Goal: Task Accomplishment & Management: Manage account settings

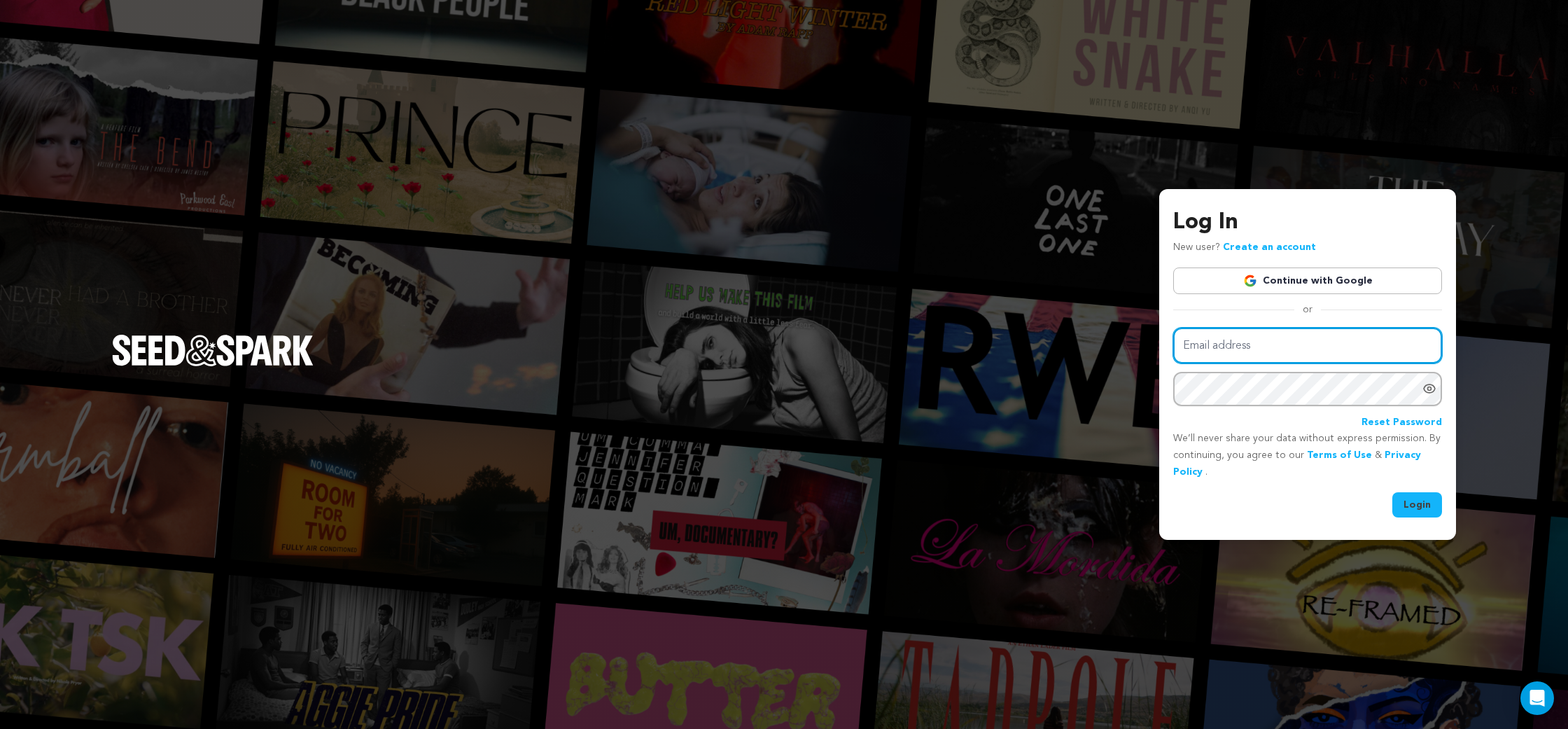
type input "sheaformanes@gmail.com"
click at [1424, 497] on button "Login" at bounding box center [1417, 505] width 50 height 26
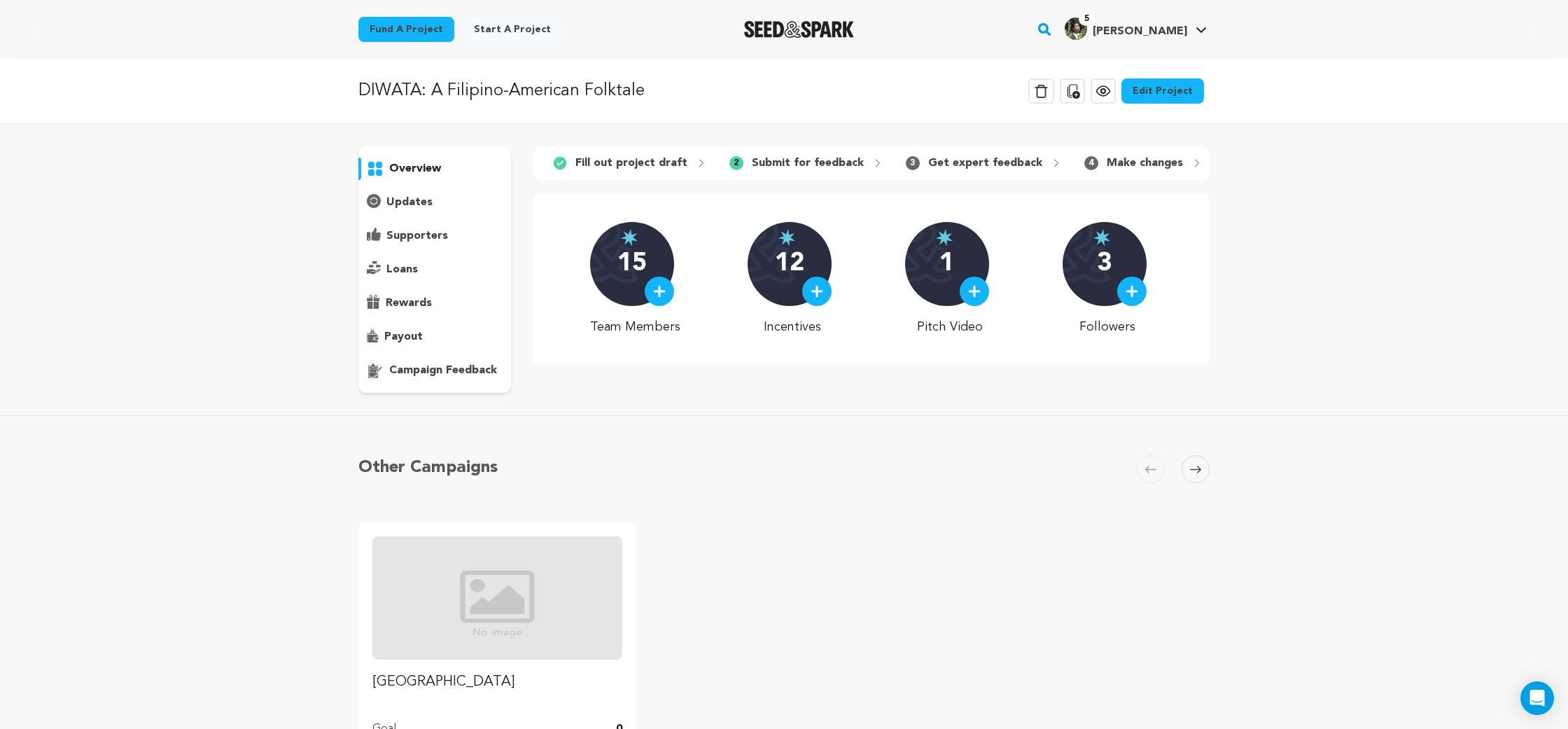
click at [1150, 92] on link "Edit Project" at bounding box center [1163, 91] width 83 height 26
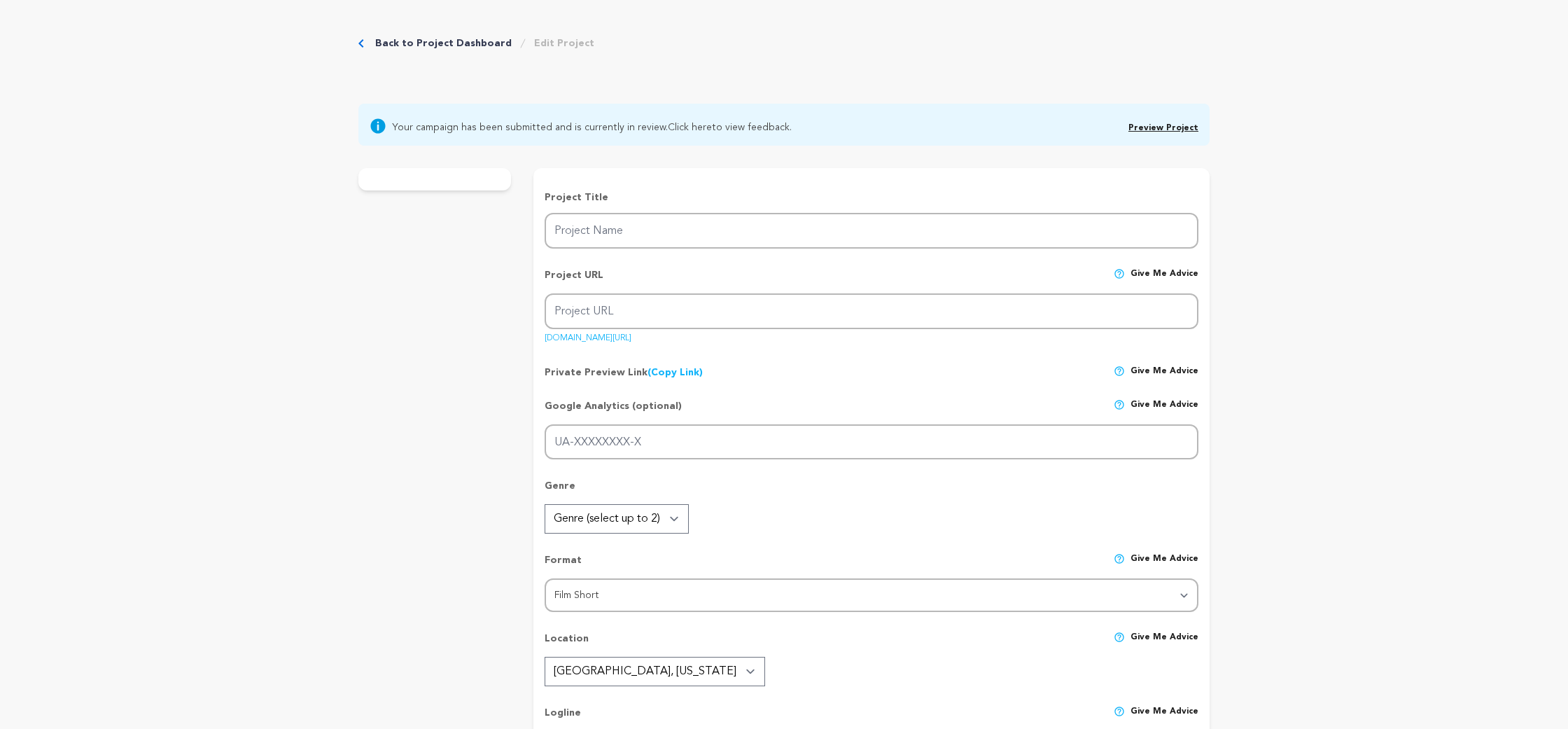
type input "DIWATA: A Filipino-American Folktale"
type input "diwata"
type input "A [DEMOGRAPHIC_DATA] grandmother ditches her eightieth birthday party to summon…"
type textarea "A secretly-magical Filipina grandmother becomes a shadow of herself after her g…"
type textarea "[PERSON_NAME] captures the pain of being forgotten and the joy of being found. …"
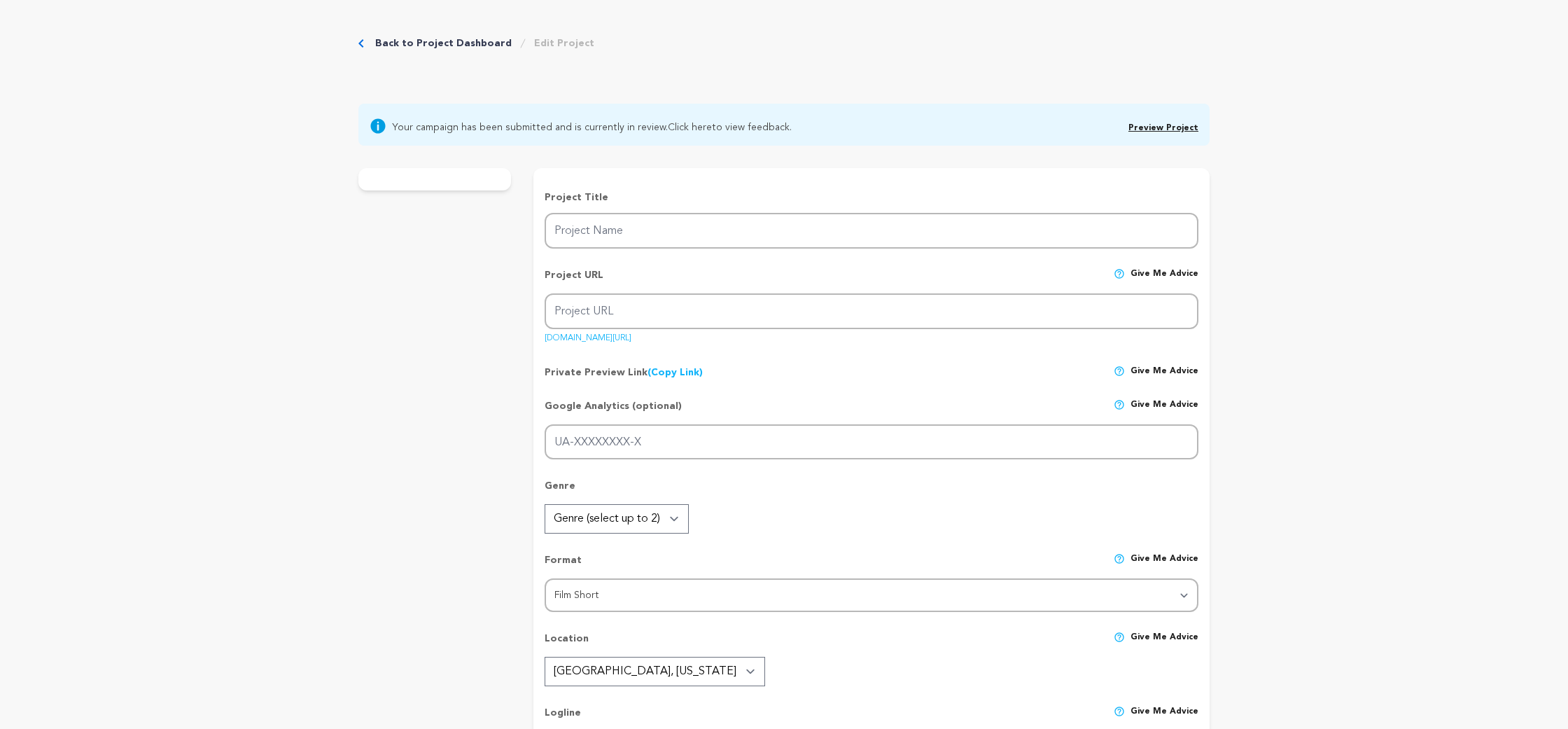
type textarea "We are fiscally sponsored by the Northwest Film Forum. [PERSON_NAME] was a Fina…"
radio input "true"
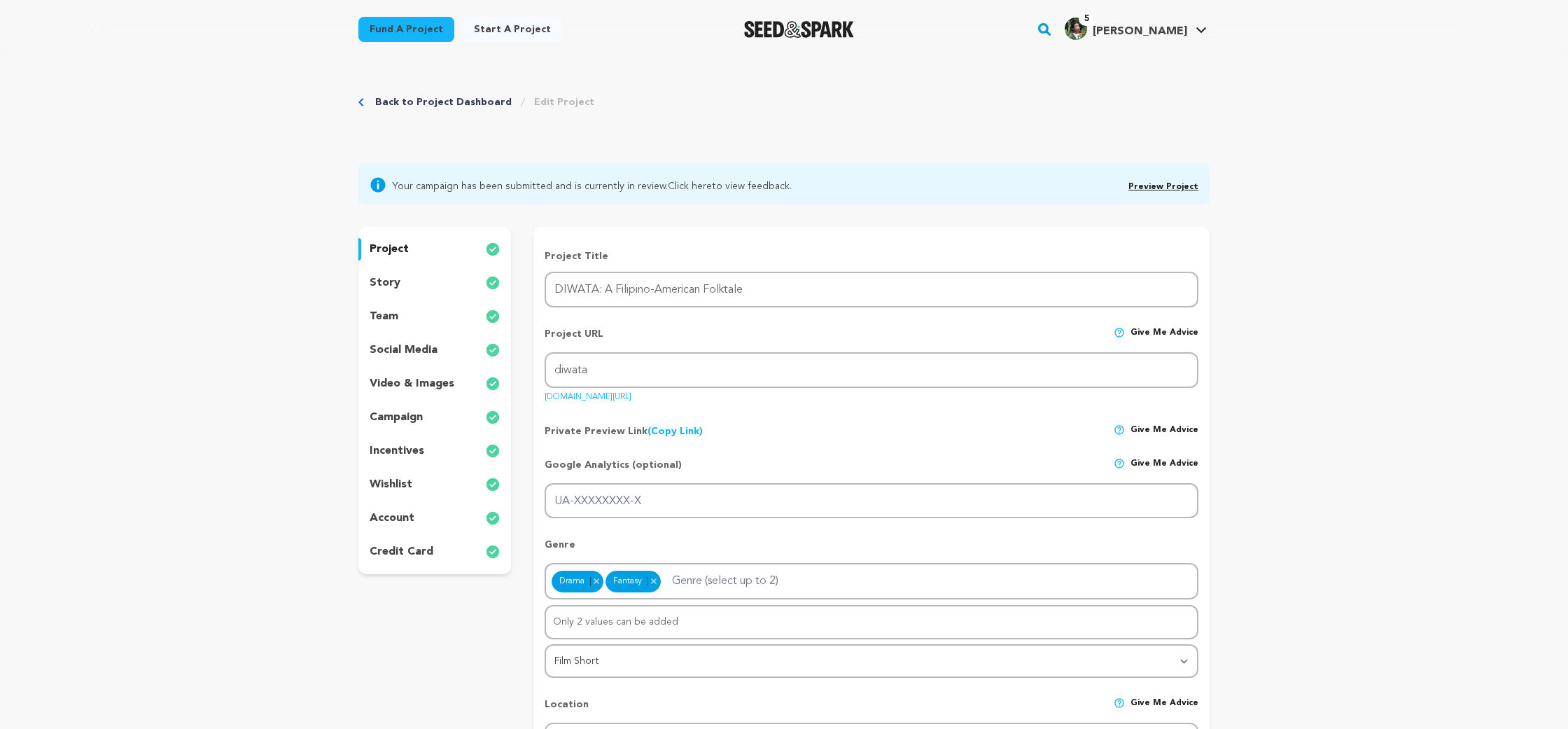
click at [457, 313] on div "team" at bounding box center [435, 317] width 152 height 23
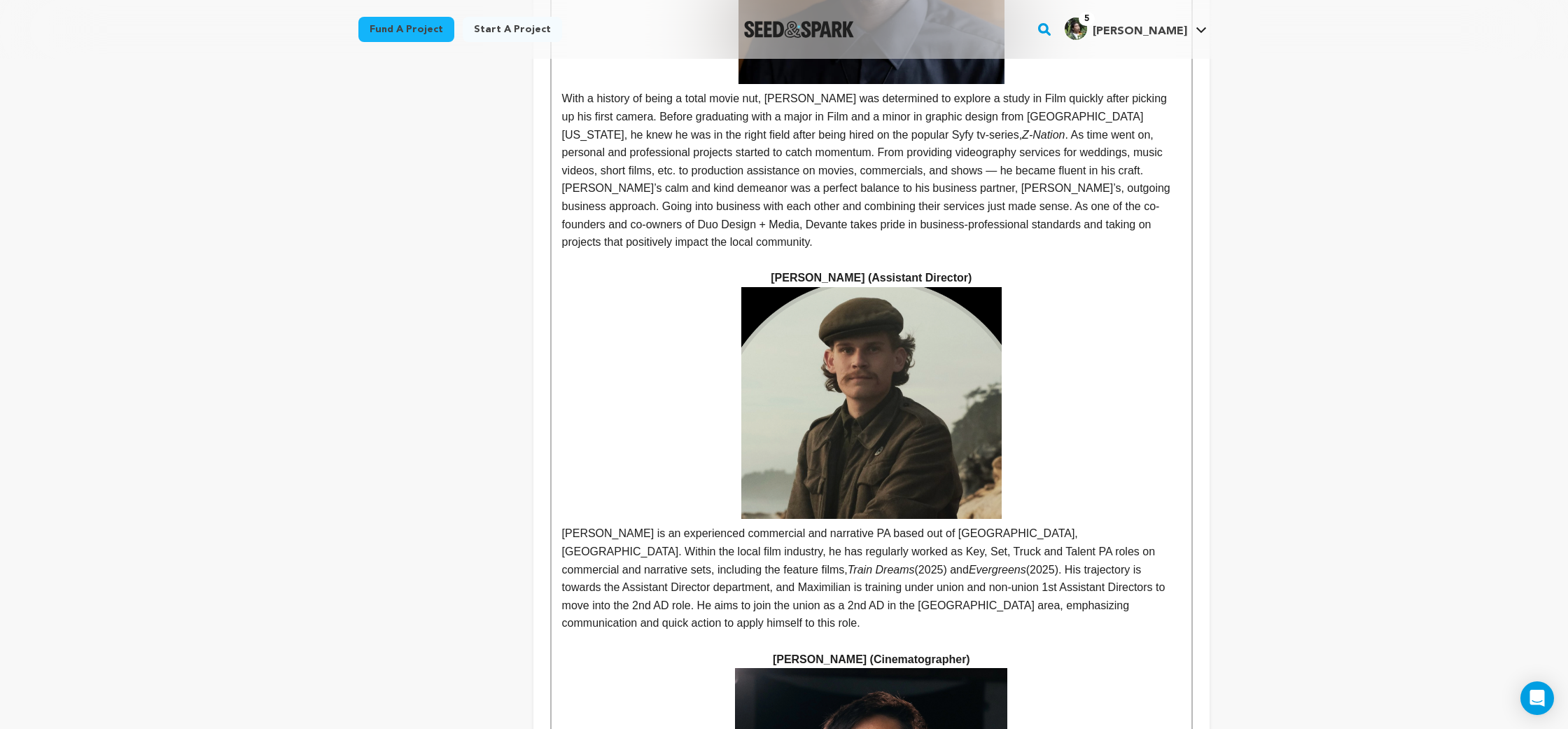
scroll to position [2225, 0]
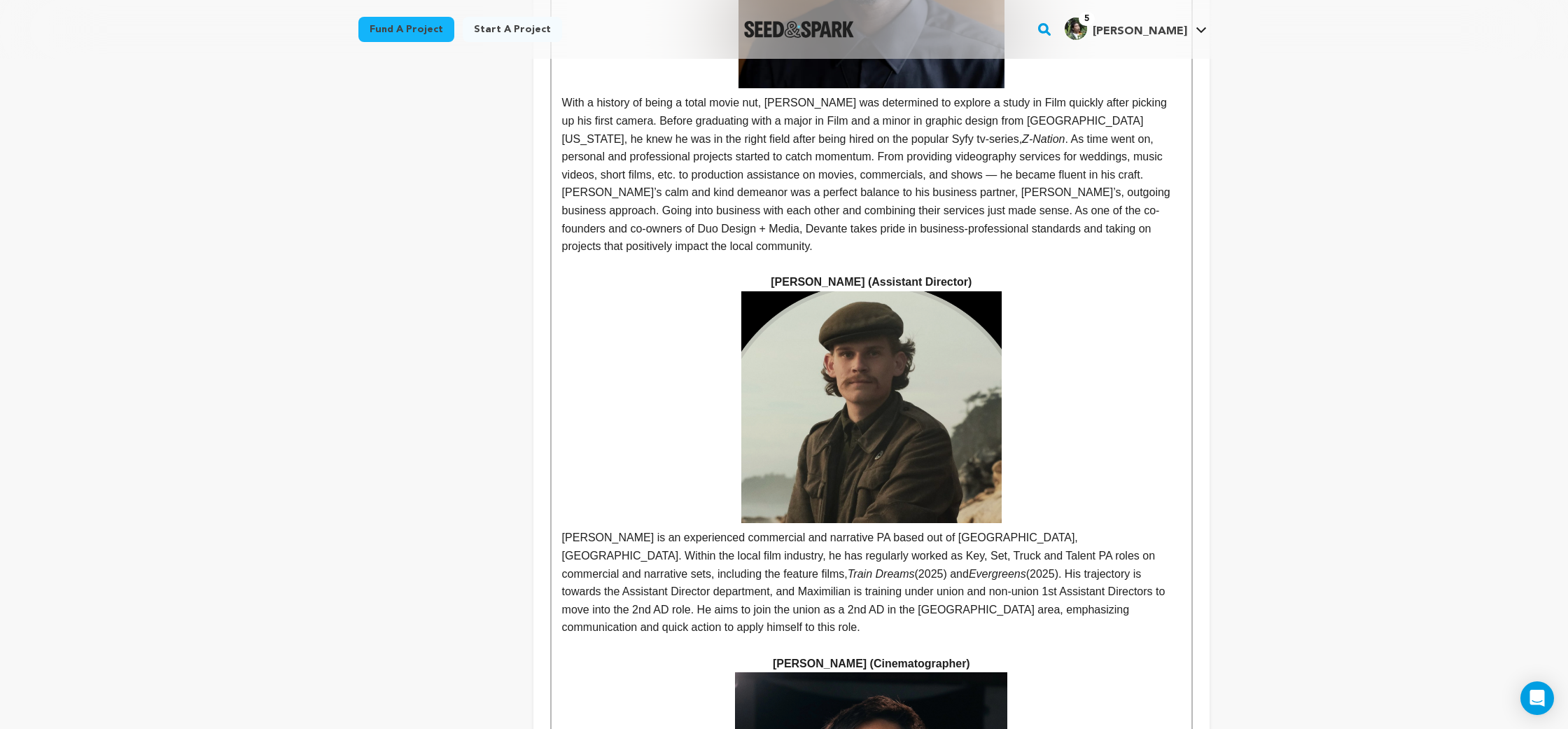
click at [827, 291] on img at bounding box center [871, 407] width 259 height 232
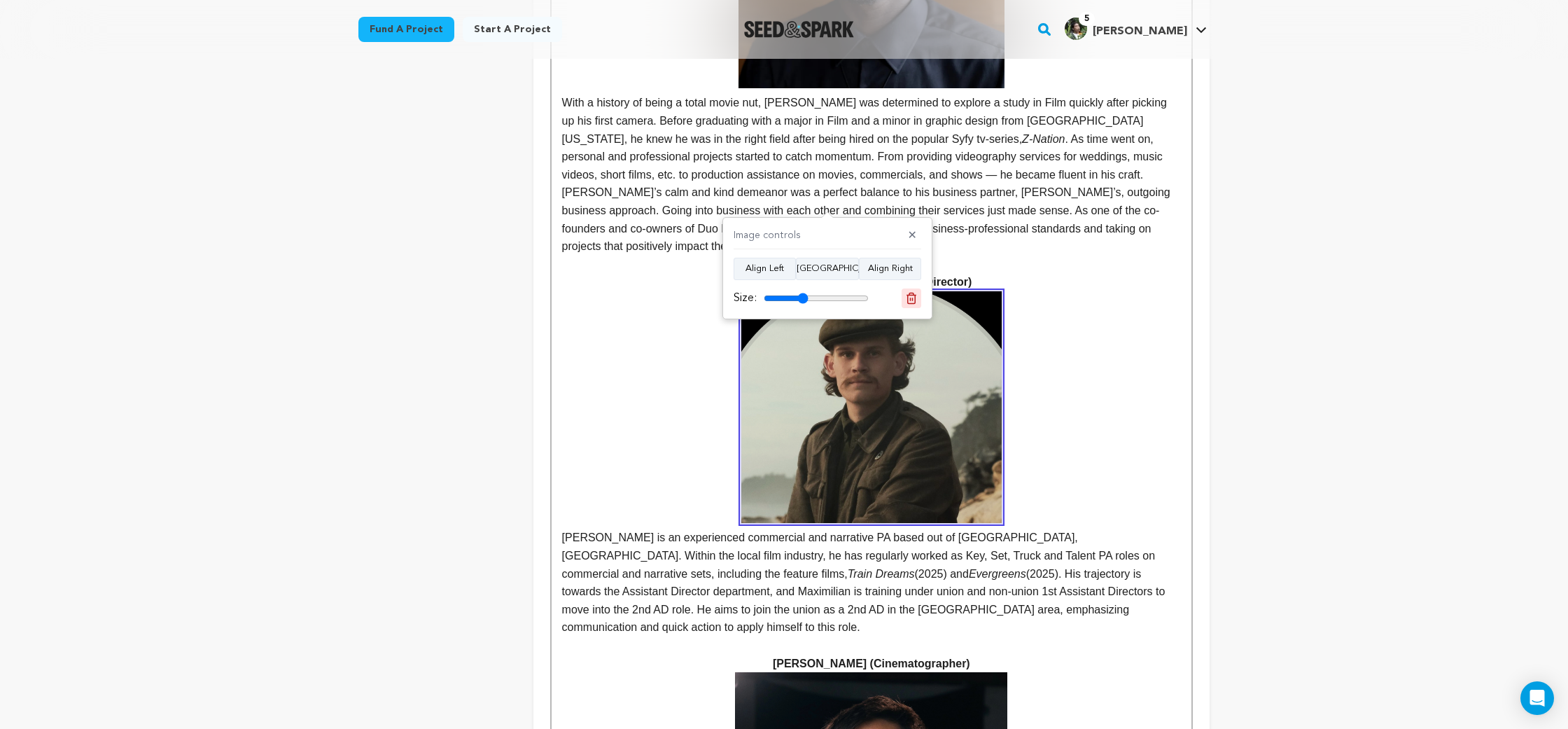
click at [911, 296] on icon at bounding box center [912, 299] width 13 height 13
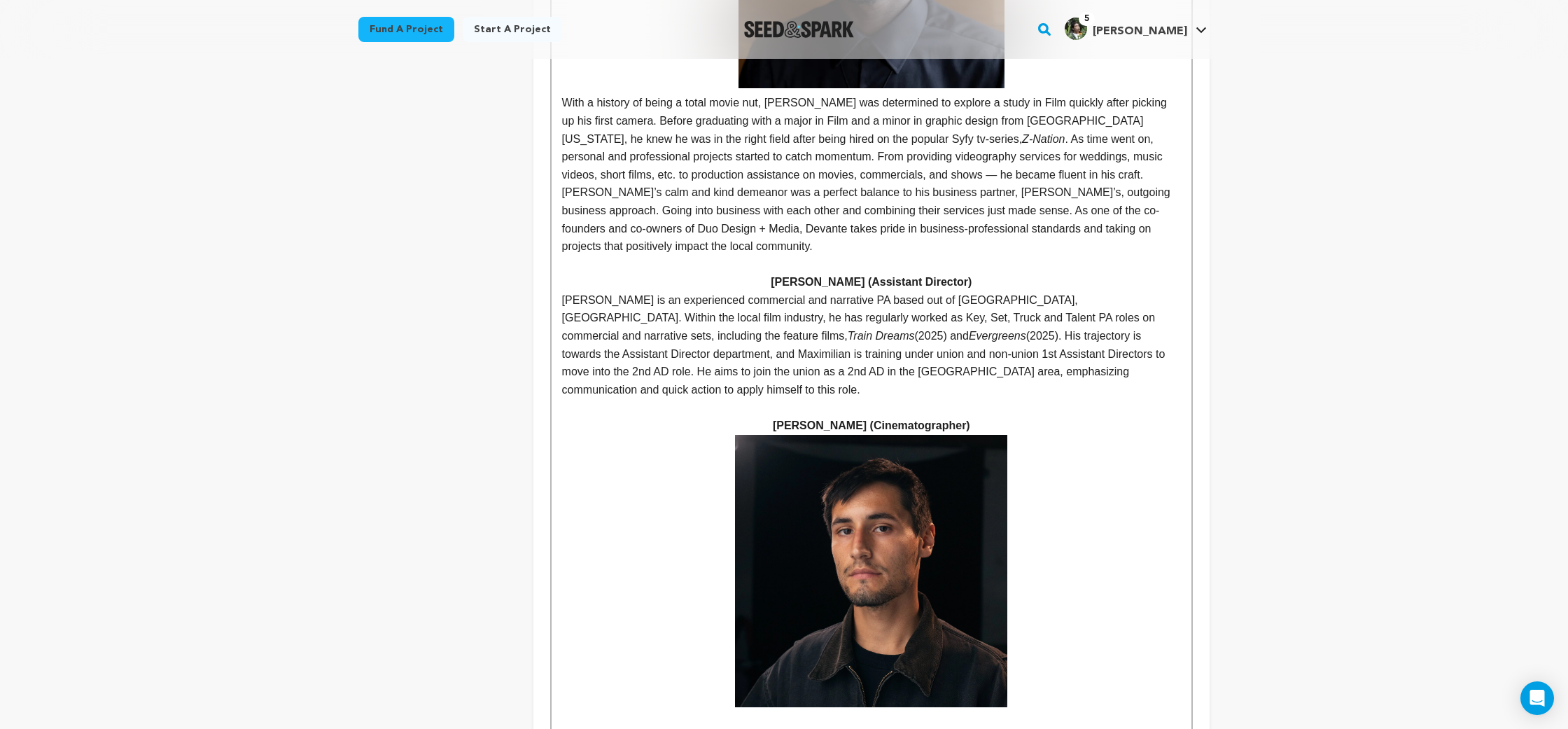
click at [1019, 273] on p "[PERSON_NAME] (Assistant Director)" at bounding box center [871, 282] width 619 height 18
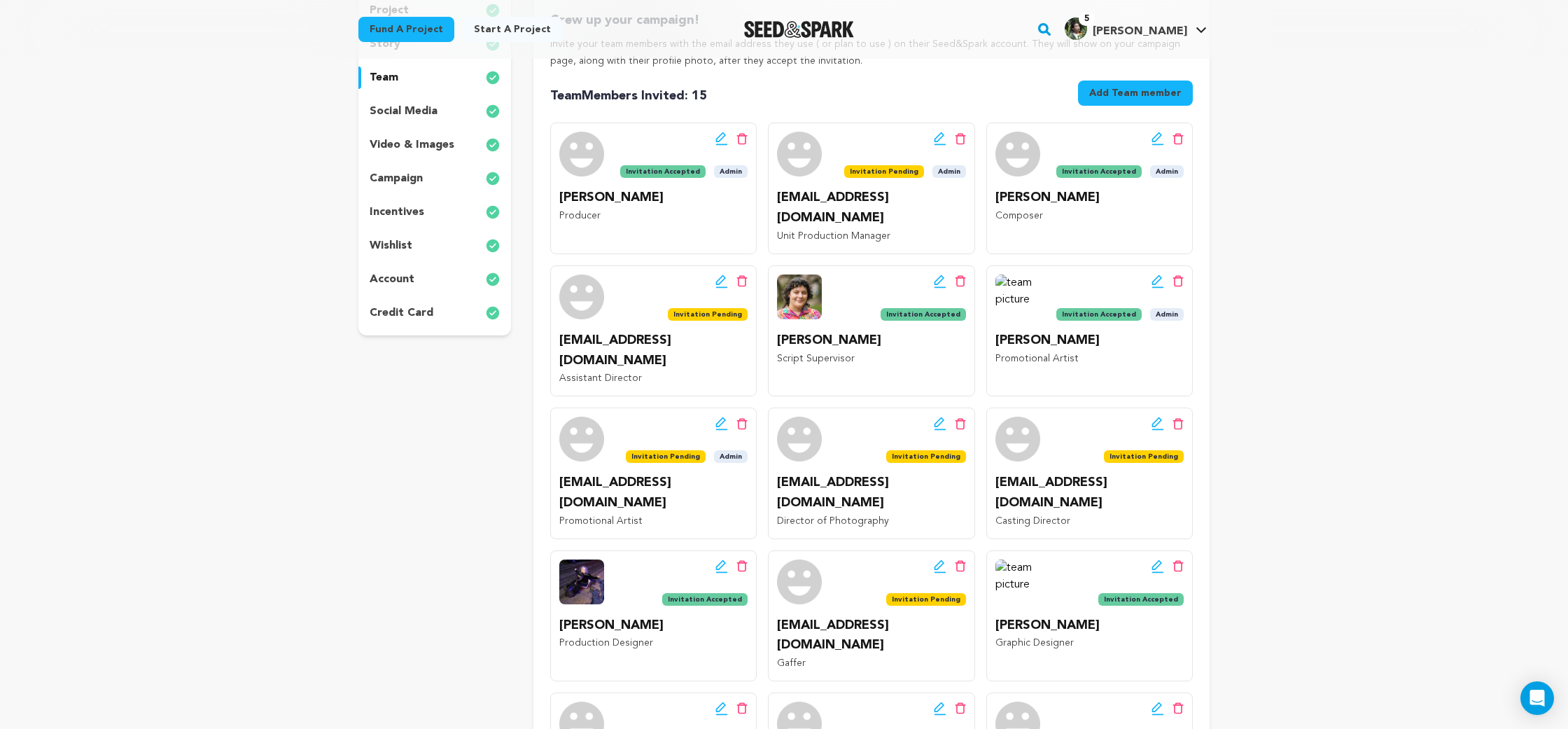
scroll to position [547, 0]
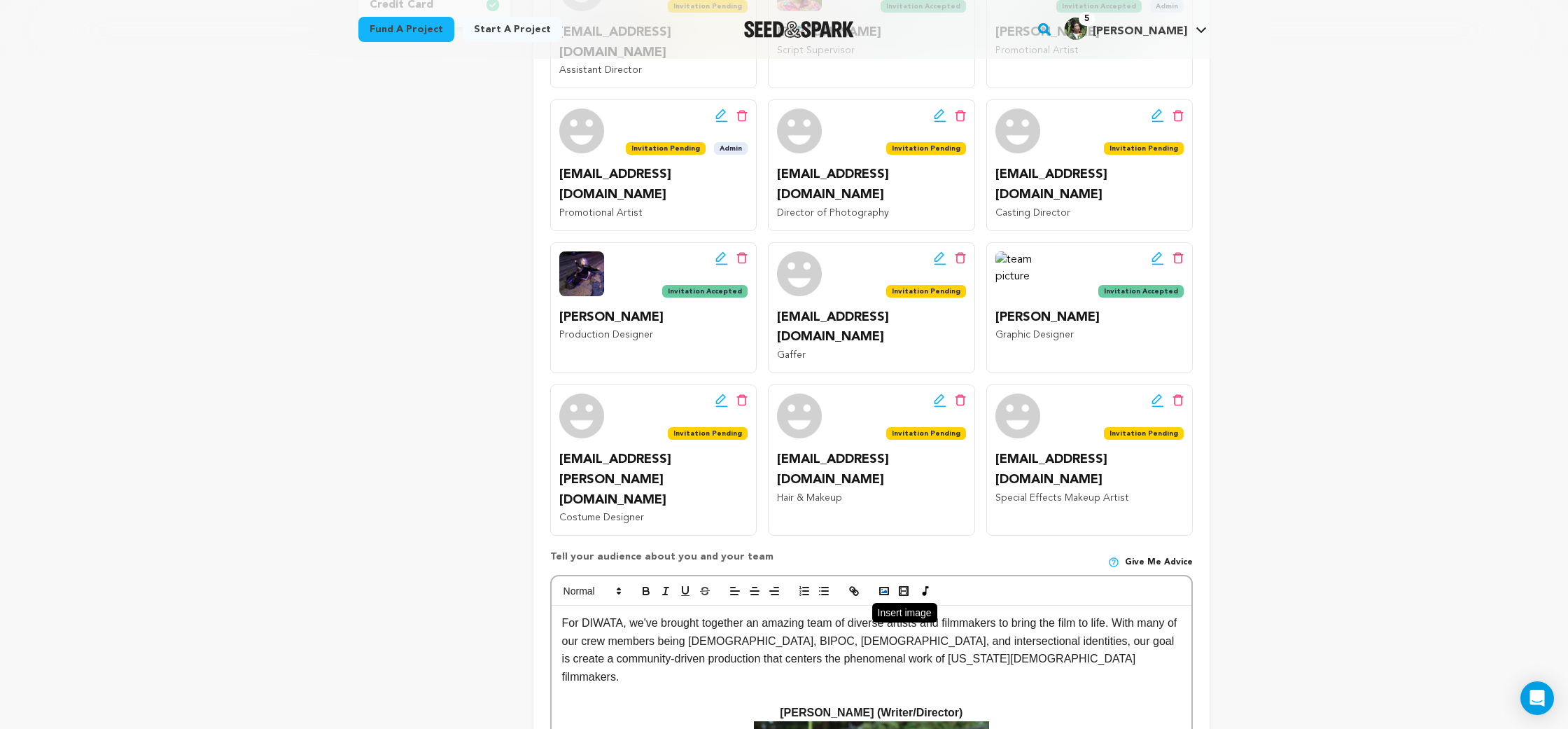
click at [885, 589] on polyline "button" at bounding box center [884, 591] width 6 height 4
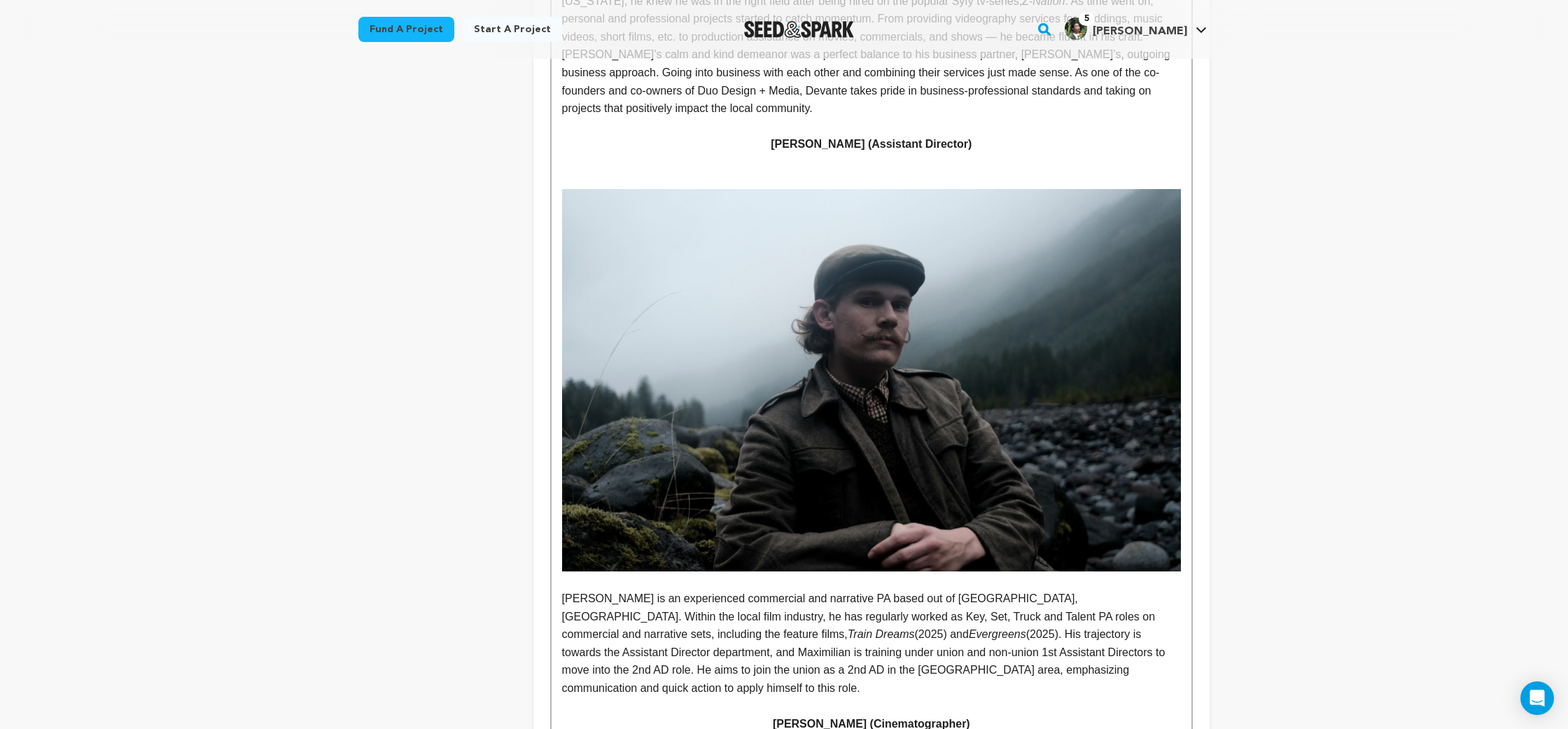
scroll to position [2164, 0]
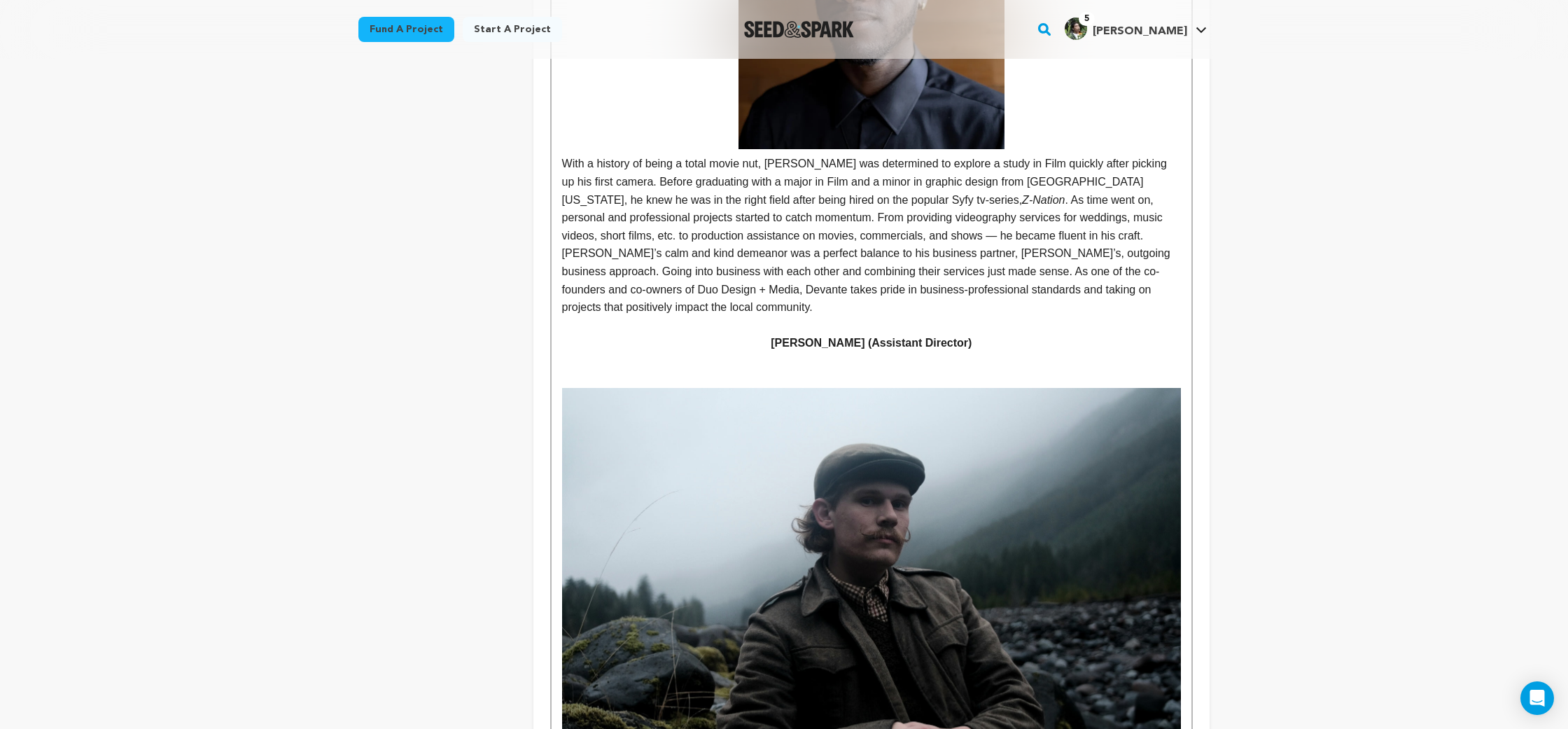
click at [834, 388] on img at bounding box center [871, 579] width 619 height 382
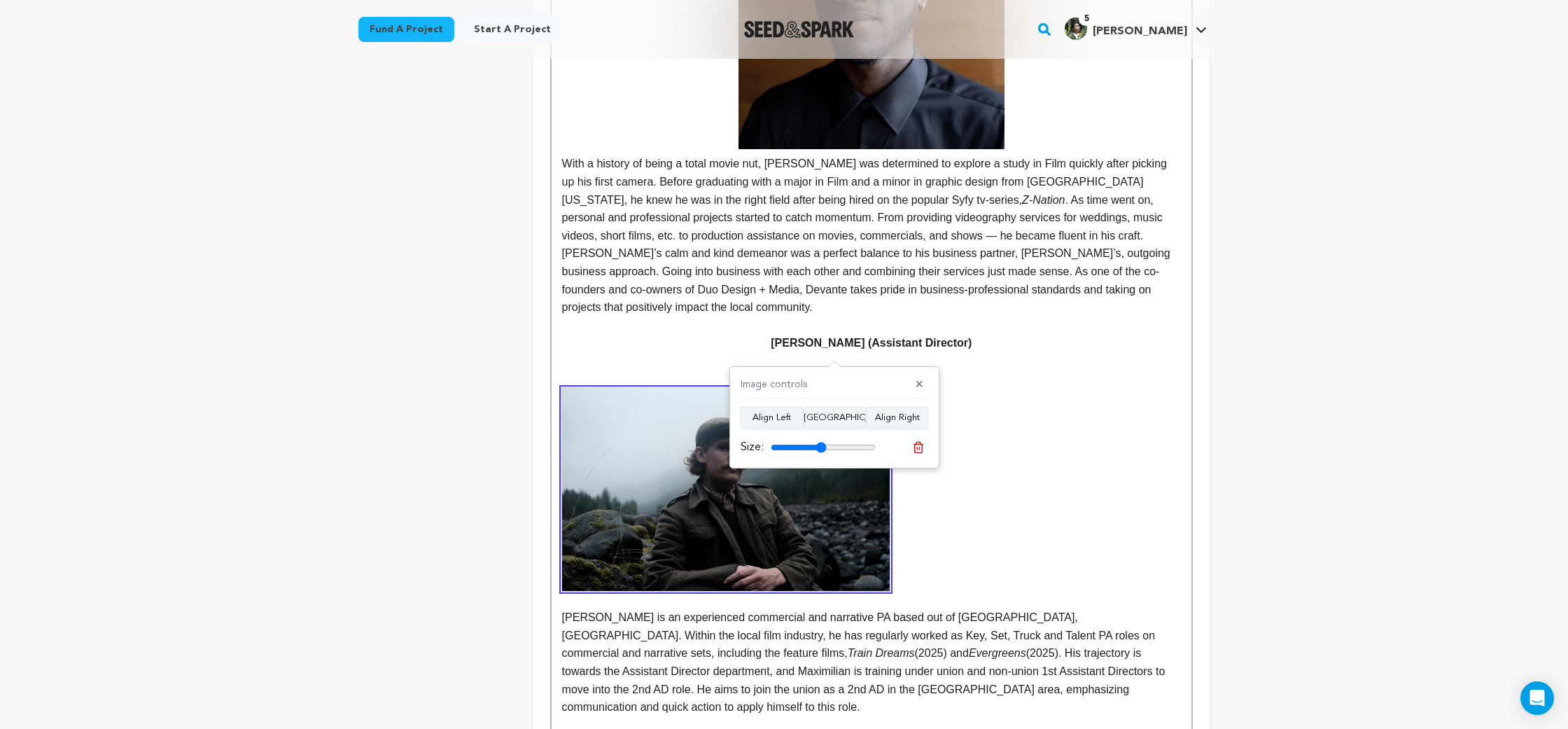
drag, startPoint x: 867, startPoint y: 447, endPoint x: 821, endPoint y: 450, distance: 46.1
type input "53"
click at [821, 450] on input "range" at bounding box center [823, 447] width 105 height 11
click at [824, 413] on button "[GEOGRAPHIC_DATA]" at bounding box center [834, 418] width 63 height 23
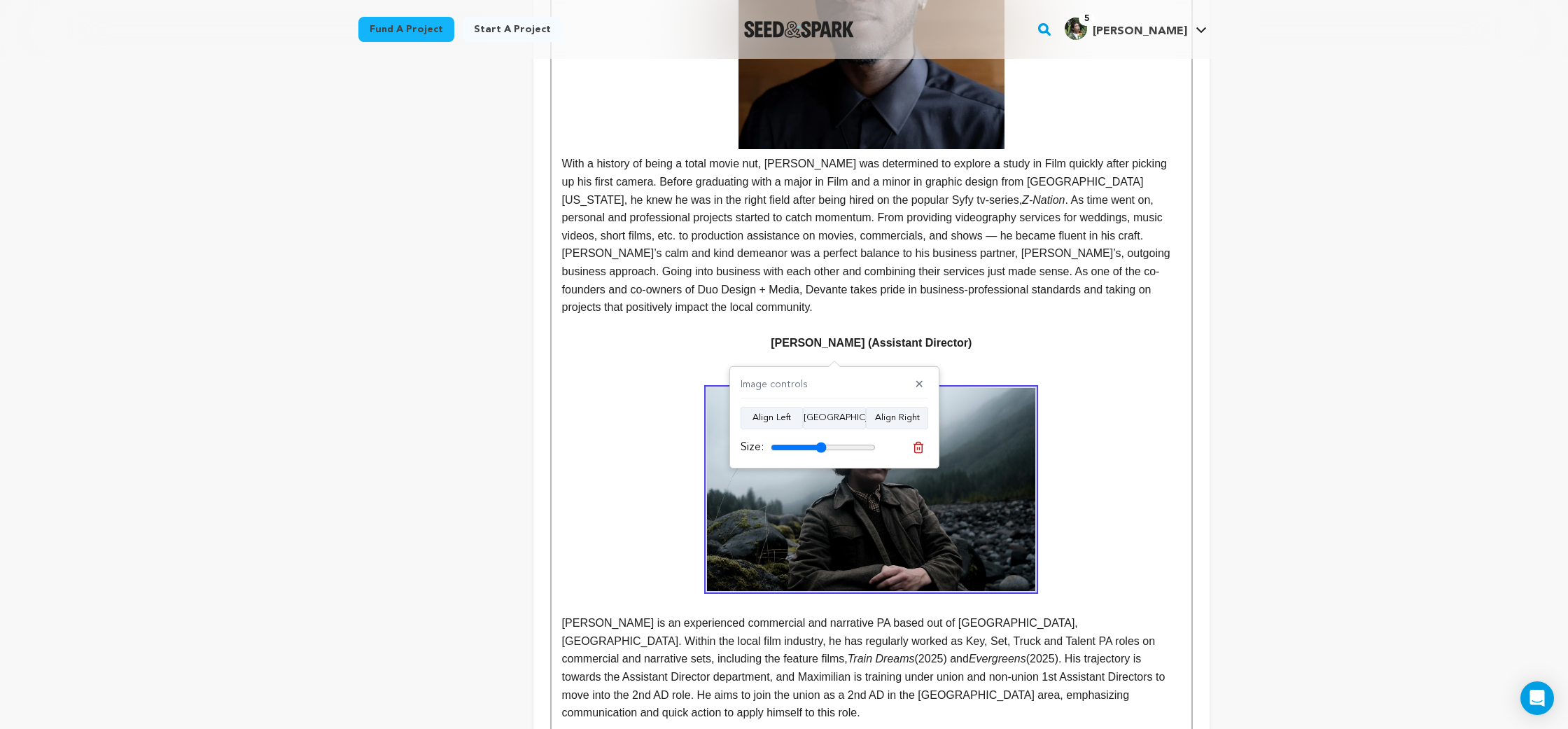
click at [1052, 596] on p at bounding box center [871, 606] width 619 height 18
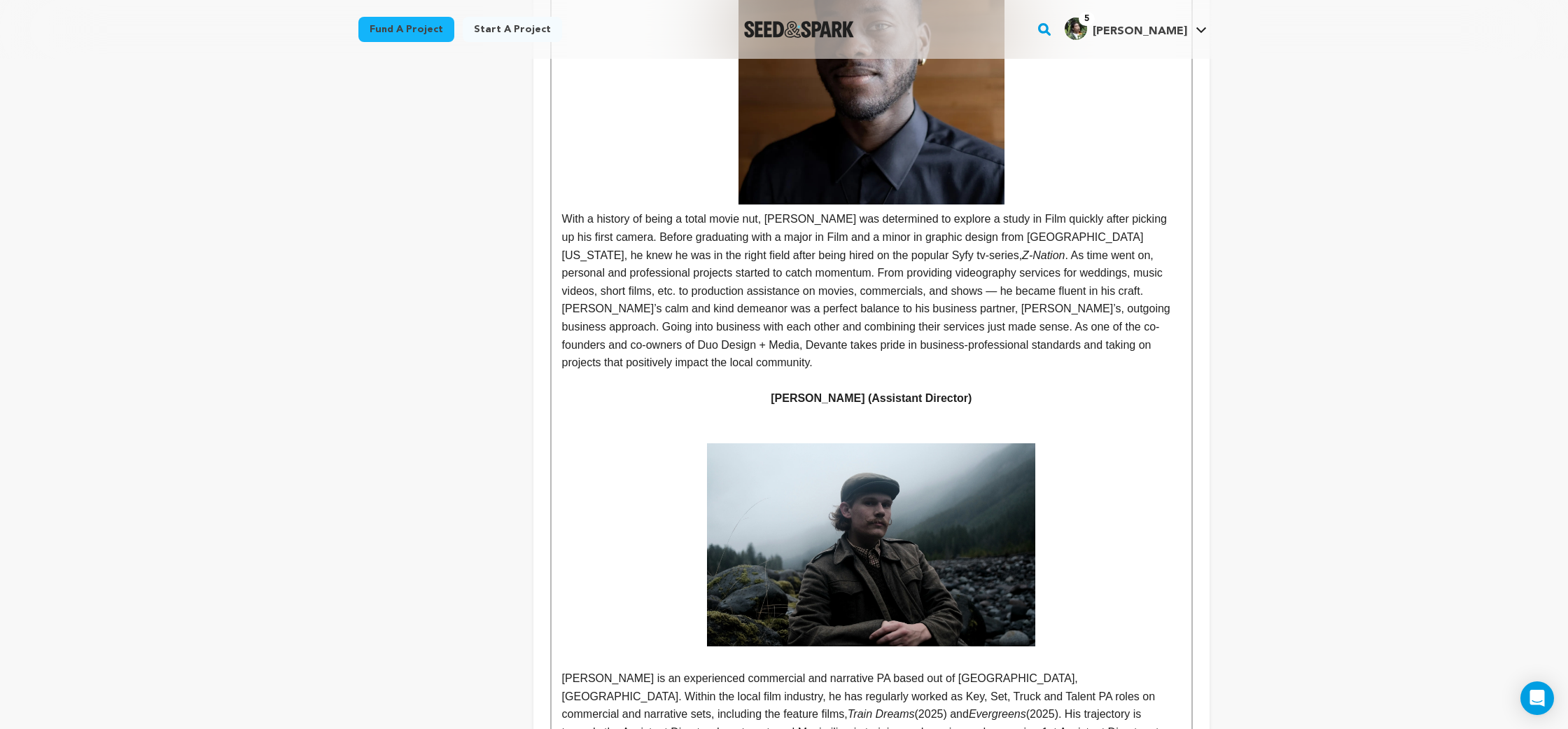
scroll to position [2110, 0]
click at [822, 407] on p at bounding box center [871, 416] width 619 height 18
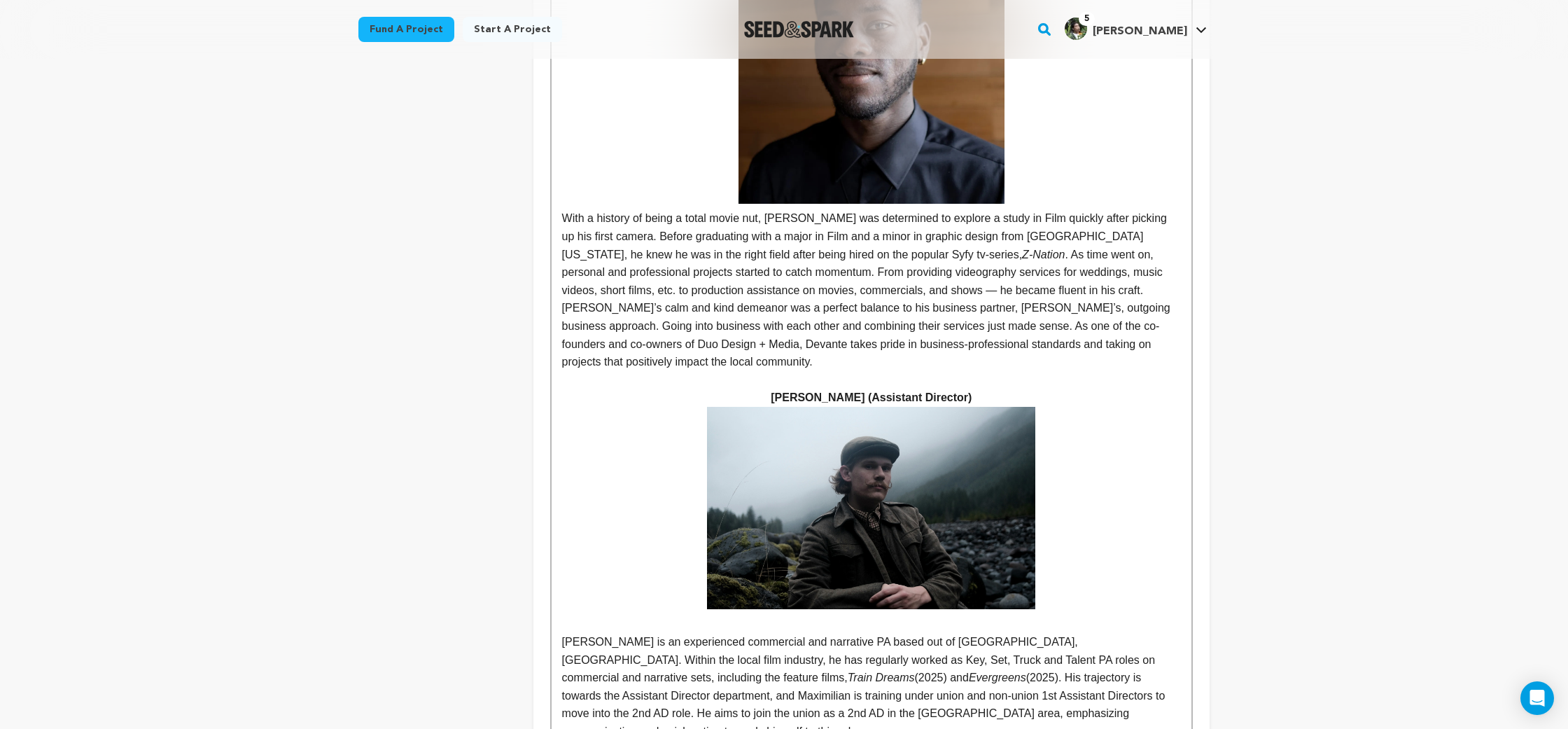
click at [873, 633] on p "[PERSON_NAME] is an experienced commercial and narrative PA based out of [GEOGR…" at bounding box center [871, 687] width 619 height 108
click at [861, 615] on p at bounding box center [871, 624] width 619 height 18
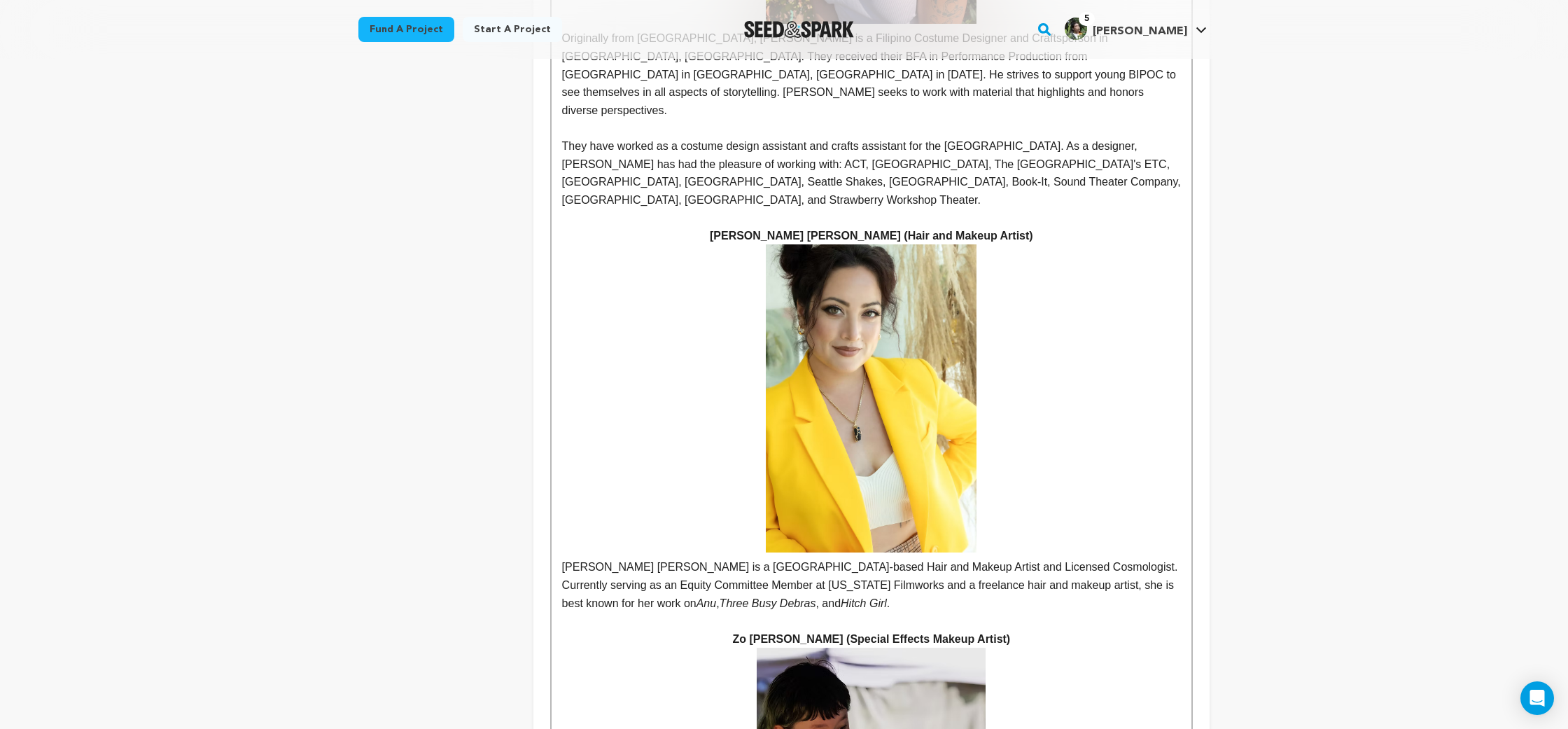
scroll to position [4511, 0]
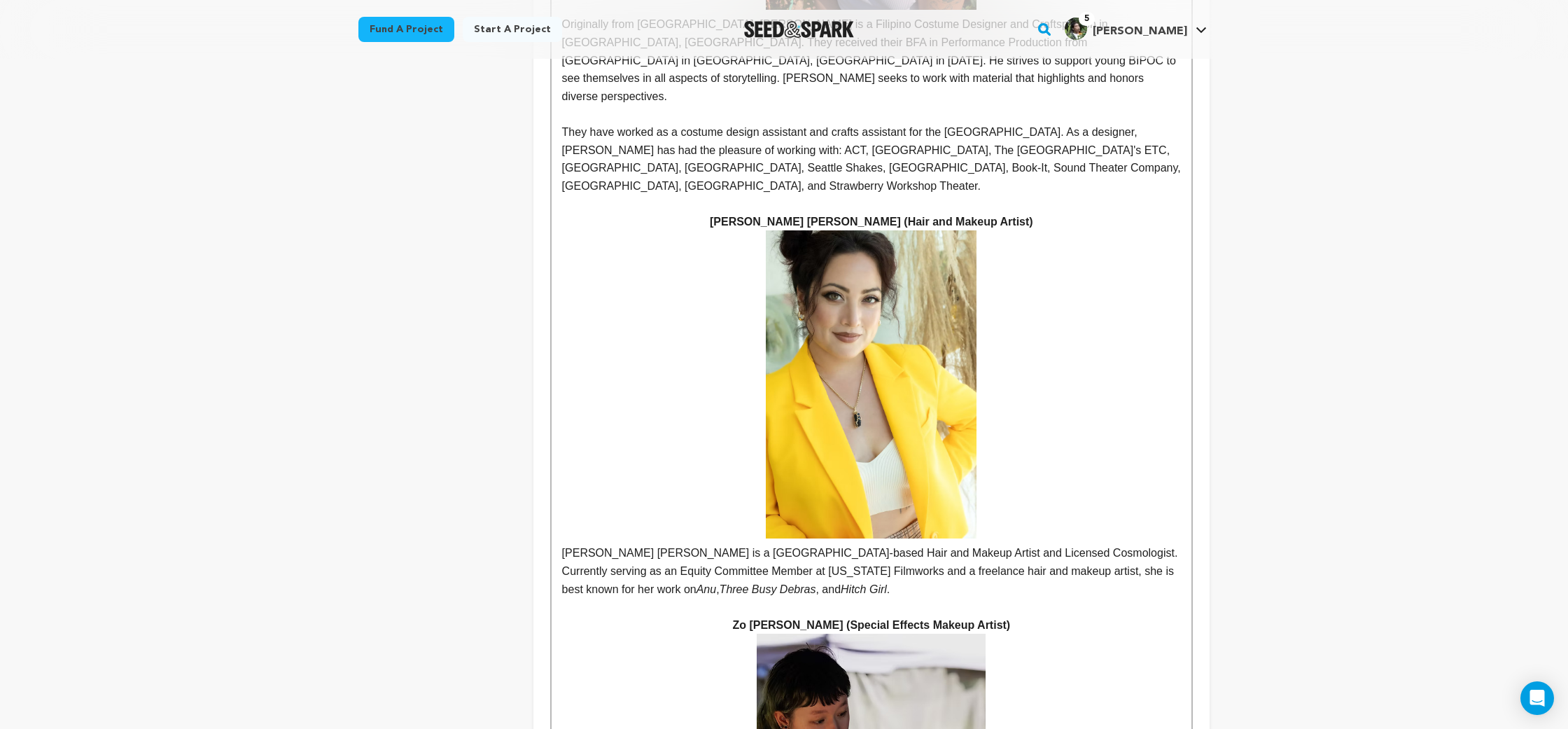
click at [583, 304] on p "[PERSON_NAME] [PERSON_NAME] is a [GEOGRAPHIC_DATA]-based Hair and Makeup Artist…" at bounding box center [871, 414] width 619 height 367
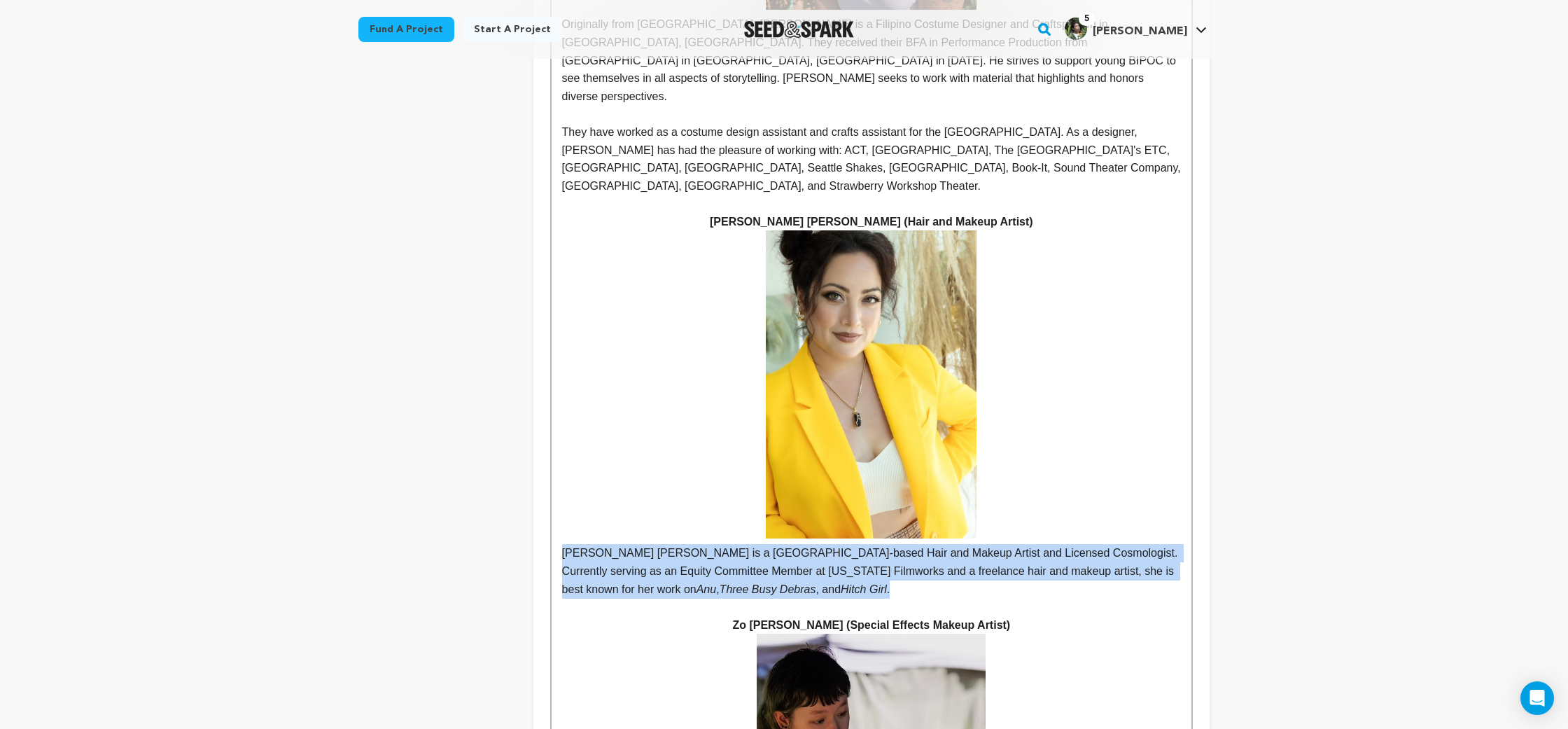
drag, startPoint x: 583, startPoint y: 304, endPoint x: 760, endPoint y: 352, distance: 183.4
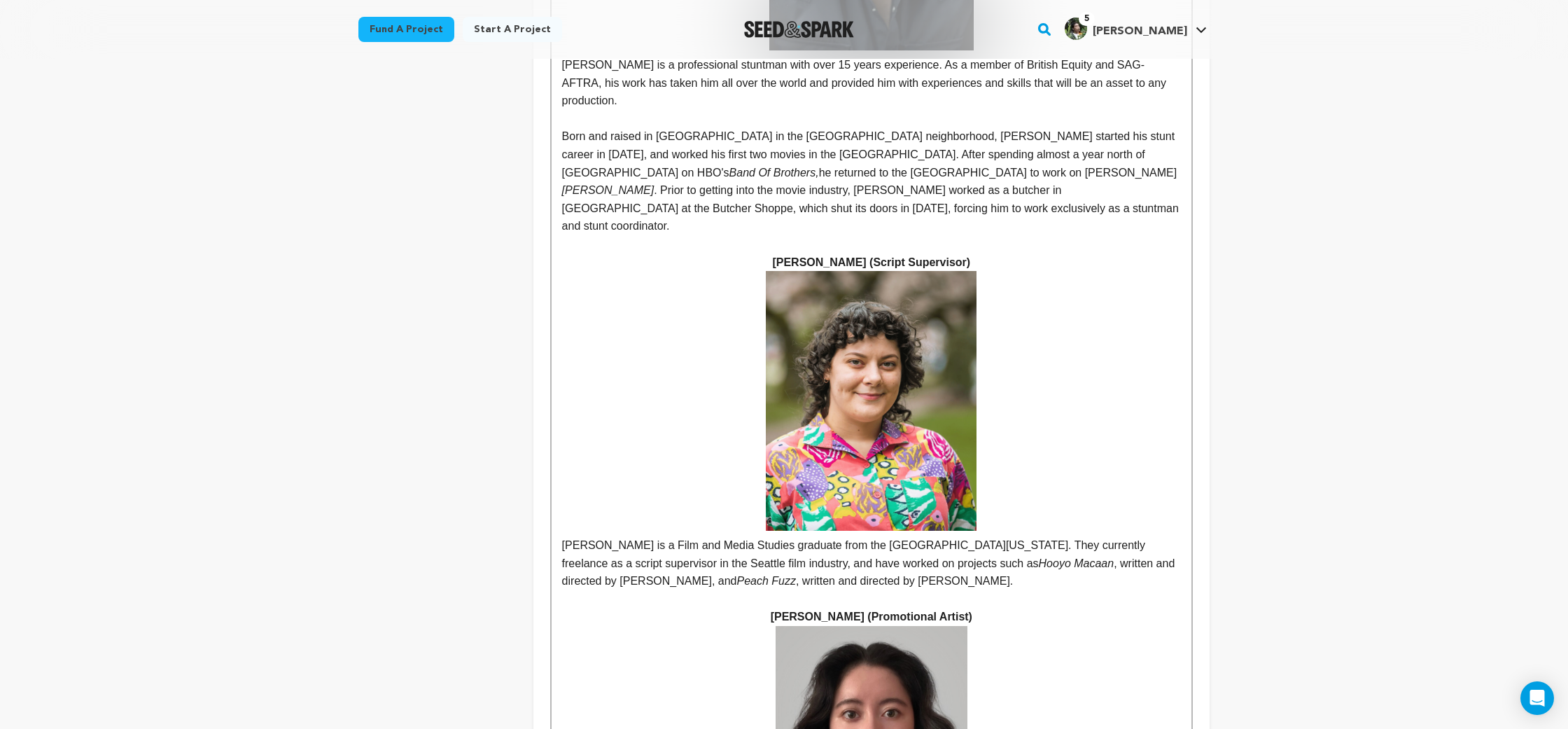
scroll to position [7081, 0]
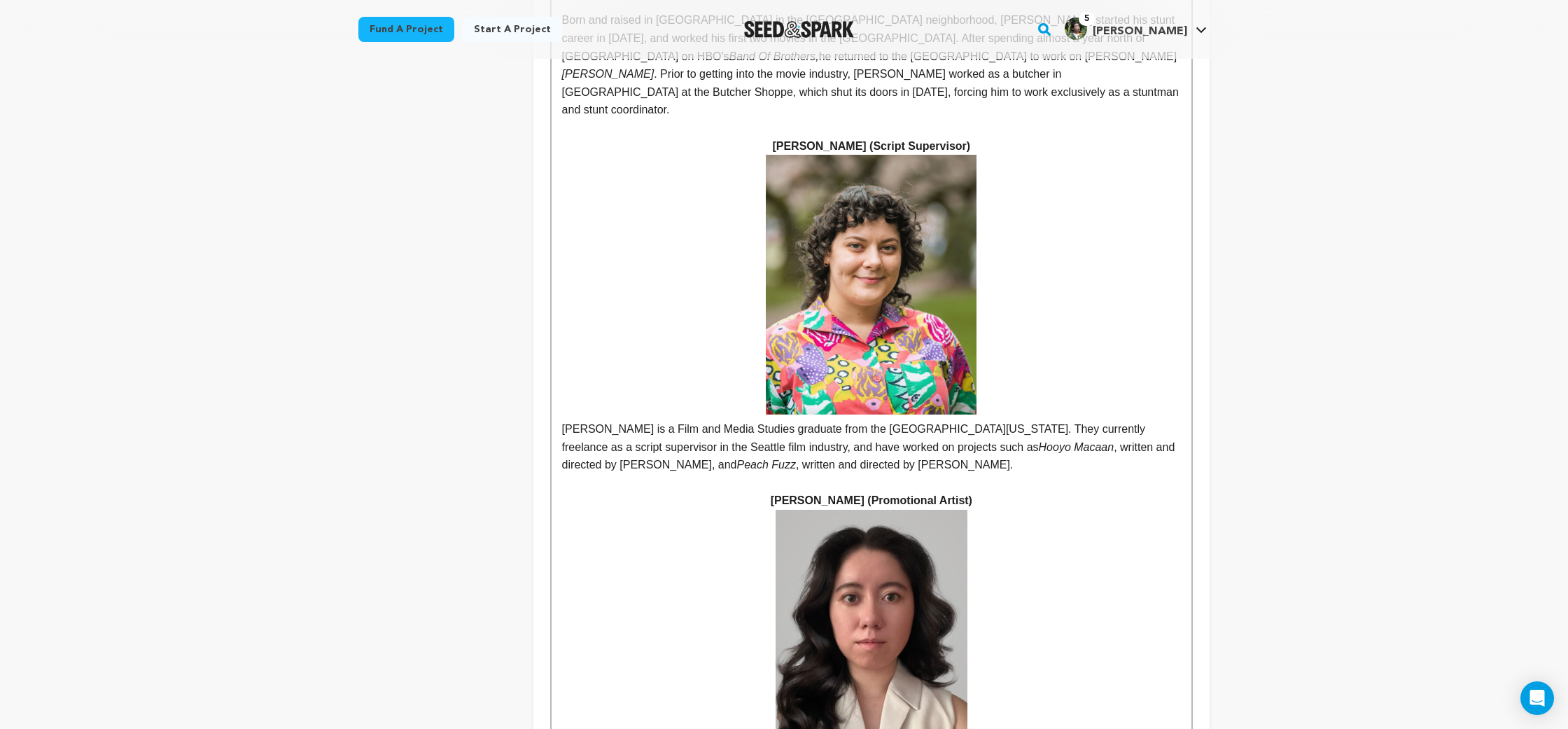
click at [564, 155] on p "[PERSON_NAME] is a Film and Media Studies graduate from the [GEOGRAPHIC_DATA][U…" at bounding box center [871, 314] width 619 height 319
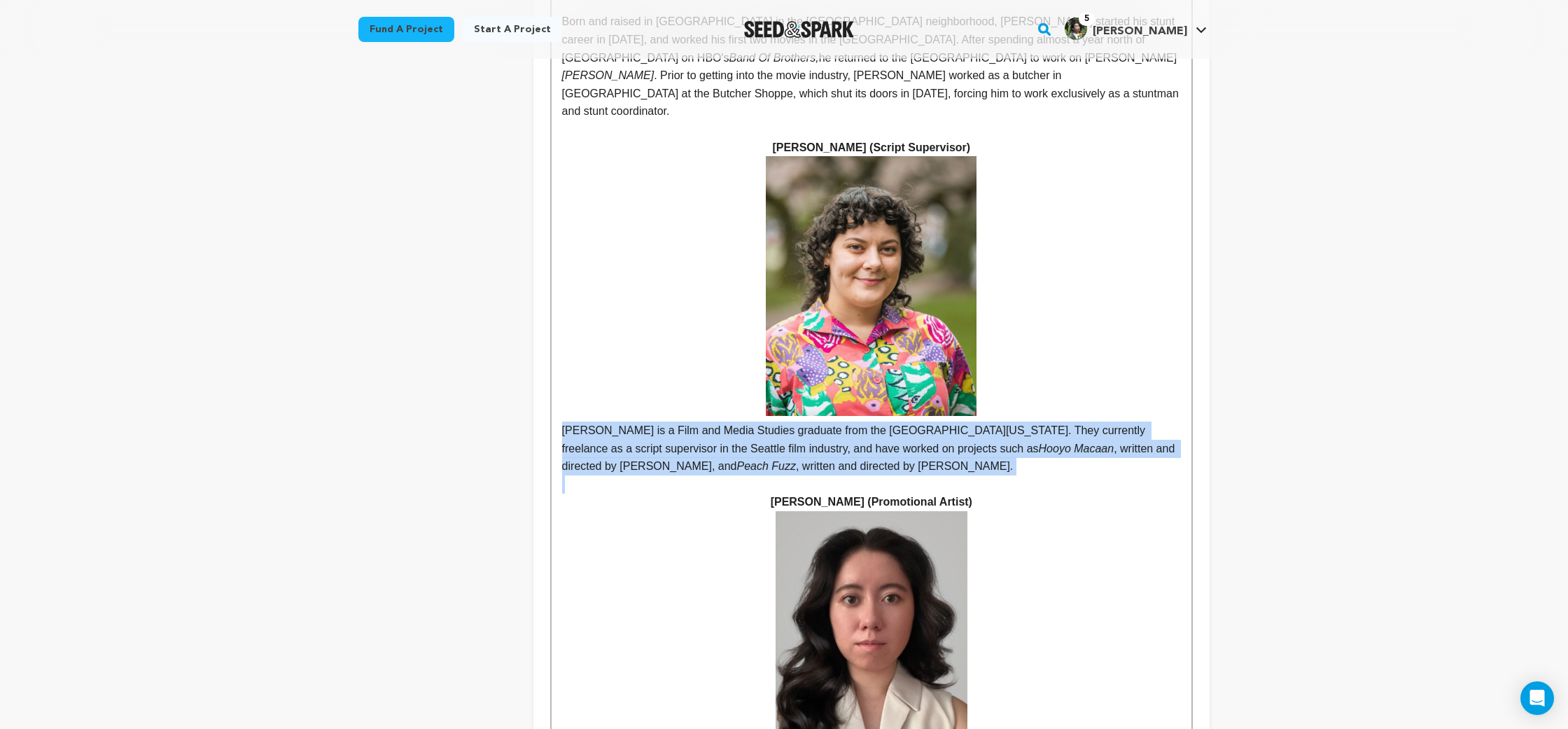
drag, startPoint x: 564, startPoint y: 127, endPoint x: 914, endPoint y: 166, distance: 352.2
click at [914, 166] on p "[PERSON_NAME] is a Film and Media Studies graduate from the [GEOGRAPHIC_DATA][U…" at bounding box center [871, 316] width 619 height 319
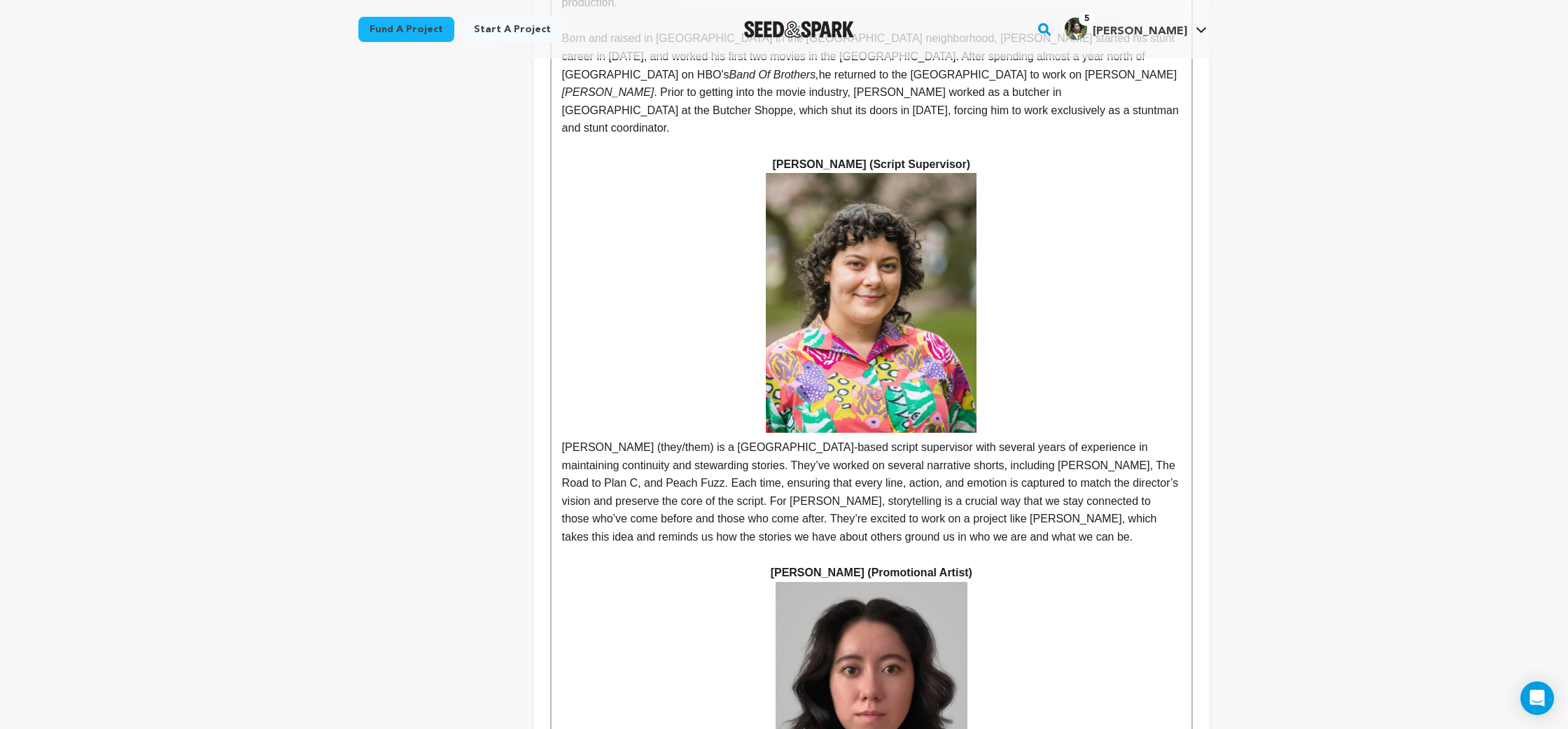
scroll to position [7069, 0]
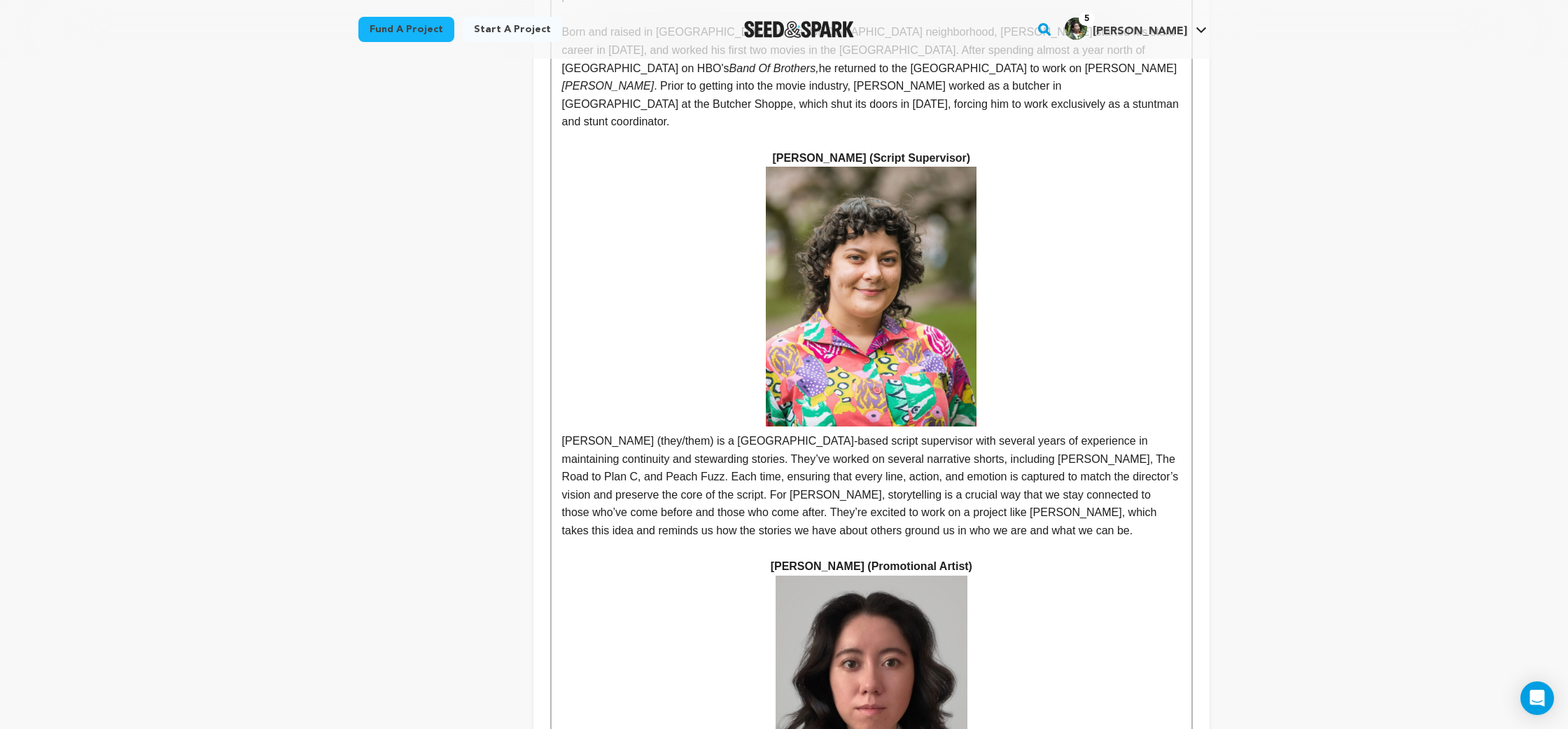
click at [941, 167] on p "[PERSON_NAME] (they/them) is a [GEOGRAPHIC_DATA]-based script supervisor with s…" at bounding box center [871, 353] width 619 height 373
drag, startPoint x: 941, startPoint y: 163, endPoint x: 974, endPoint y: 161, distance: 33.1
click at [974, 167] on p "[PERSON_NAME] (they/them) is a [GEOGRAPHIC_DATA]-based script supervisor with s…" at bounding box center [871, 353] width 619 height 373
click at [1026, 167] on p "[PERSON_NAME] (they/them) is a [GEOGRAPHIC_DATA]-based script supervisor with s…" at bounding box center [871, 353] width 619 height 373
drag, startPoint x: 1026, startPoint y: 158, endPoint x: 1106, endPoint y: 160, distance: 80.0
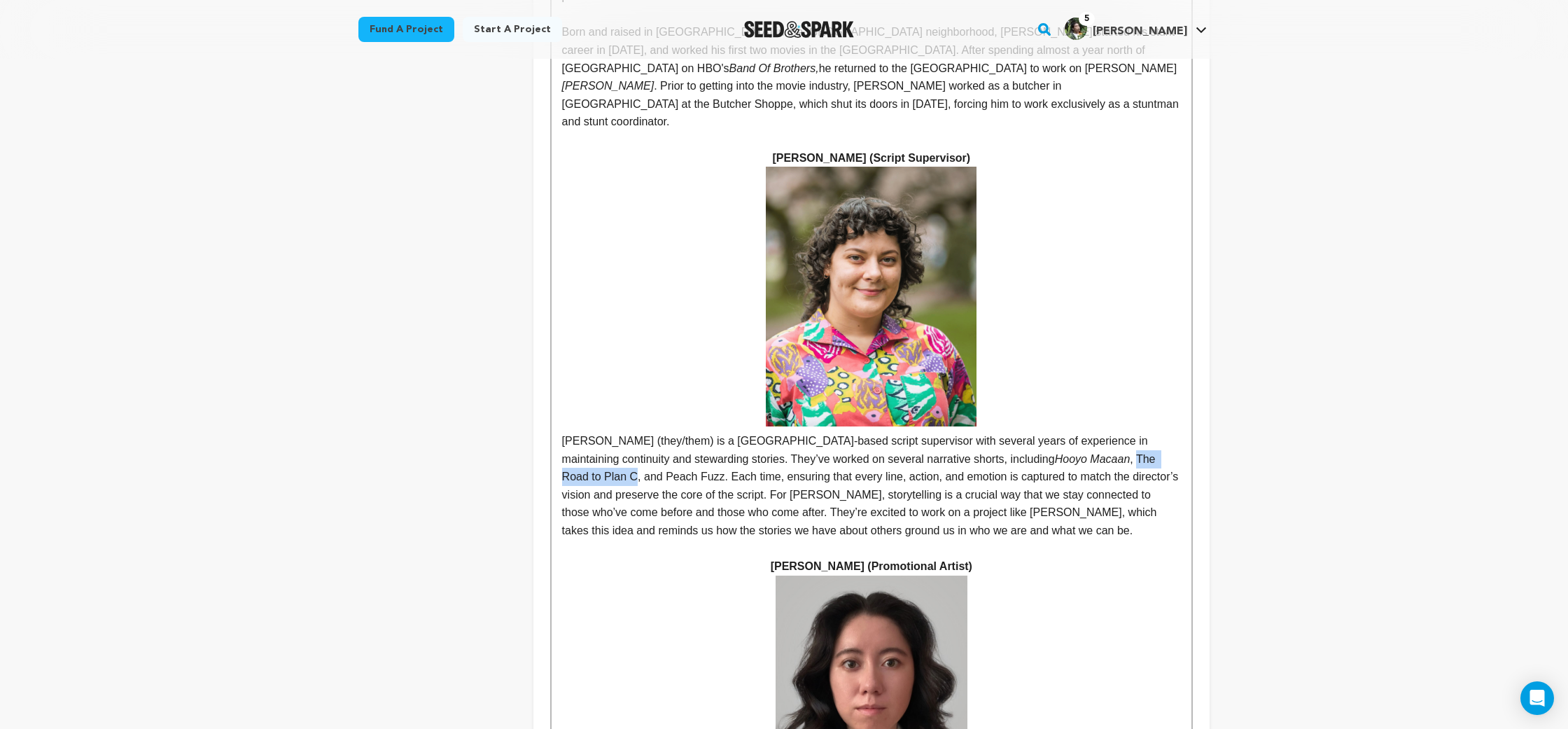
click at [1106, 167] on p "[PERSON_NAME] (they/them) is a [GEOGRAPHIC_DATA]-based script supervisor with s…" at bounding box center [871, 353] width 619 height 373
click at [1143, 167] on p "[PERSON_NAME] (they/them) is a [GEOGRAPHIC_DATA]-based script supervisor with s…" at bounding box center [871, 353] width 619 height 373
drag, startPoint x: 1143, startPoint y: 159, endPoint x: 560, endPoint y: 179, distance: 583.3
click at [742, 210] on p "[PERSON_NAME] (they/them) is a [GEOGRAPHIC_DATA]-based script supervisor with s…" at bounding box center [871, 353] width 619 height 373
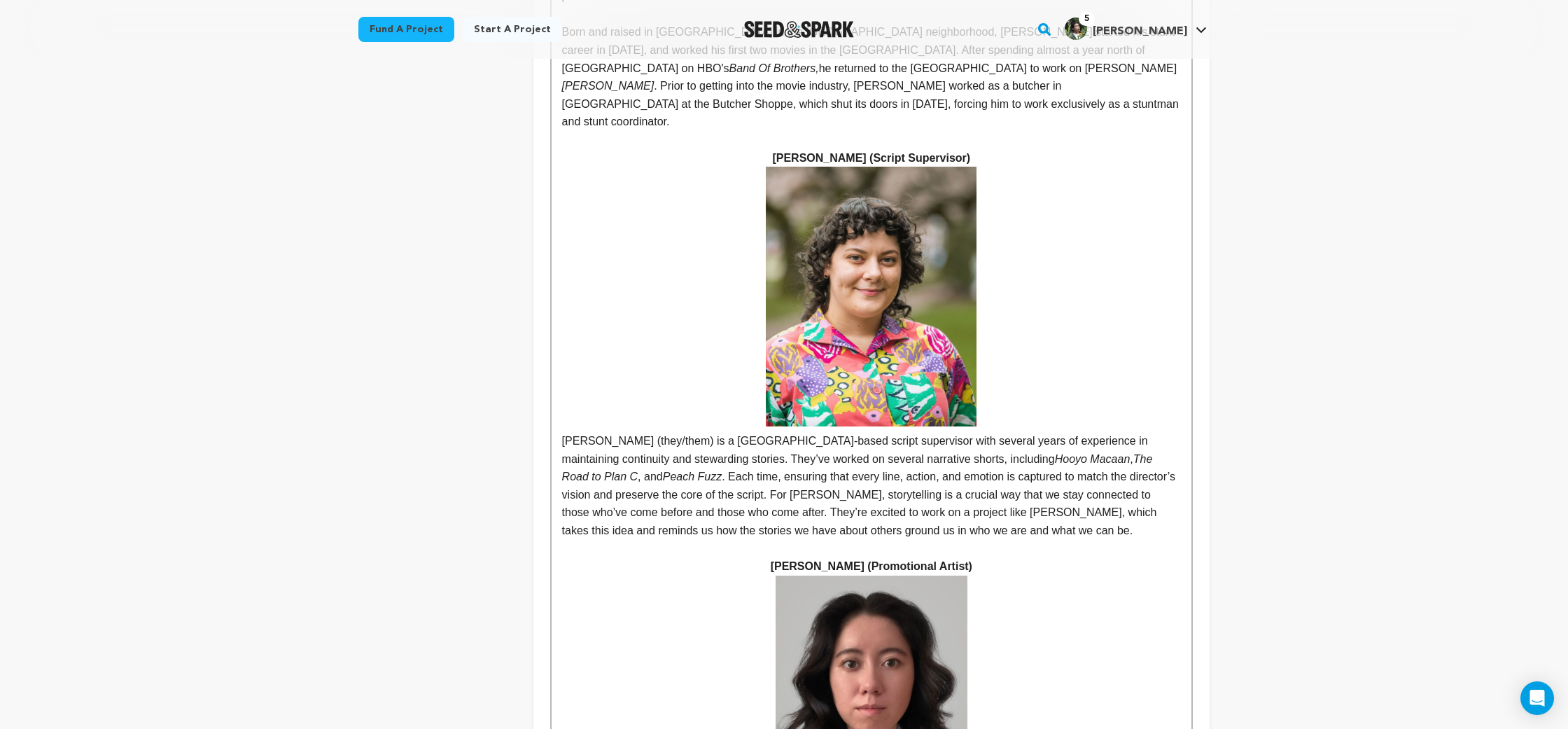
click at [859, 216] on p "[PERSON_NAME] (they/them) is a [GEOGRAPHIC_DATA]-based script supervisor with s…" at bounding box center [871, 353] width 619 height 373
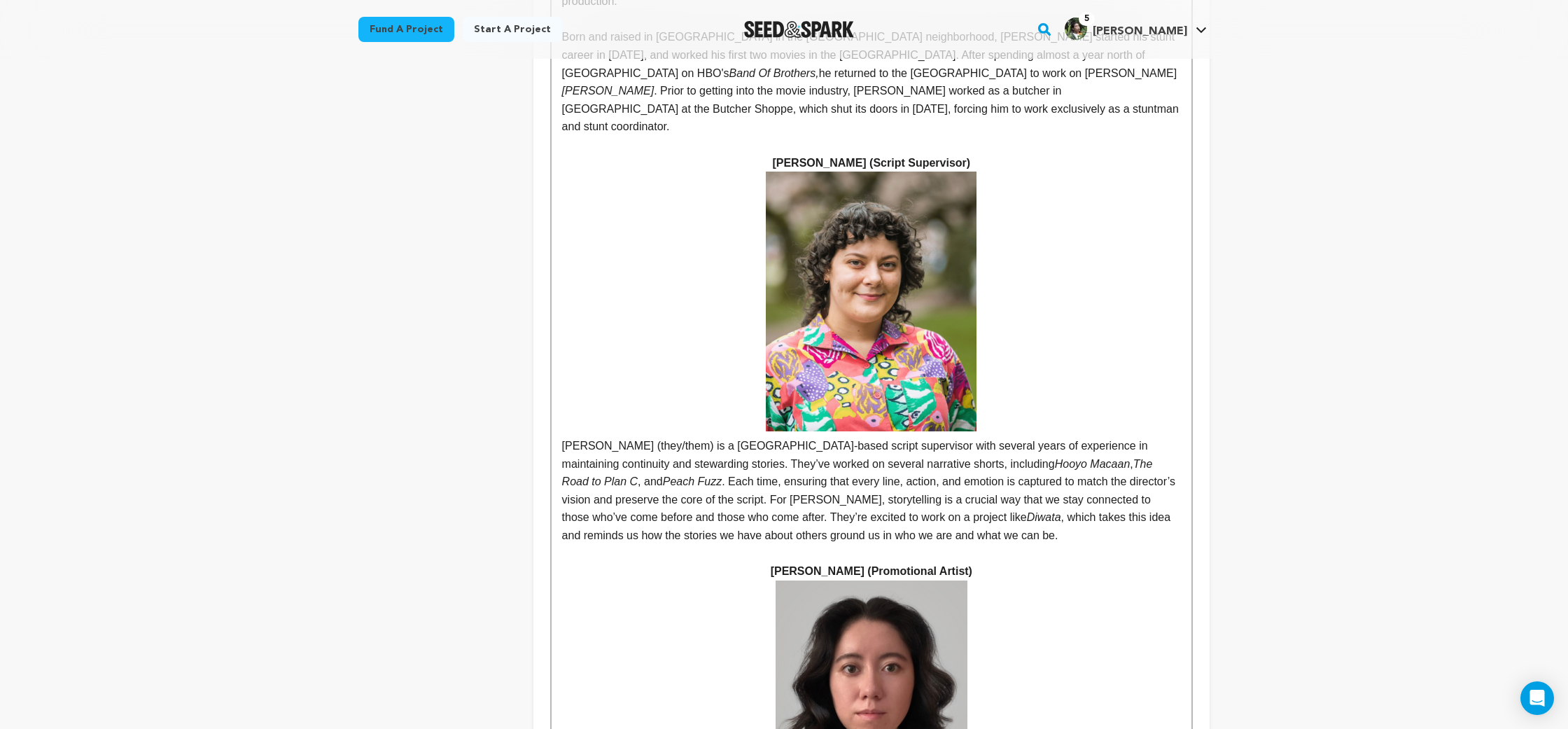
click at [925, 215] on p "[PERSON_NAME] (they/them) is a [GEOGRAPHIC_DATA]-based script supervisor with s…" at bounding box center [871, 358] width 619 height 373
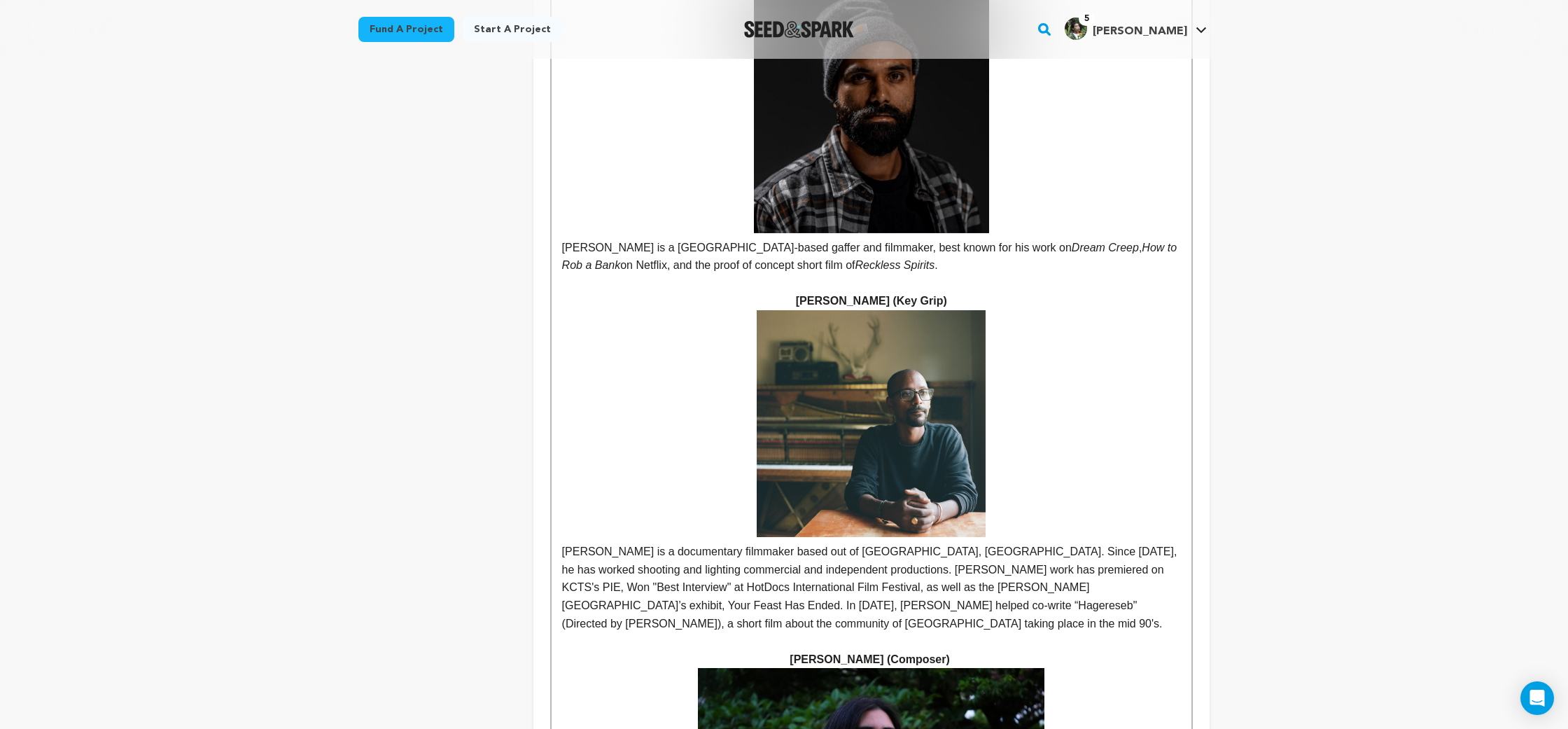
scroll to position [5662, 0]
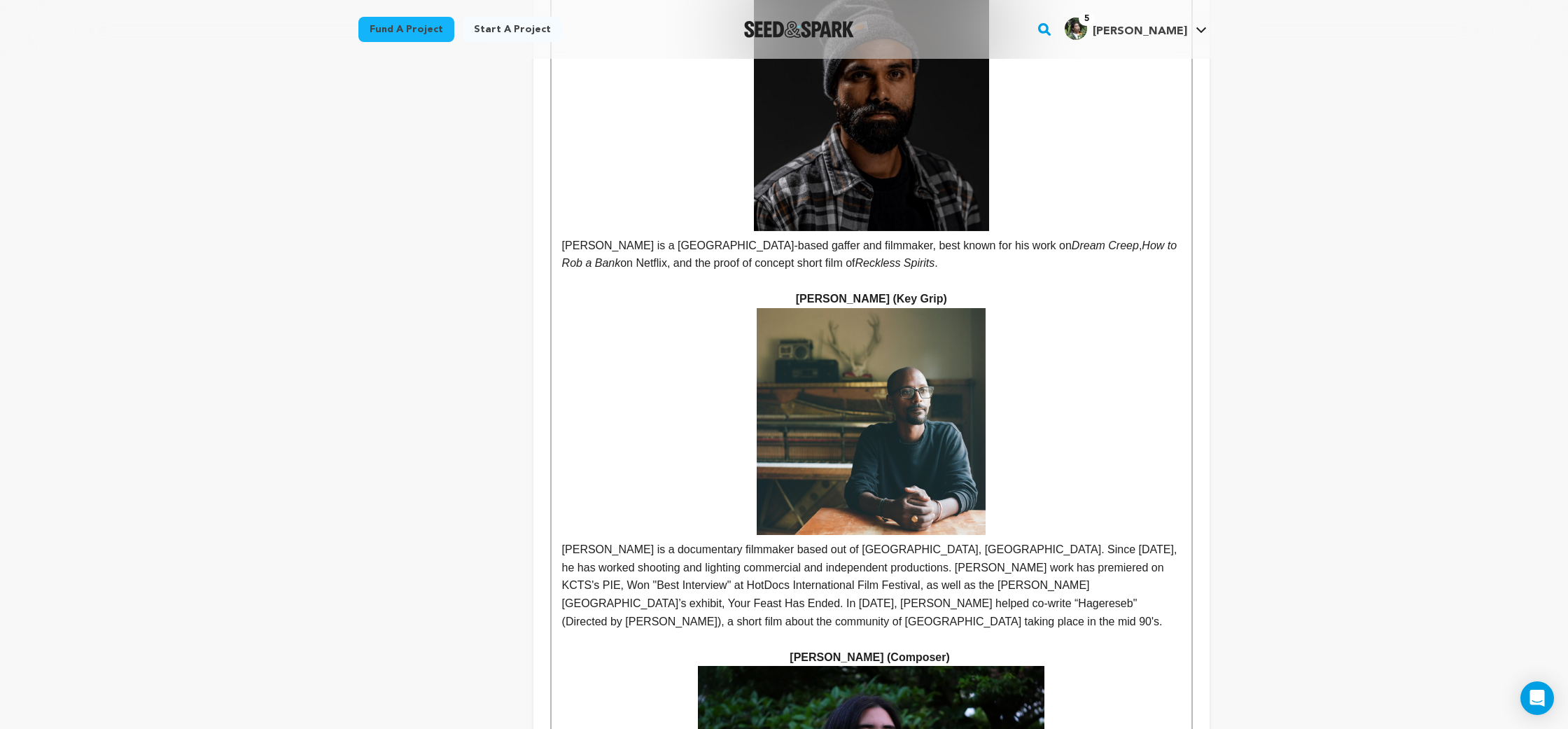
click at [595, 357] on p "[PERSON_NAME] is a documentary filmmaker based out of [GEOGRAPHIC_DATA], [GEOGR…" at bounding box center [871, 469] width 619 height 322
click at [646, 365] on p "[PERSON_NAME] is a documentary filmmaker based out of [GEOGRAPHIC_DATA], [GEOGR…" at bounding box center [871, 469] width 619 height 322
click at [647, 364] on p "[PERSON_NAME] is a documentary filmmaker based out of [GEOGRAPHIC_DATA], [GEOGR…" at bounding box center [871, 469] width 619 height 322
click at [620, 365] on p "[PERSON_NAME] is a documentary filmmaker based out of [GEOGRAPHIC_DATA], [GEOGR…" at bounding box center [871, 469] width 619 height 322
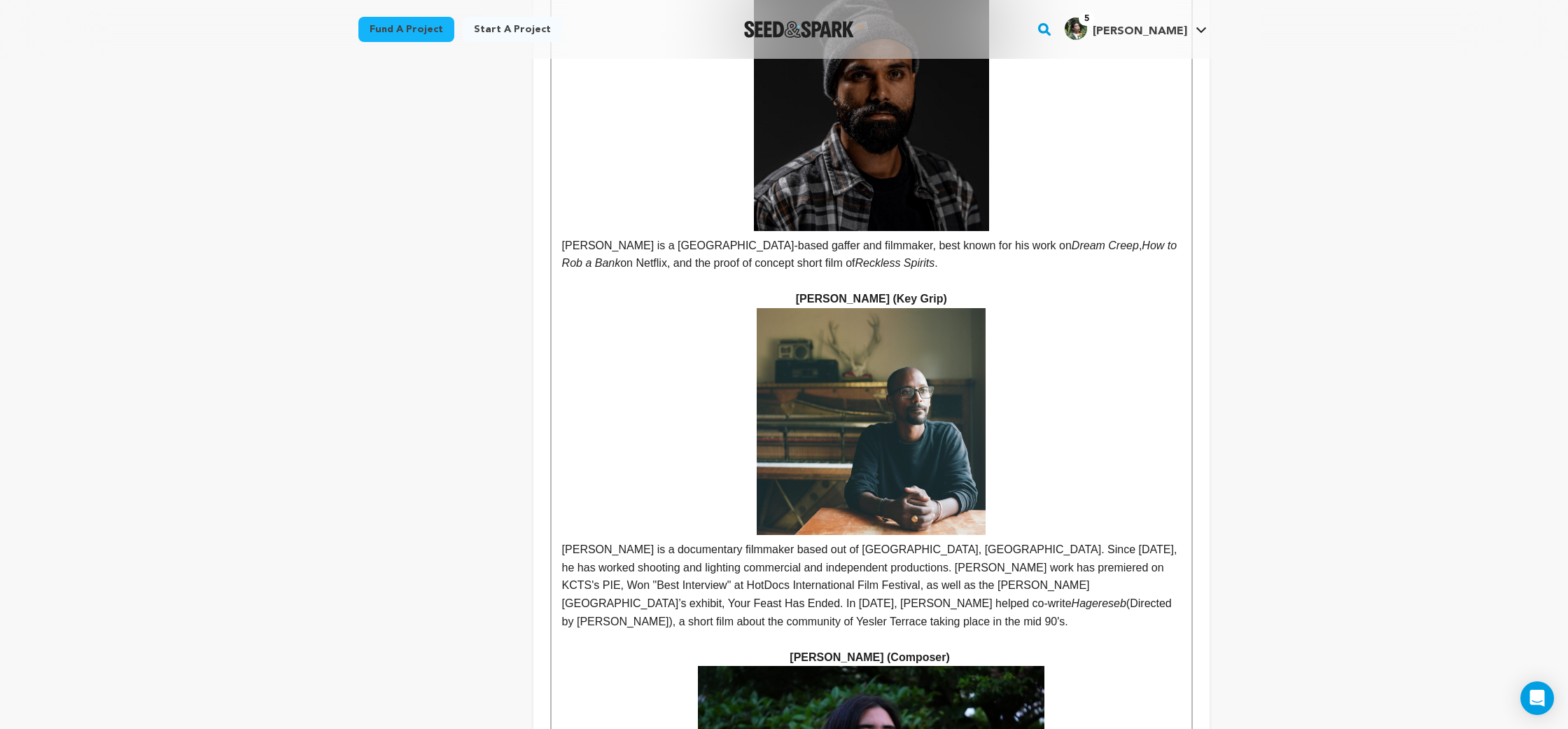
click at [880, 326] on p "[PERSON_NAME] is a documentary filmmaker based out of [GEOGRAPHIC_DATA], [GEOGR…" at bounding box center [871, 469] width 619 height 322
click at [909, 343] on p "[PERSON_NAME] is a documentary filmmaker based out of [GEOGRAPHIC_DATA], [GEOGR…" at bounding box center [871, 469] width 619 height 322
drag, startPoint x: 909, startPoint y: 343, endPoint x: 997, endPoint y: 343, distance: 88.0
click at [997, 343] on p "[PERSON_NAME] is a documentary filmmaker based out of [GEOGRAPHIC_DATA], [GEOGR…" at bounding box center [871, 469] width 619 height 322
click at [833, 308] on p "[PERSON_NAME] is a documentary filmmaker based out of [GEOGRAPHIC_DATA], [GEOGR…" at bounding box center [871, 469] width 619 height 322
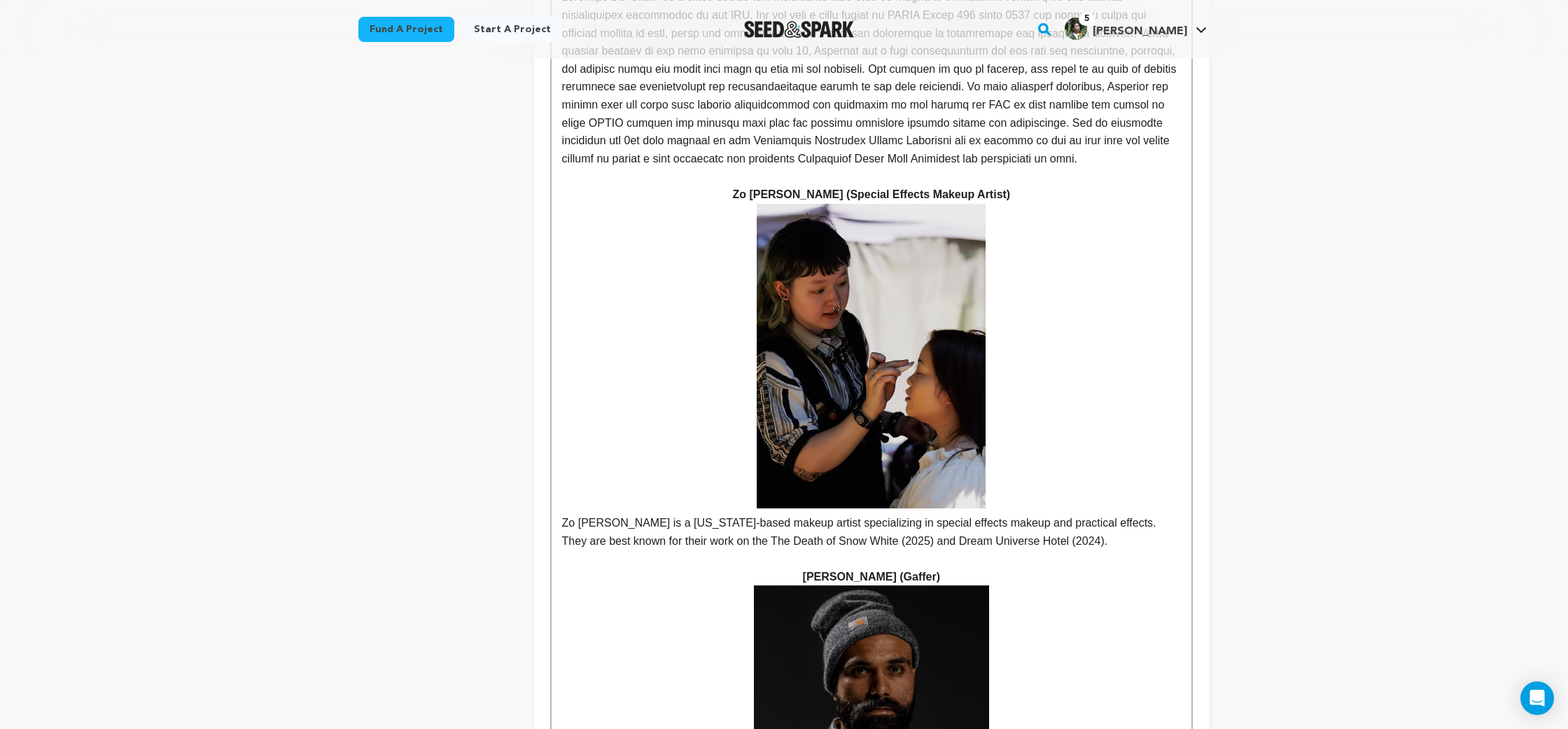
scroll to position [5069, 0]
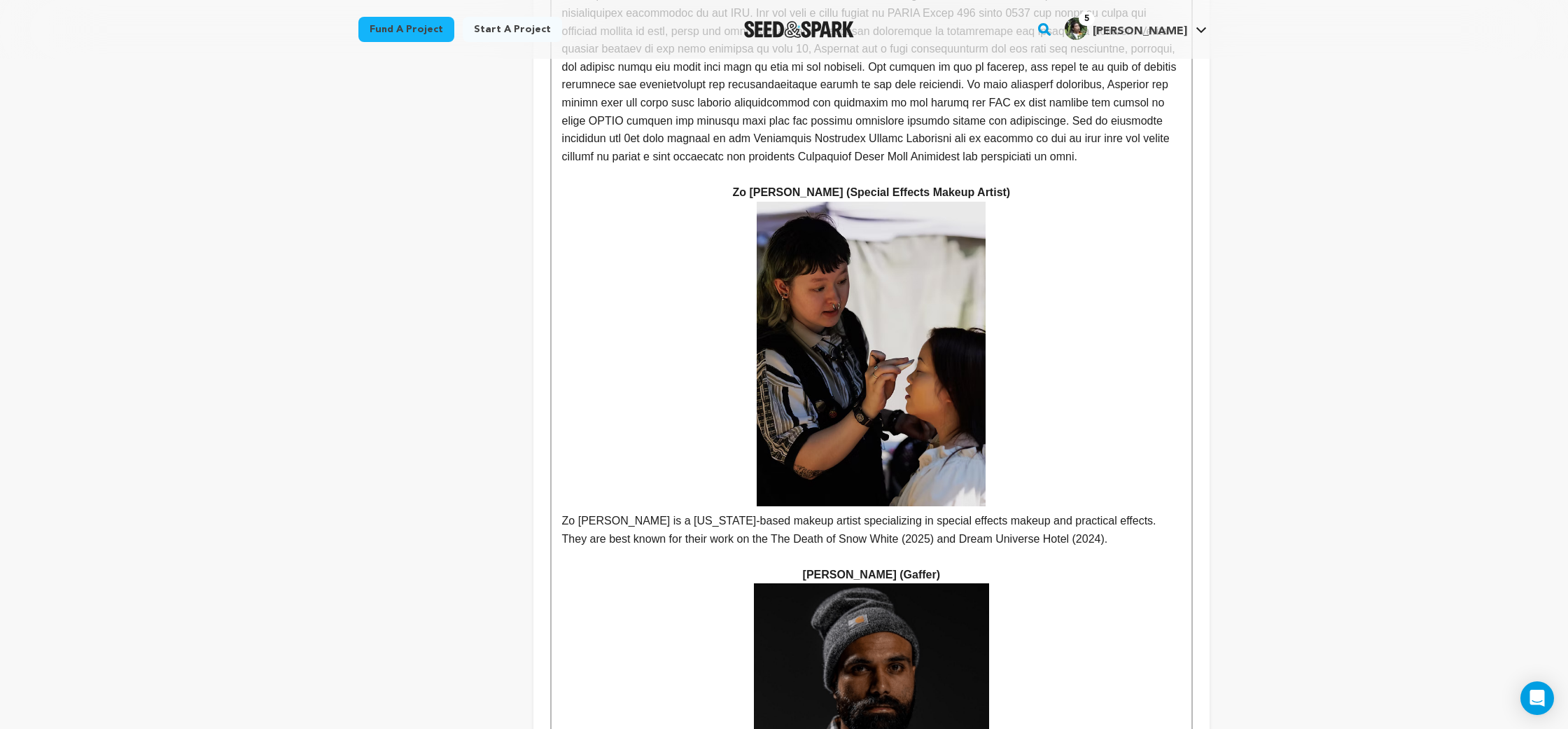
click at [742, 512] on p "Zo [PERSON_NAME] is a [US_STATE]-based makeup artist specializing in special ef…" at bounding box center [871, 530] width 619 height 35
drag, startPoint x: 742, startPoint y: 298, endPoint x: 844, endPoint y: 299, distance: 102.0
click at [844, 512] on p "Zo [PERSON_NAME] is a [US_STATE]-based makeup artist specializing in special ef…" at bounding box center [871, 530] width 619 height 35
click at [717, 512] on p "Zo [PERSON_NAME] is a [US_STATE]-based makeup artist specializing in special ef…" at bounding box center [871, 530] width 619 height 35
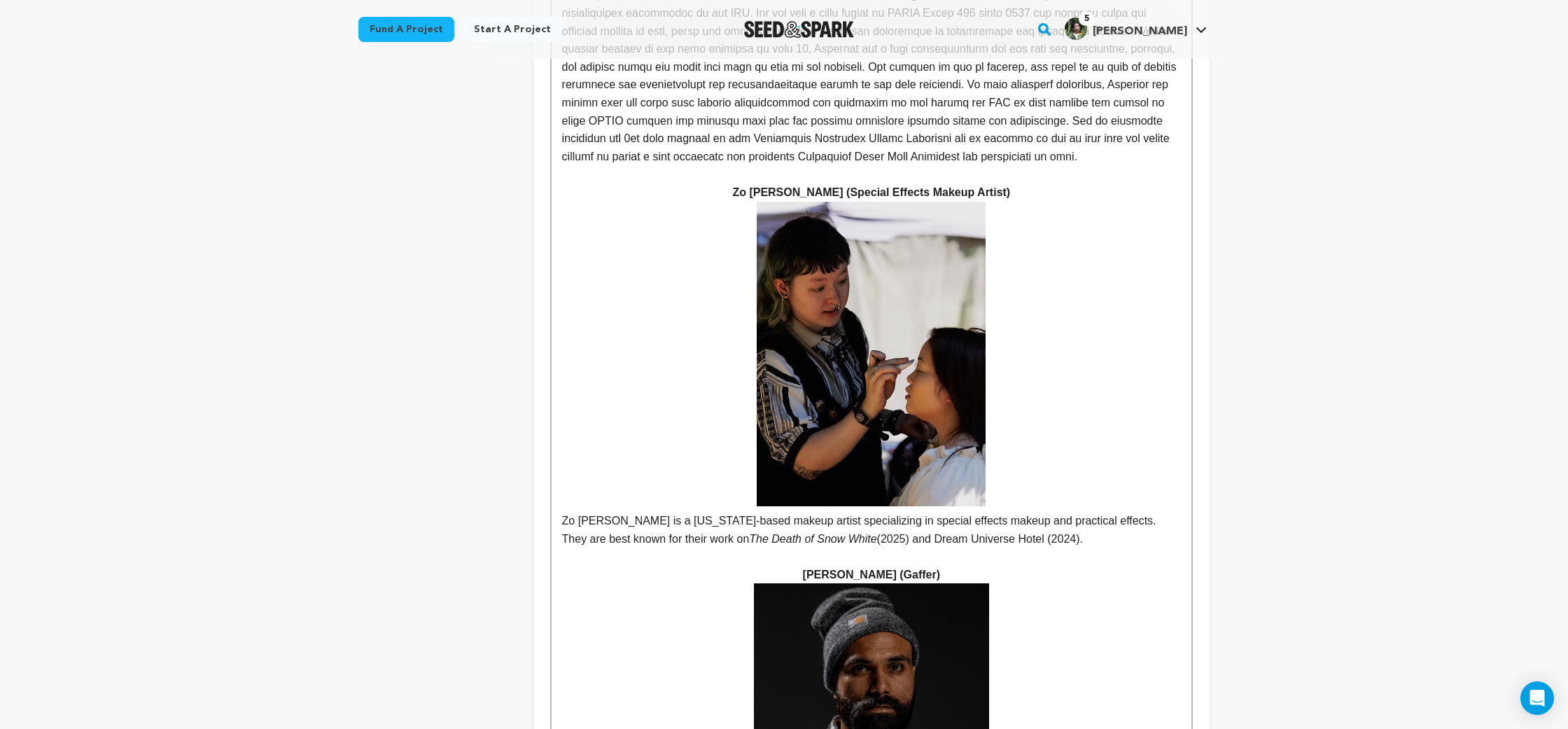
click at [916, 512] on p "Zo [PERSON_NAME] is a [US_STATE]-based makeup artist specializing in special ef…" at bounding box center [871, 530] width 619 height 35
drag, startPoint x: 916, startPoint y: 293, endPoint x: 984, endPoint y: 295, distance: 68.0
click at [984, 512] on p "Zo [PERSON_NAME] is a [US_STATE]-based makeup artist specializing in special ef…" at bounding box center [871, 530] width 619 height 35
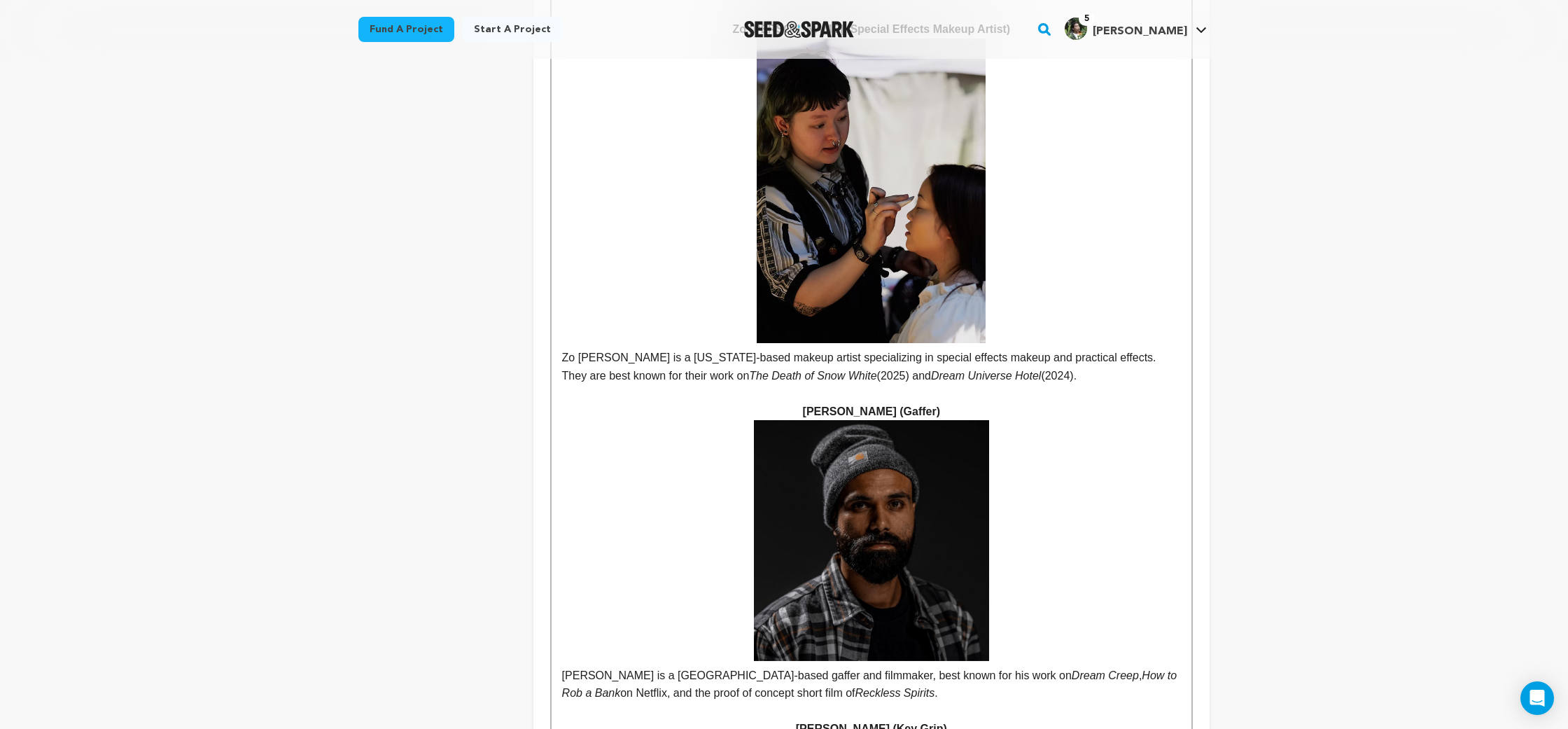
click at [1126, 421] on p "[PERSON_NAME] is a [GEOGRAPHIC_DATA]-based gaffer and filmmaker, best known for…" at bounding box center [871, 561] width 619 height 282
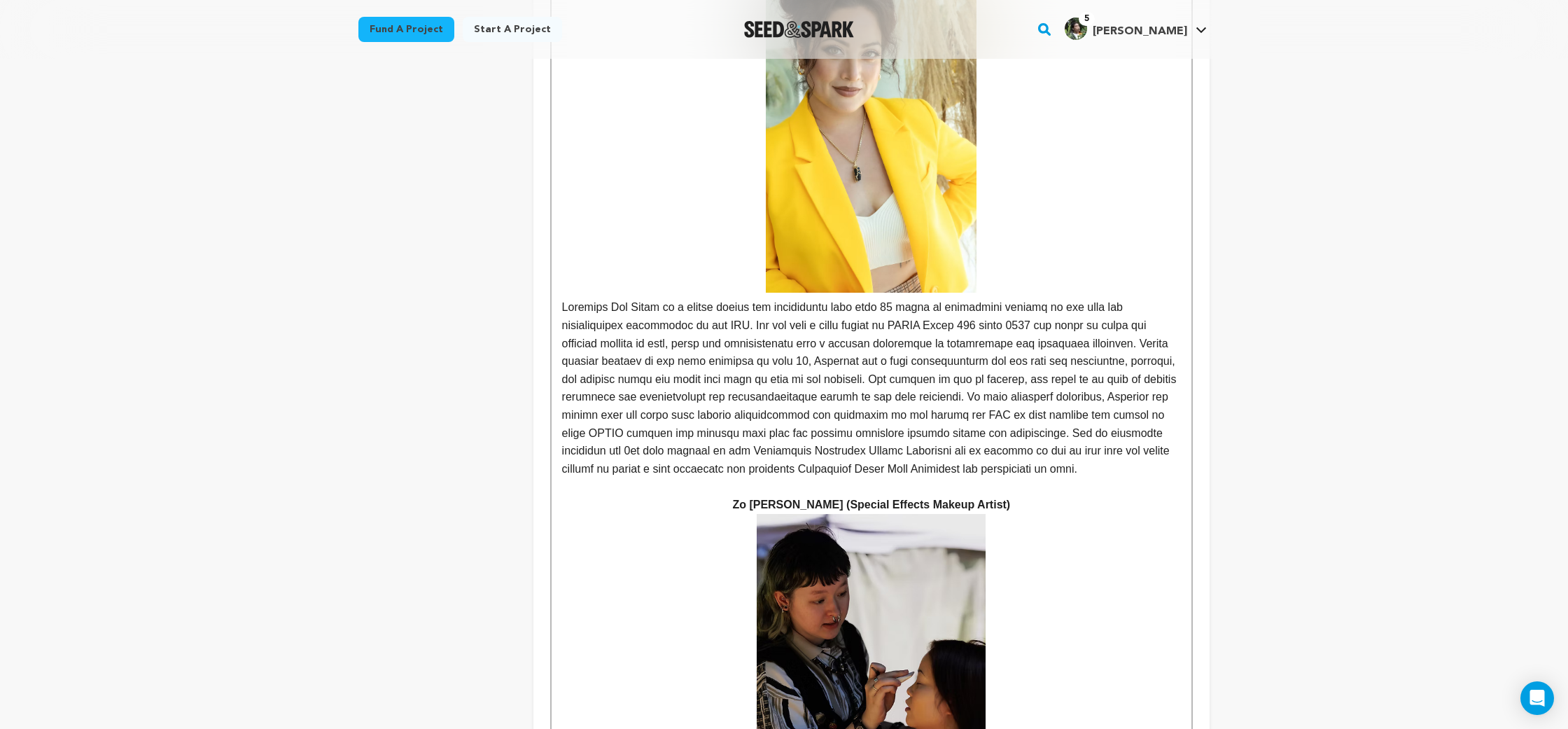
scroll to position [4572, 0]
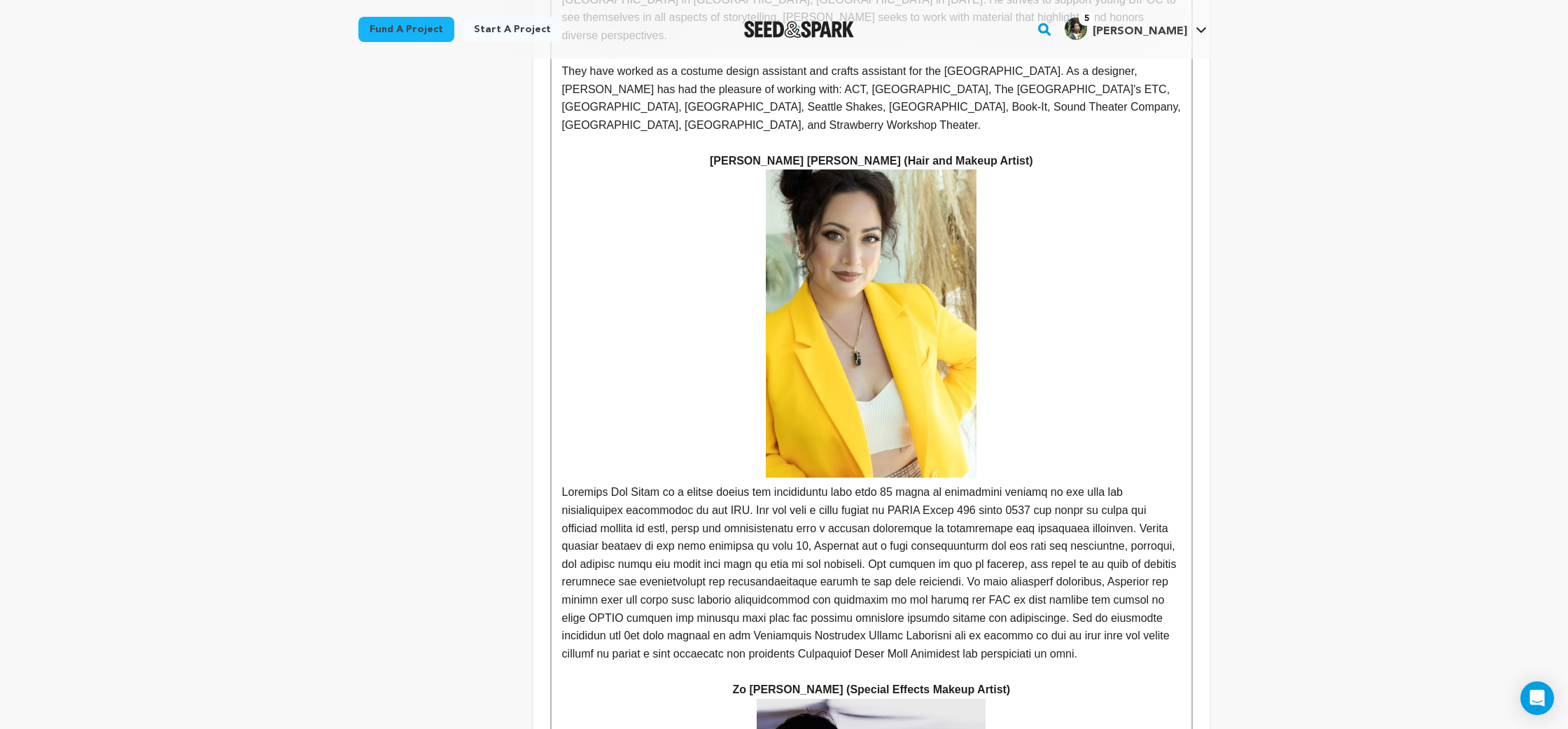
click at [917, 288] on p at bounding box center [871, 416] width 619 height 493
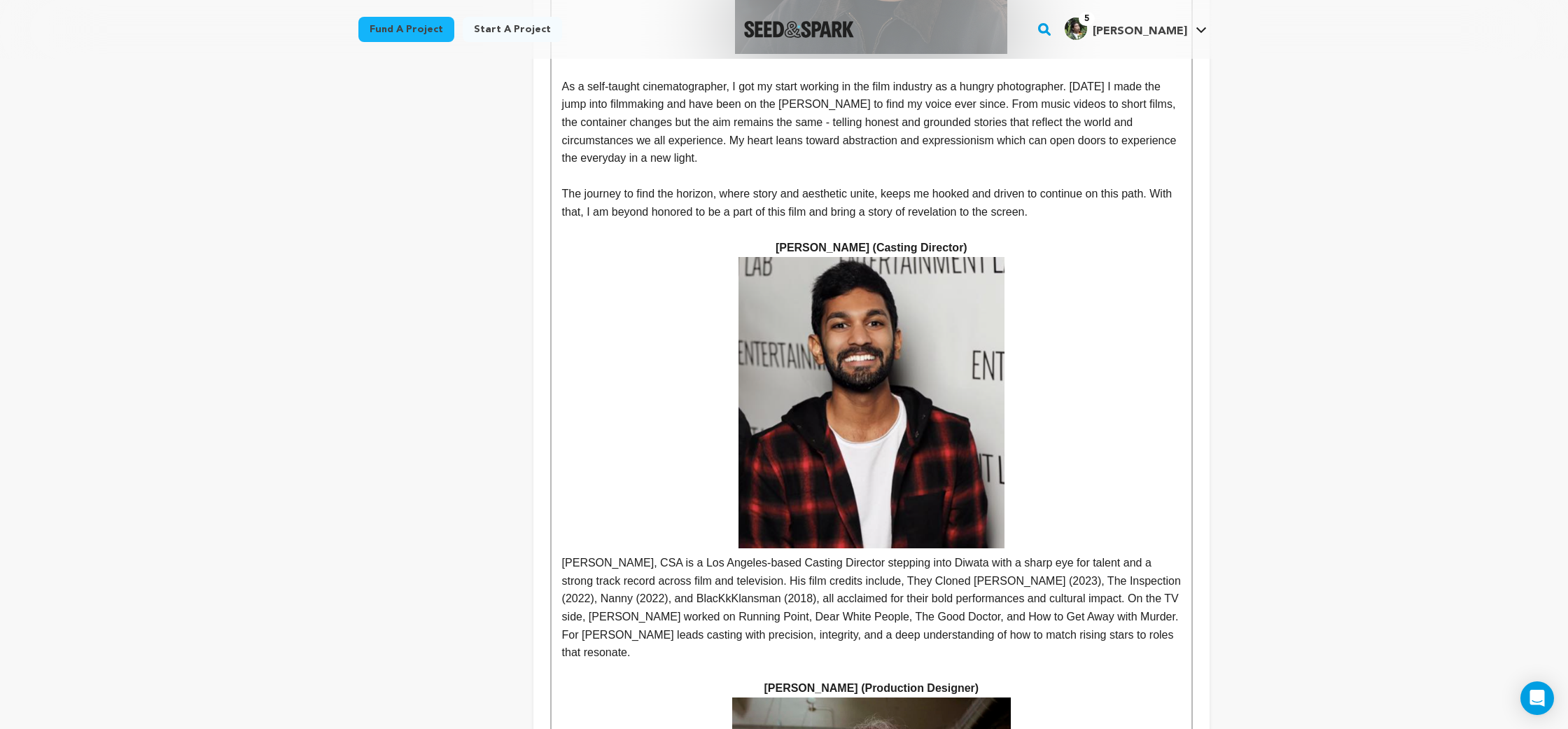
scroll to position [3057, 0]
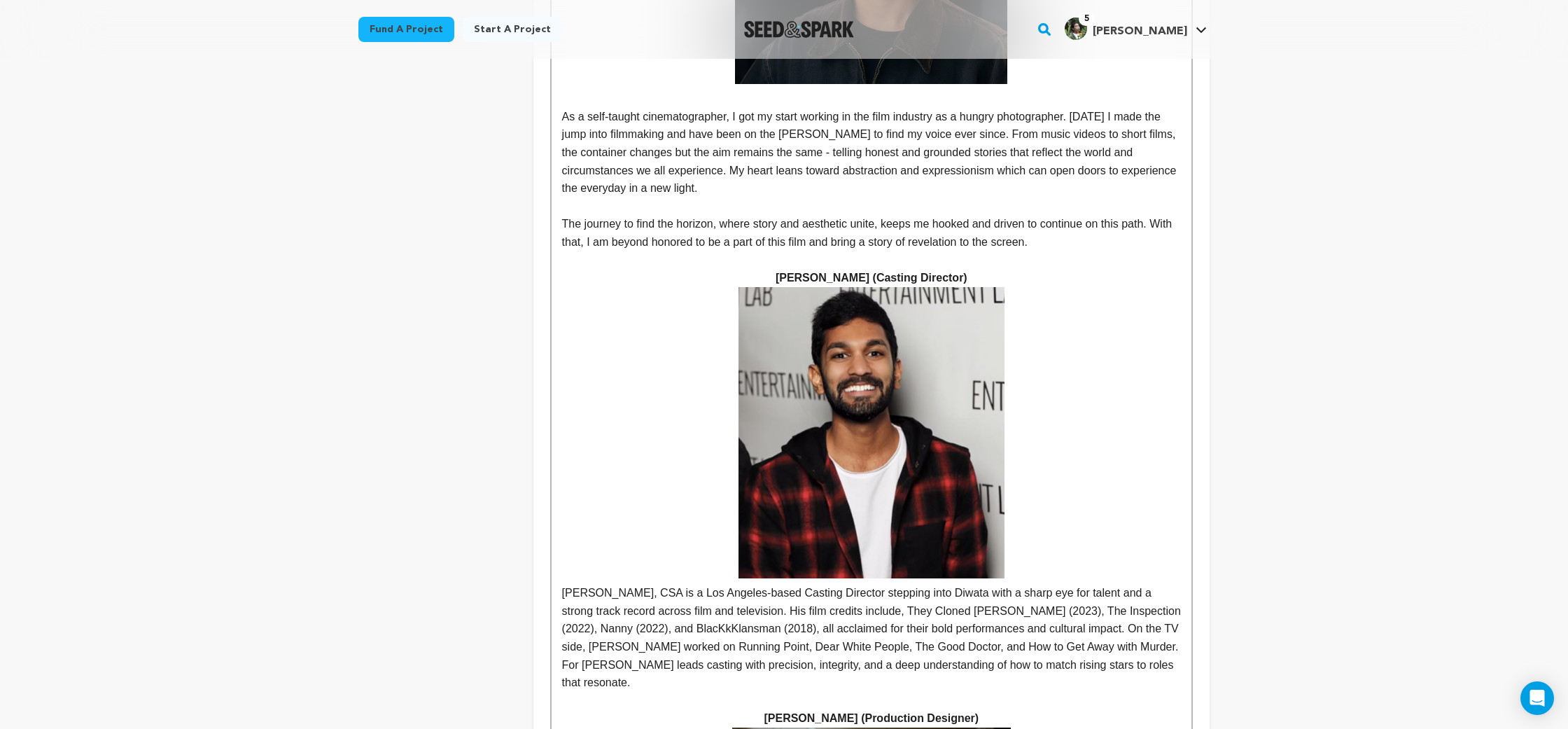
click at [894, 421] on p "[PERSON_NAME], CSA is a Los Angeles-based Casting Director stepping into Diwata…" at bounding box center [871, 489] width 619 height 405
drag, startPoint x: 894, startPoint y: 421, endPoint x: 953, endPoint y: 419, distance: 59.0
click at [953, 419] on p "[PERSON_NAME], CSA is a Los Angeles-based Casting Director stepping into Diwata…" at bounding box center [871, 489] width 619 height 405
click at [958, 408] on p "[PERSON_NAME], CSA is a Los Angeles-based Casting Director stepping into Diwata…" at bounding box center [871, 489] width 619 height 405
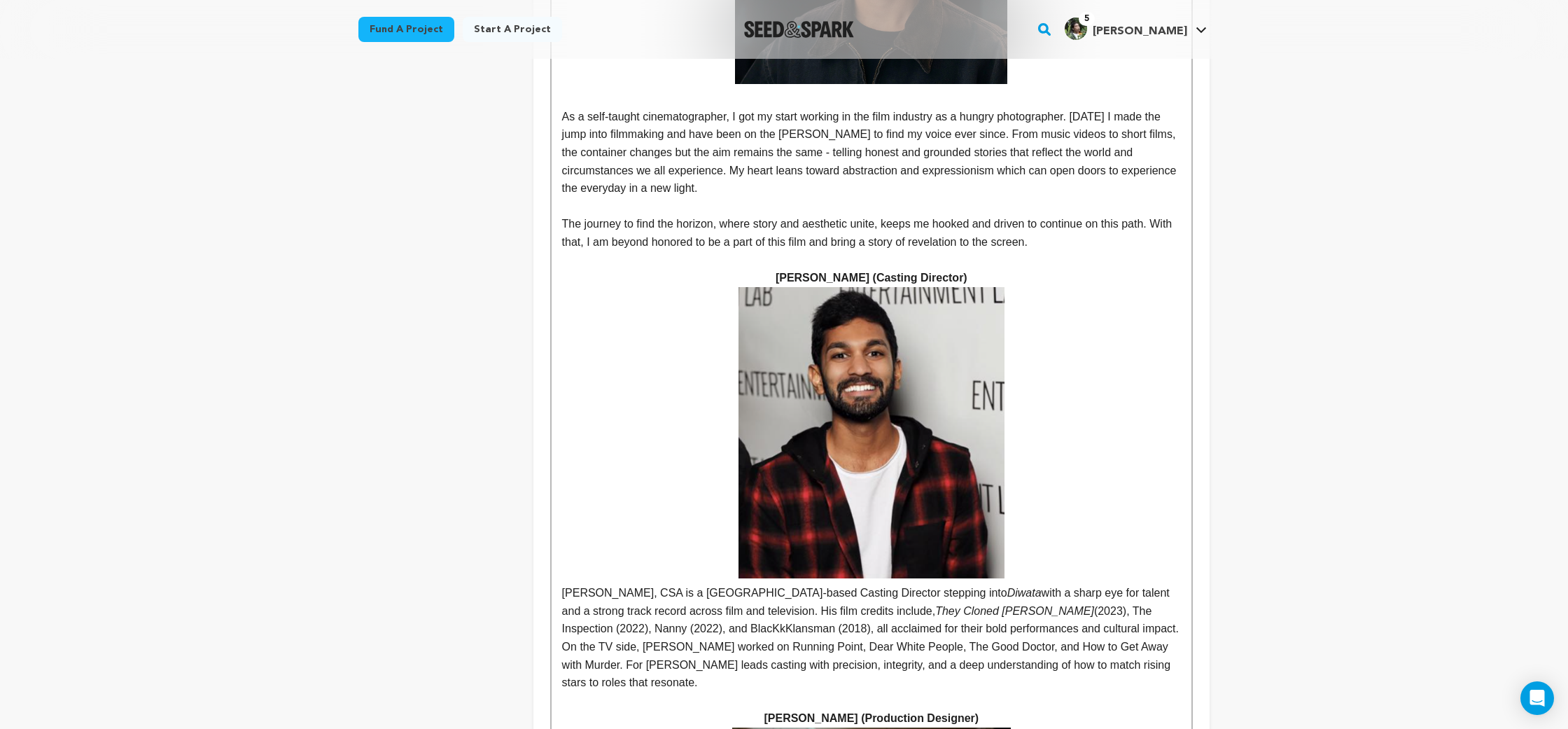
click at [889, 435] on p "[PERSON_NAME], CSA is a Los Angeles-based Casting Director stepping into Diwata…" at bounding box center [871, 489] width 619 height 405
click at [1037, 412] on p "[PERSON_NAME], CSA is a Los Angeles-based Casting Director stepping into Diwata…" at bounding box center [871, 489] width 619 height 405
drag, startPoint x: 1037, startPoint y: 412, endPoint x: 1058, endPoint y: 413, distance: 21.0
click at [1058, 413] on p "[PERSON_NAME], CSA is a Los Angeles-based Casting Director stepping into Diwata…" at bounding box center [871, 489] width 619 height 405
click at [1164, 421] on p "[PERSON_NAME], CSA is a Los Angeles-based Casting Director stepping into Diwata…" at bounding box center [871, 489] width 619 height 405
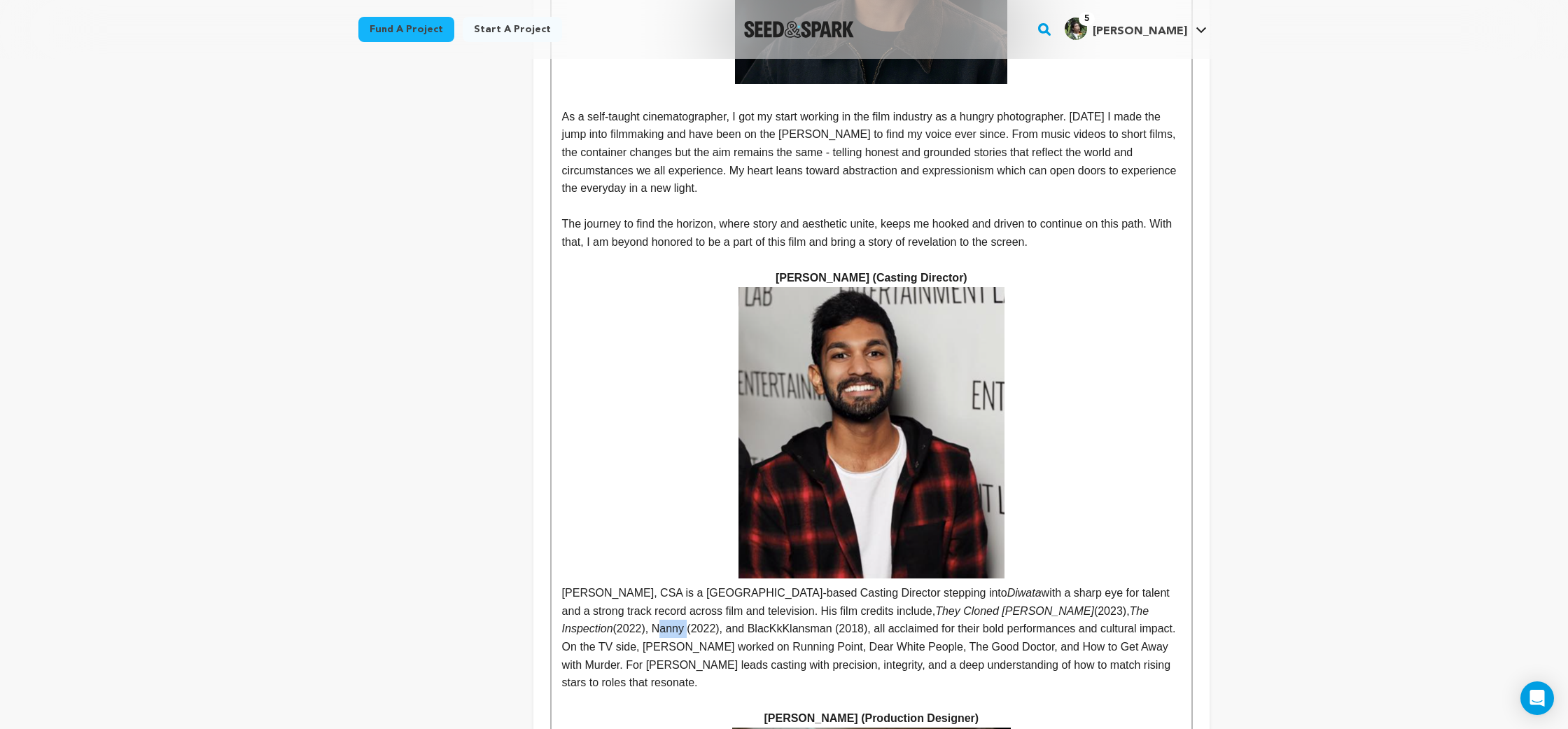
drag, startPoint x: 1164, startPoint y: 421, endPoint x: 1162, endPoint y: 415, distance: 6.3
click at [1162, 415] on p "[PERSON_NAME], CSA is a Los Angeles-based Casting Director stepping into Diwata…" at bounding box center [871, 489] width 619 height 405
click at [646, 431] on p "[PERSON_NAME], CSA is a Los Angeles-based Casting Director stepping into Diwata…" at bounding box center [871, 489] width 619 height 405
click at [644, 432] on p "[PERSON_NAME], CSA is a Los Angeles-based Casting Director stepping into Diwata…" at bounding box center [871, 489] width 619 height 405
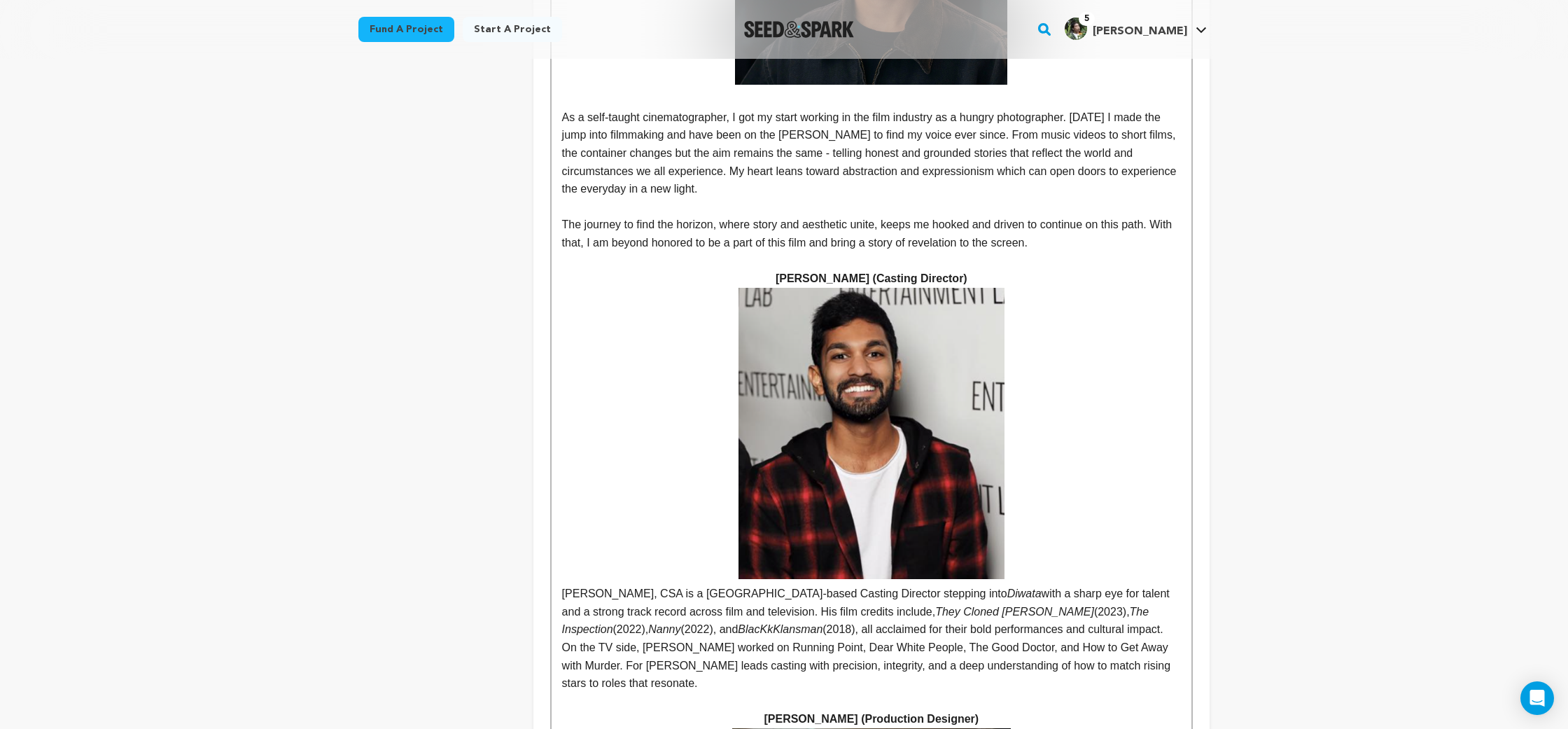
click at [912, 433] on p "[PERSON_NAME], CSA is a Los Angeles-based Casting Director stepping into Diwata…" at bounding box center [871, 490] width 619 height 405
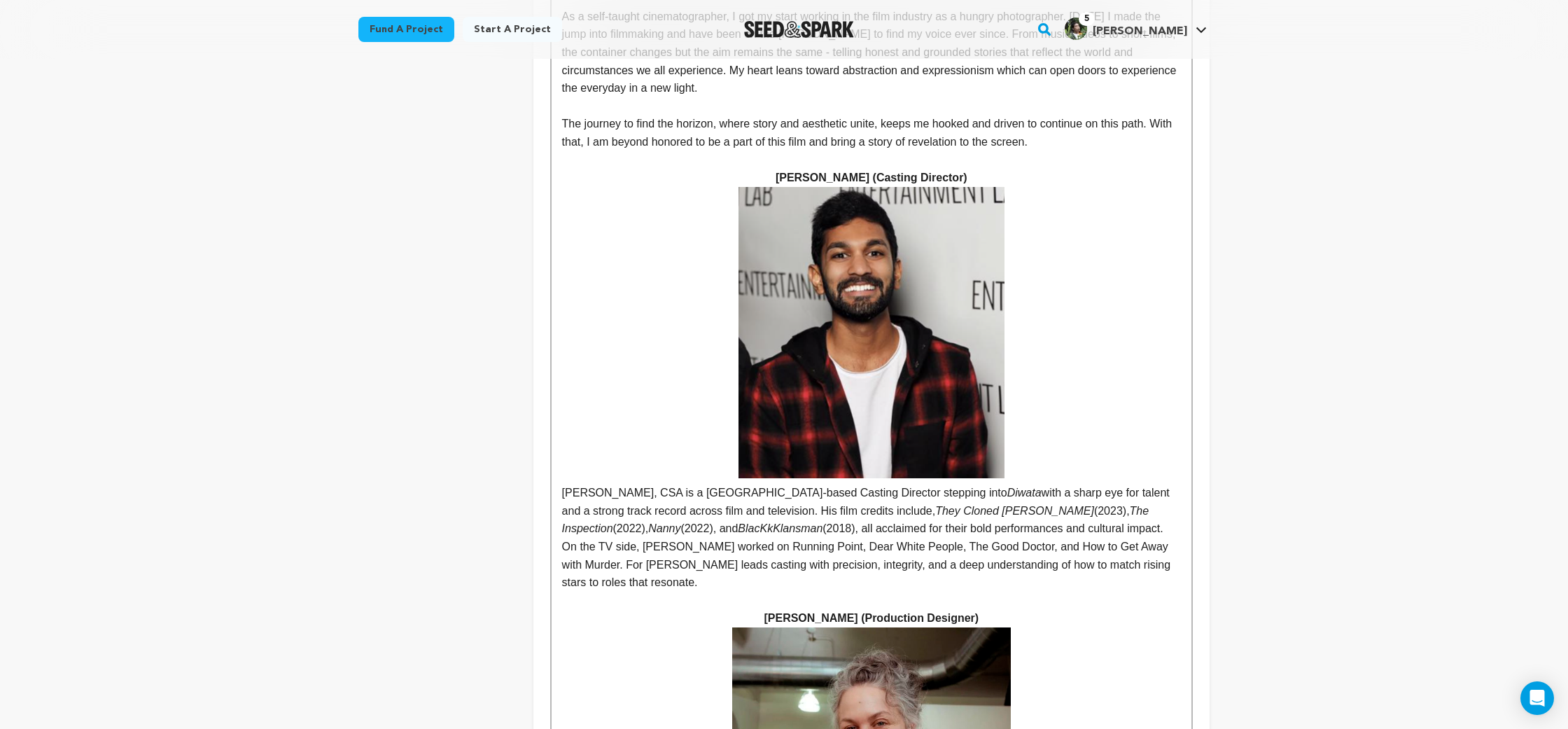
scroll to position [3190, 0]
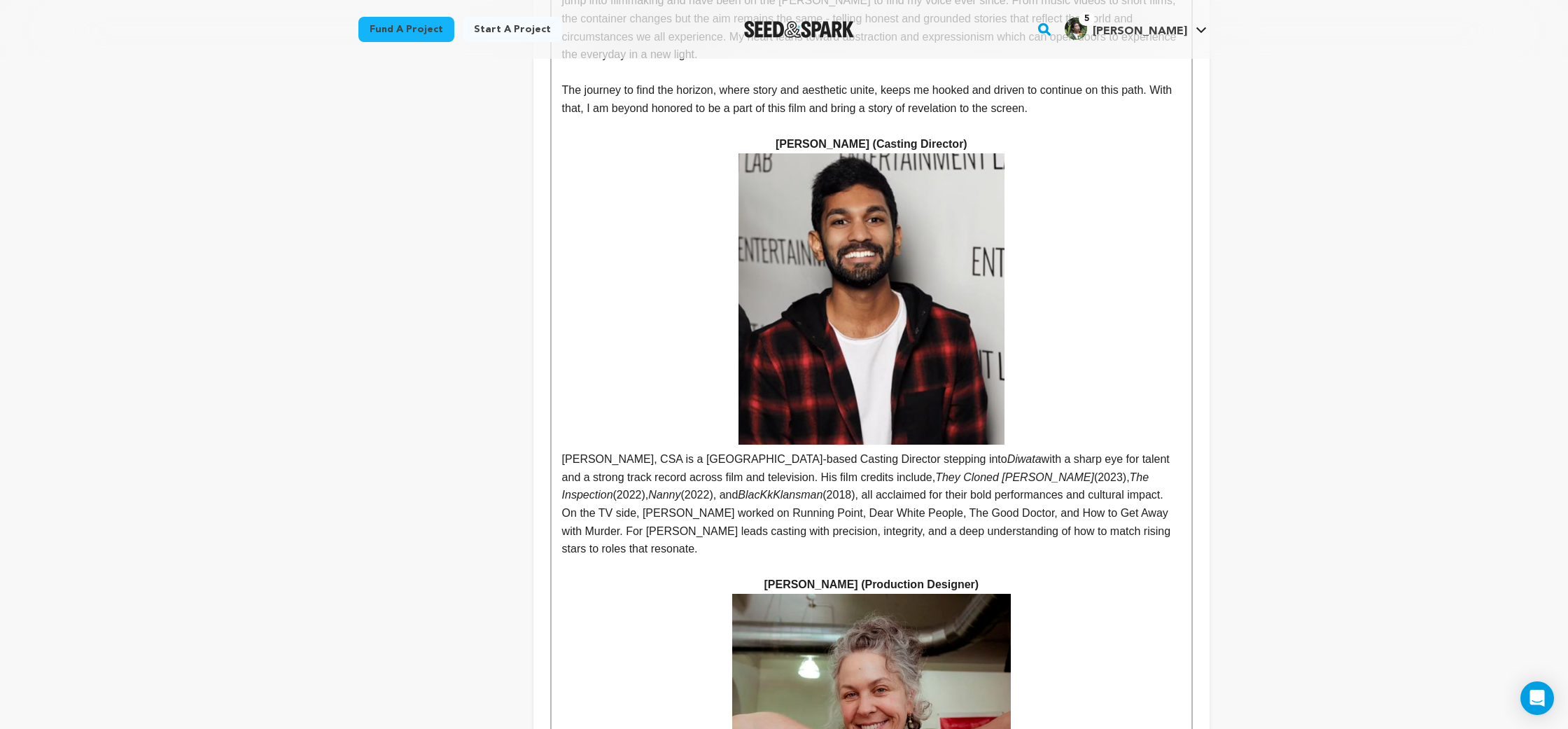
click at [642, 327] on p "[PERSON_NAME], CSA is a Los Angeles-based Casting Director stepping into Diwata…" at bounding box center [871, 355] width 619 height 405
drag, startPoint x: 642, startPoint y: 327, endPoint x: 679, endPoint y: 328, distance: 37.0
click at [679, 328] on p "[PERSON_NAME], CSA is a Los Angeles-based Casting Director stepping into Diwata…" at bounding box center [871, 355] width 619 height 405
click at [706, 322] on p "[PERSON_NAME], CSA is a Los Angeles-based Casting Director stepping into Diwata…" at bounding box center [871, 355] width 619 height 405
drag, startPoint x: 706, startPoint y: 322, endPoint x: 763, endPoint y: 318, distance: 57.1
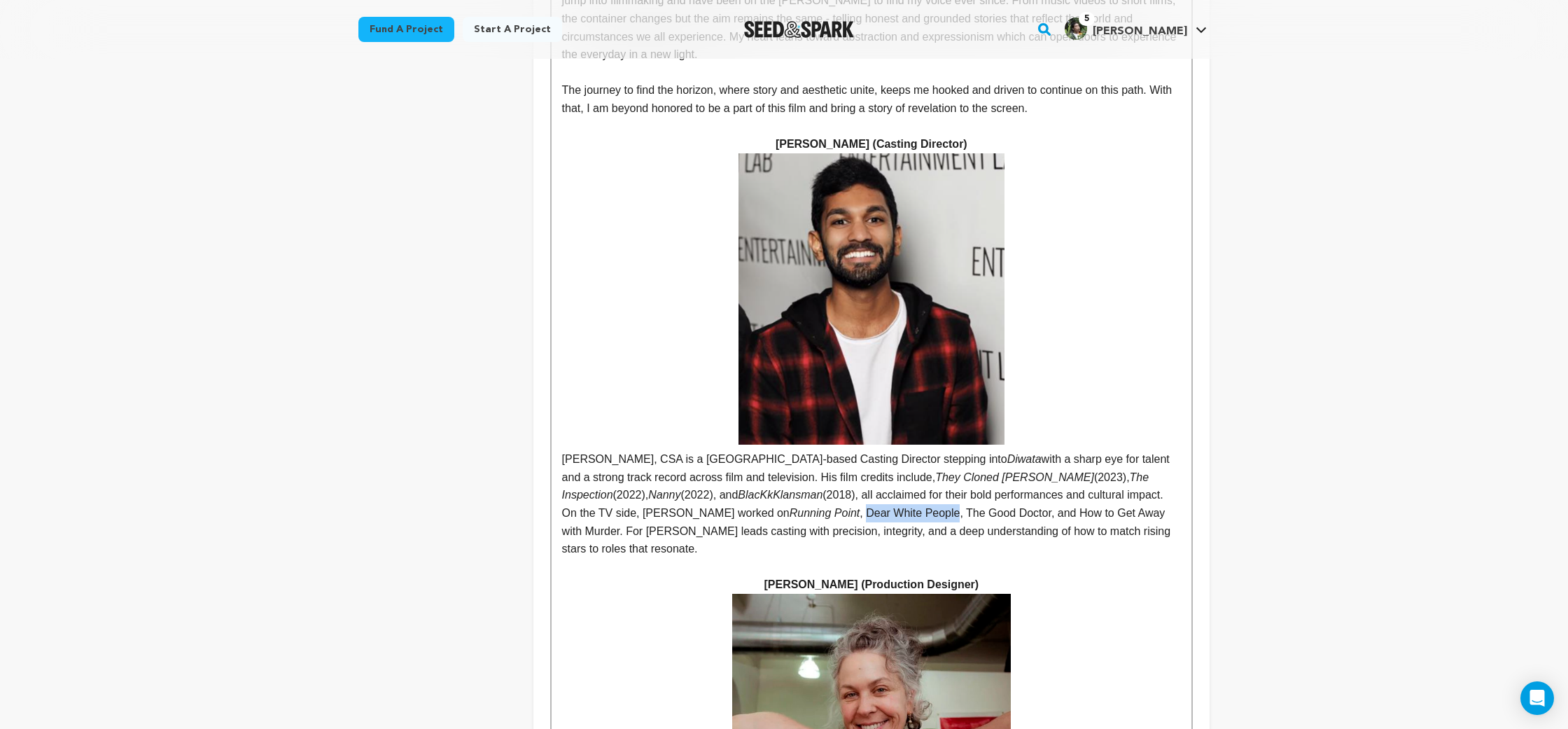
click at [763, 318] on p "[PERSON_NAME], CSA is a Los Angeles-based Casting Director stepping into Diwata…" at bounding box center [871, 355] width 619 height 405
click at [807, 321] on p "[PERSON_NAME], CSA is a Los Angeles-based Casting Director stepping into Diwata…" at bounding box center [871, 355] width 619 height 405
drag, startPoint x: 807, startPoint y: 321, endPoint x: 868, endPoint y: 321, distance: 61.0
click at [868, 321] on p "[PERSON_NAME], CSA is a Los Angeles-based Casting Director stepping into Diwata…" at bounding box center [871, 355] width 619 height 405
click at [918, 320] on p "[PERSON_NAME], CSA is a Los Angeles-based Casting Director stepping into Diwata…" at bounding box center [871, 355] width 619 height 405
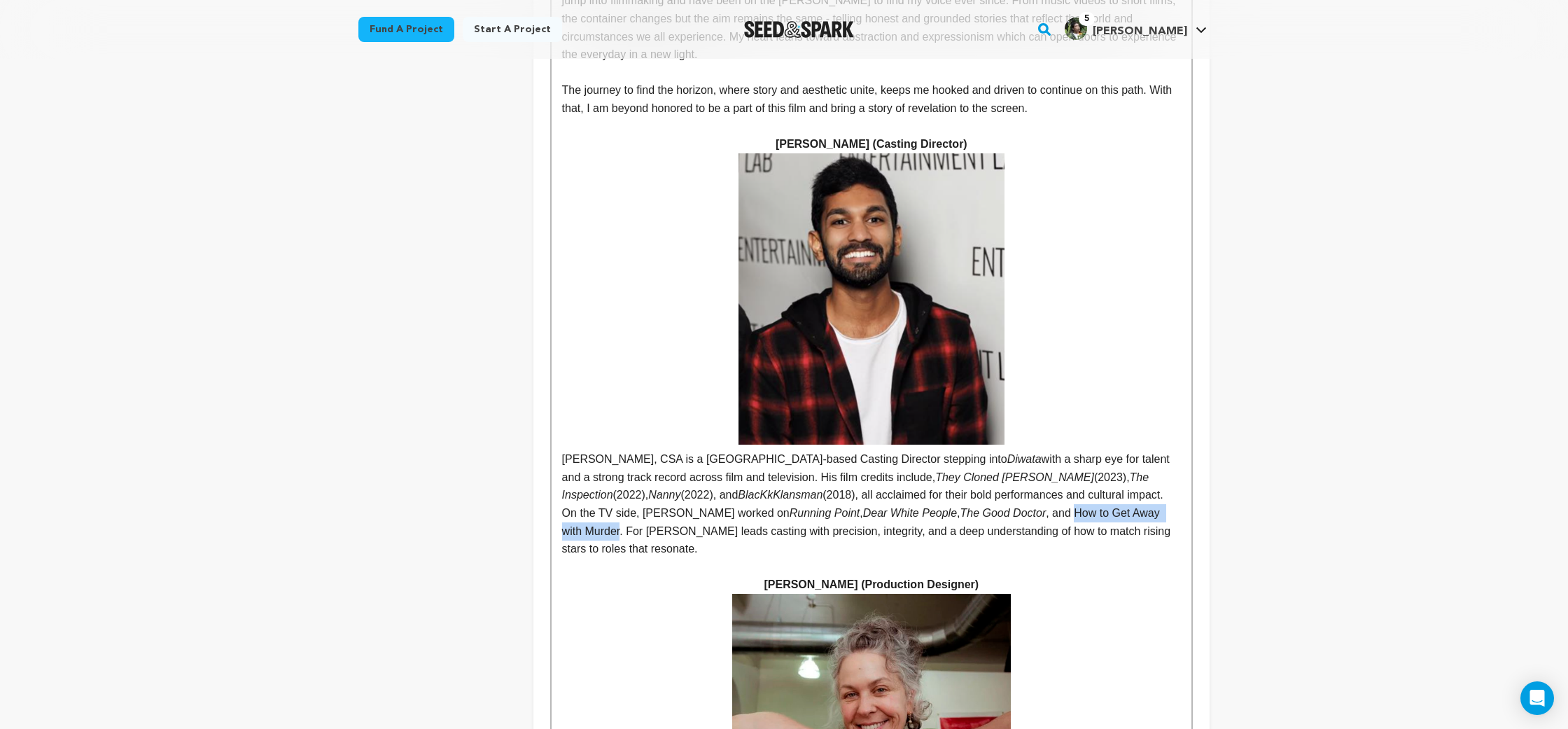
drag, startPoint x: 918, startPoint y: 320, endPoint x: 1025, endPoint y: 323, distance: 107.0
click at [1025, 323] on p "[PERSON_NAME], CSA is a Los Angeles-based Casting Director stepping into Diwata…" at bounding box center [871, 355] width 619 height 405
click at [1107, 322] on p "[PERSON_NAME], CSA is a Los Angeles-based Casting Director stepping into Diwata…" at bounding box center [871, 355] width 619 height 405
click at [1001, 296] on p "[PERSON_NAME], CSA is a Los Angeles-based Casting Director stepping into Diwata…" at bounding box center [871, 355] width 619 height 405
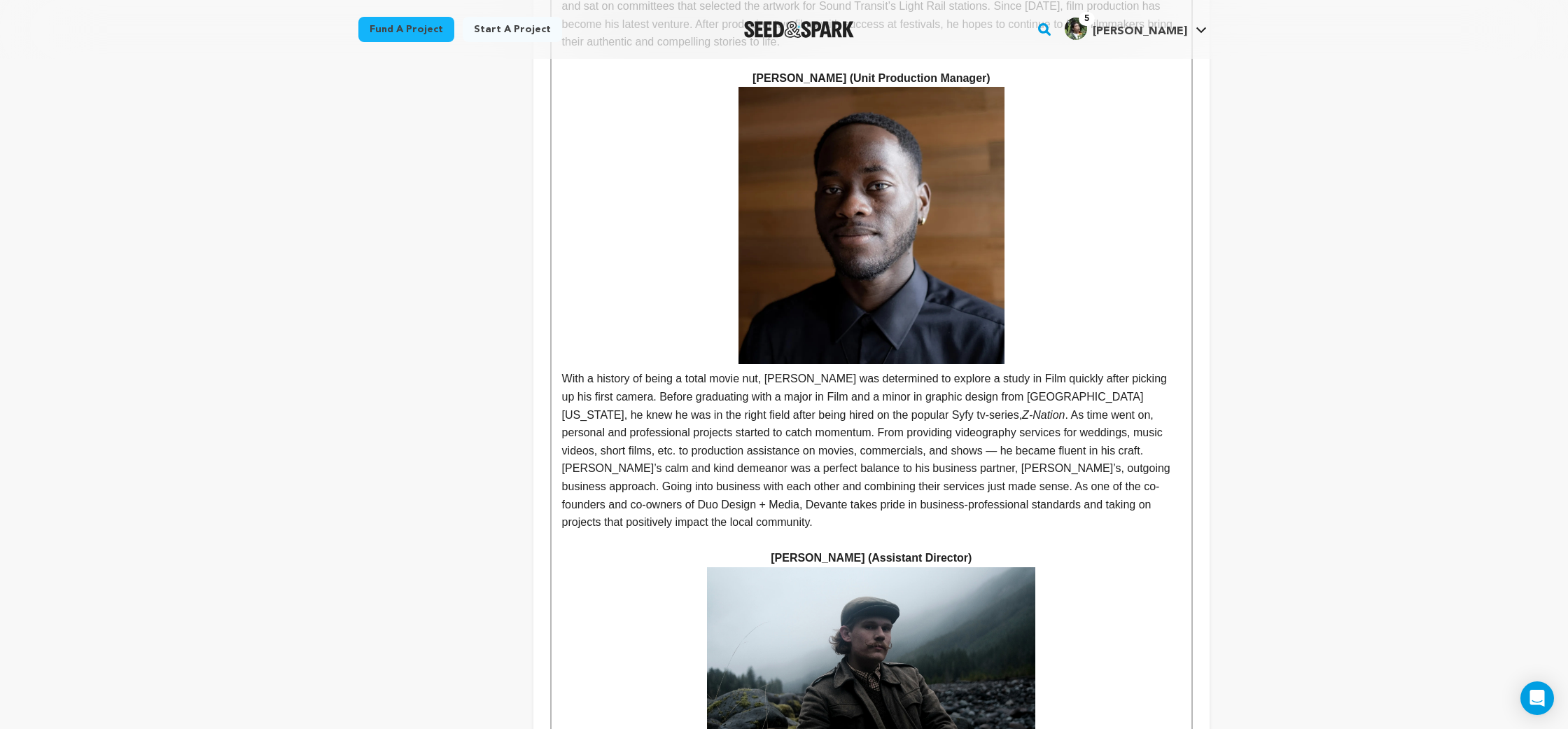
scroll to position [1918, 0]
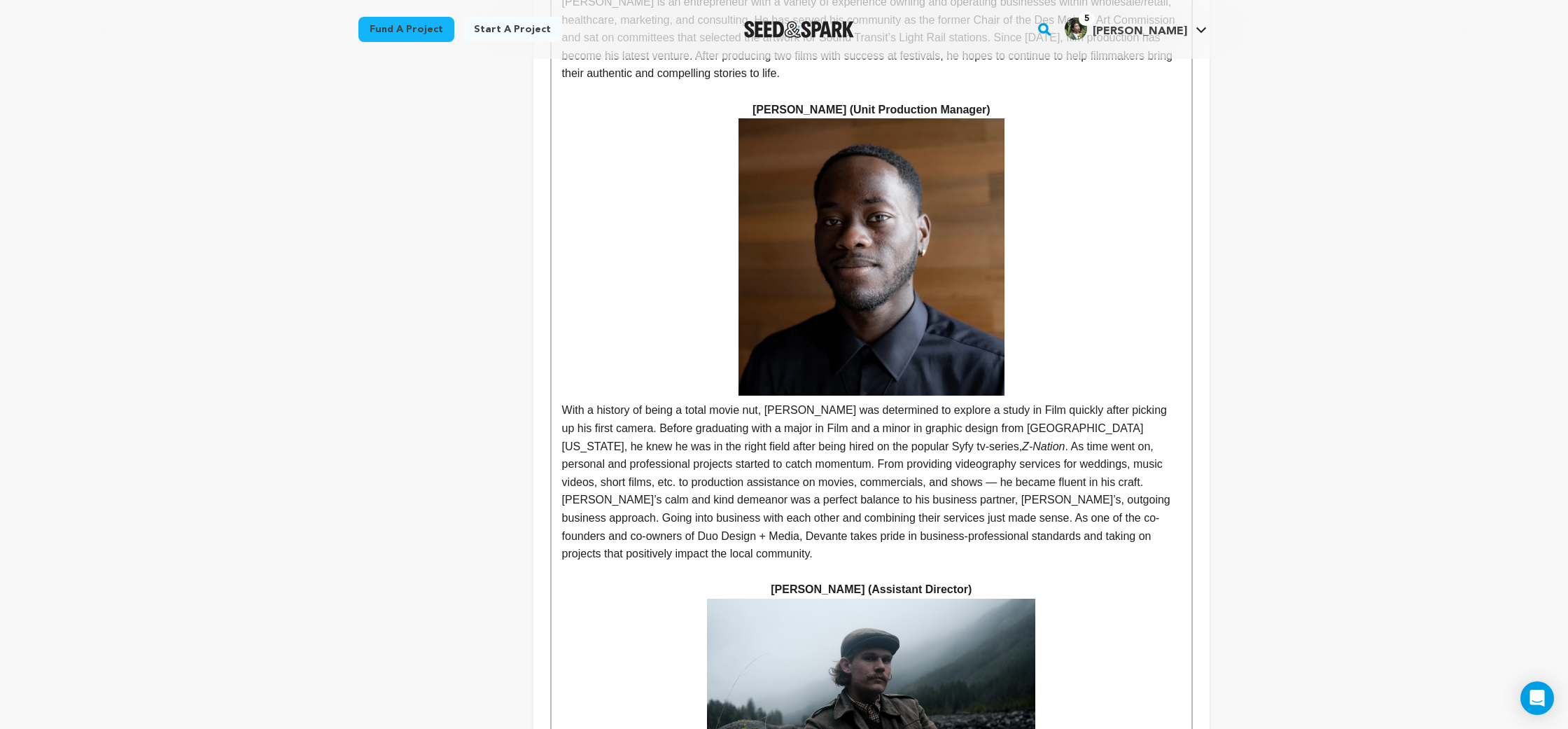
click at [892, 267] on p "With a history of being a total movie nut, [PERSON_NAME] was determined to expl…" at bounding box center [871, 340] width 619 height 444
click at [956, 291] on p "With a history of being a total movie nut, [PERSON_NAME] was determined to expl…" at bounding box center [871, 340] width 619 height 444
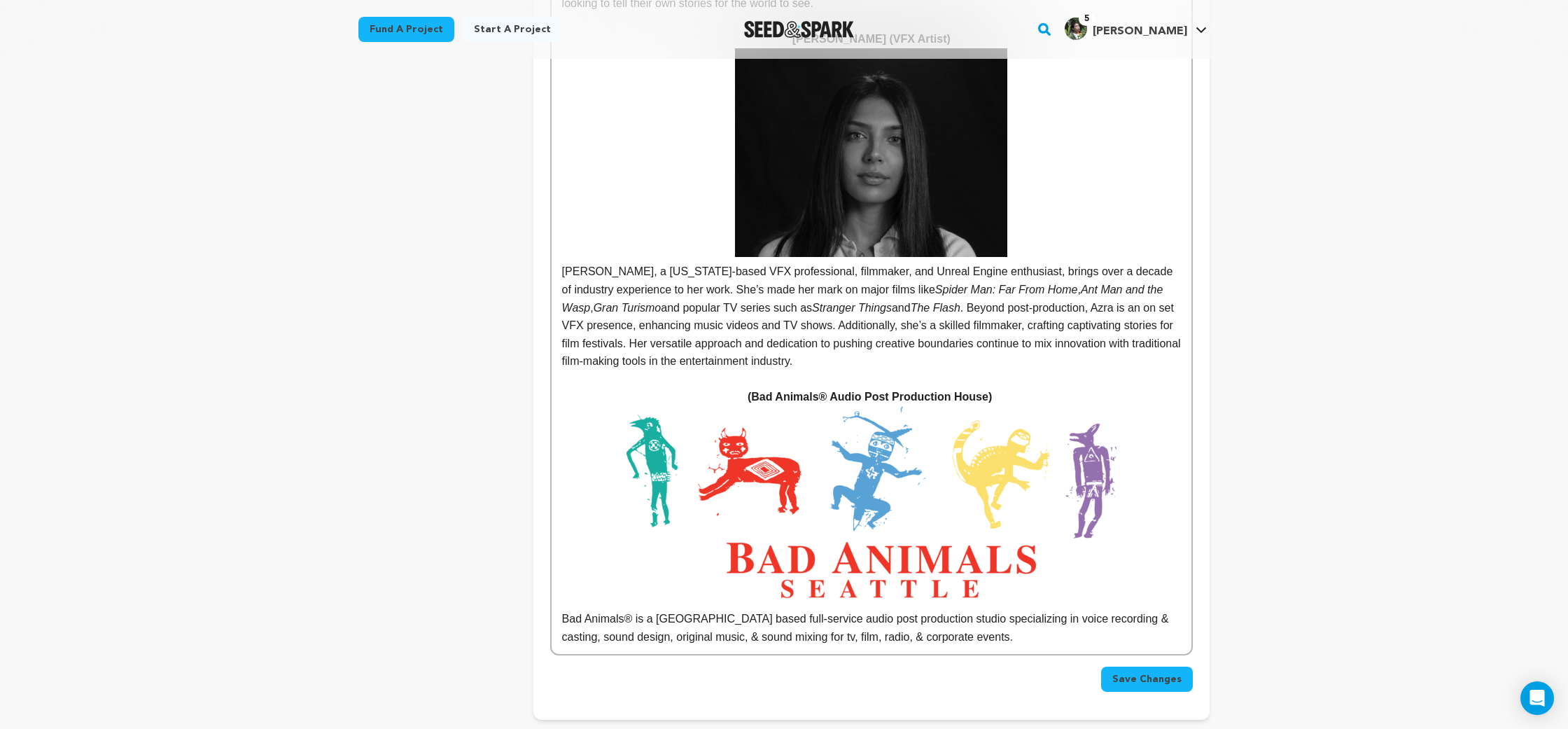
scroll to position [9414, 0]
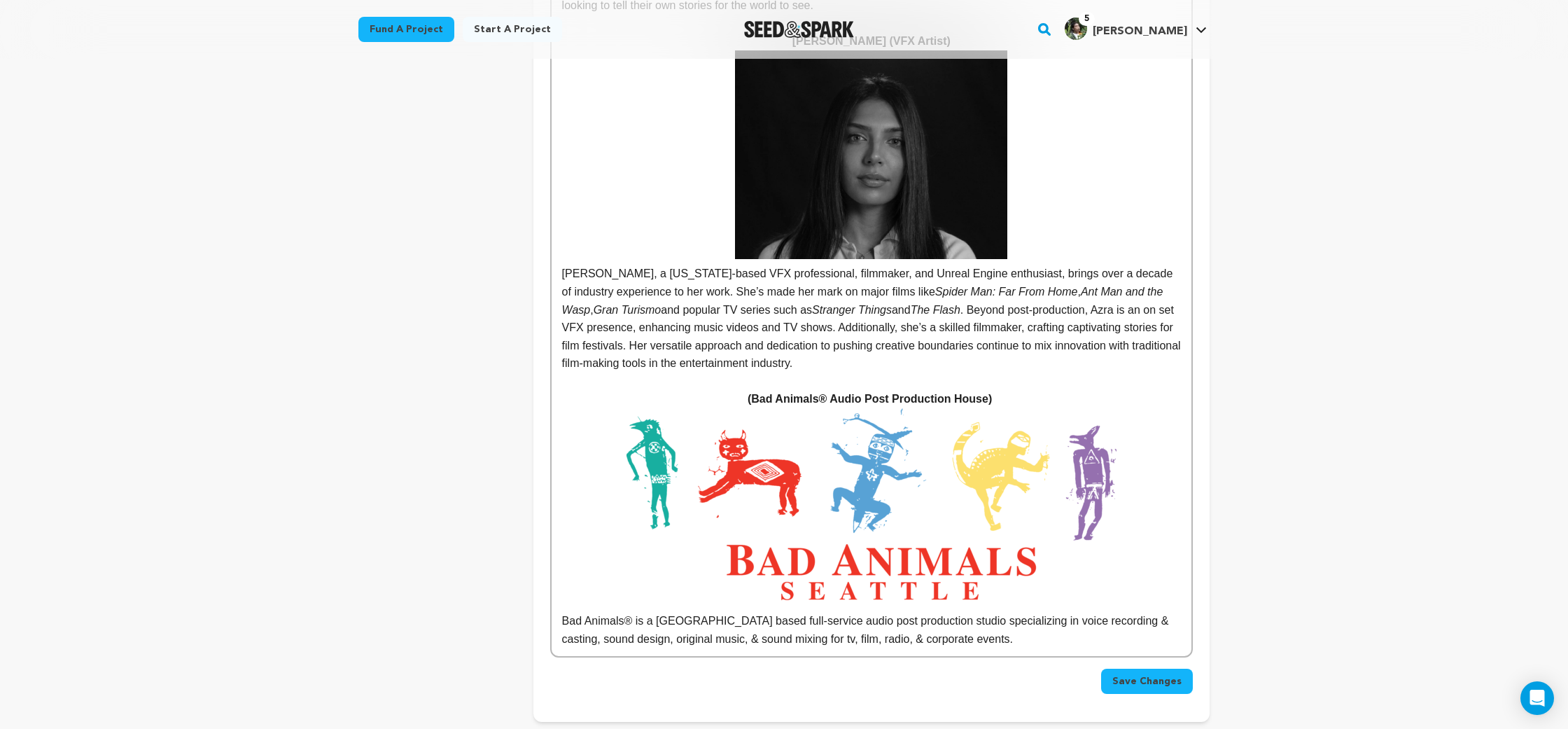
click at [1138, 674] on span "Save Changes" at bounding box center [1147, 681] width 69 height 14
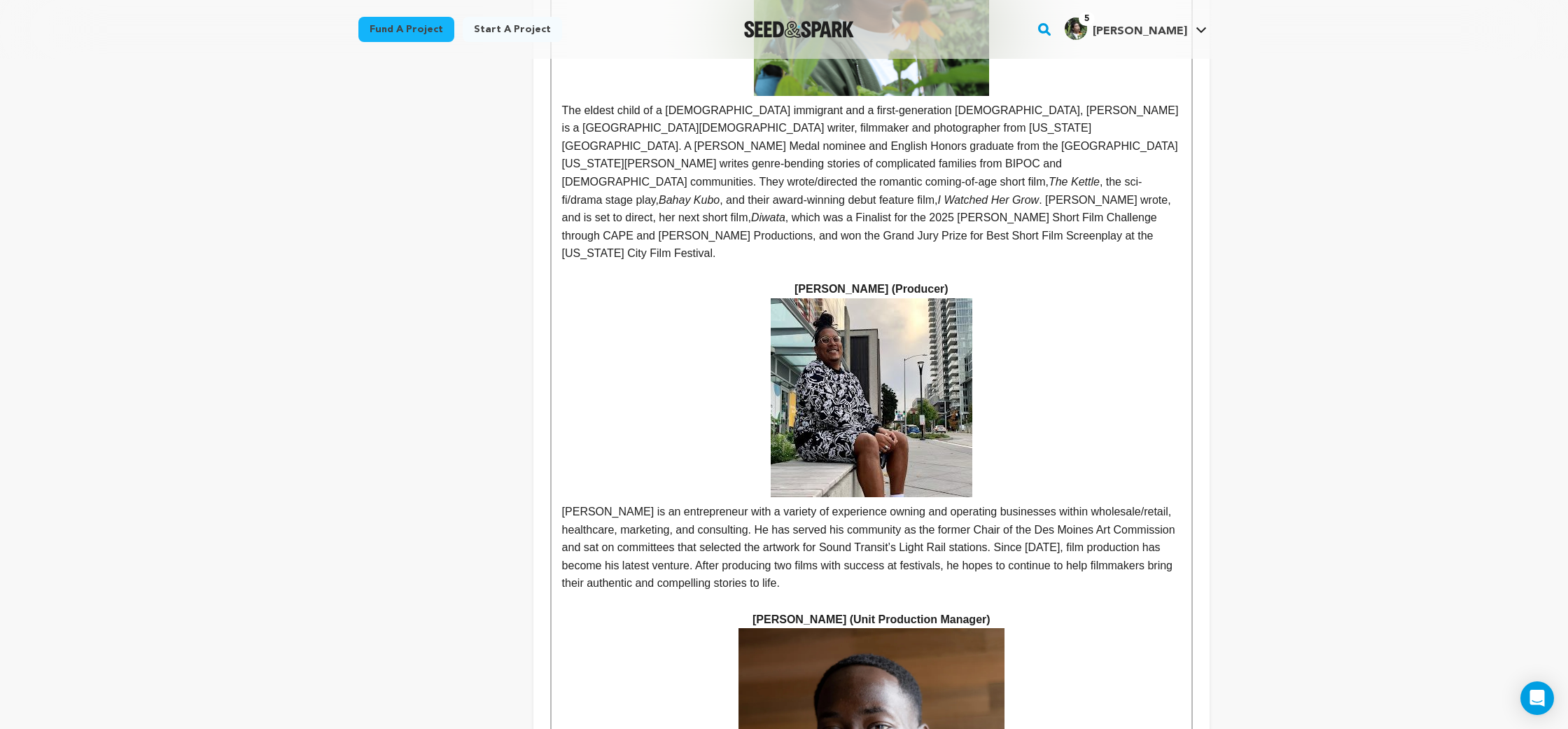
scroll to position [1601, 0]
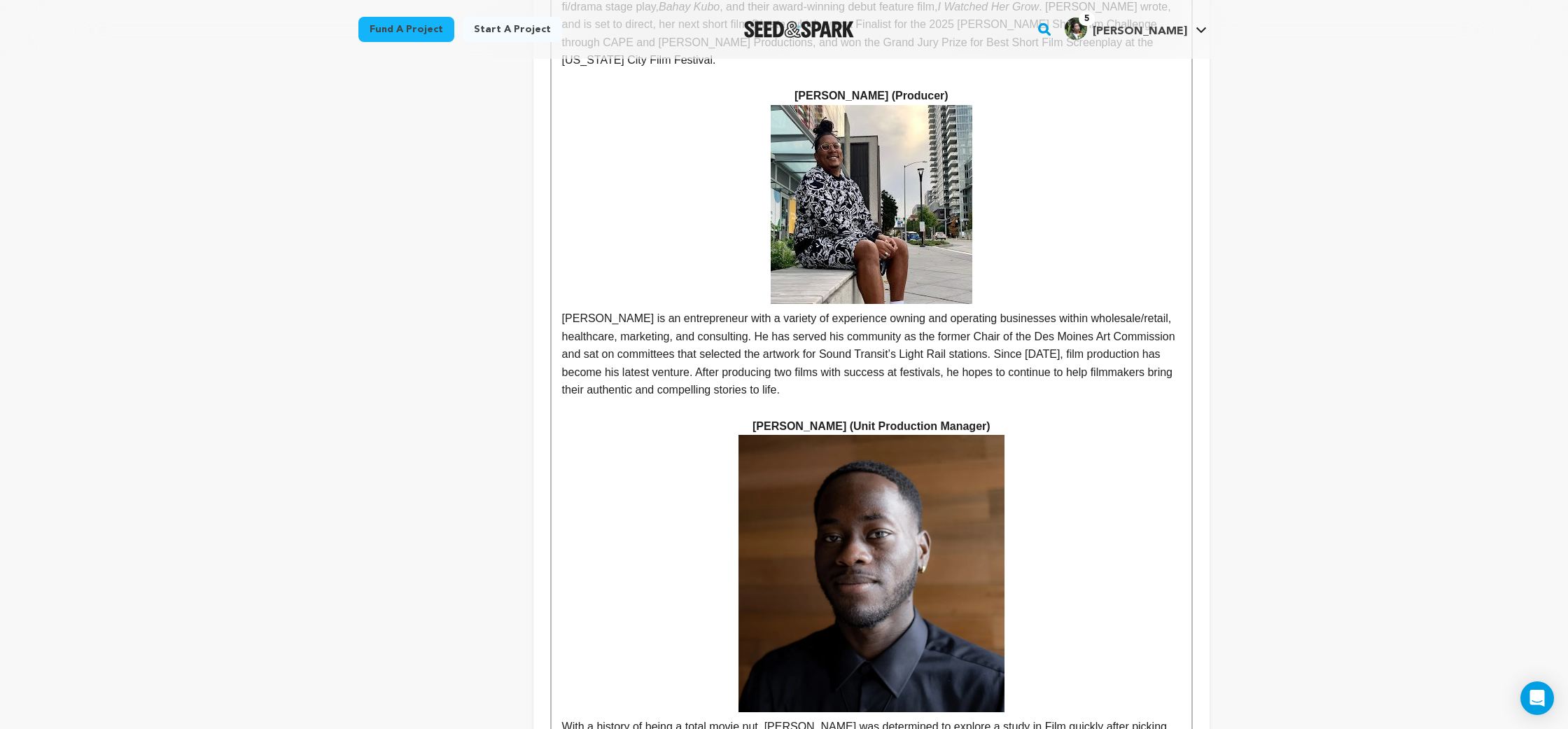
click at [964, 399] on p at bounding box center [871, 408] width 619 height 18
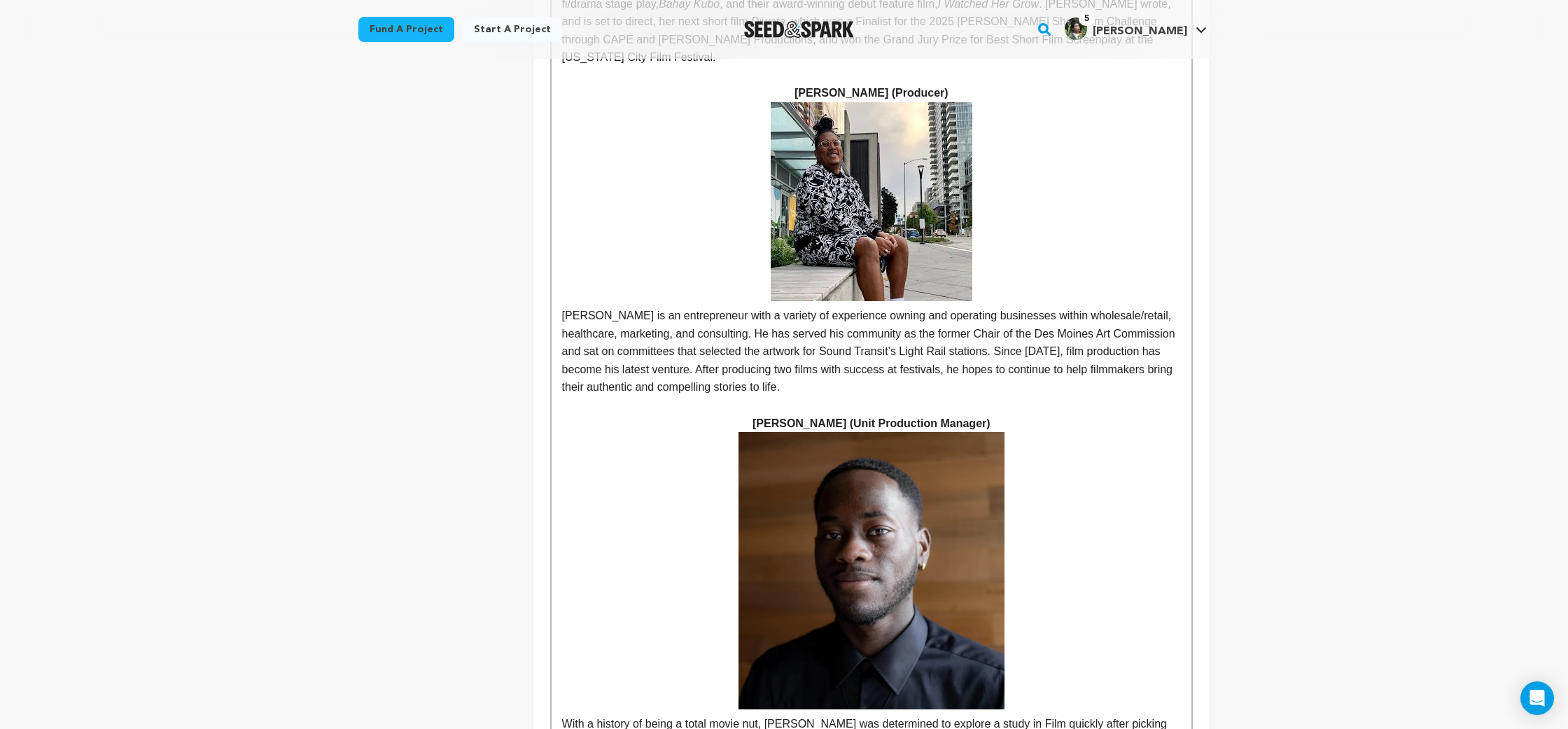
click at [957, 218] on p "[PERSON_NAME] is an entrepreneur with a variety of experience owning and operat…" at bounding box center [871, 249] width 619 height 294
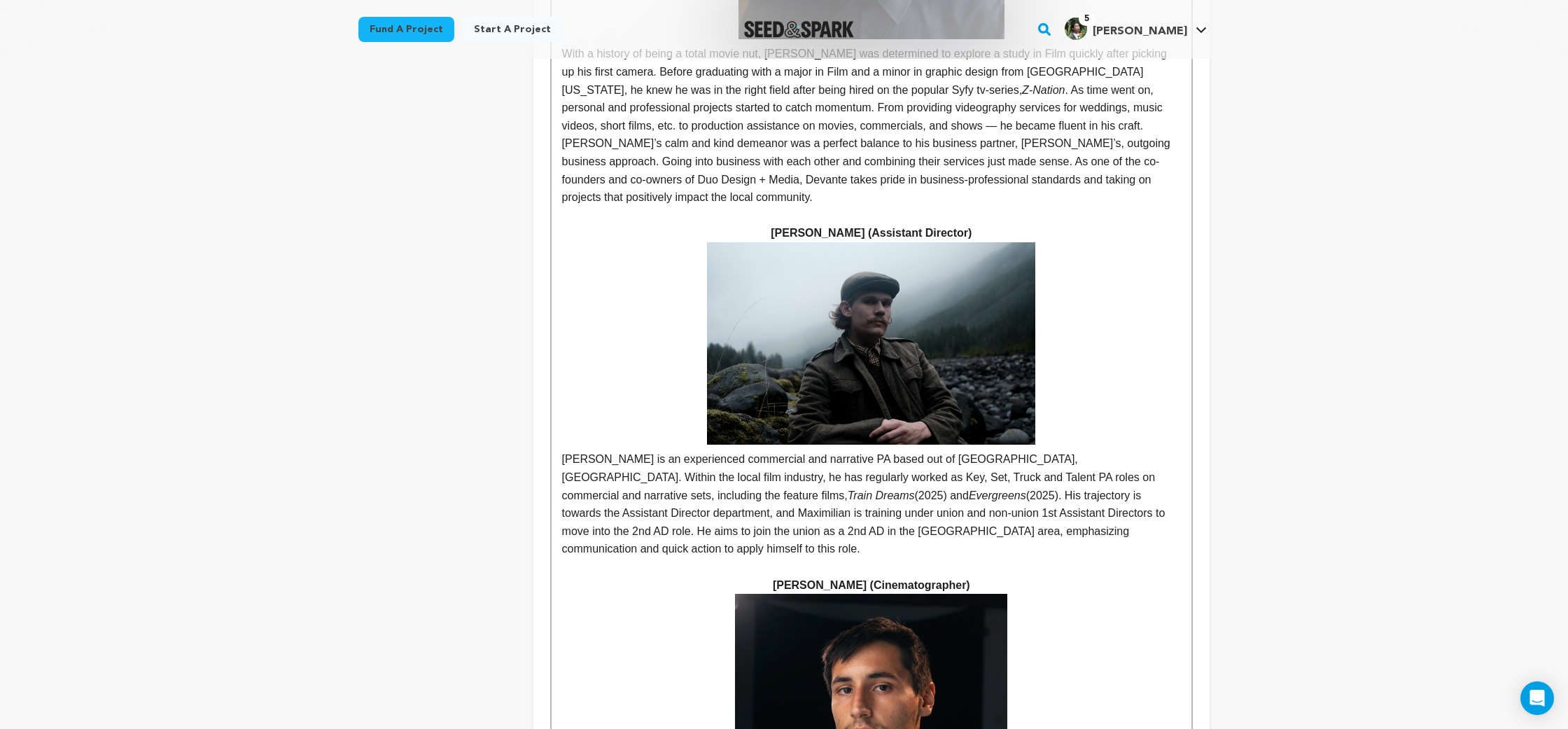
scroll to position [2411, 0]
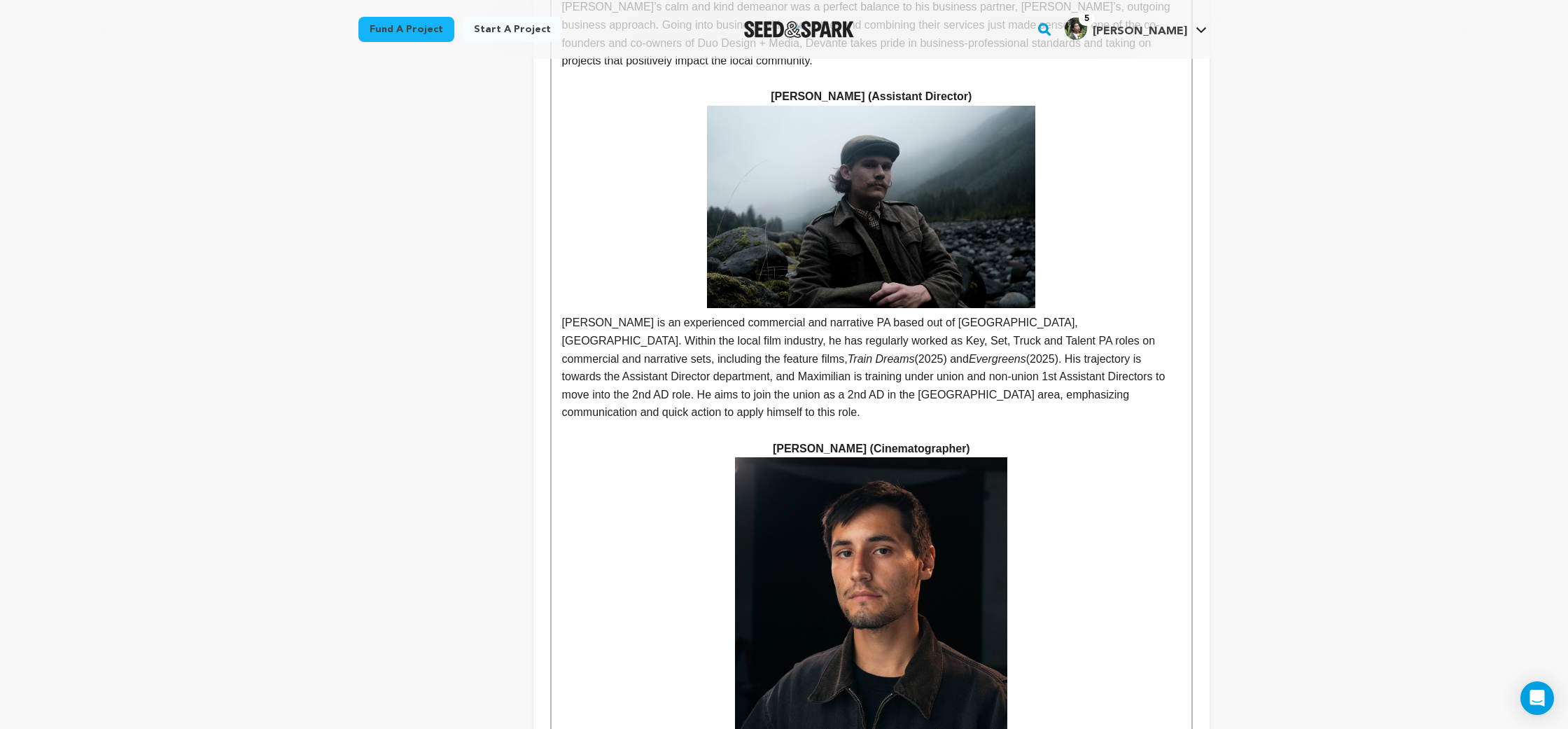
click at [1150, 313] on p "[PERSON_NAME] is an experienced commercial and narrative PA based out of [GEOGR…" at bounding box center [871, 367] width 619 height 108
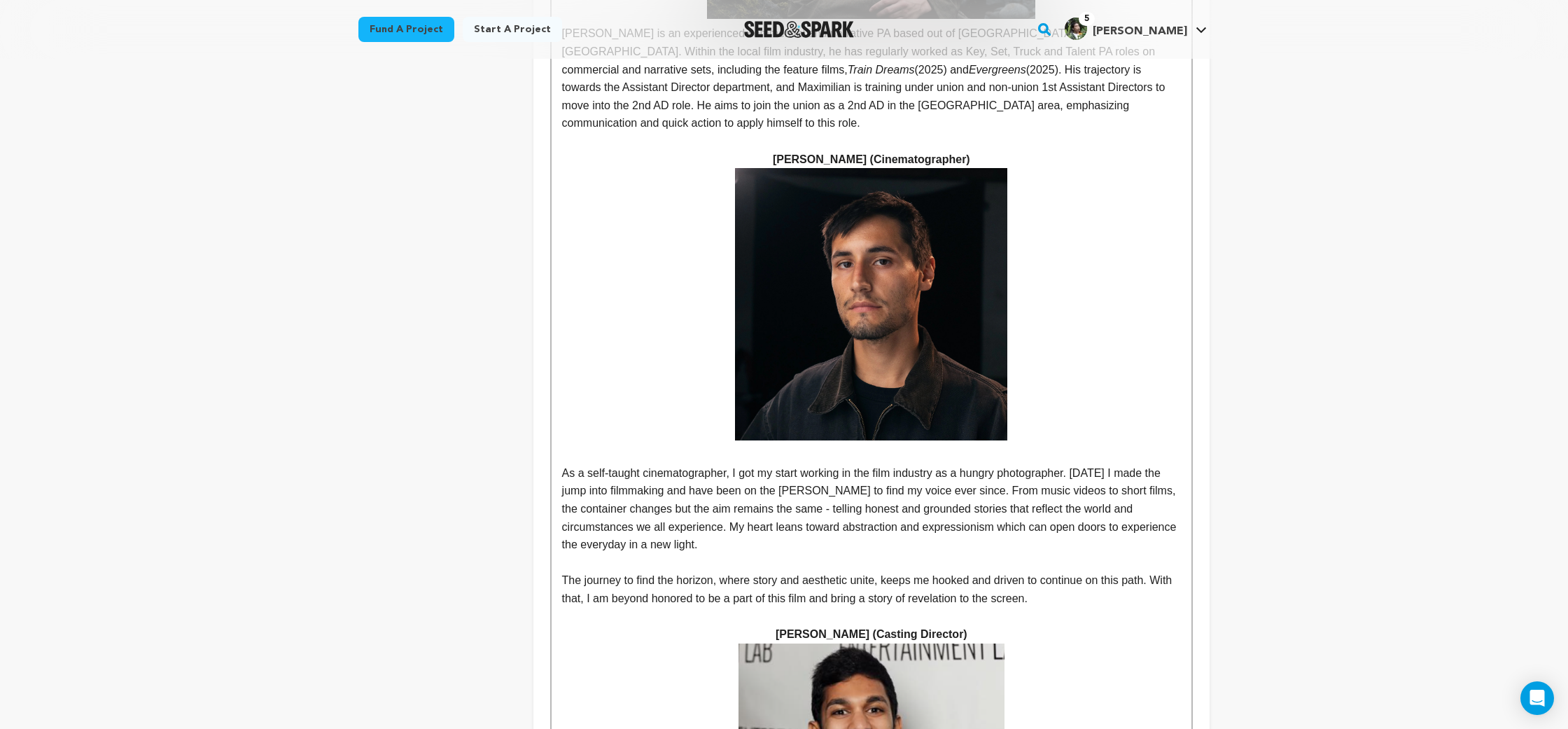
scroll to position [2753, 0]
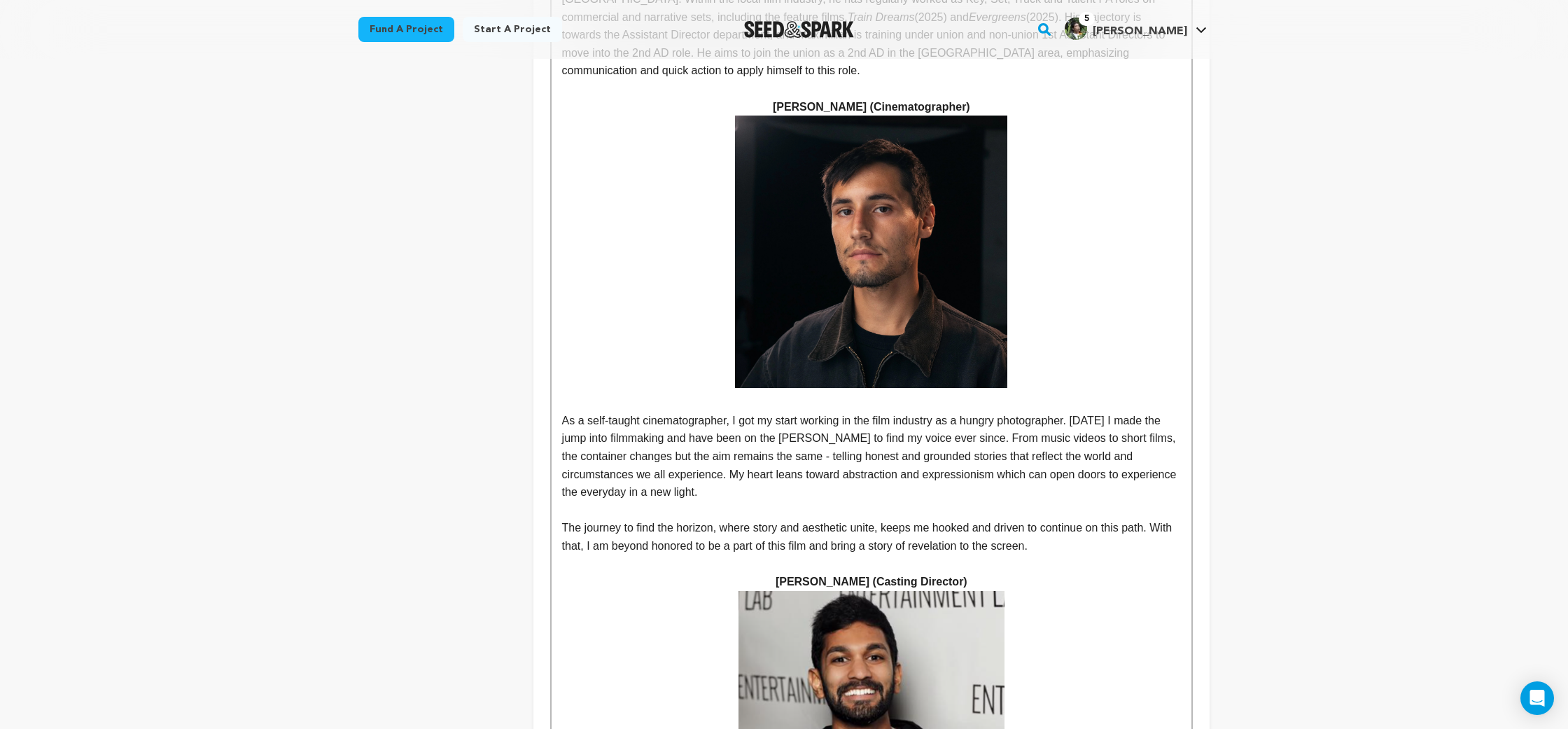
click at [1141, 519] on p "The journey to find the horizon, where story and aesthetic unite, keeps me hook…" at bounding box center [871, 537] width 619 height 35
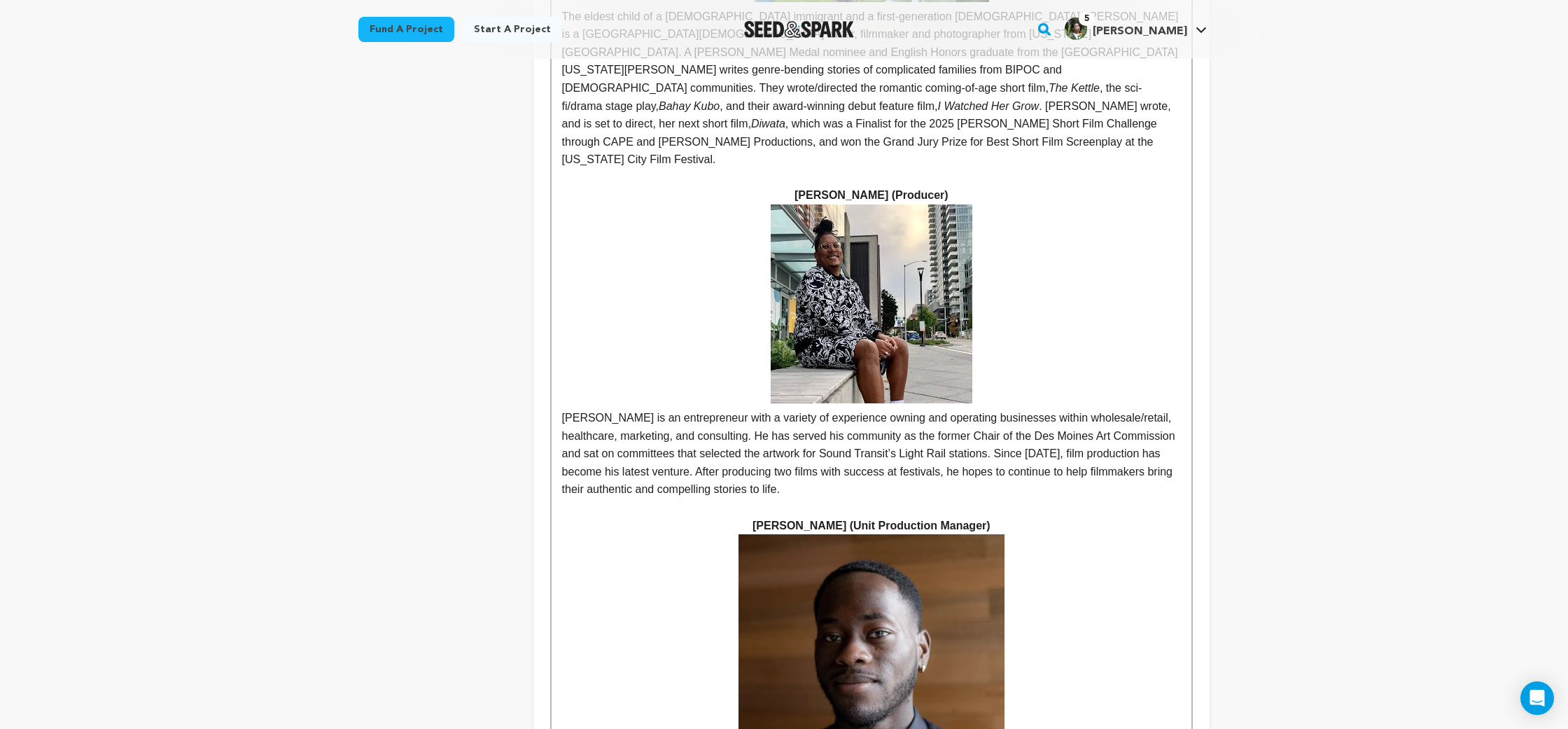
scroll to position [1506, 0]
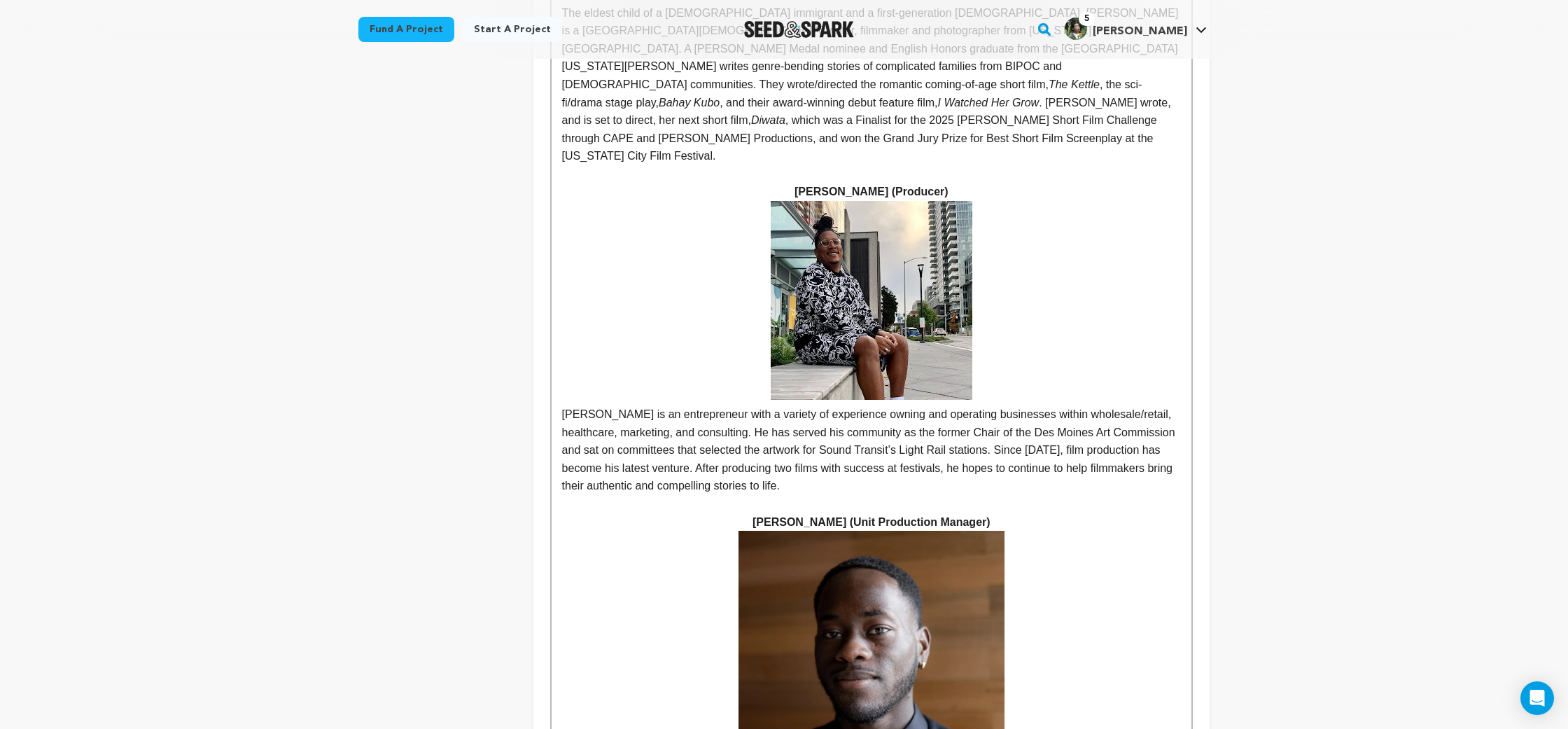
click at [1062, 495] on p at bounding box center [871, 504] width 619 height 18
click at [1053, 310] on p "[PERSON_NAME] is an entrepreneur with a variety of experience owning and operat…" at bounding box center [871, 347] width 619 height 294
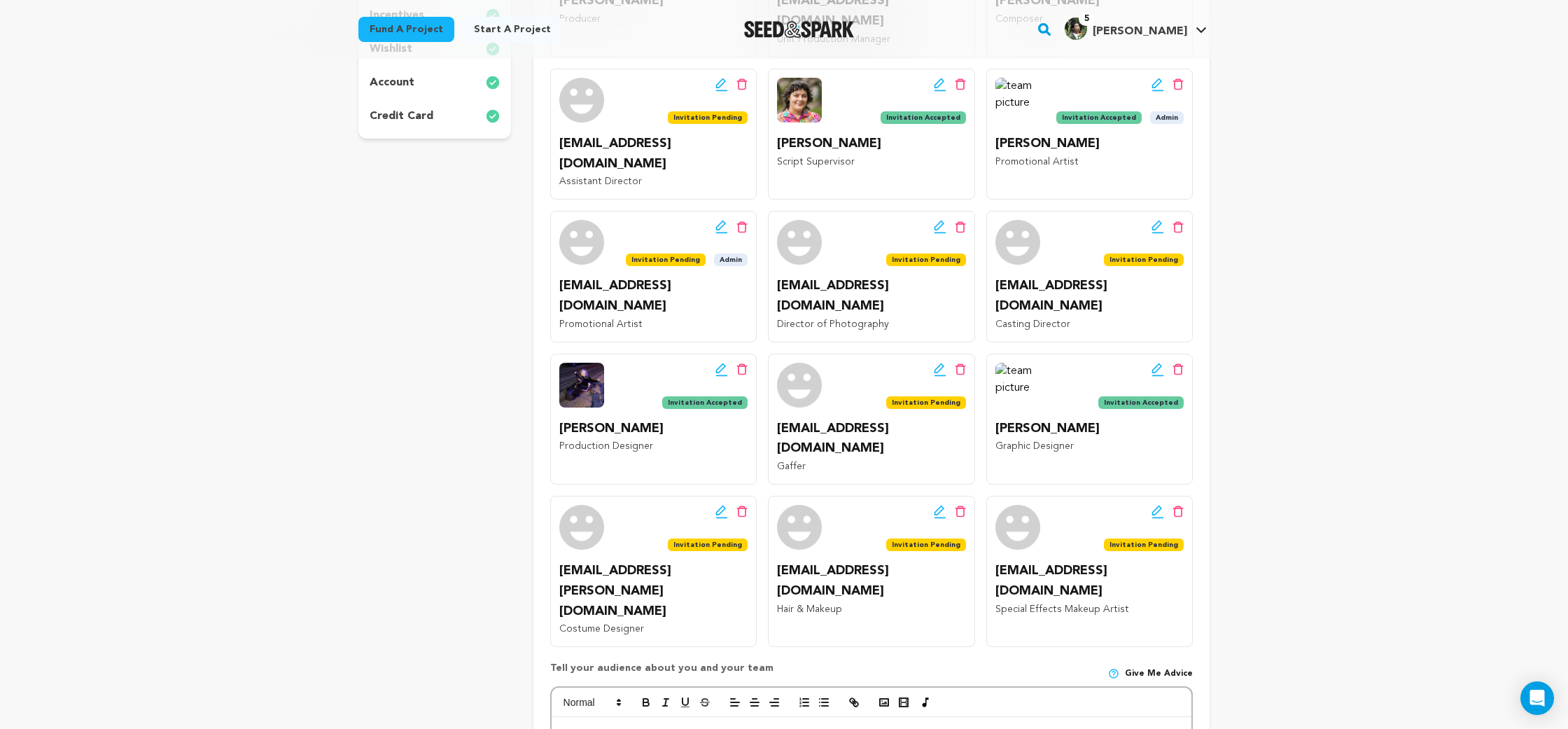
scroll to position [623, 0]
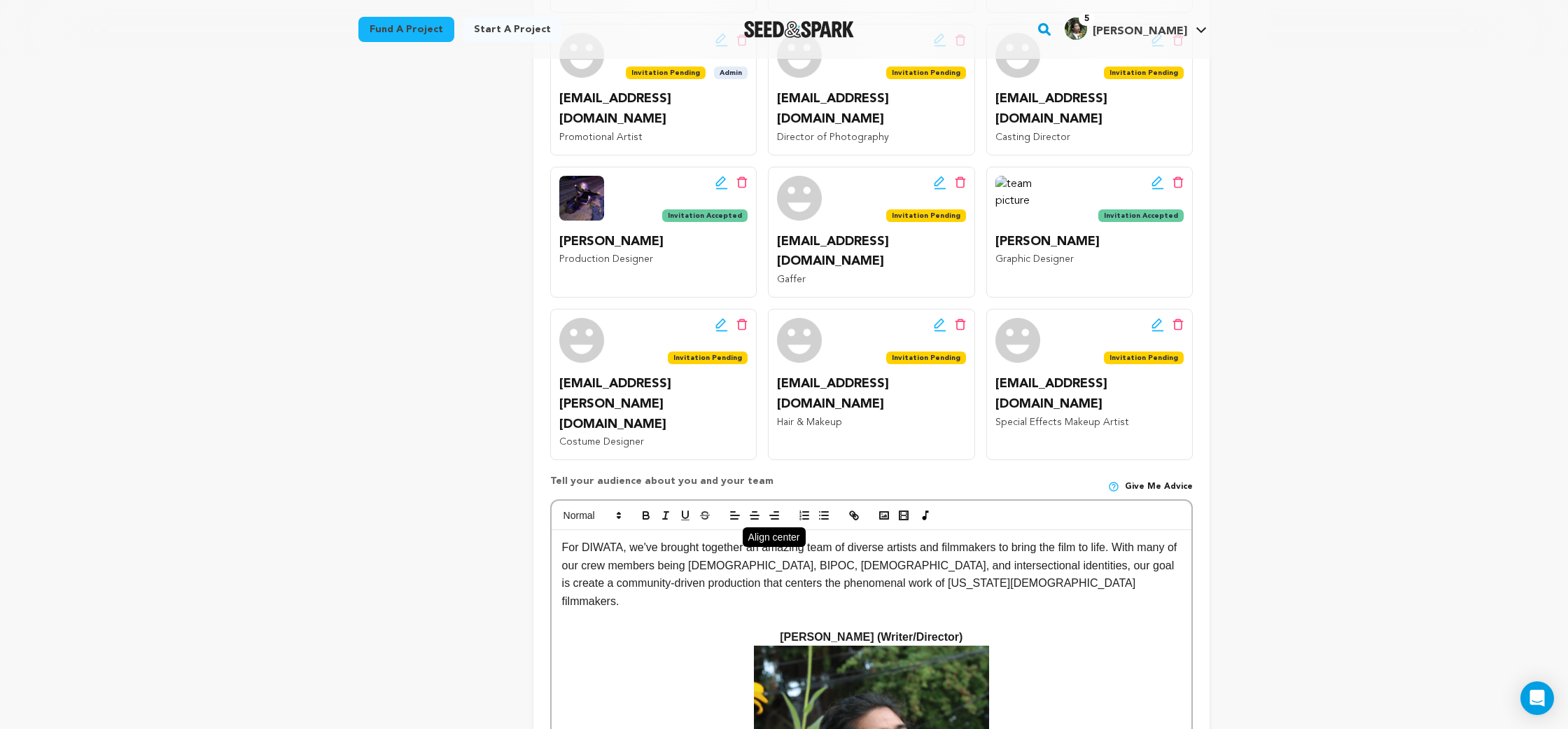
click at [755, 509] on icon "button" at bounding box center [755, 516] width 13 height 13
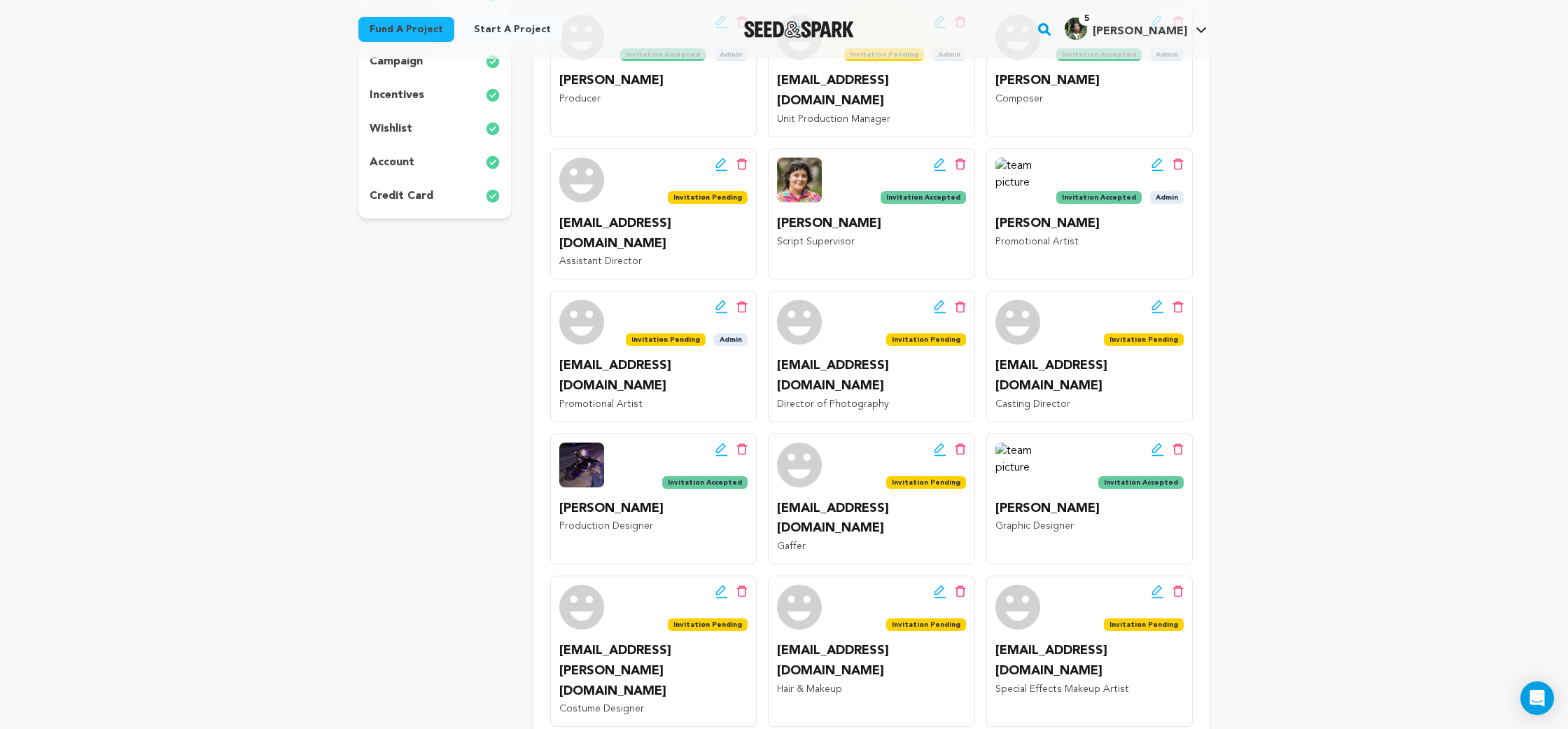
scroll to position [0, 0]
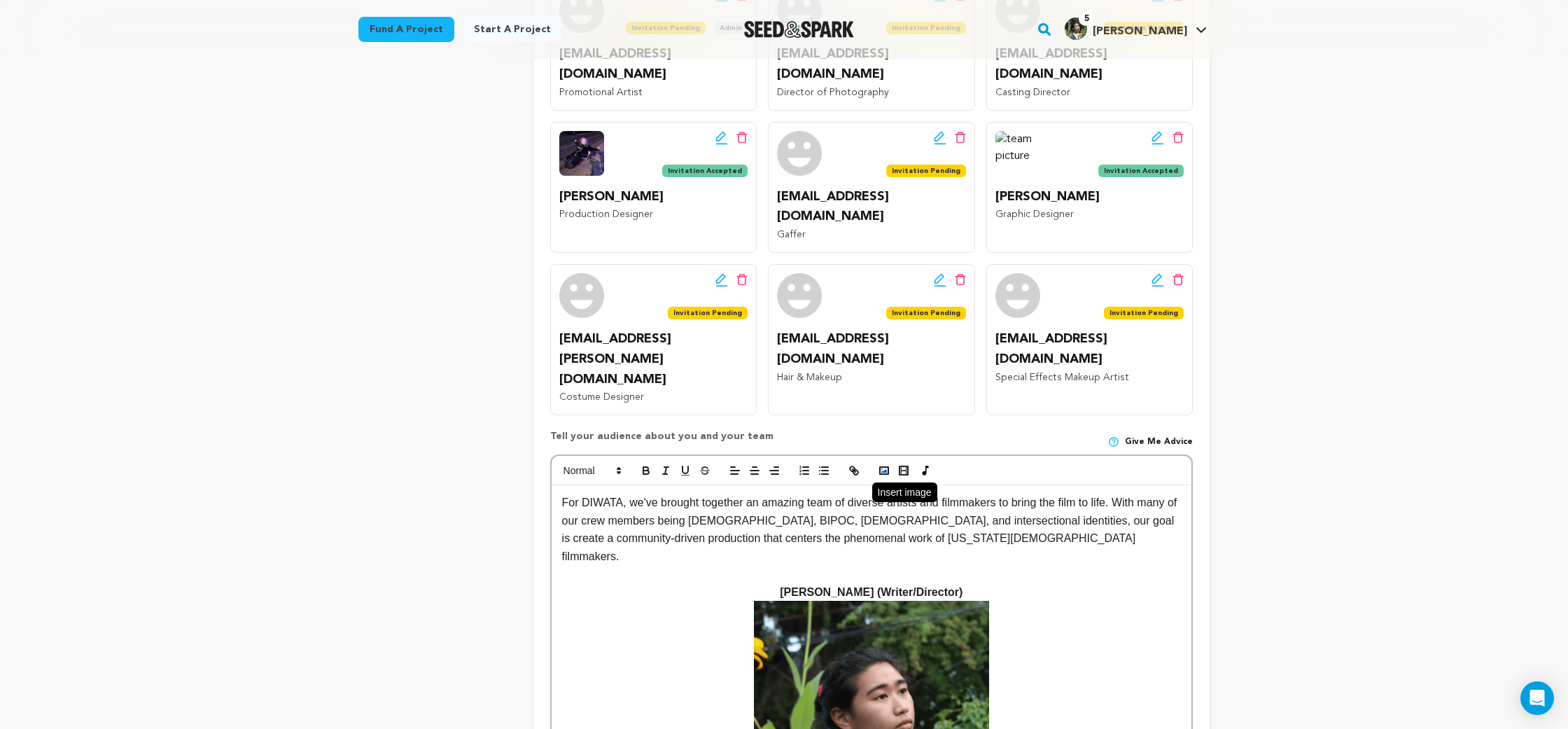
click at [880, 467] on rect "button" at bounding box center [884, 471] width 9 height 7
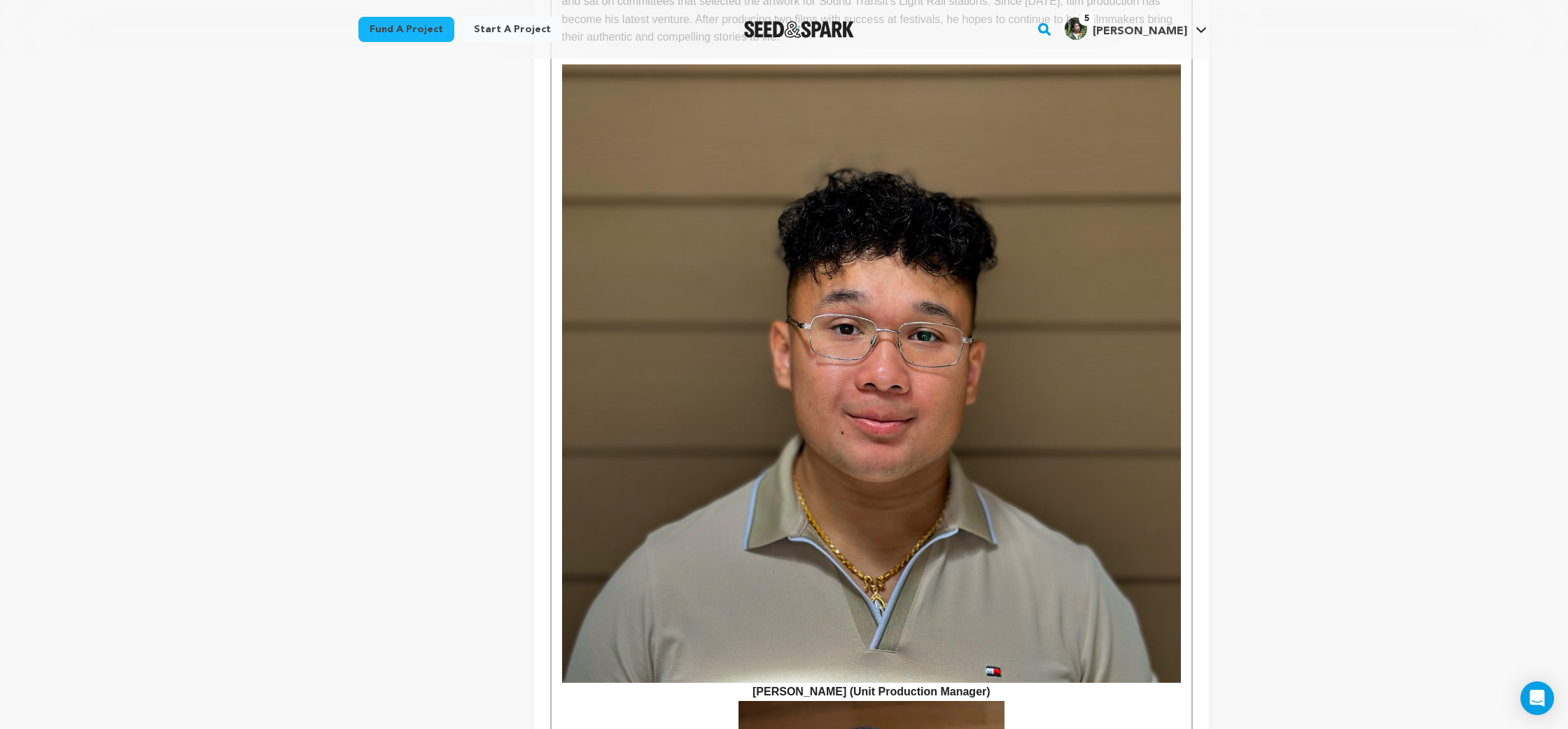
scroll to position [2059, 0]
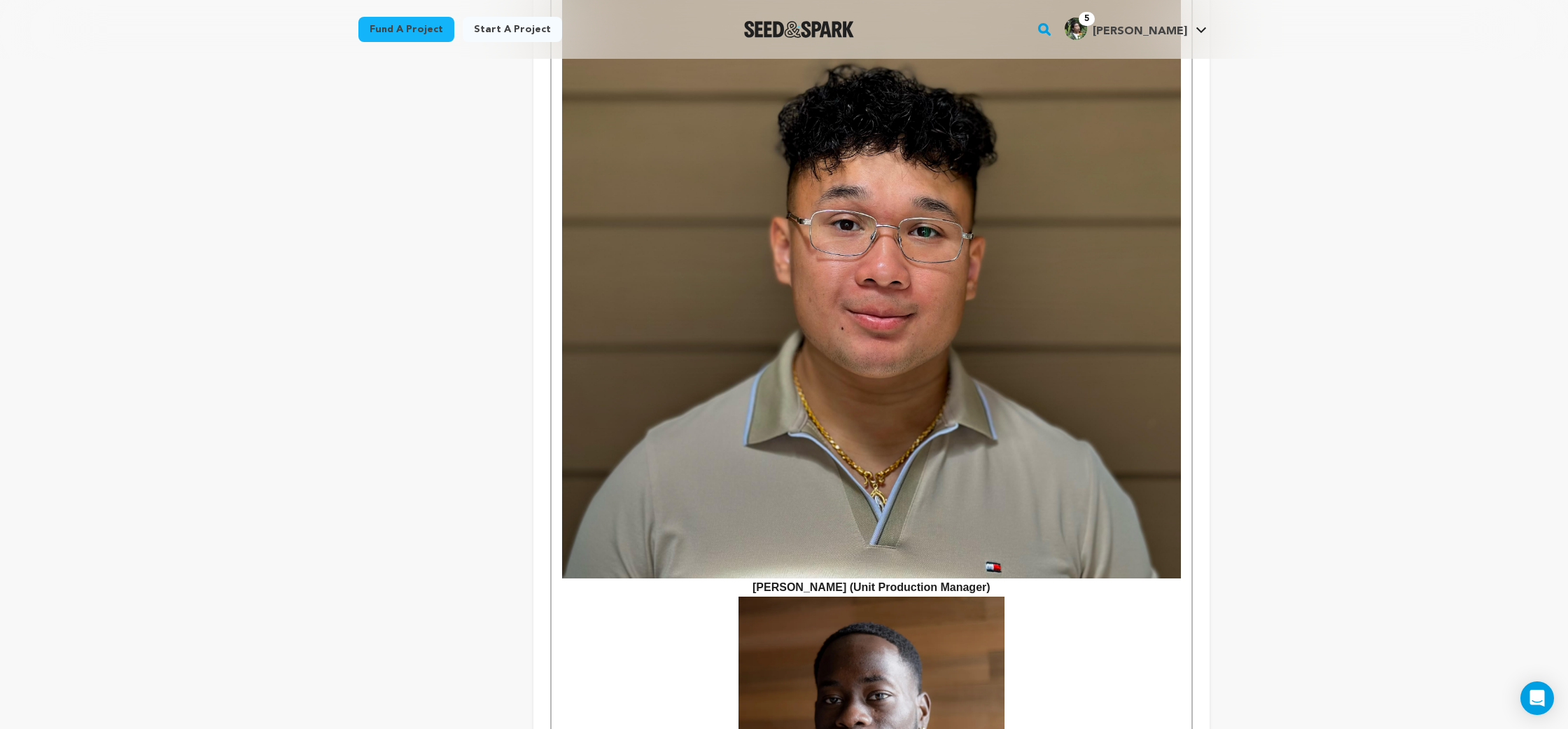
click at [860, 294] on img at bounding box center [871, 269] width 619 height 619
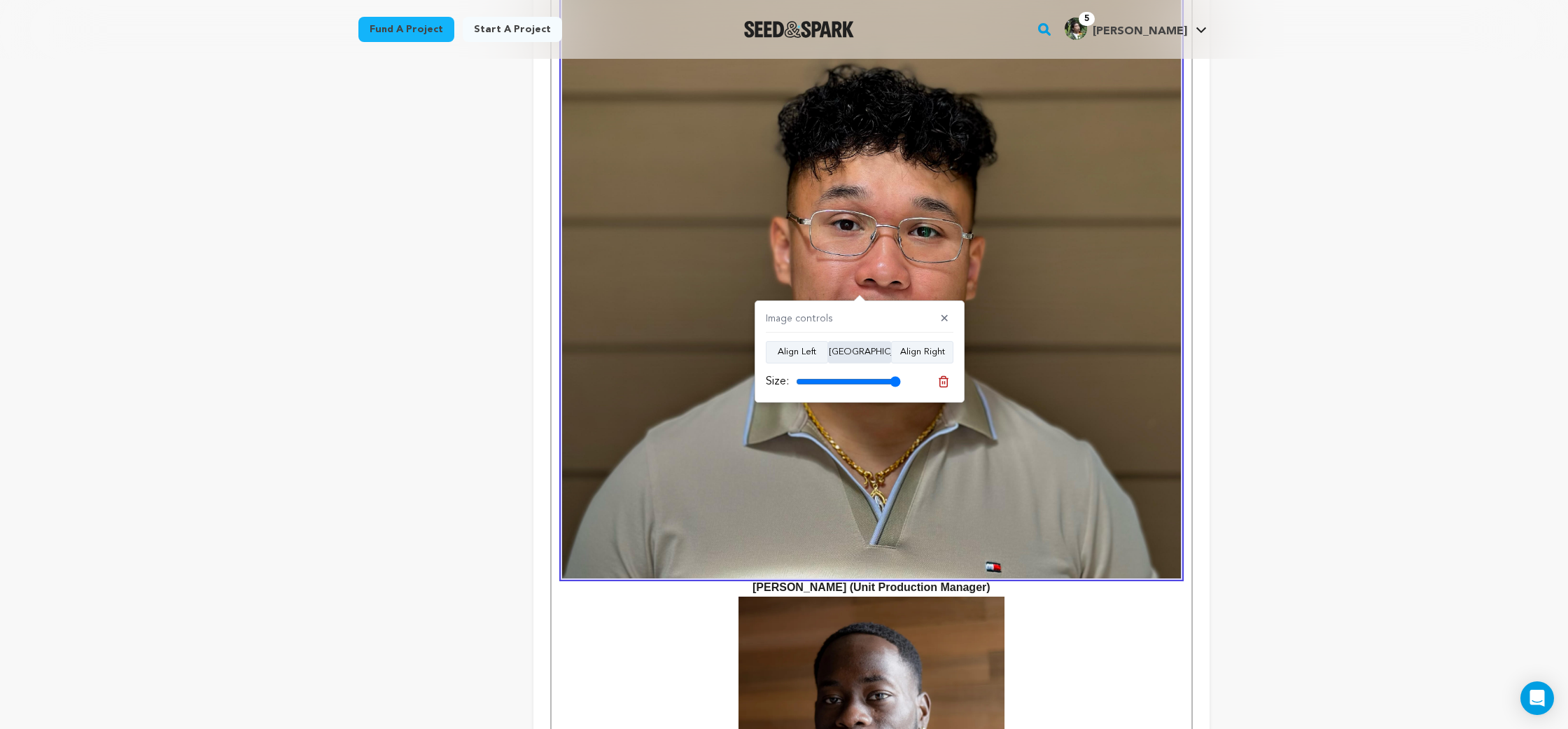
click at [859, 354] on button "[GEOGRAPHIC_DATA]" at bounding box center [859, 352] width 63 height 23
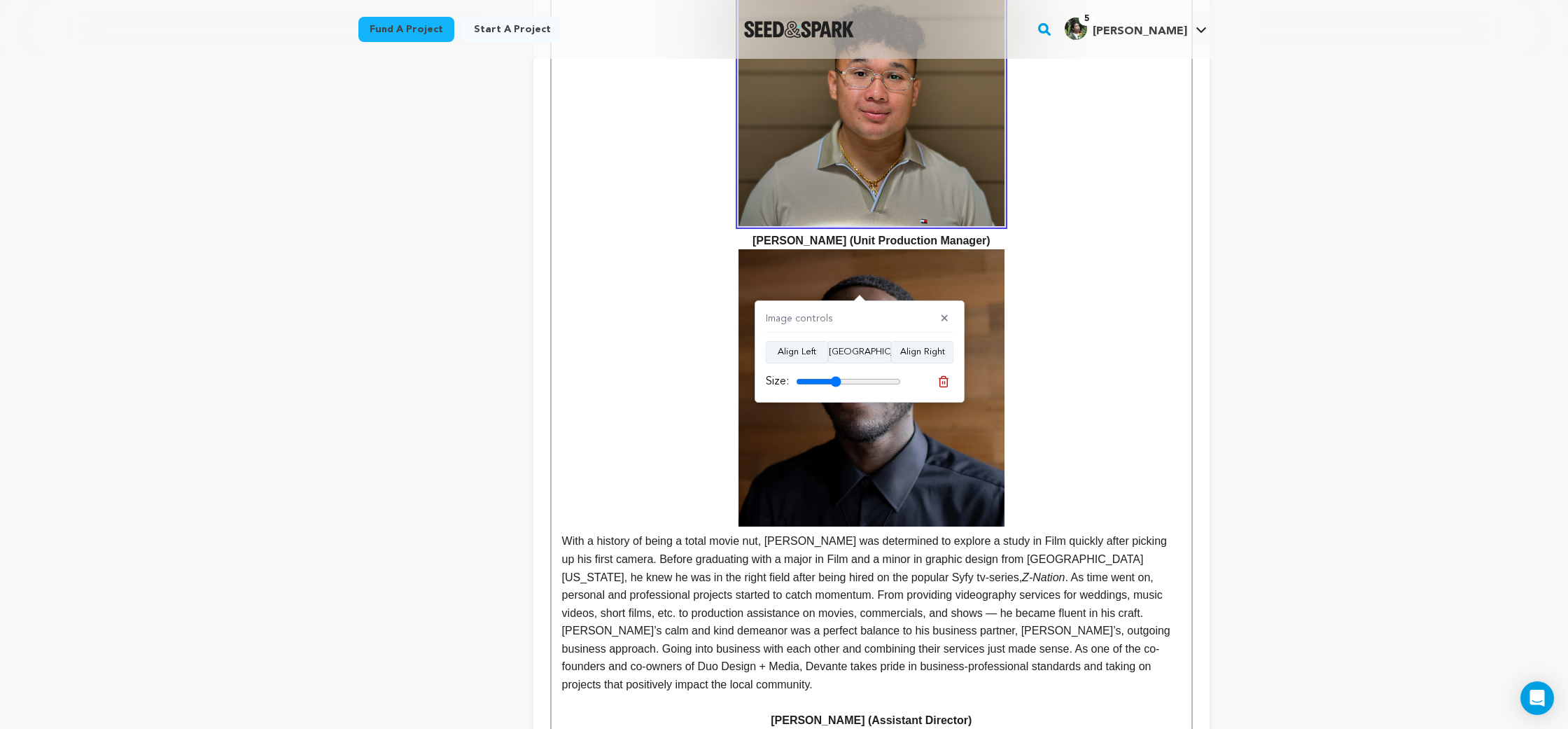
drag, startPoint x: 898, startPoint y: 385, endPoint x: 836, endPoint y: 383, distance: 62.0
click at [836, 384] on input "range" at bounding box center [849, 382] width 105 height 11
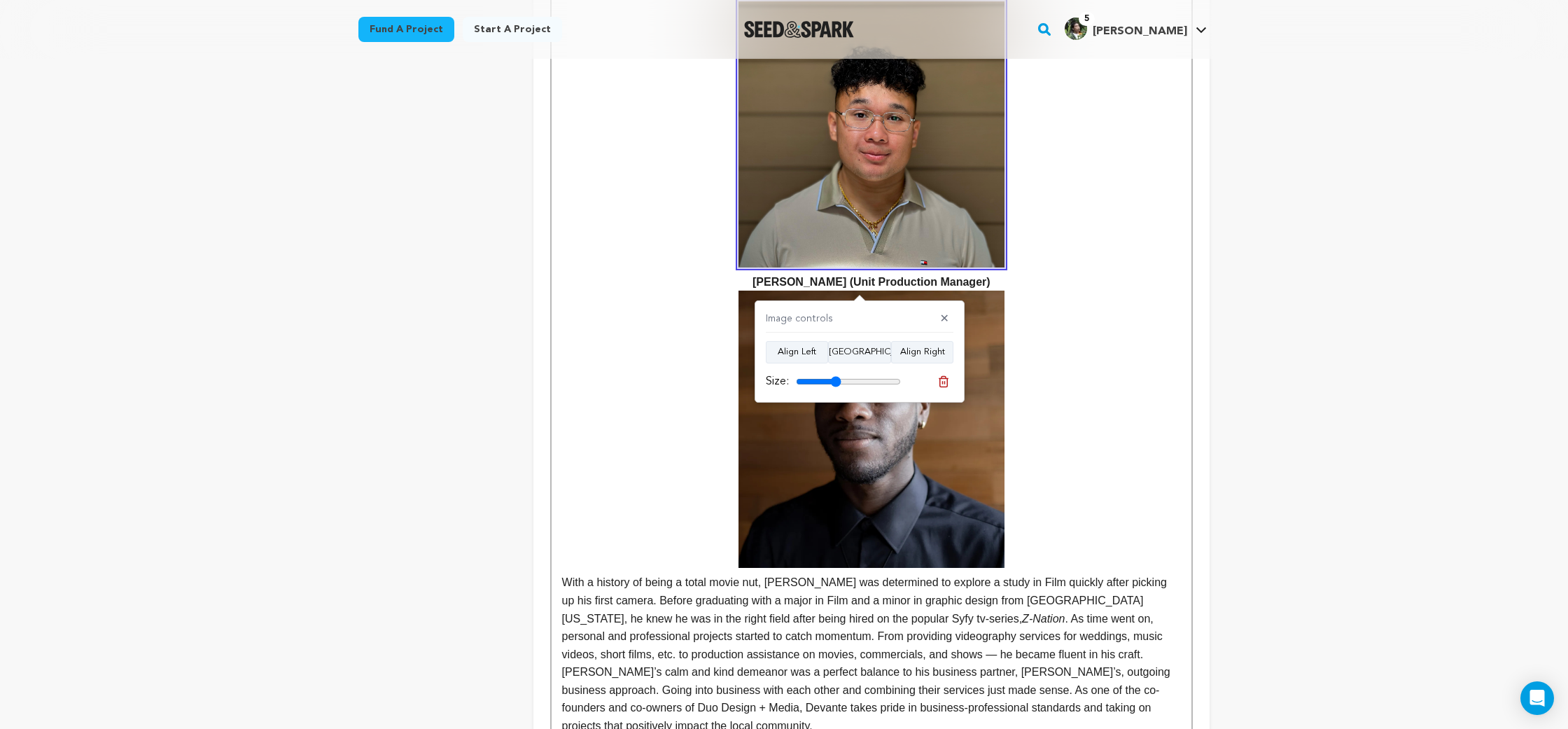
scroll to position [2013, 0]
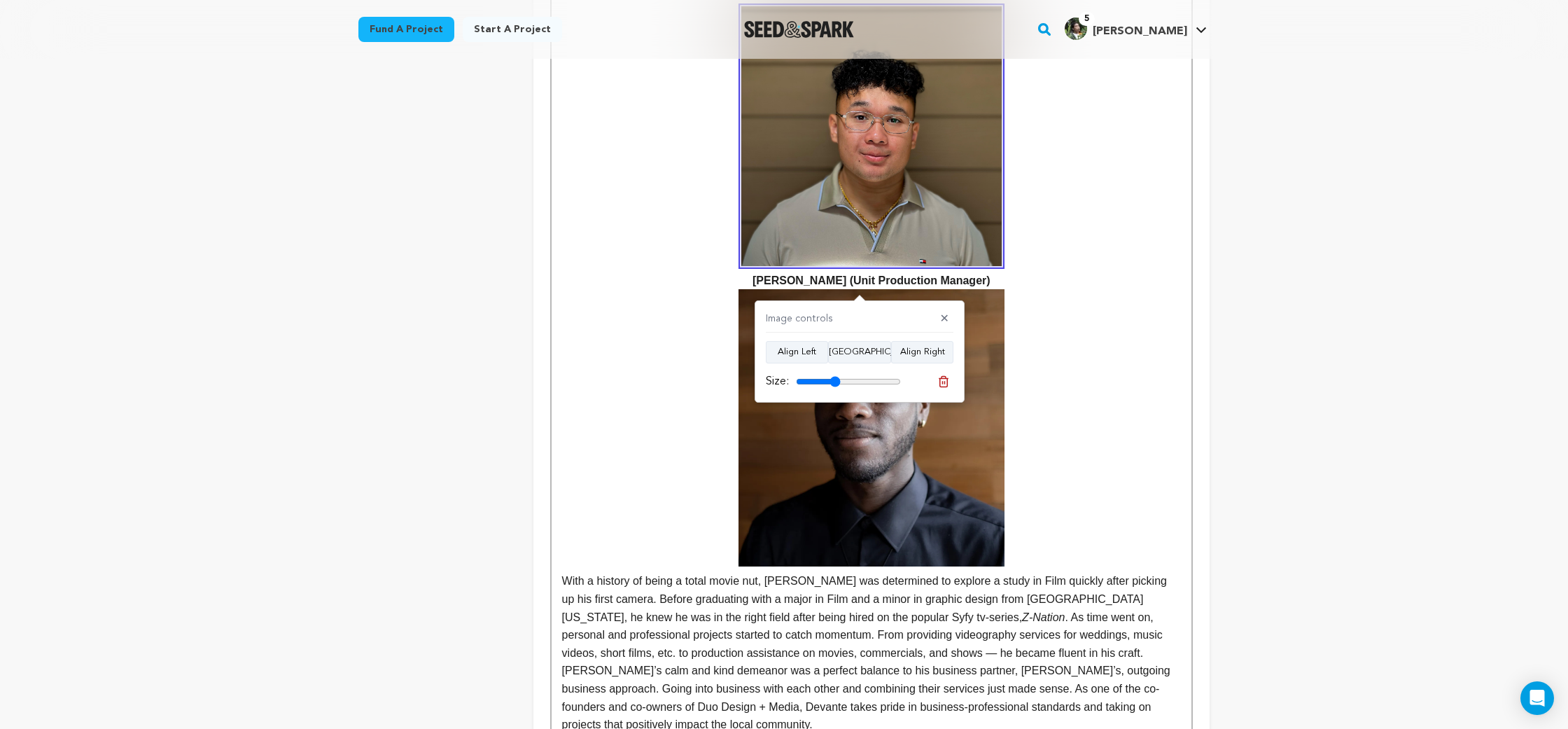
type input "42"
click at [835, 379] on input "range" at bounding box center [849, 382] width 105 height 11
click at [1089, 289] on p "With a history of being a total movie nut, [PERSON_NAME] was determined to expl…" at bounding box center [871, 511] width 619 height 444
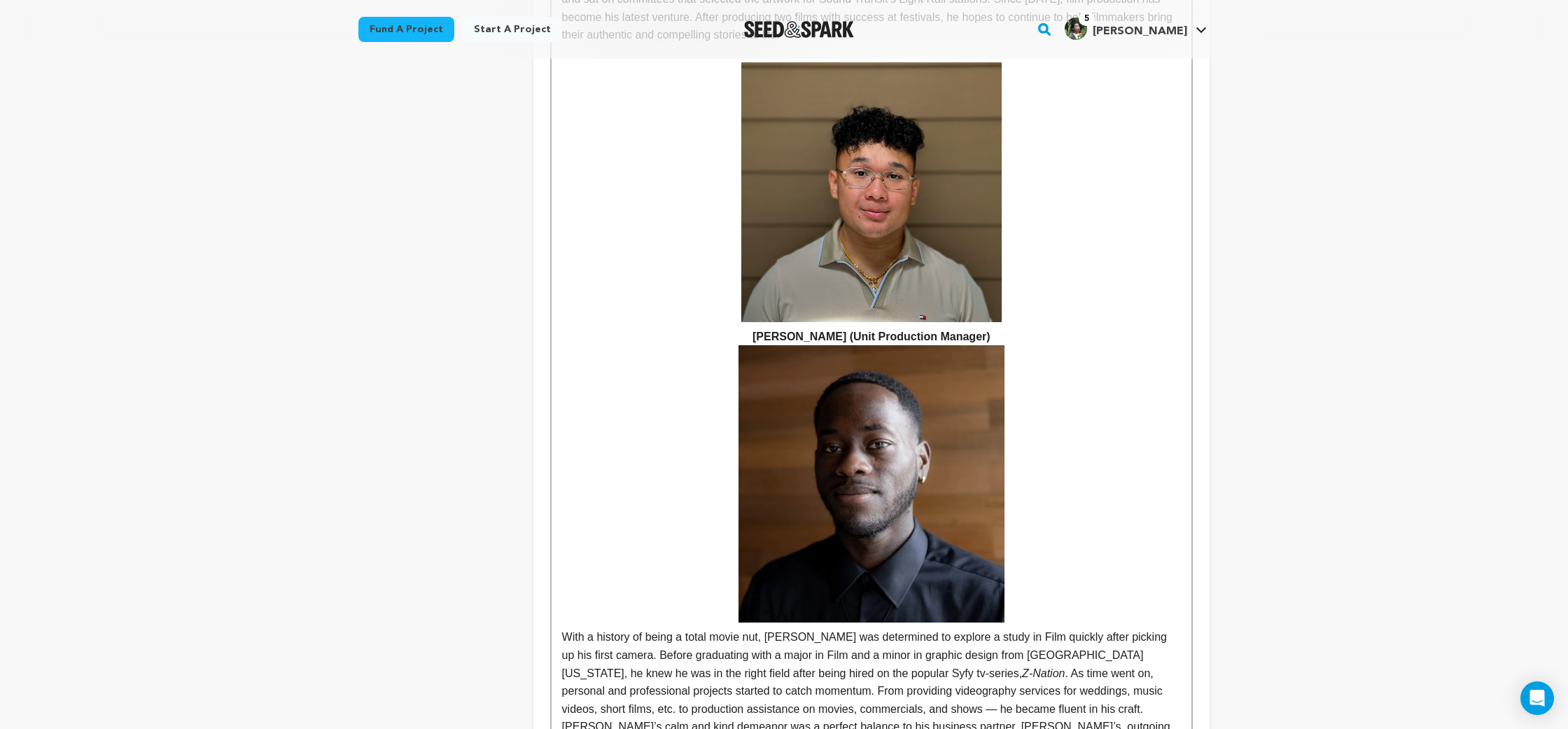
scroll to position [1945, 0]
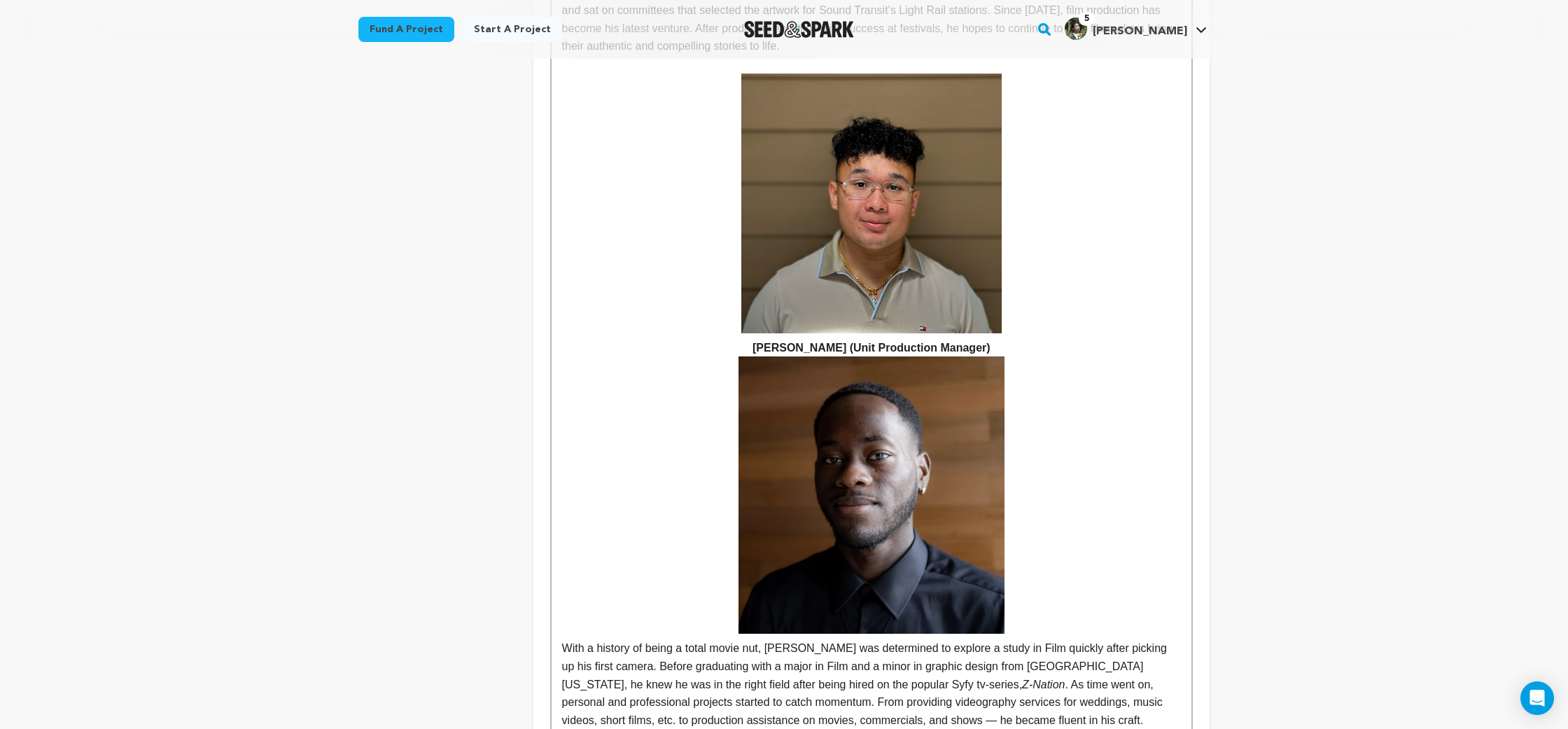
click at [724, 177] on p "[PERSON_NAME] (Unit Production Manager)" at bounding box center [871, 216] width 619 height 284
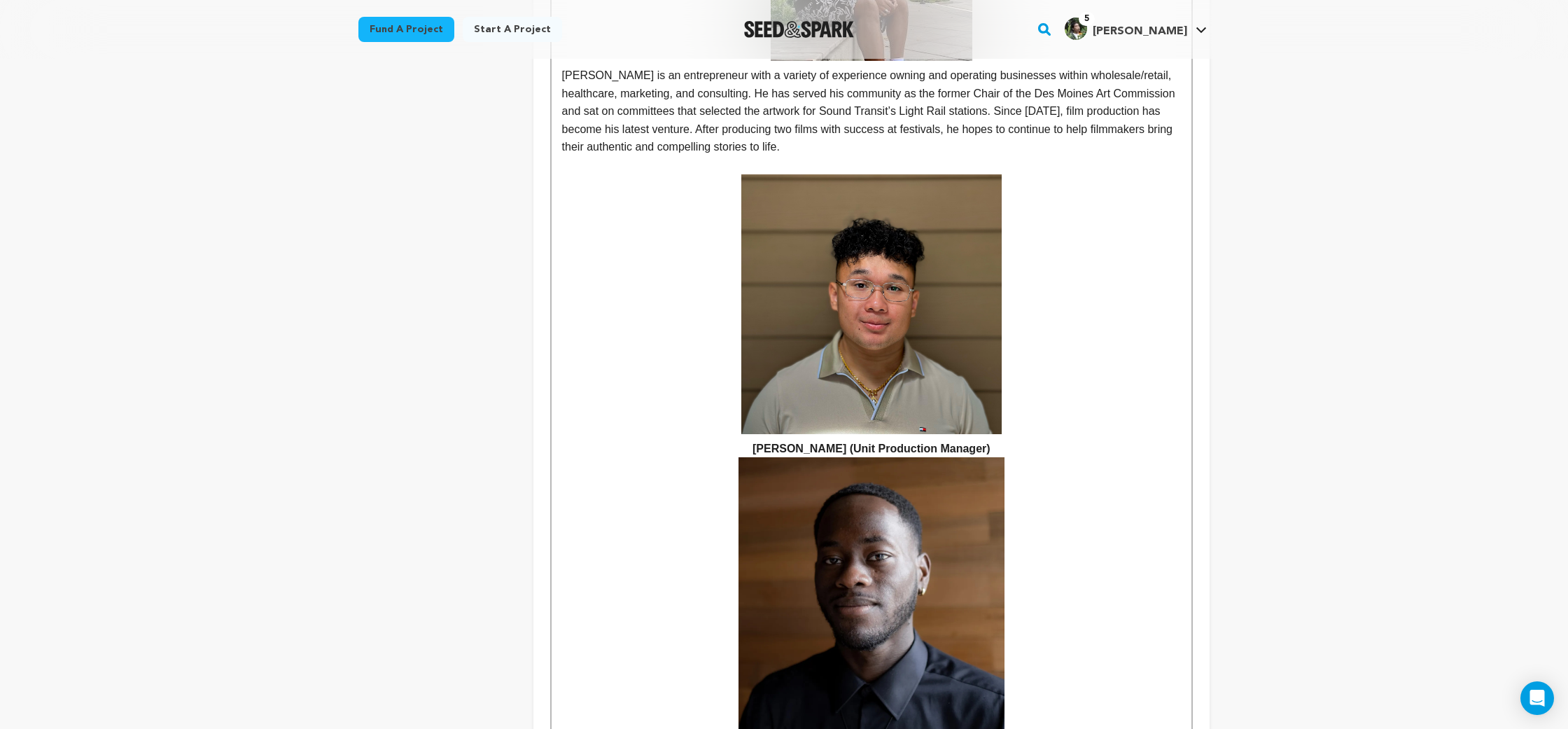
scroll to position [1832, 0]
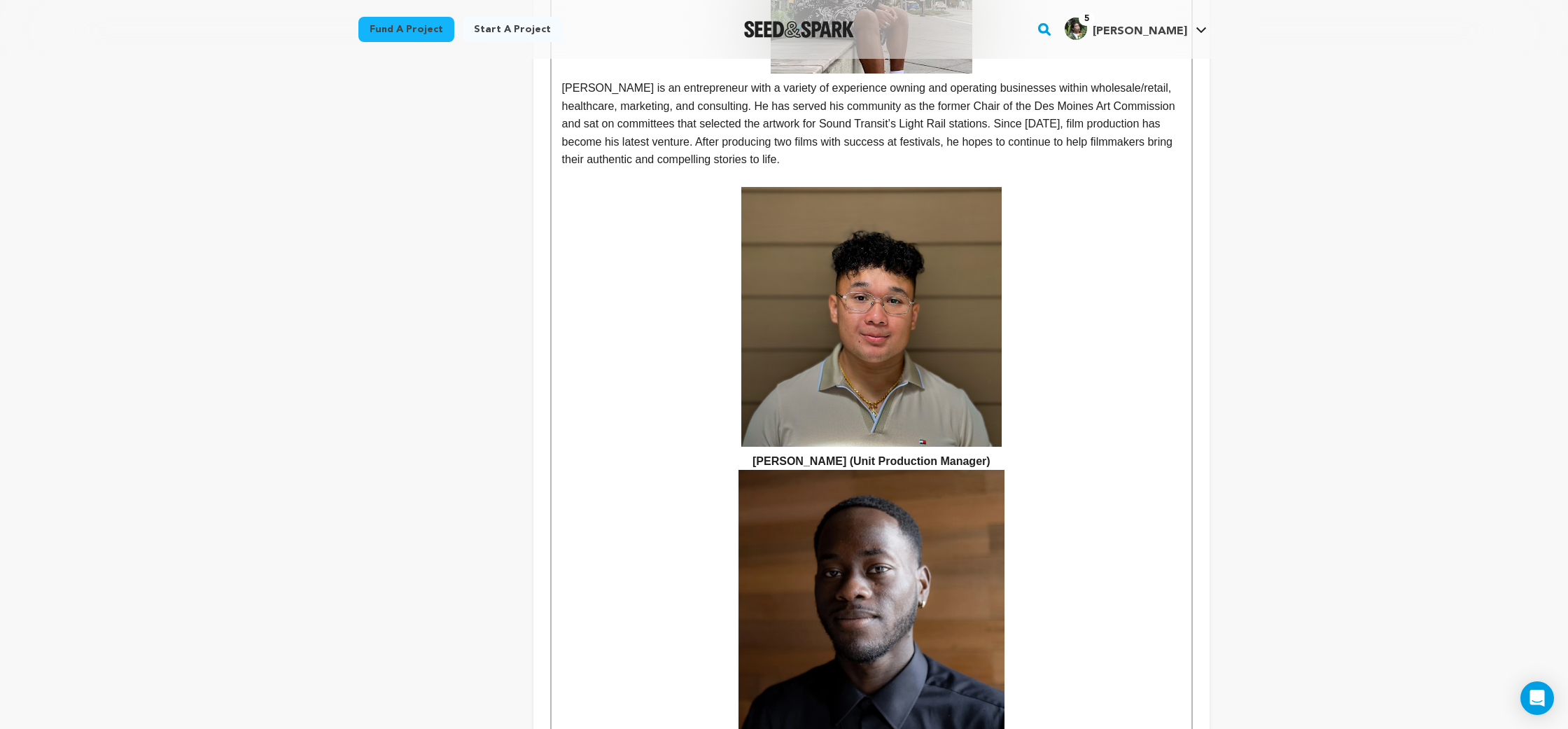
click at [1021, 224] on strong "[PERSON_NAME] (Unit Production Manager)" at bounding box center [871, 327] width 619 height 280
click at [1031, 249] on strong "[PERSON_NAME] (Unit Production Manager)" at bounding box center [871, 327] width 619 height 280
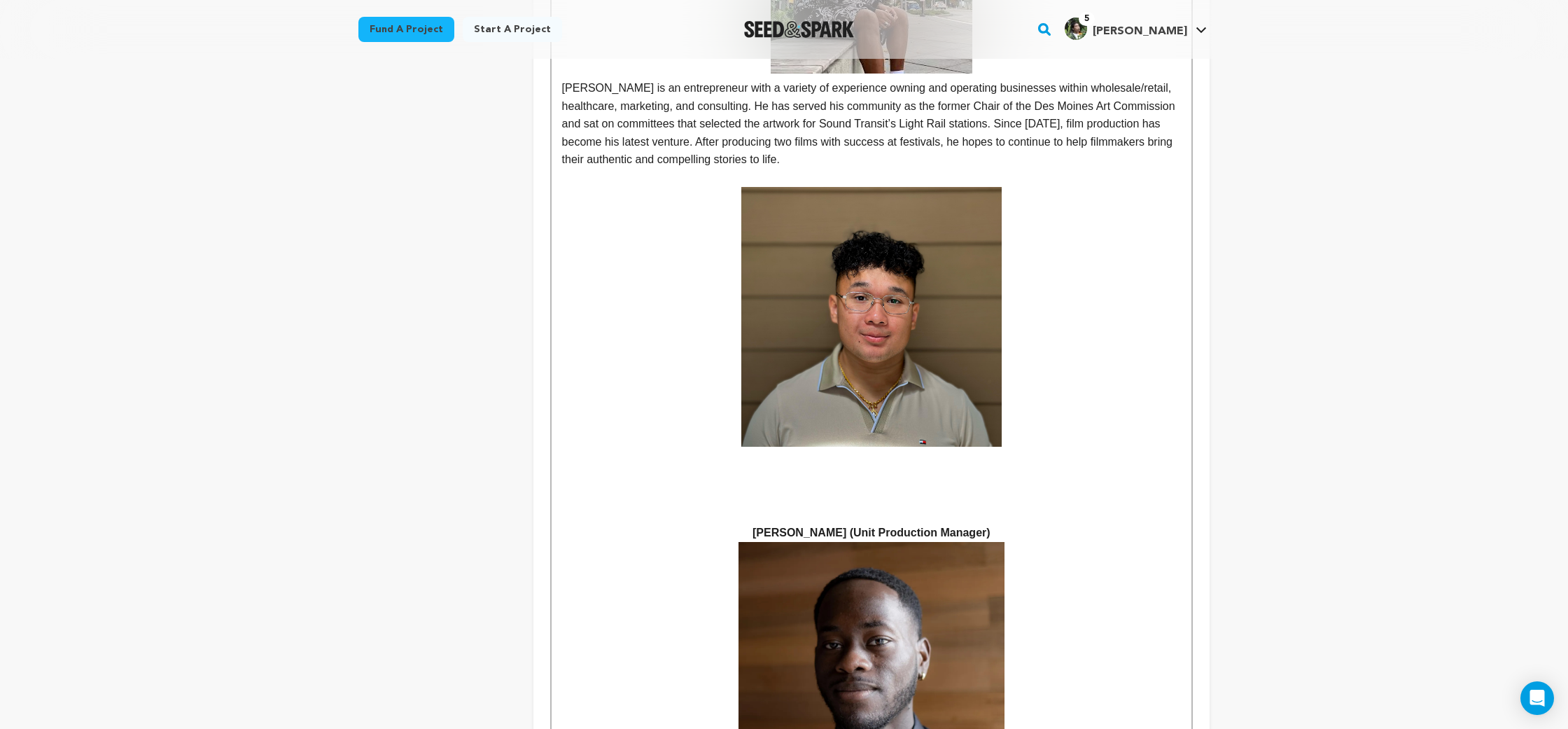
click at [880, 452] on p at bounding box center [871, 462] width 619 height 18
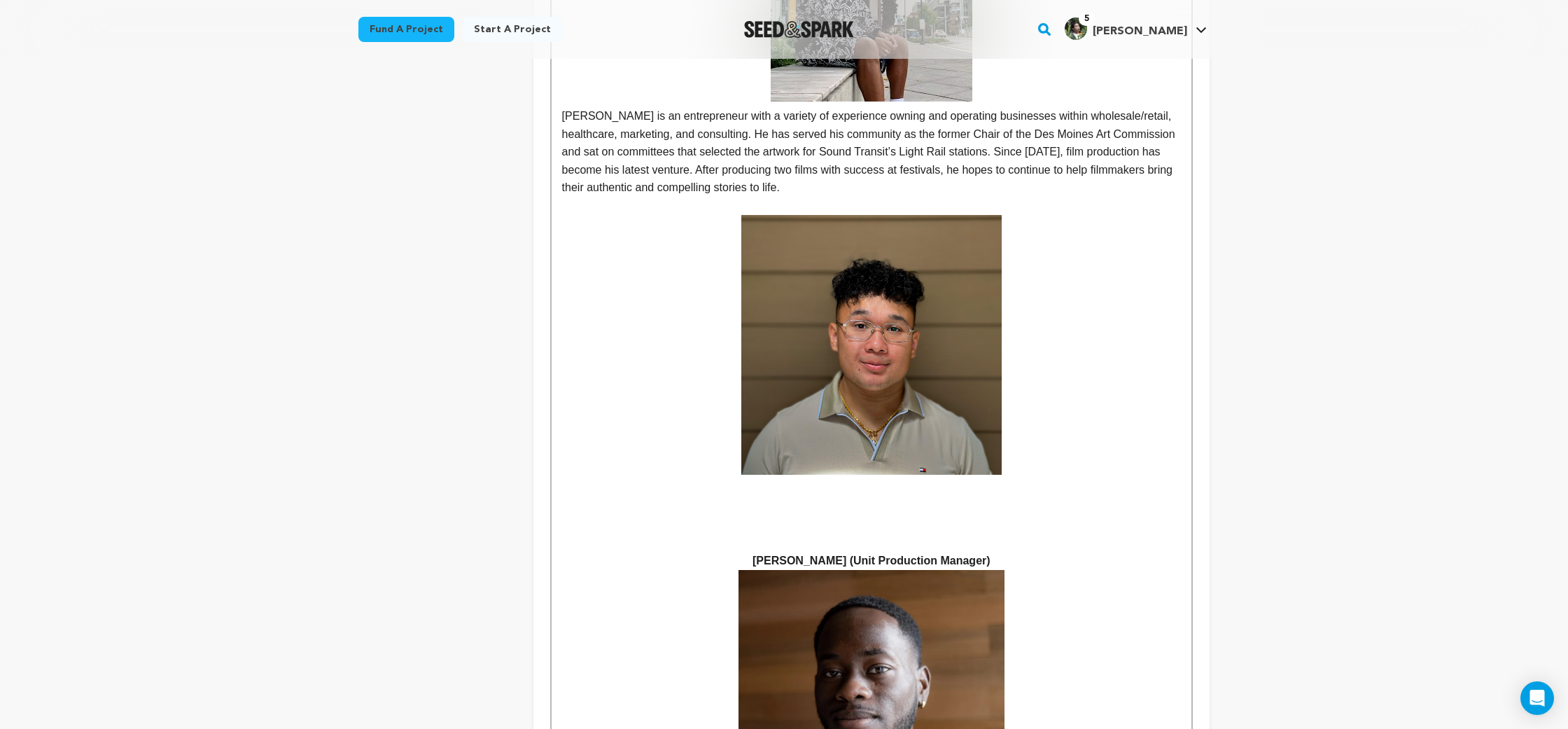
scroll to position [1794, 0]
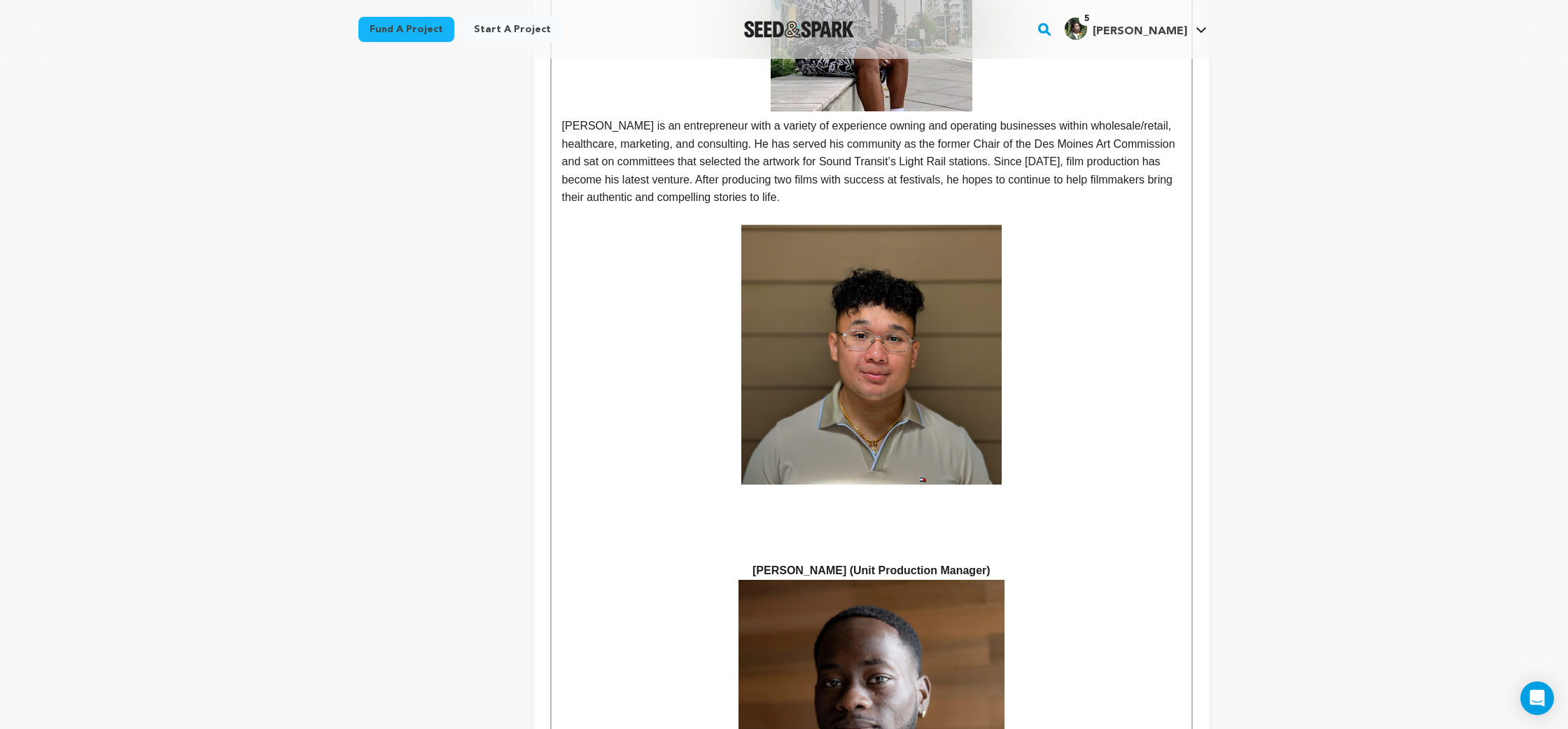
click at [820, 508] on p at bounding box center [871, 517] width 619 height 18
click at [868, 490] on p at bounding box center [871, 499] width 619 height 18
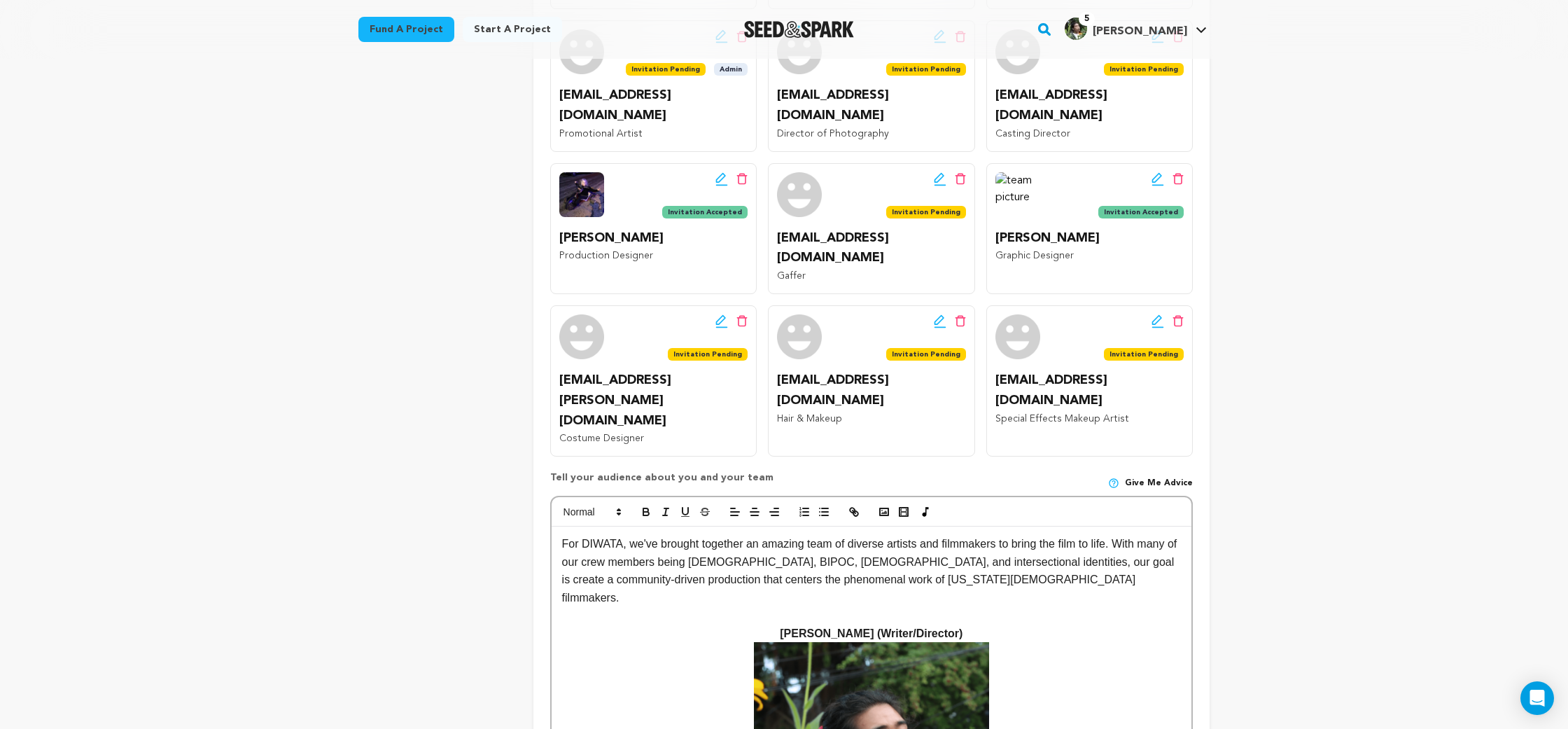
scroll to position [784, 0]
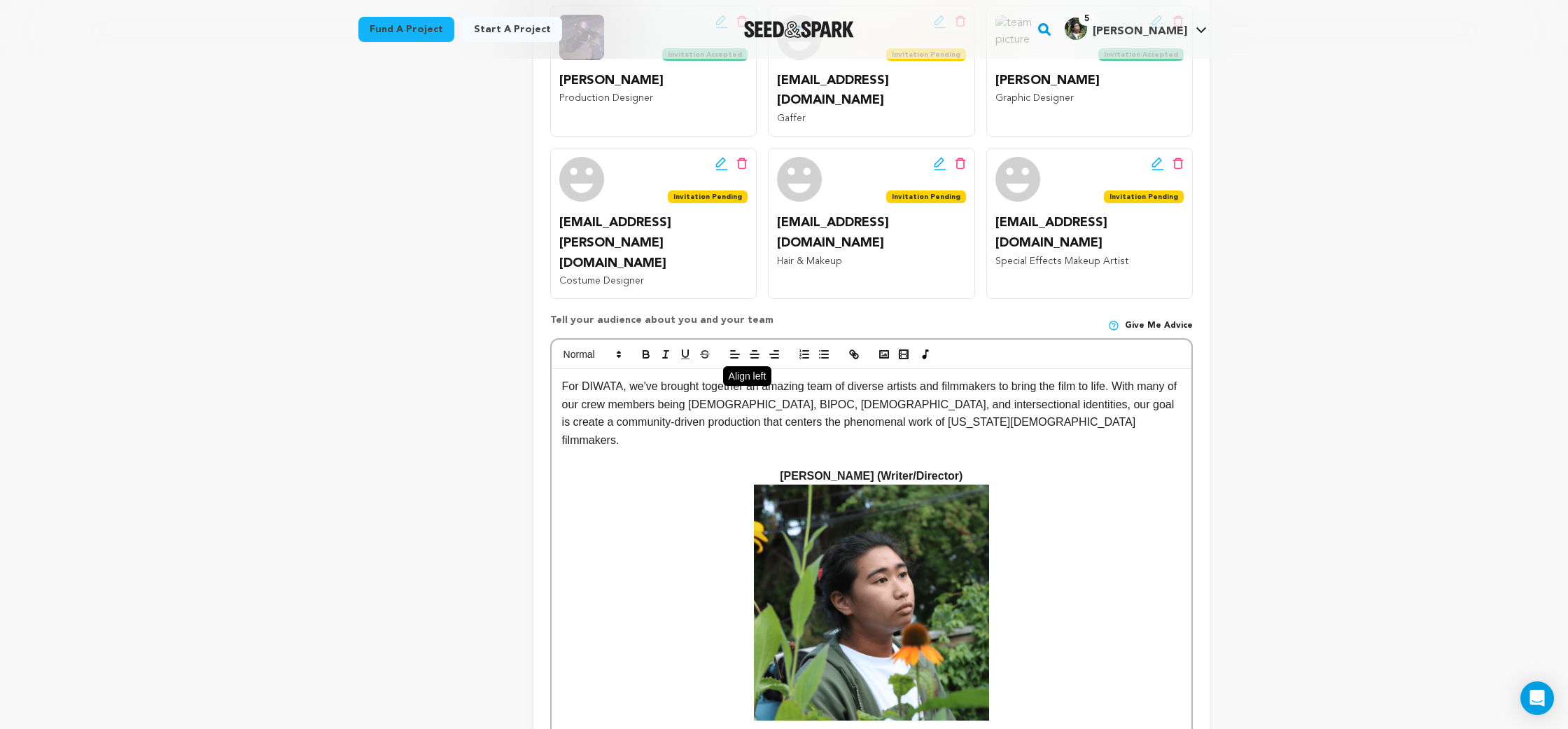
click at [737, 358] on line "button" at bounding box center [734, 358] width 7 height 0
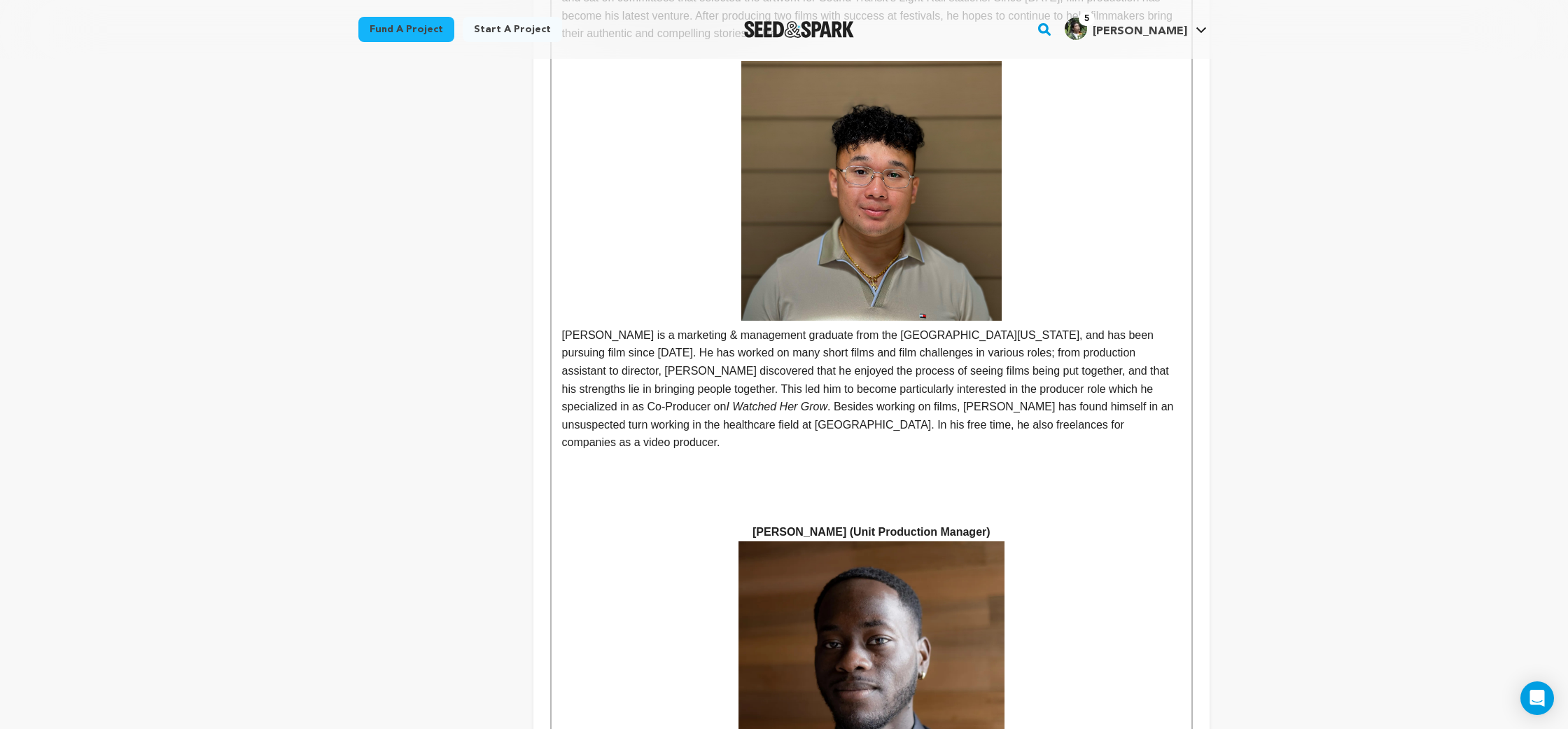
scroll to position [1953, 0]
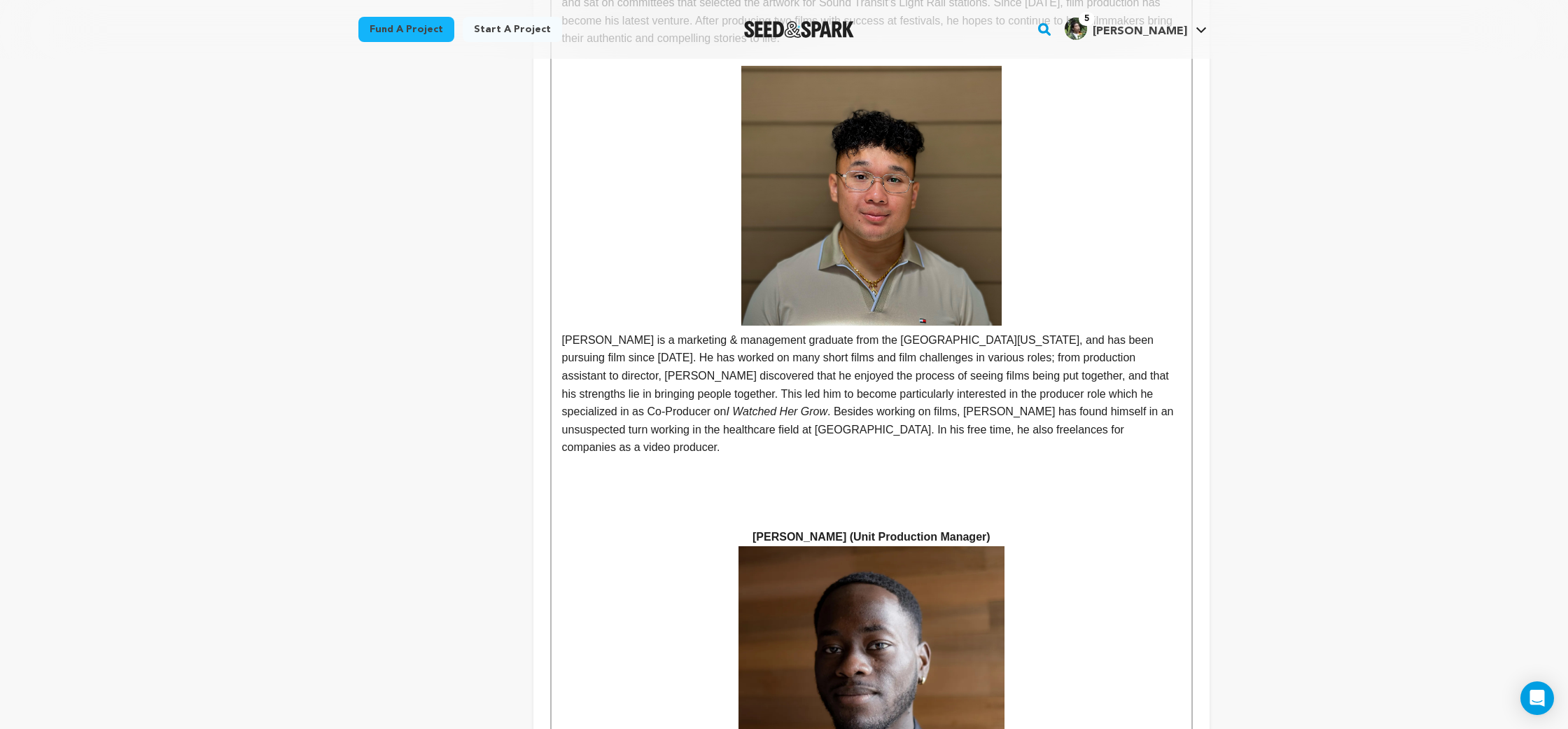
click at [818, 511] on p at bounding box center [871, 520] width 619 height 18
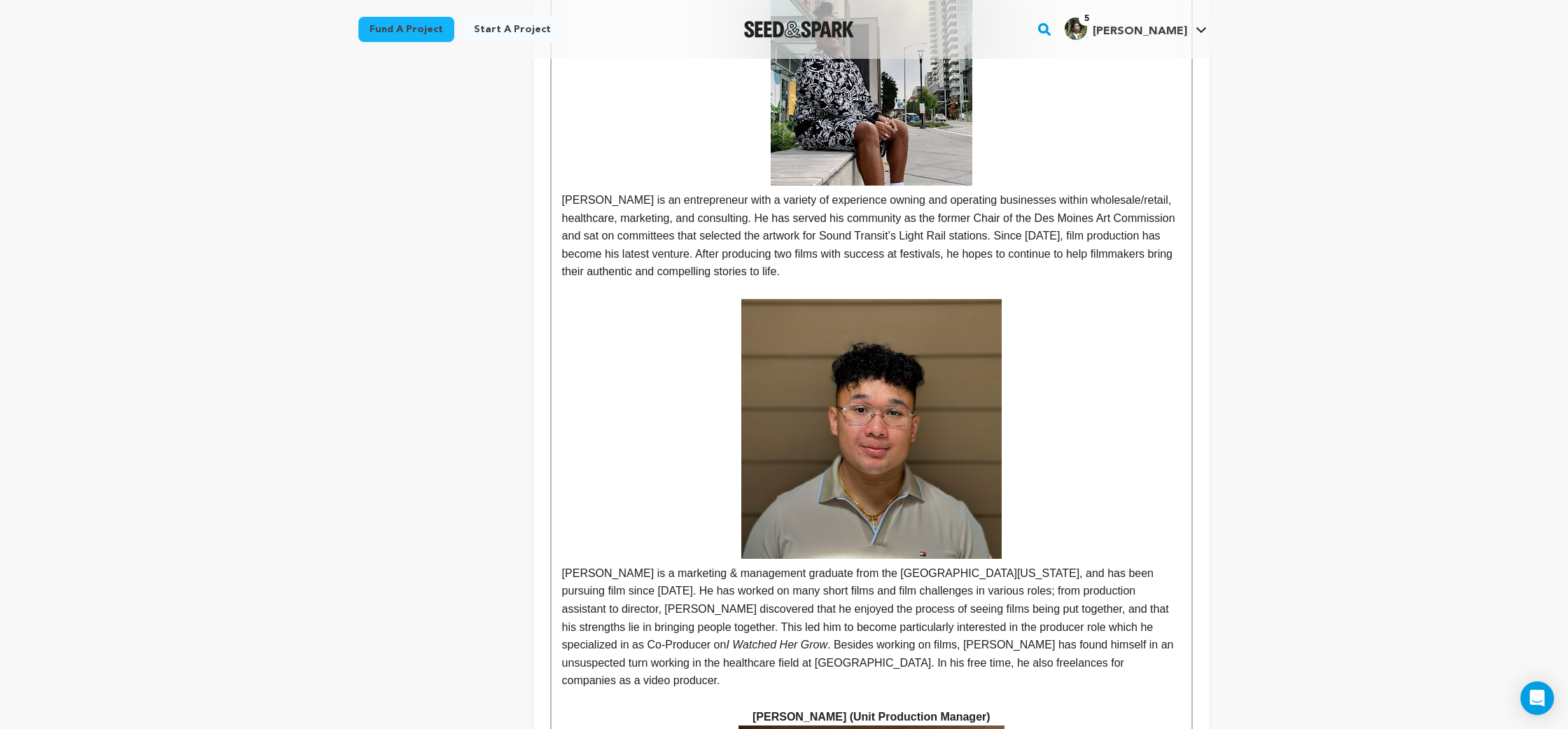
scroll to position [1649, 0]
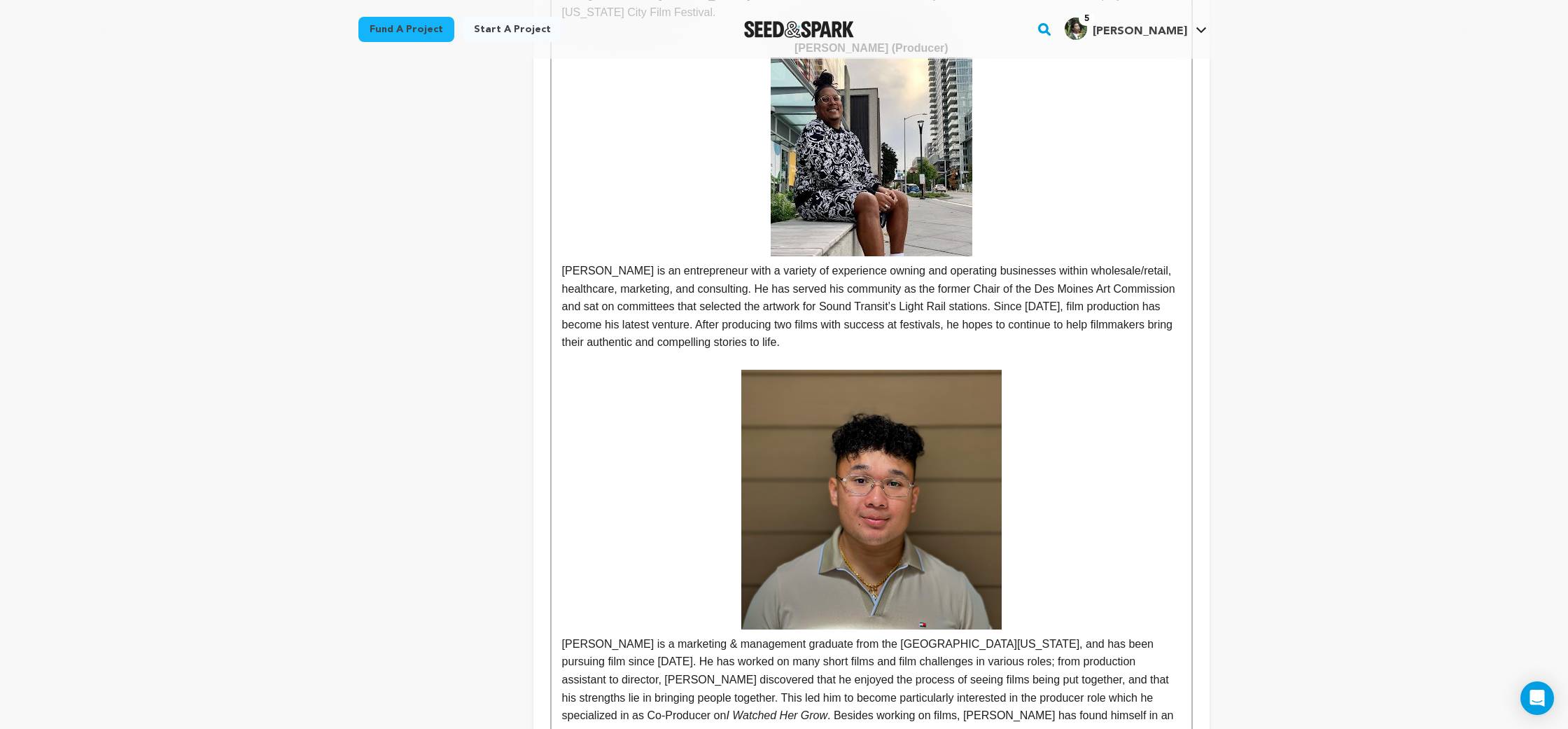
click at [827, 352] on p at bounding box center [871, 361] width 619 height 18
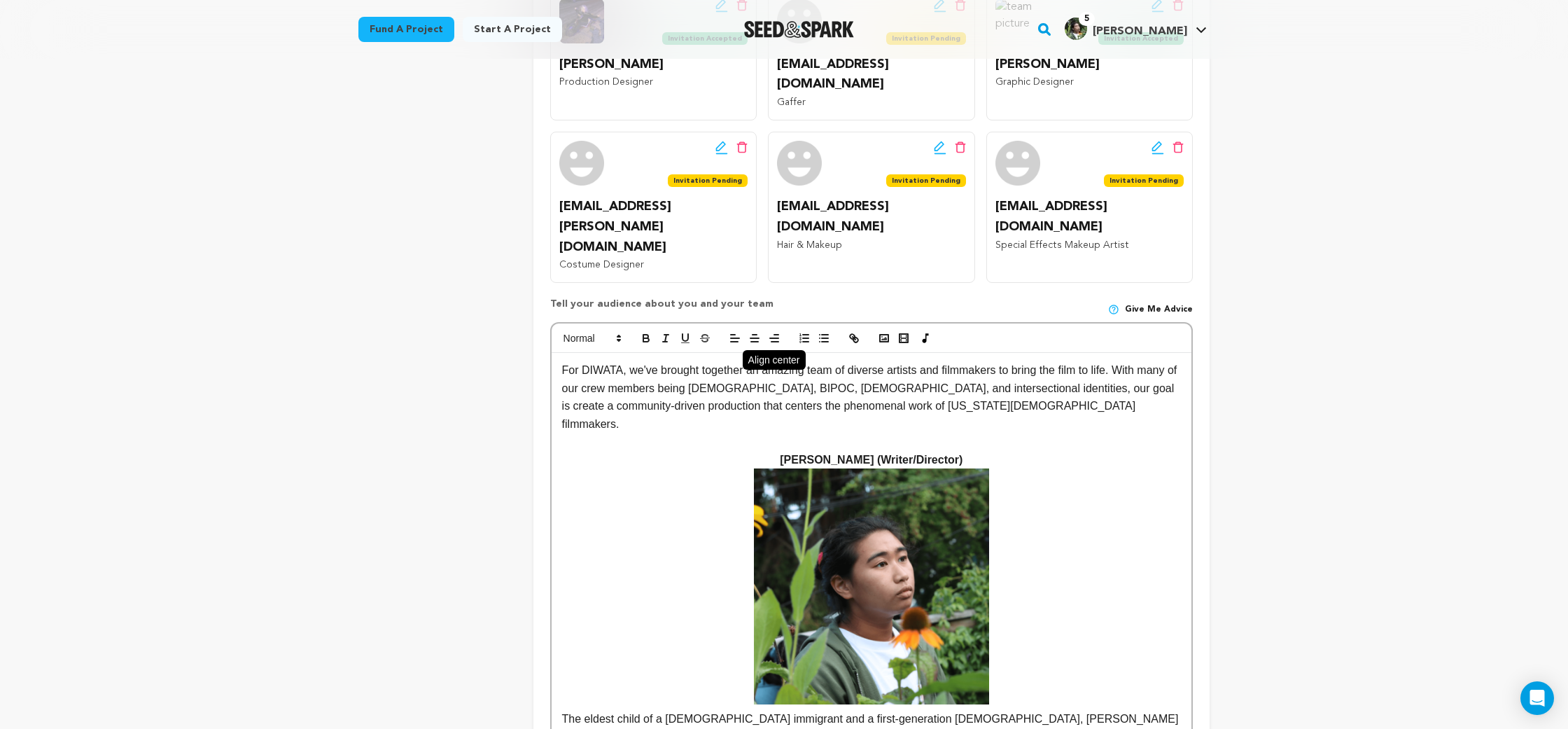
click at [752, 332] on icon "button" at bounding box center [755, 338] width 13 height 13
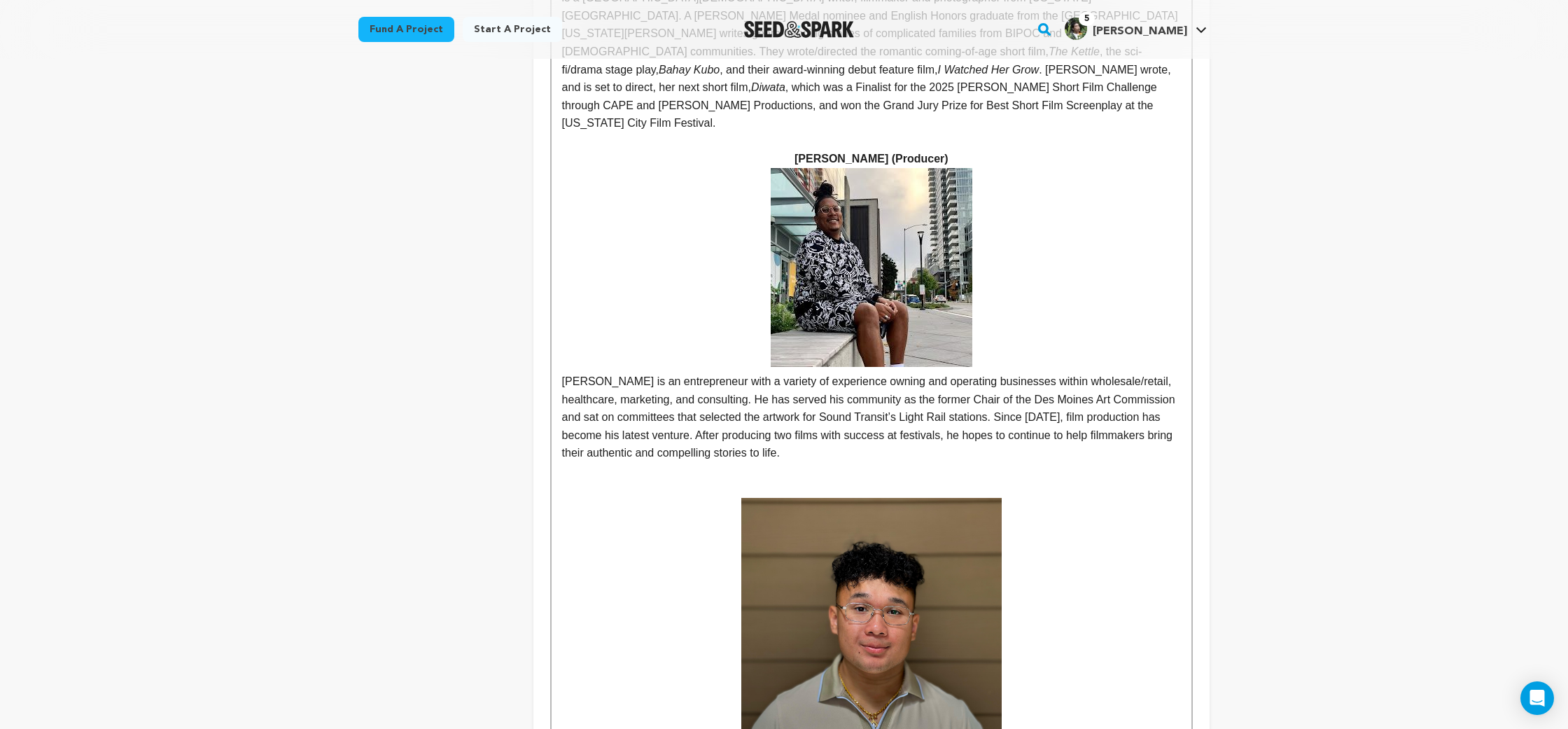
scroll to position [1552, 0]
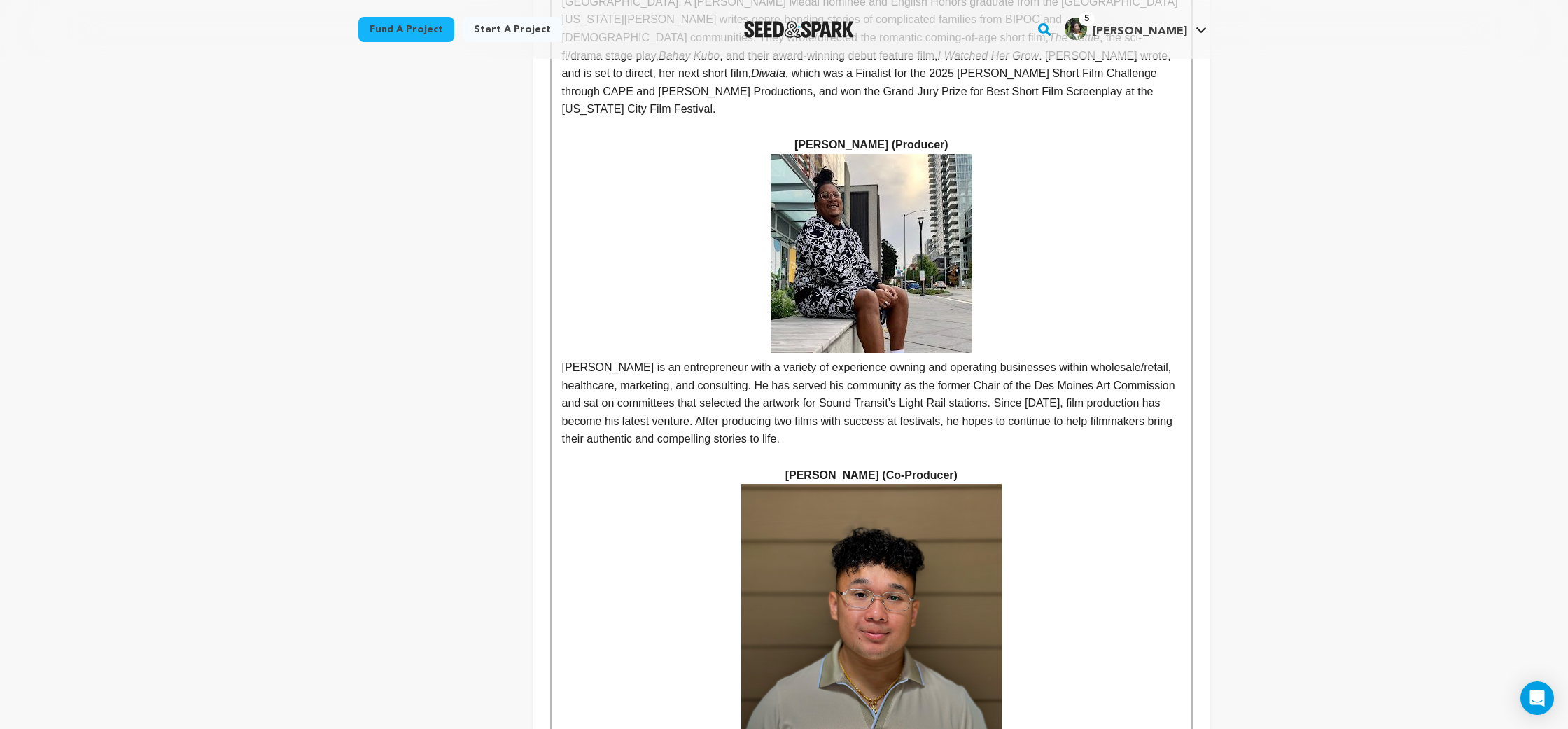
click at [738, 191] on p "[PERSON_NAME] is an entrepreneur with a variety of experience owning and operat…" at bounding box center [871, 301] width 619 height 294
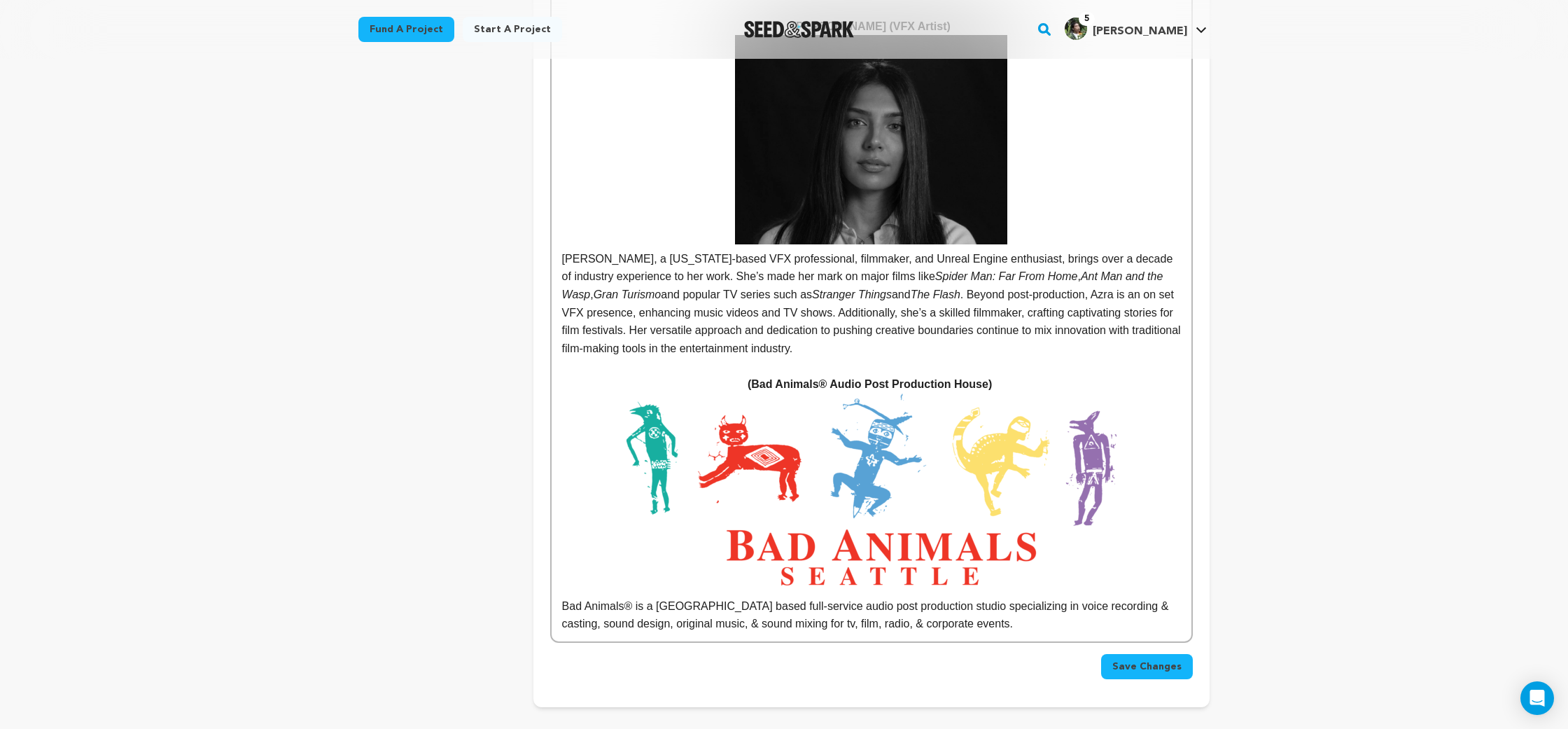
scroll to position [9784, 0]
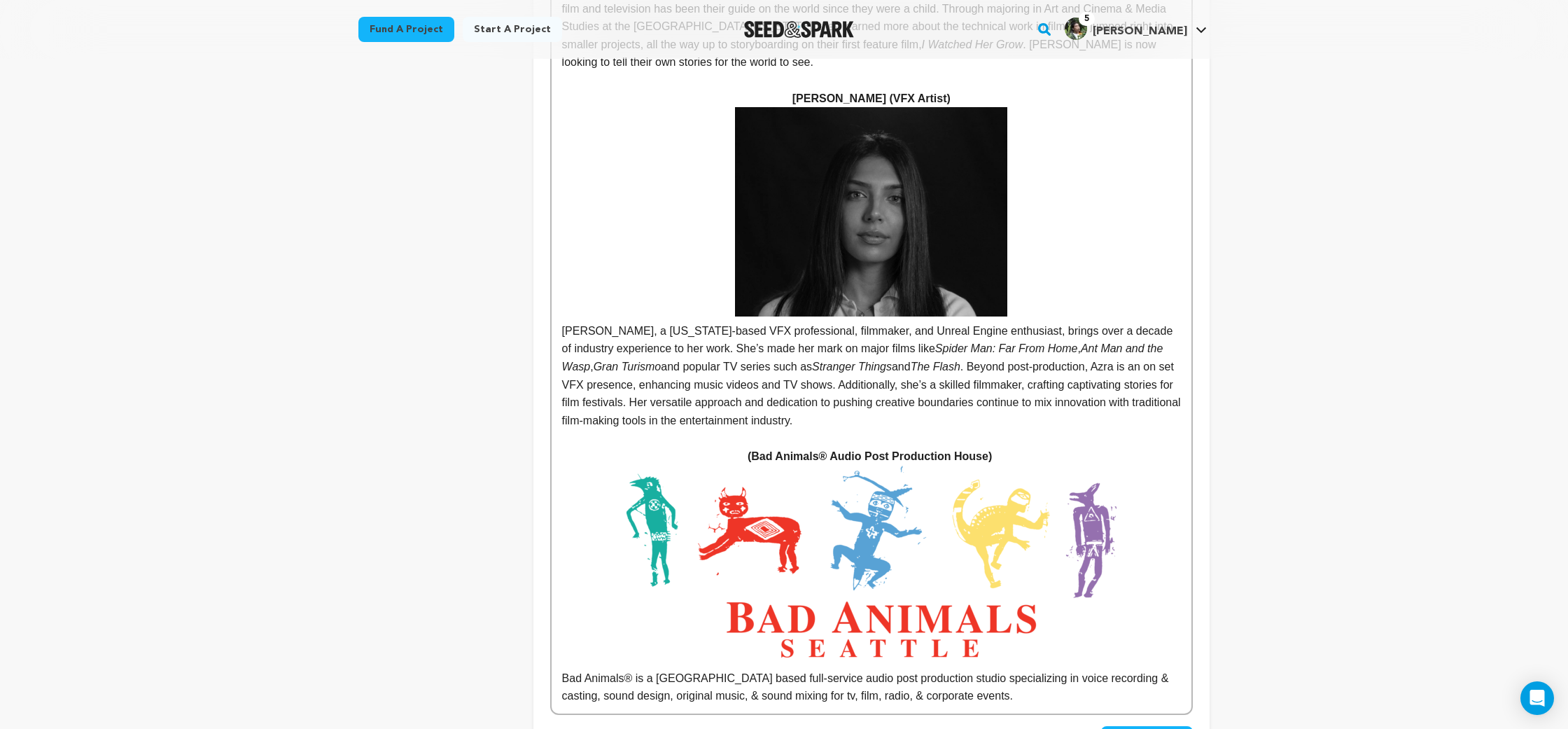
click at [1186, 726] on button "Save Changes" at bounding box center [1146, 739] width 91 height 26
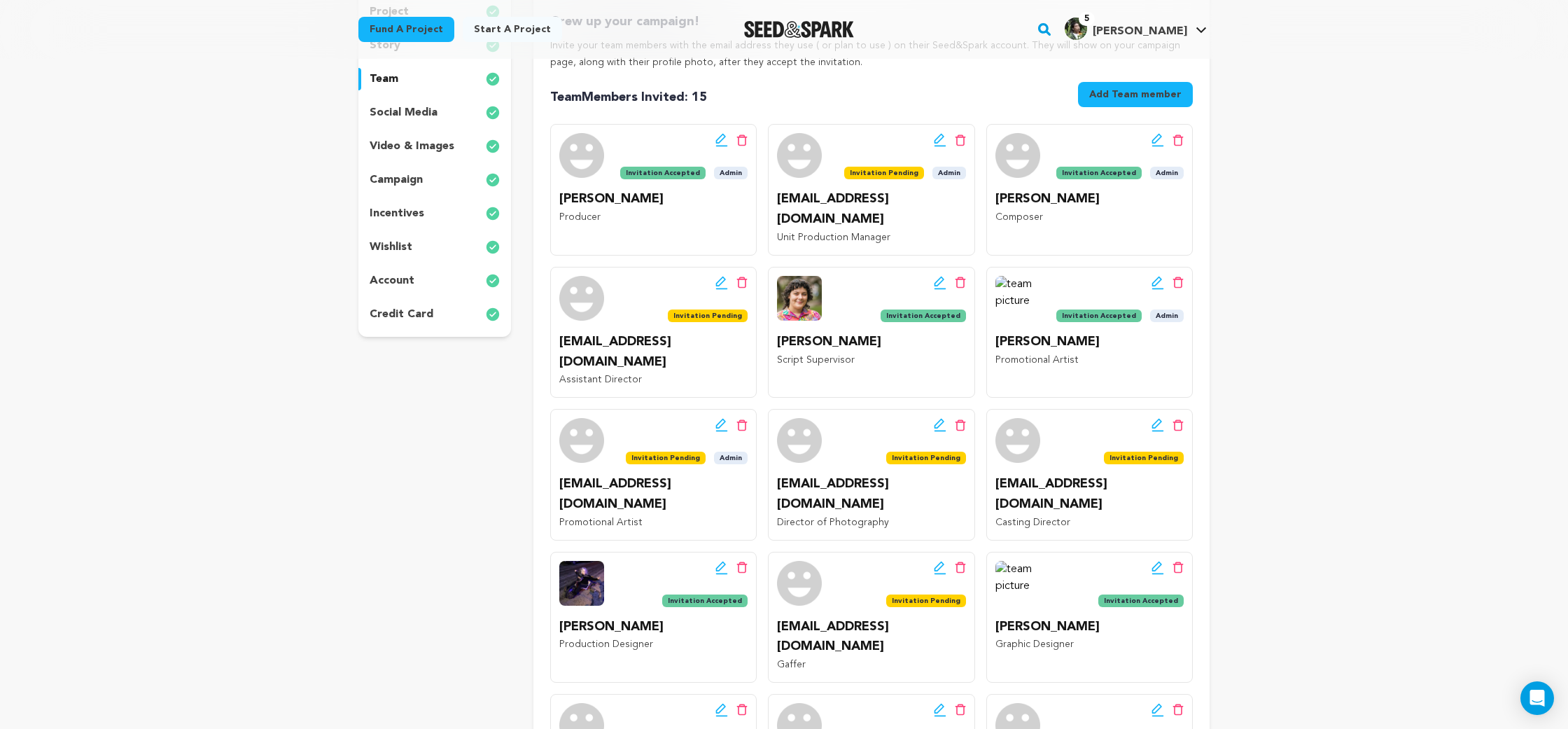
scroll to position [198, 0]
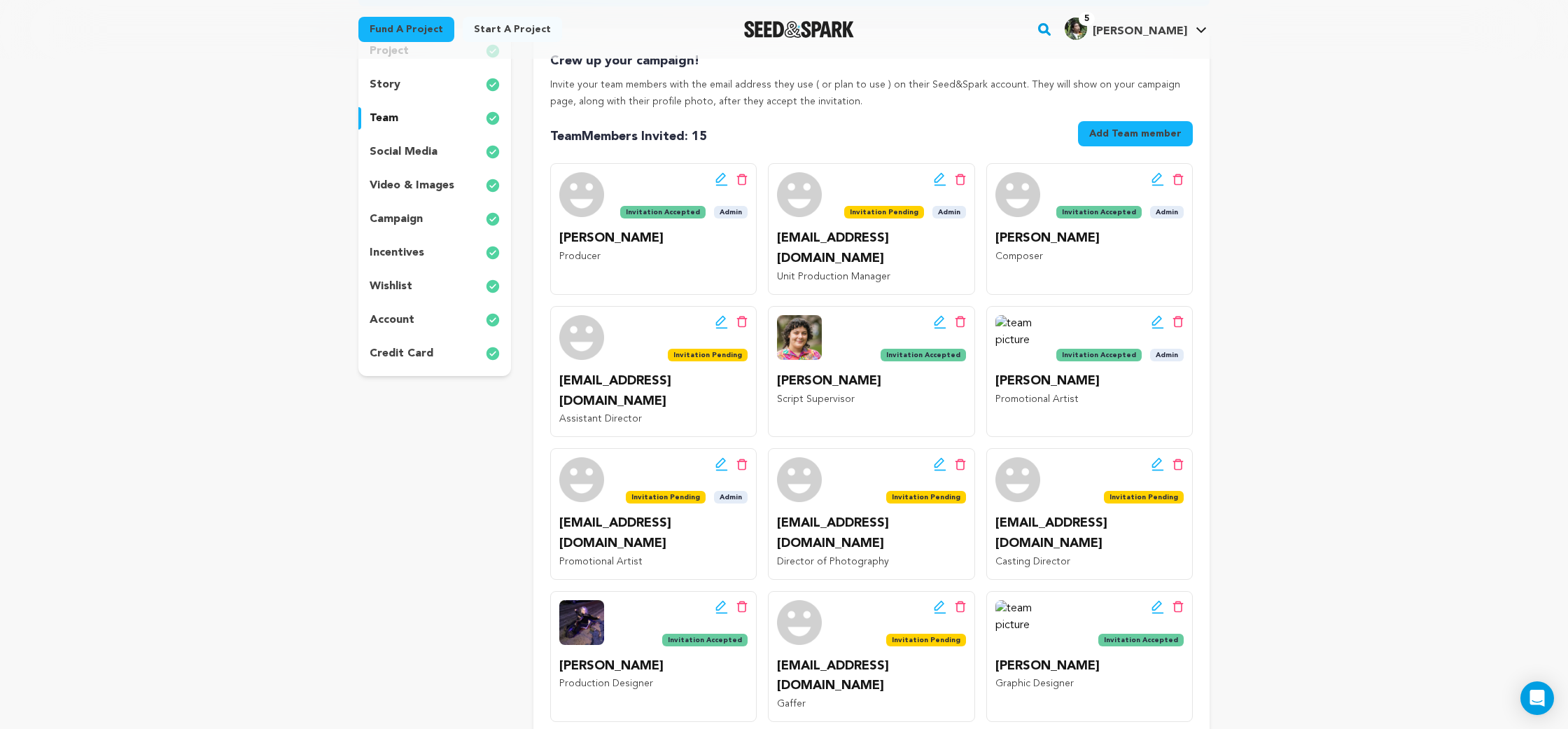
click at [465, 228] on div "campaign" at bounding box center [435, 219] width 152 height 23
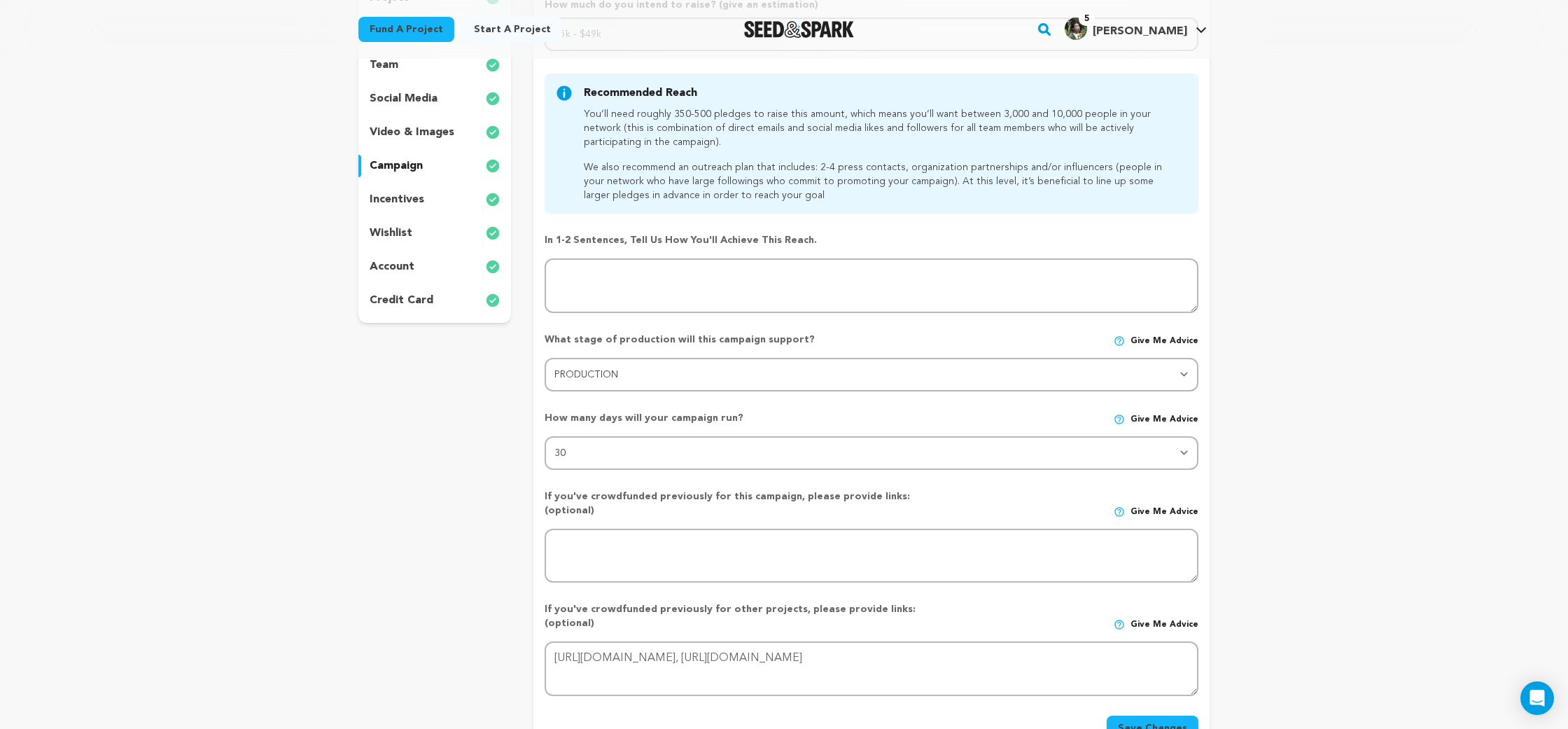
scroll to position [252, 0]
click at [447, 138] on p "video & images" at bounding box center [411, 131] width 84 height 17
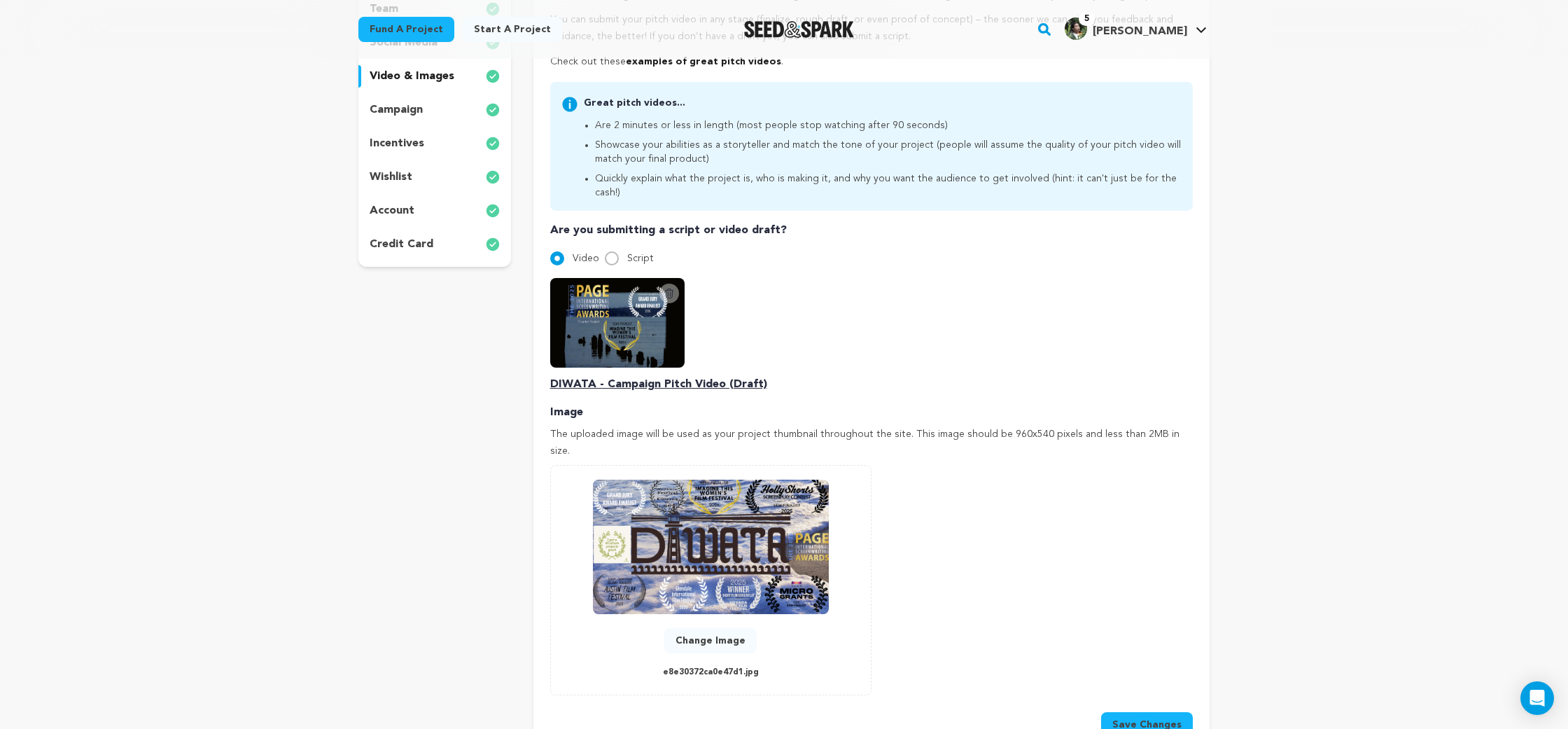
scroll to position [284, 0]
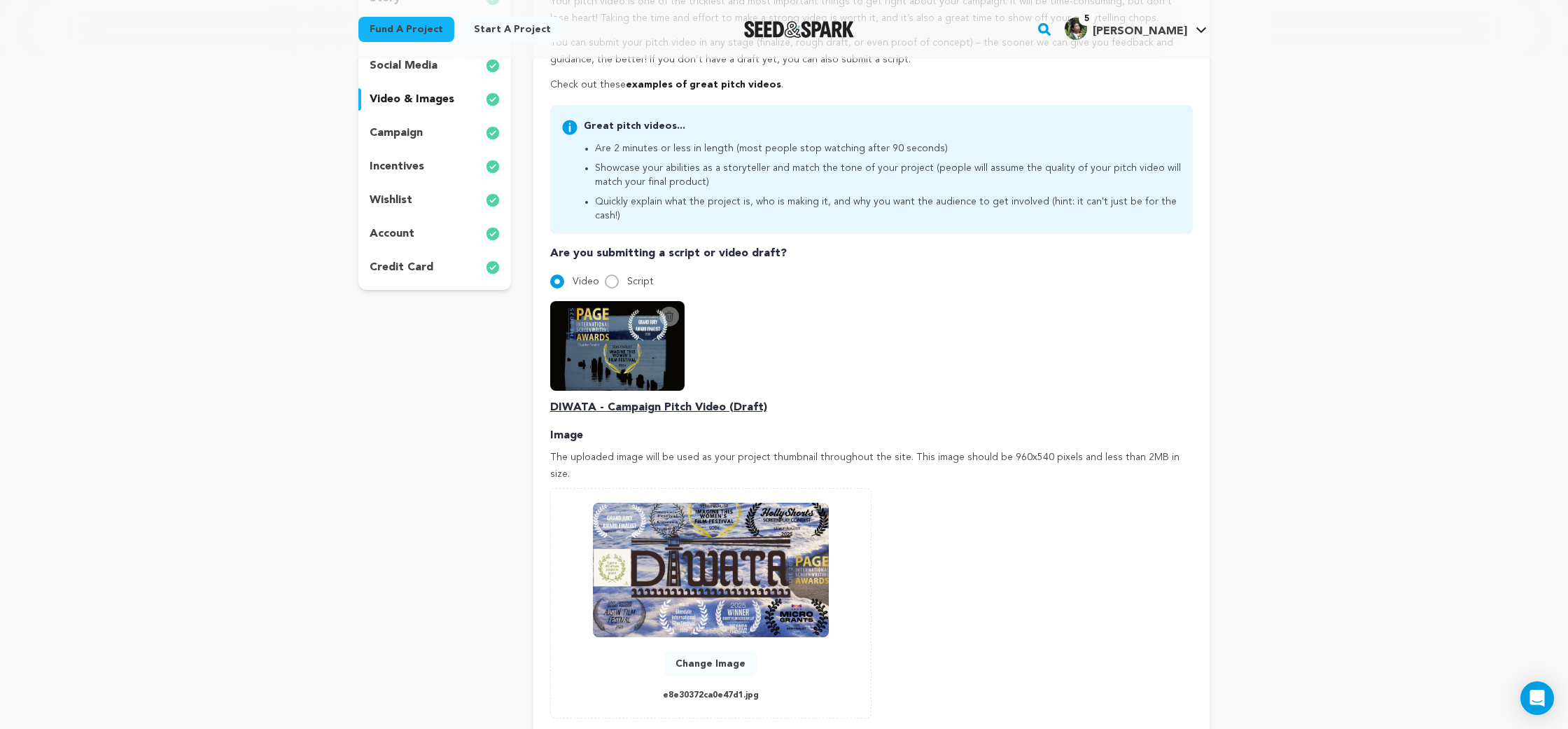
click at [467, 195] on div "wishlist" at bounding box center [435, 201] width 152 height 23
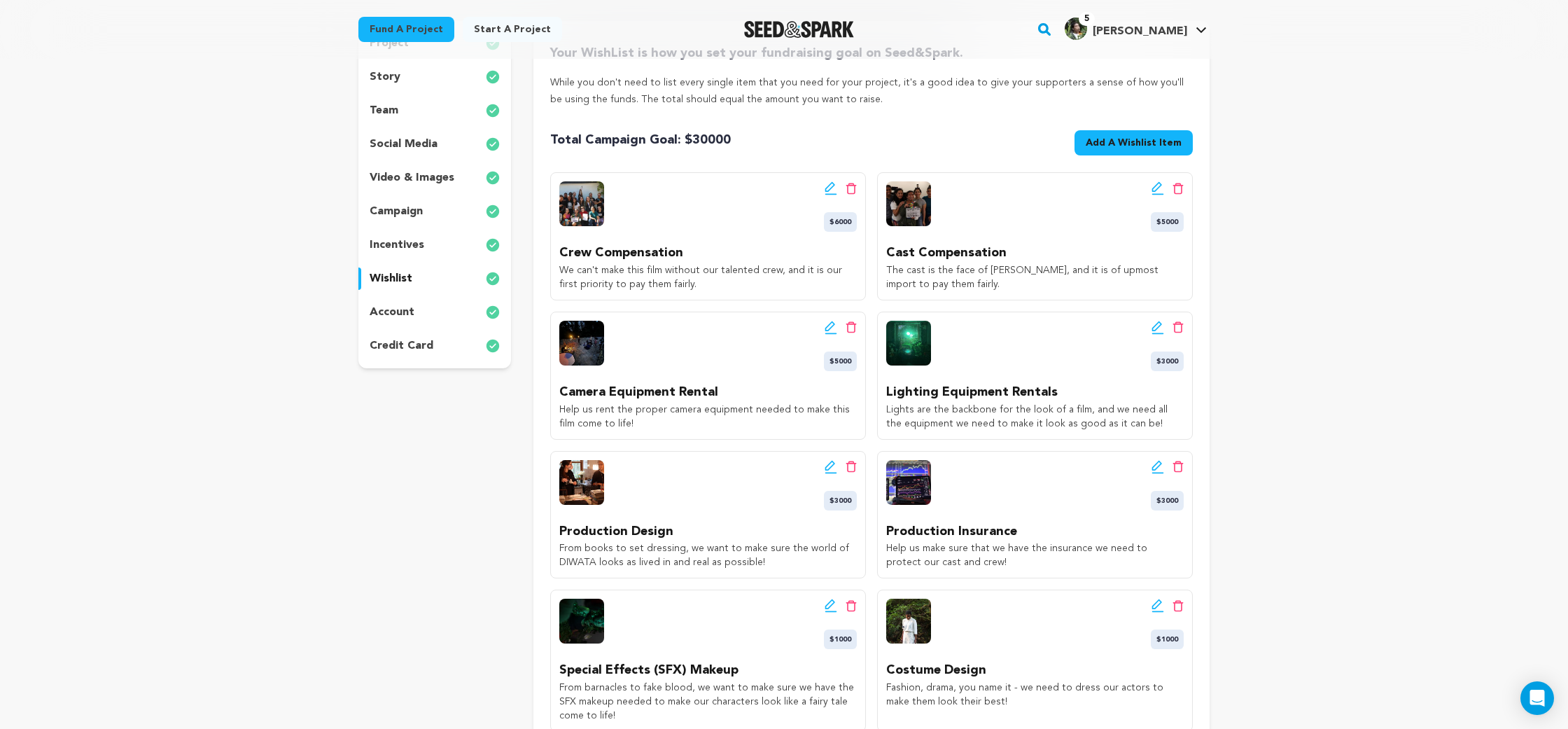
scroll to position [196, 0]
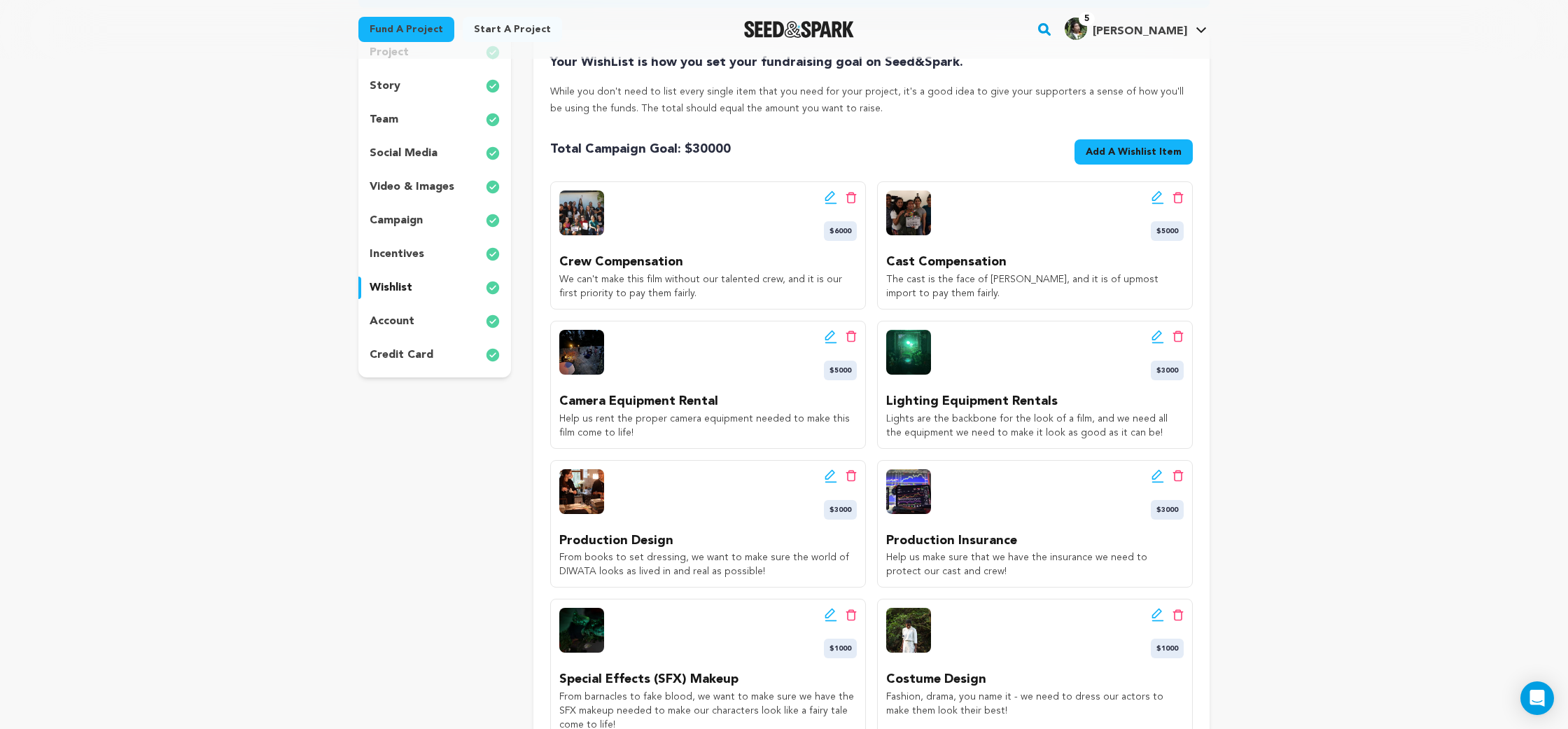
click at [427, 221] on div "campaign" at bounding box center [435, 221] width 152 height 23
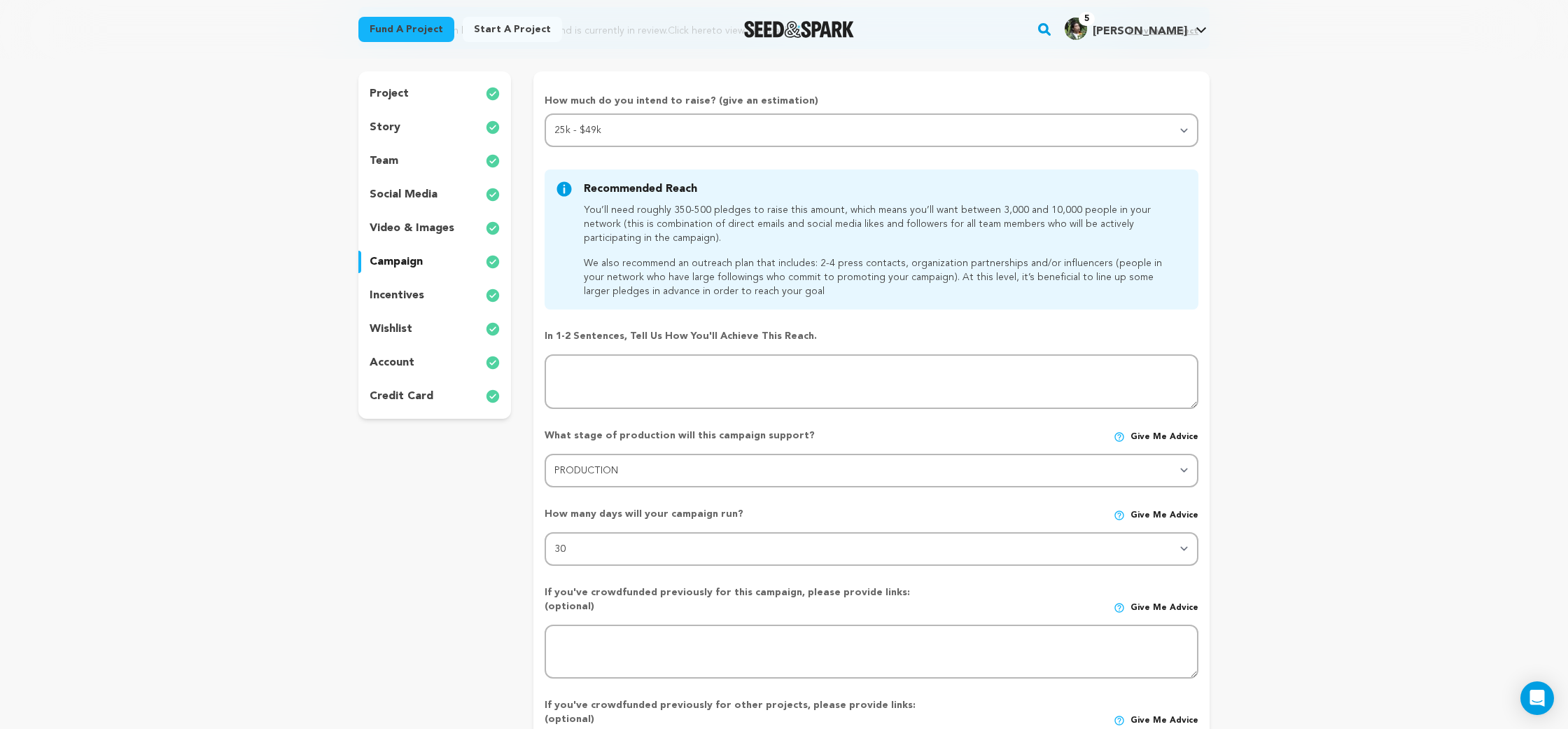
scroll to position [155, 0]
click at [429, 206] on div "project story team social media video & images campaign incentives wishlist acc…" at bounding box center [435, 246] width 152 height 347
click at [429, 206] on div "project story team social media video & images campaign incentives wishlist acc…" at bounding box center [435, 246] width 152 height 347
click at [421, 194] on p "social media" at bounding box center [403, 196] width 68 height 17
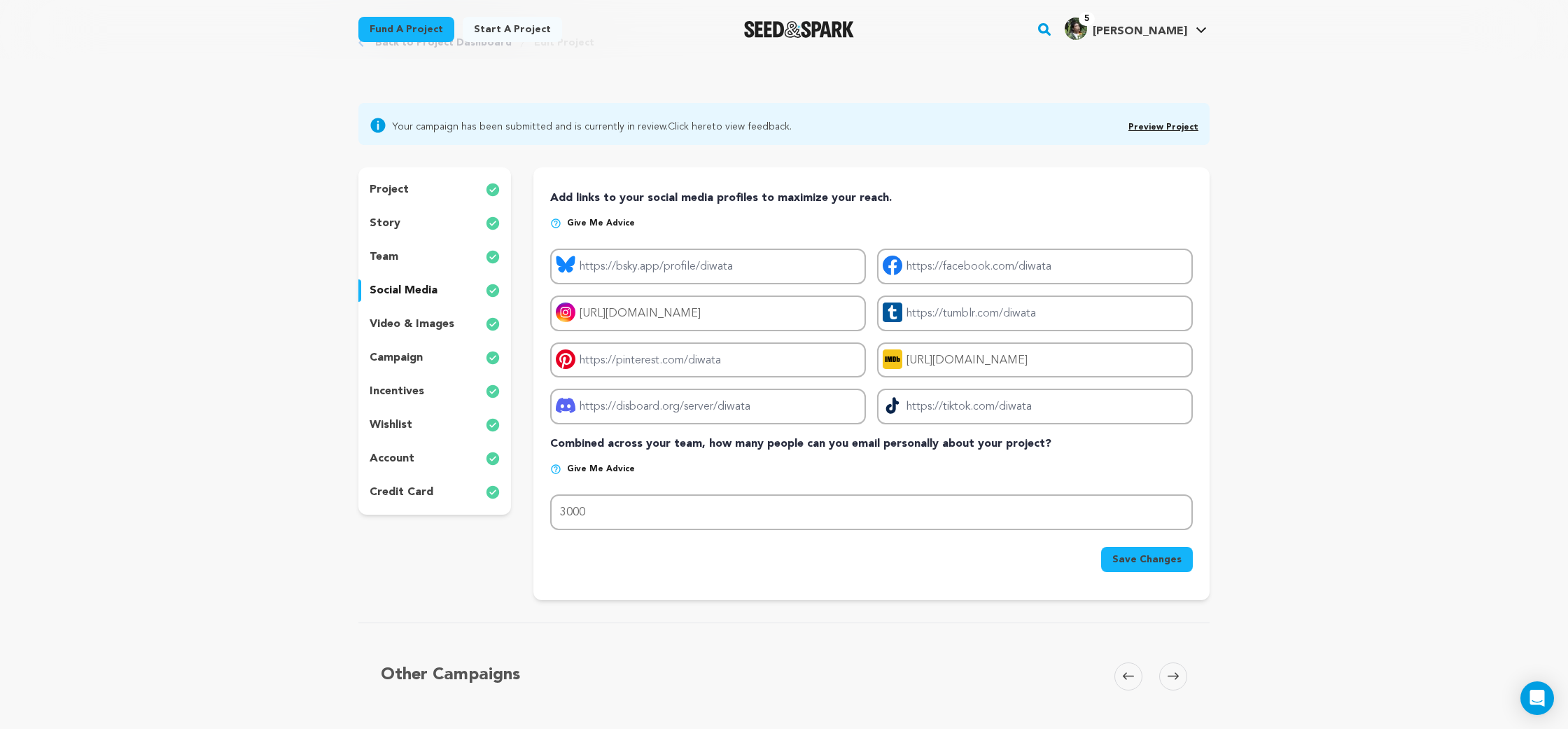
scroll to position [57, 0]
click at [410, 197] on div "project" at bounding box center [435, 193] width 152 height 23
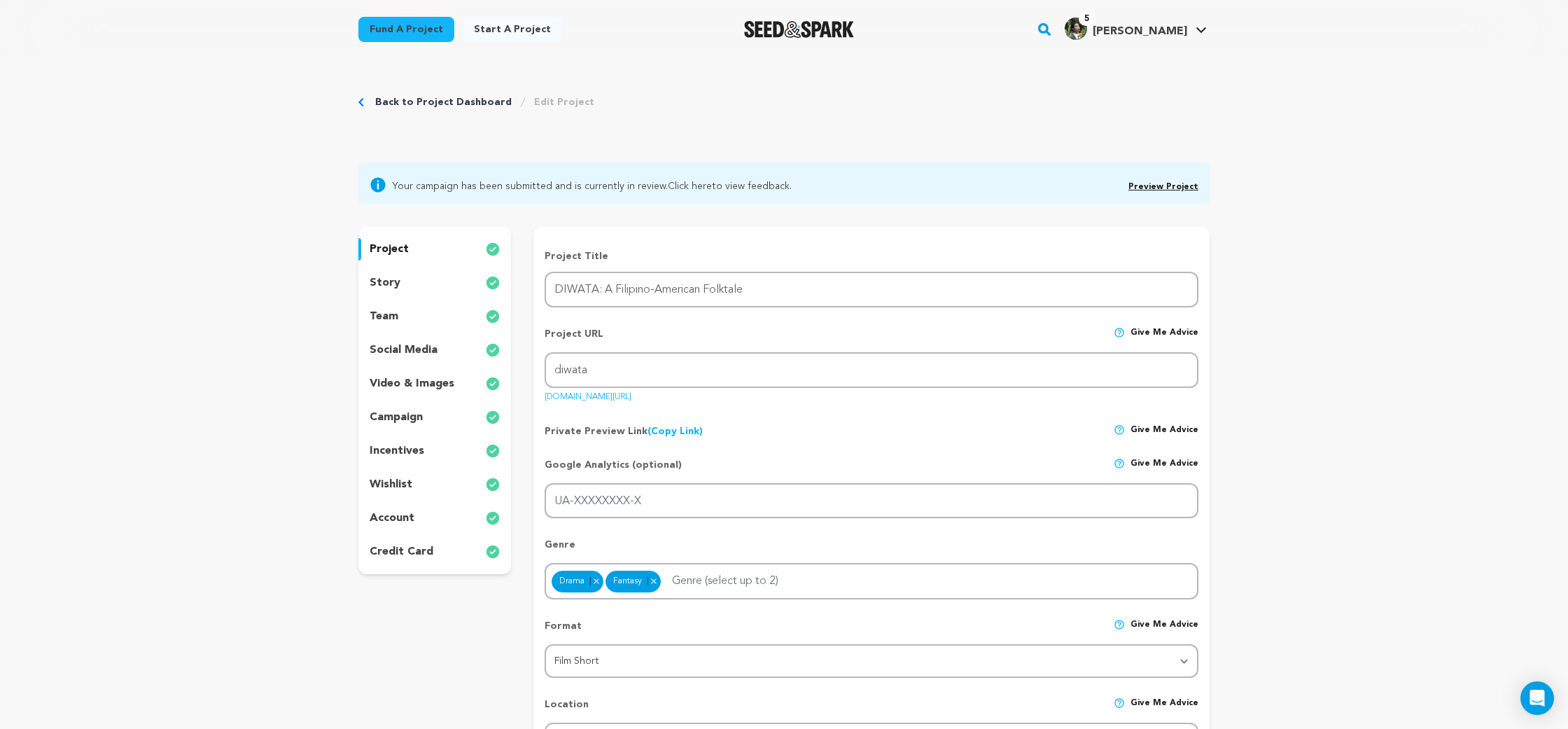
click at [1161, 187] on link "Preview Project" at bounding box center [1163, 187] width 70 height 9
click at [423, 318] on div "team" at bounding box center [435, 317] width 152 height 23
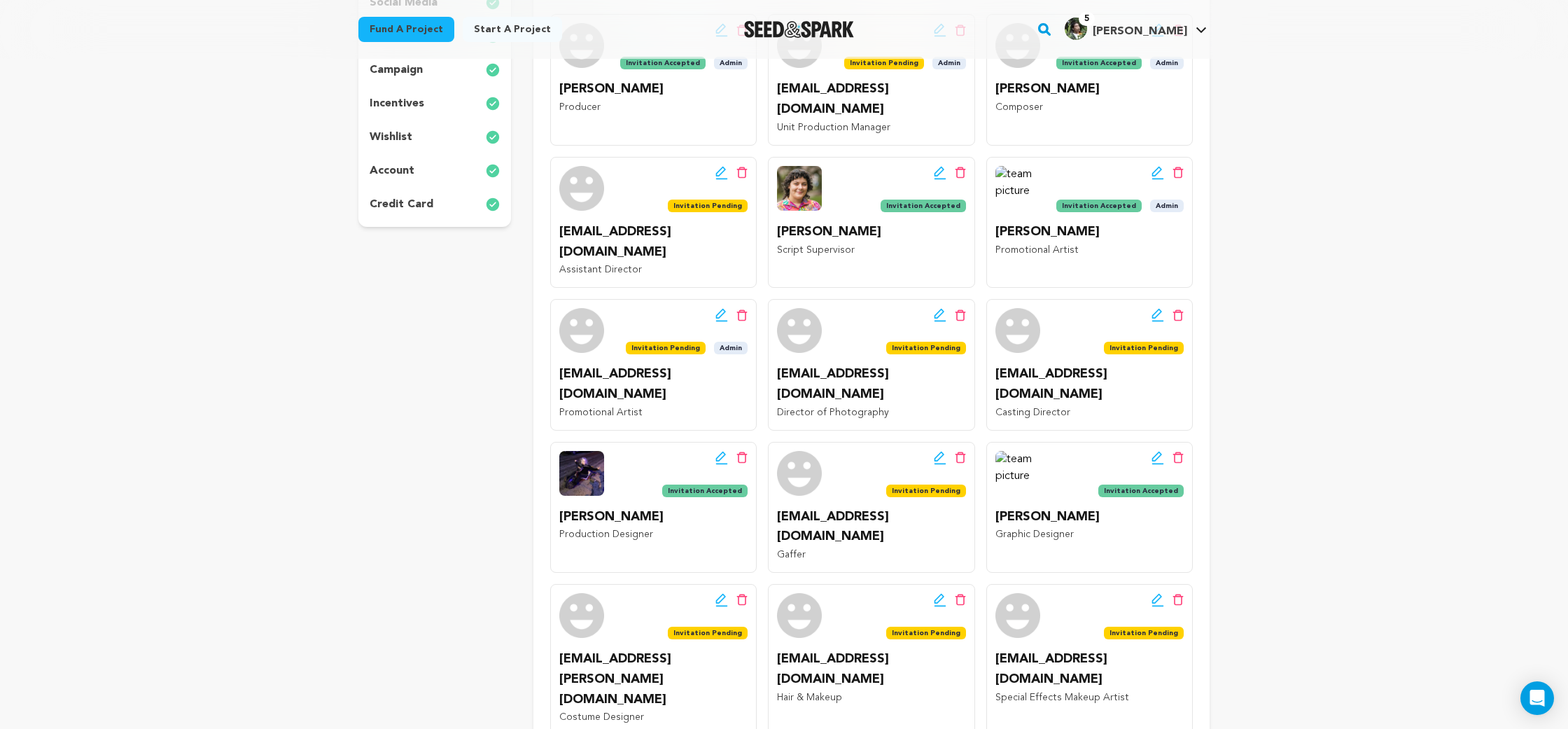
scroll to position [353, 0]
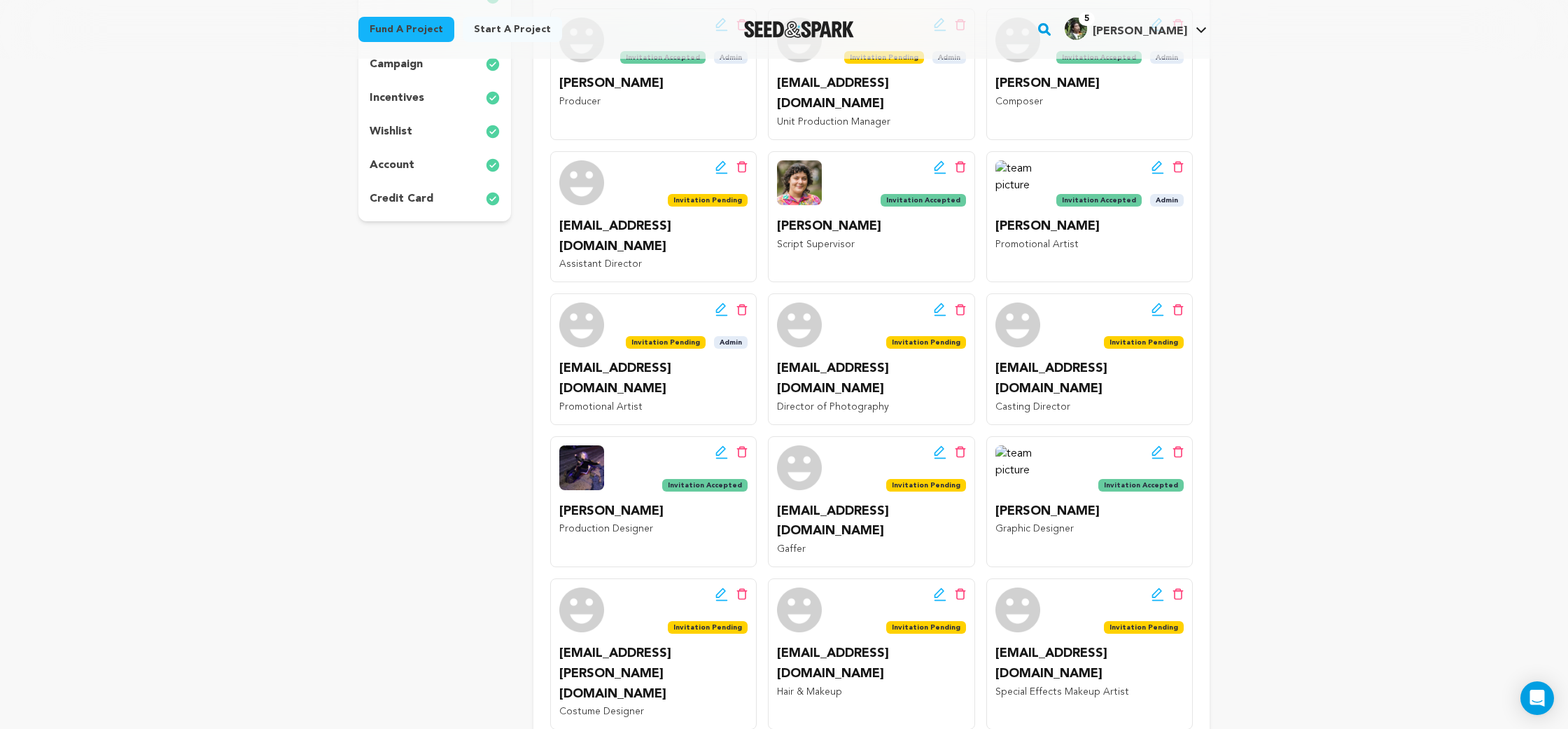
click at [1153, 445] on icon at bounding box center [1157, 450] width 10 height 10
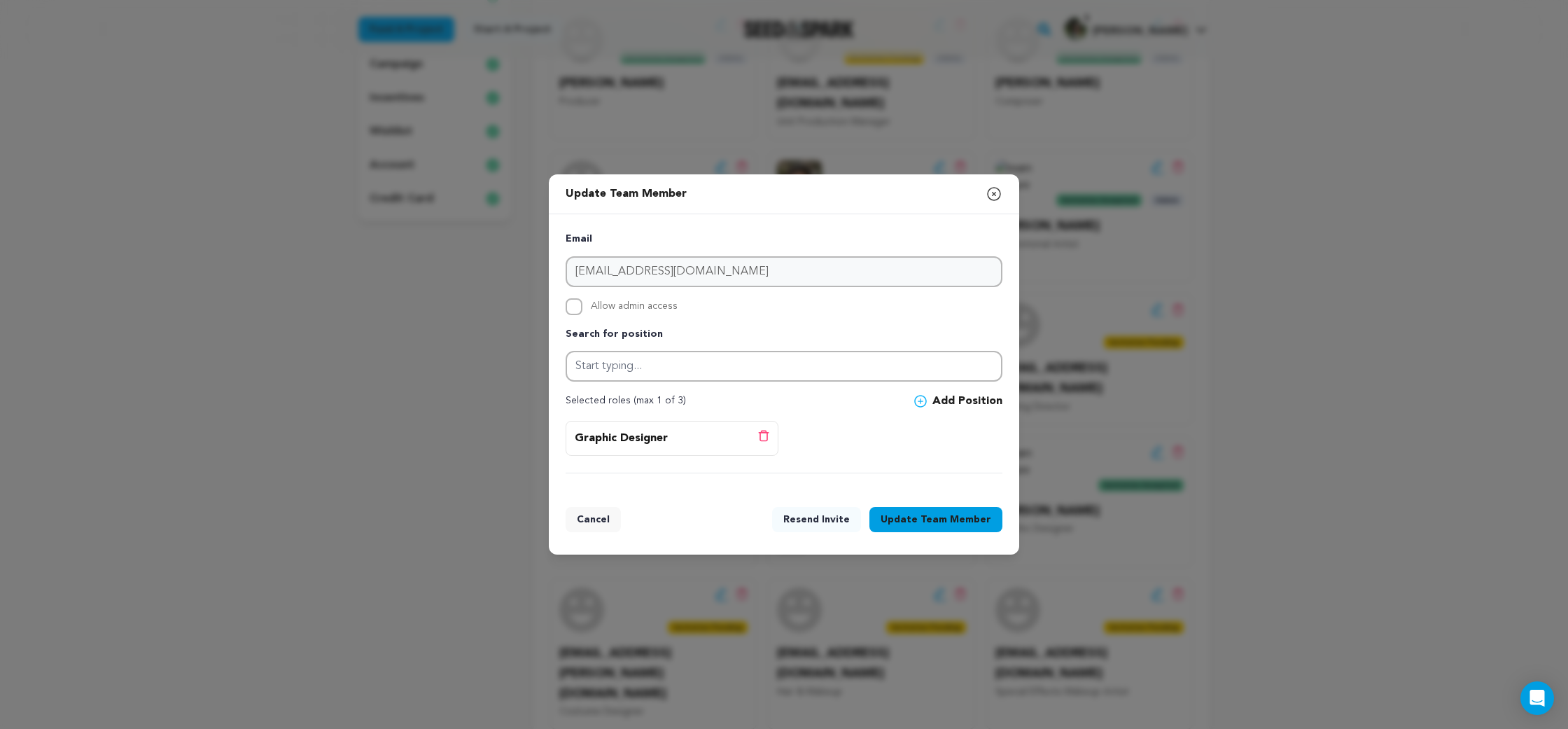
click at [633, 310] on span "Allow admin access" at bounding box center [634, 307] width 86 height 17
click at [583, 310] on input "Allow admin access" at bounding box center [574, 307] width 17 height 17
checkbox input "true"
click at [899, 452] on div "Graphic Designer Delete position" at bounding box center [784, 447] width 437 height 52
click at [954, 515] on span "Team Member" at bounding box center [956, 520] width 71 height 14
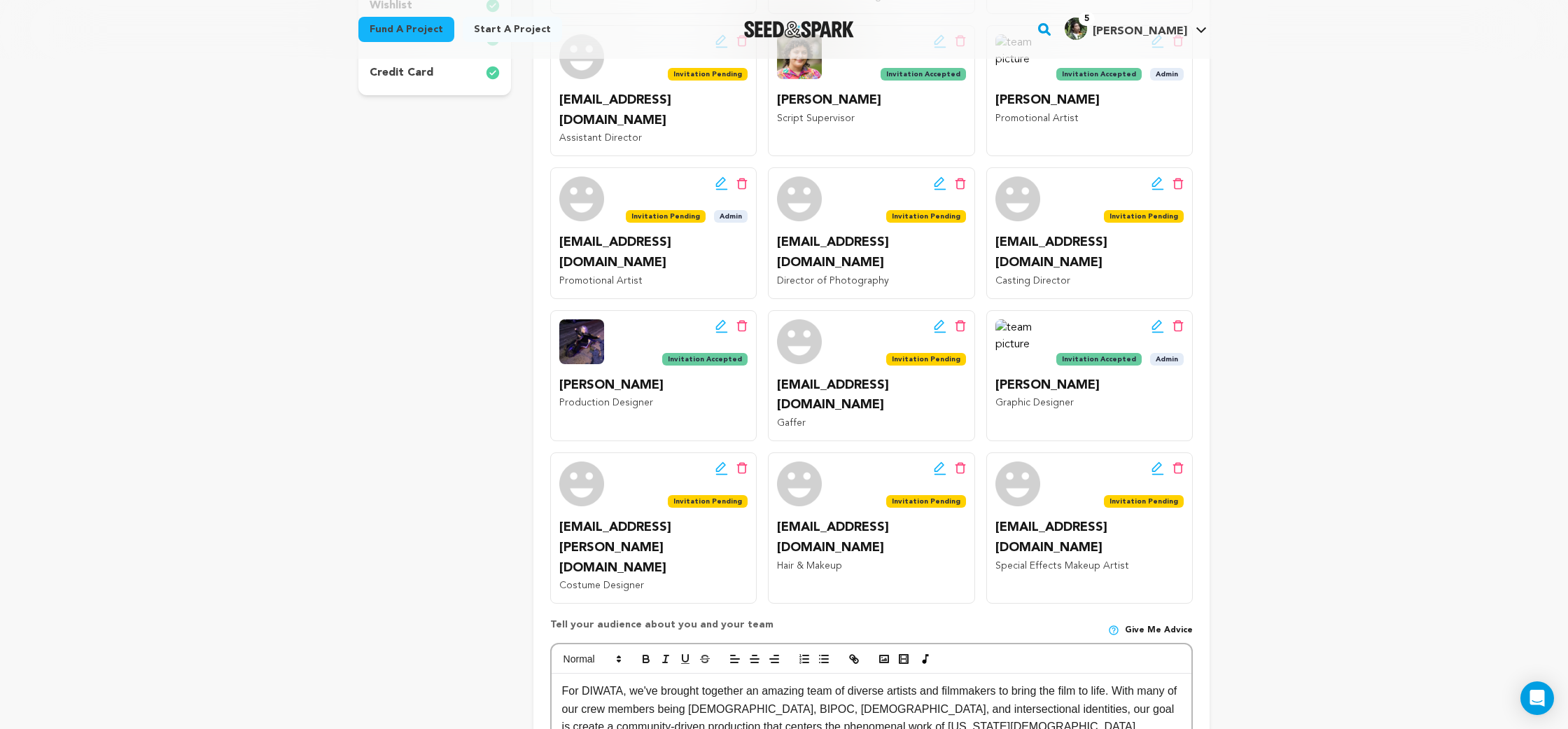
scroll to position [480, 0]
click at [1153, 318] on icon at bounding box center [1158, 325] width 13 height 14
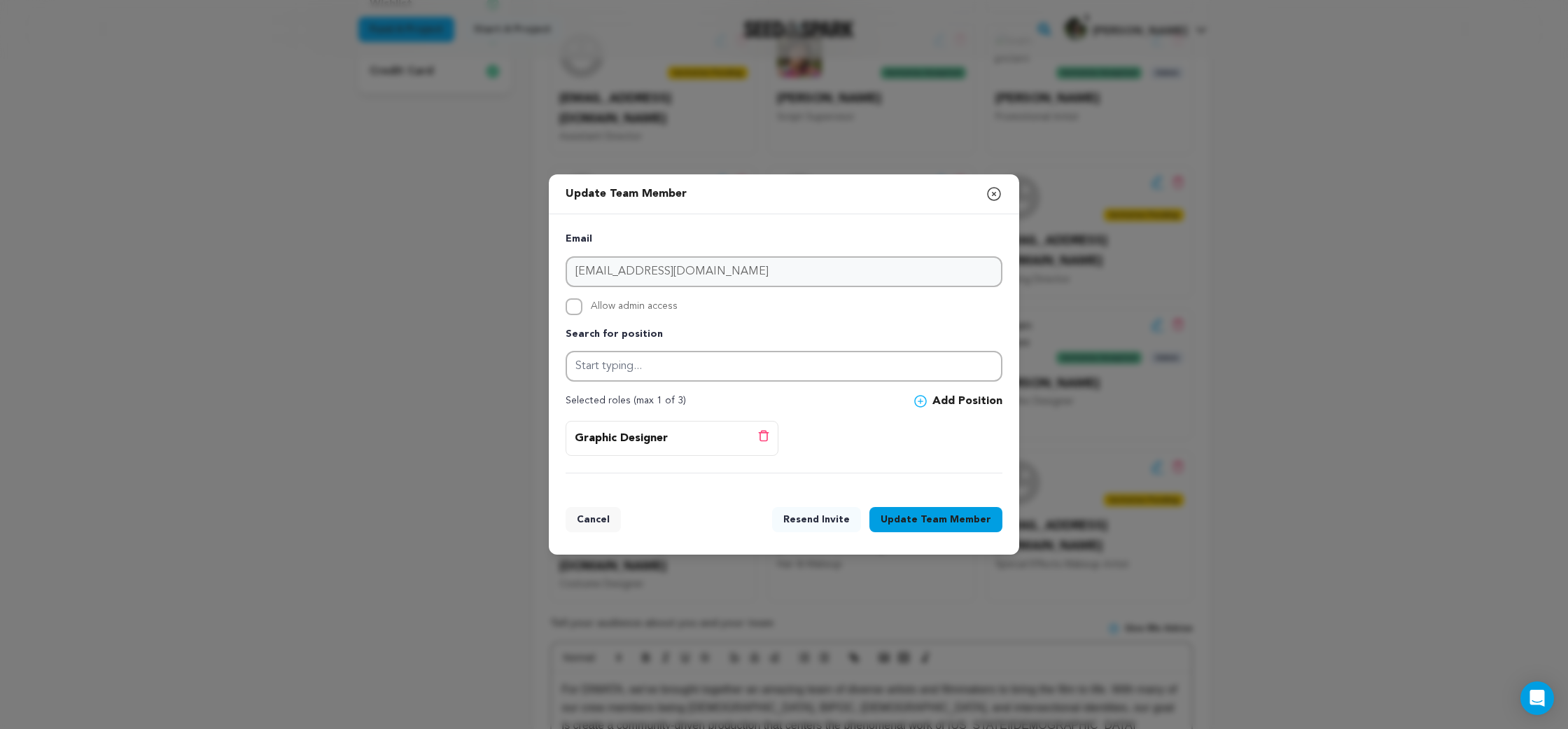
click at [668, 308] on span "Allow admin access" at bounding box center [634, 307] width 86 height 17
click at [583, 308] on input "Allow admin access" at bounding box center [574, 307] width 17 height 17
checkbox input "true"
click at [836, 518] on button "Resend Invite" at bounding box center [816, 520] width 89 height 26
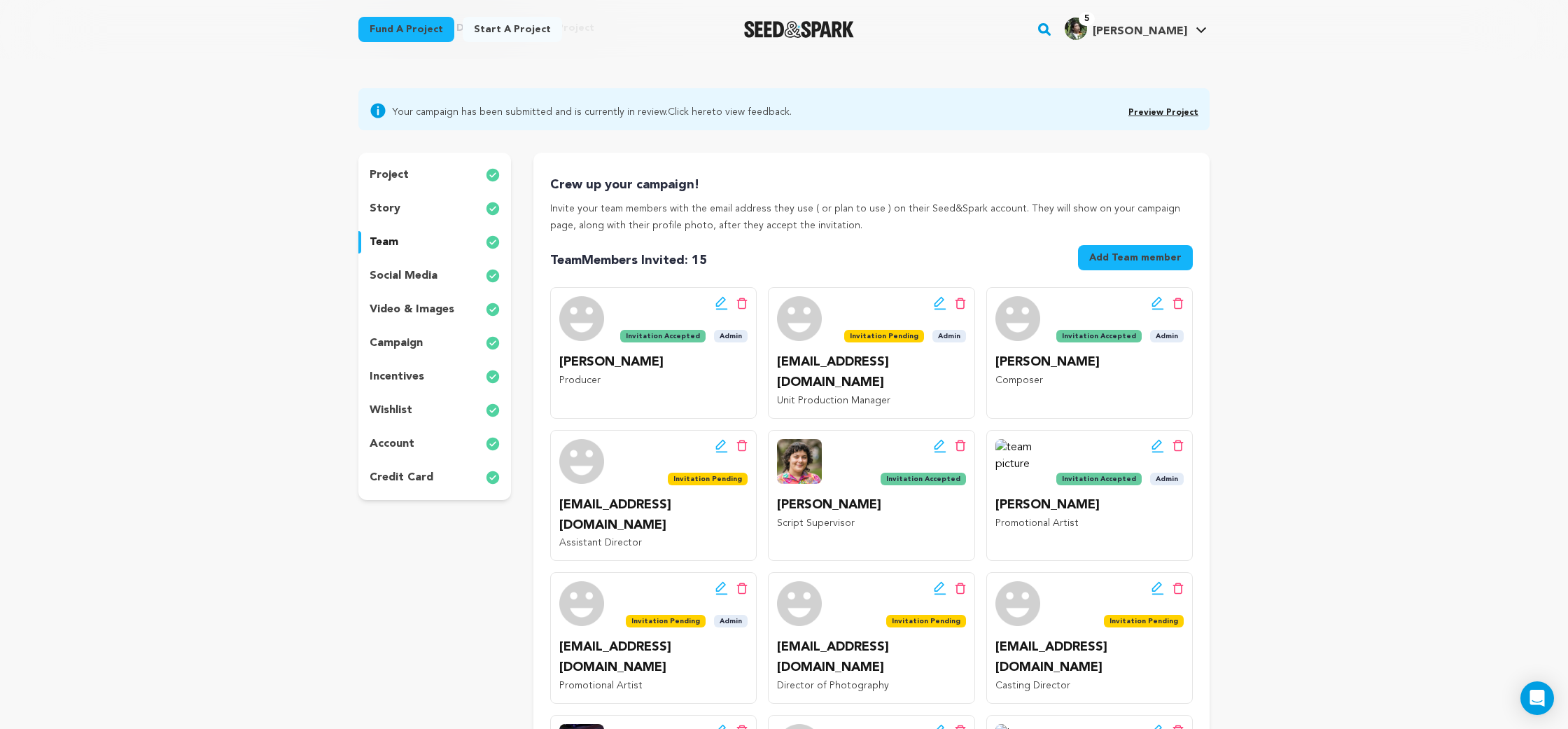
scroll to position [87, 0]
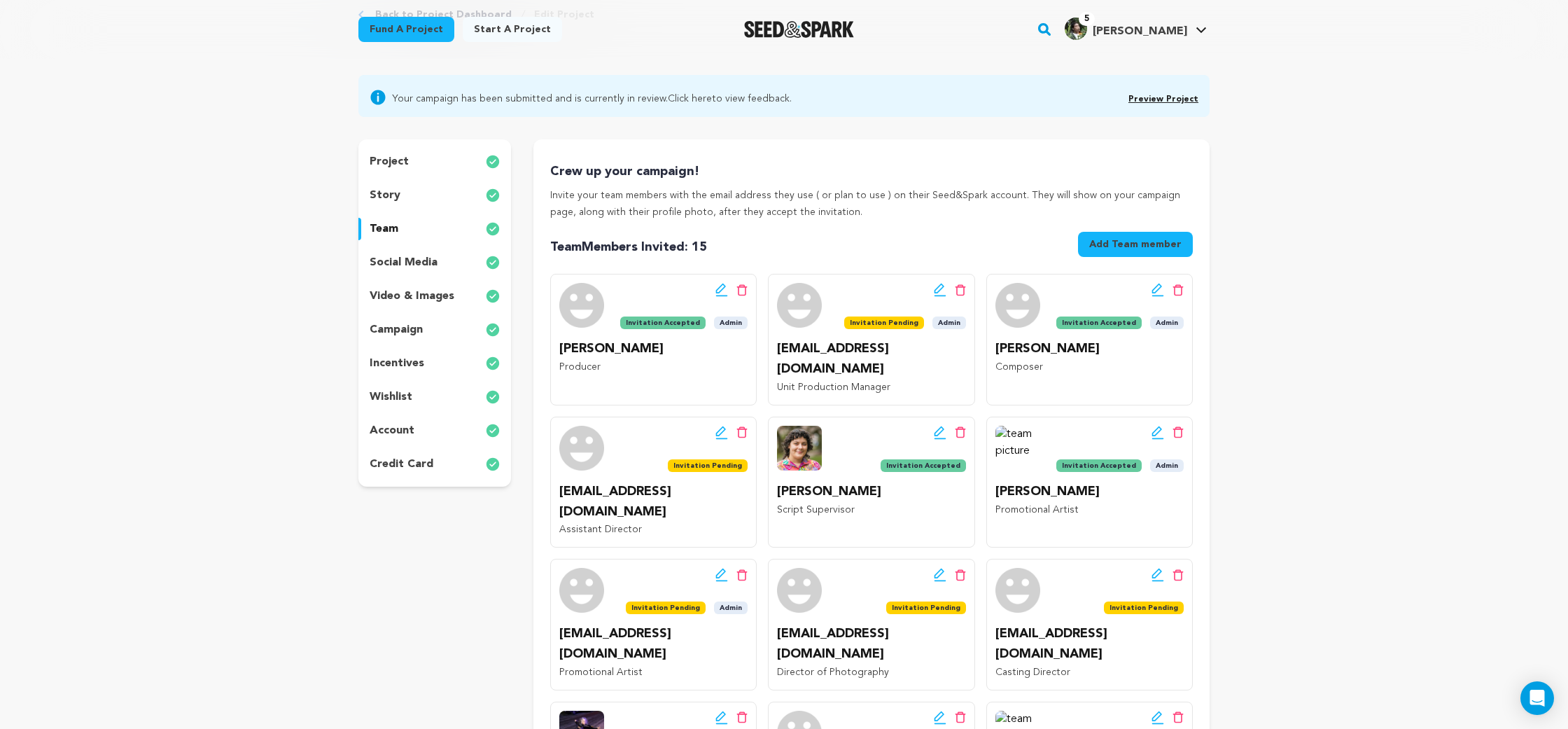
click at [719, 426] on icon at bounding box center [721, 431] width 10 height 10
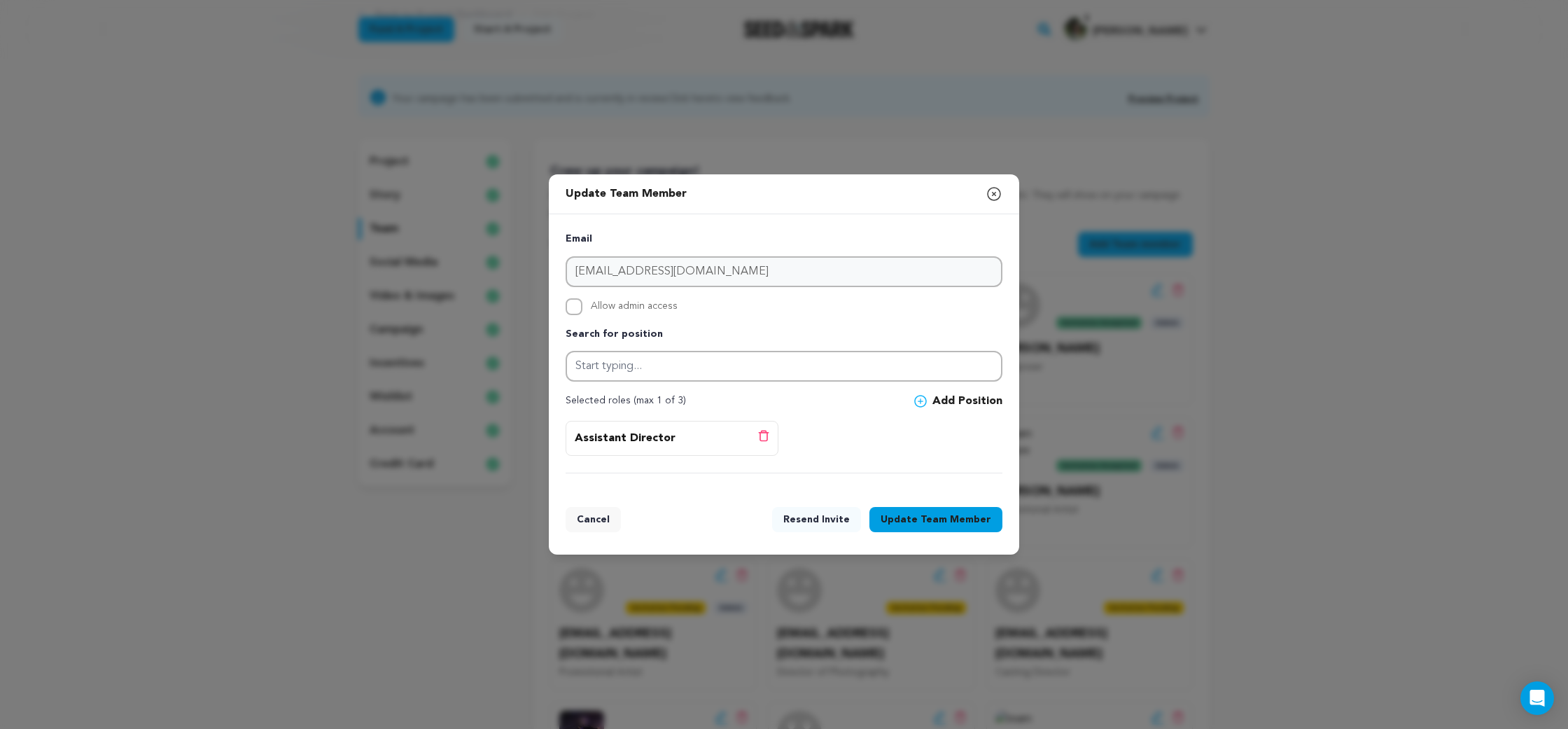
click at [608, 309] on span "Allow admin access" at bounding box center [634, 307] width 86 height 17
click at [583, 309] on input "Allow admin access" at bounding box center [574, 307] width 17 height 17
checkbox input "true"
click at [812, 435] on div "Assistant Director Delete position" at bounding box center [784, 447] width 437 height 52
click at [854, 519] on button "Resend Invite" at bounding box center [816, 520] width 89 height 26
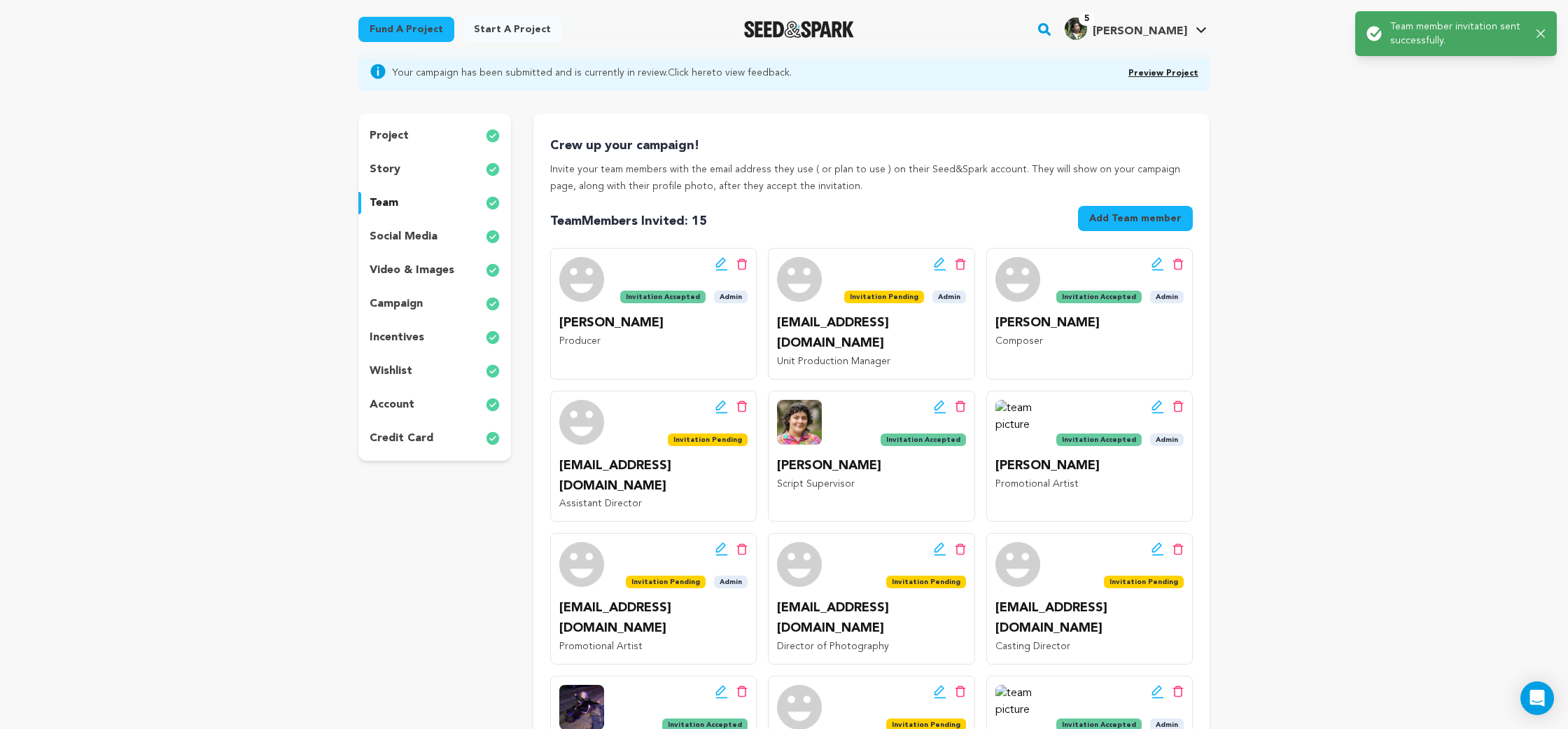
scroll to position [128, 0]
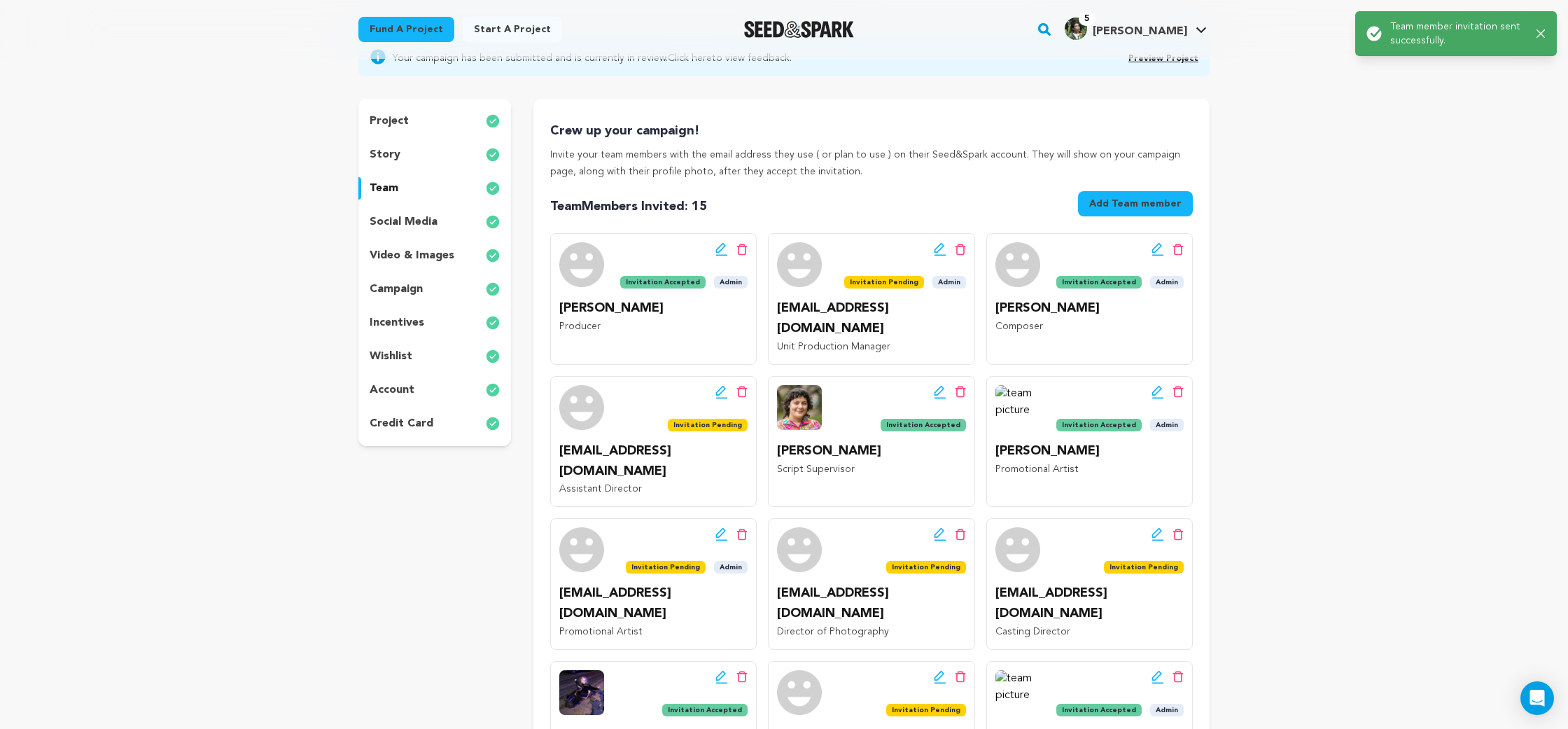
click at [726, 385] on icon at bounding box center [722, 392] width 13 height 14
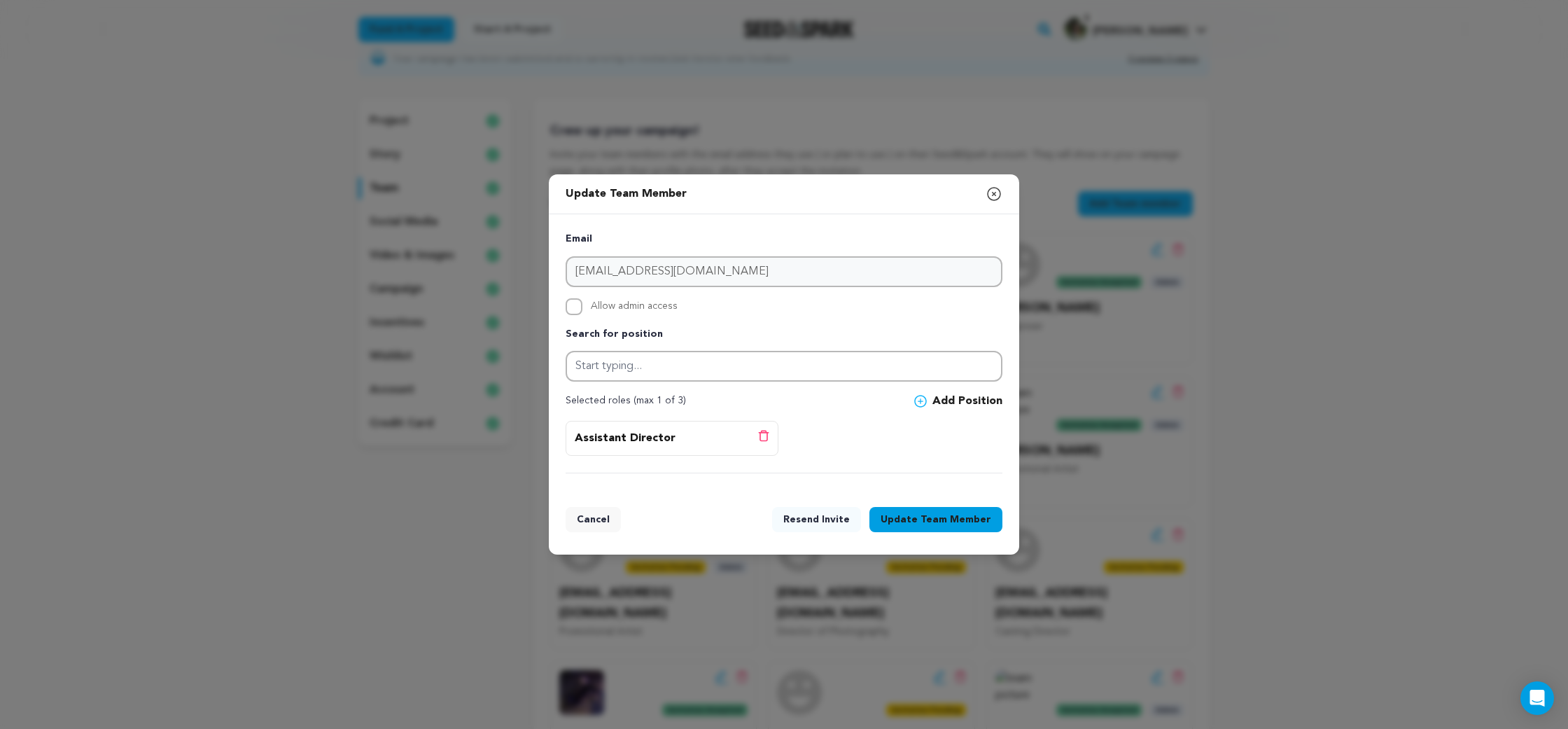
click at [916, 519] on button "Update Team Member" at bounding box center [936, 520] width 133 height 26
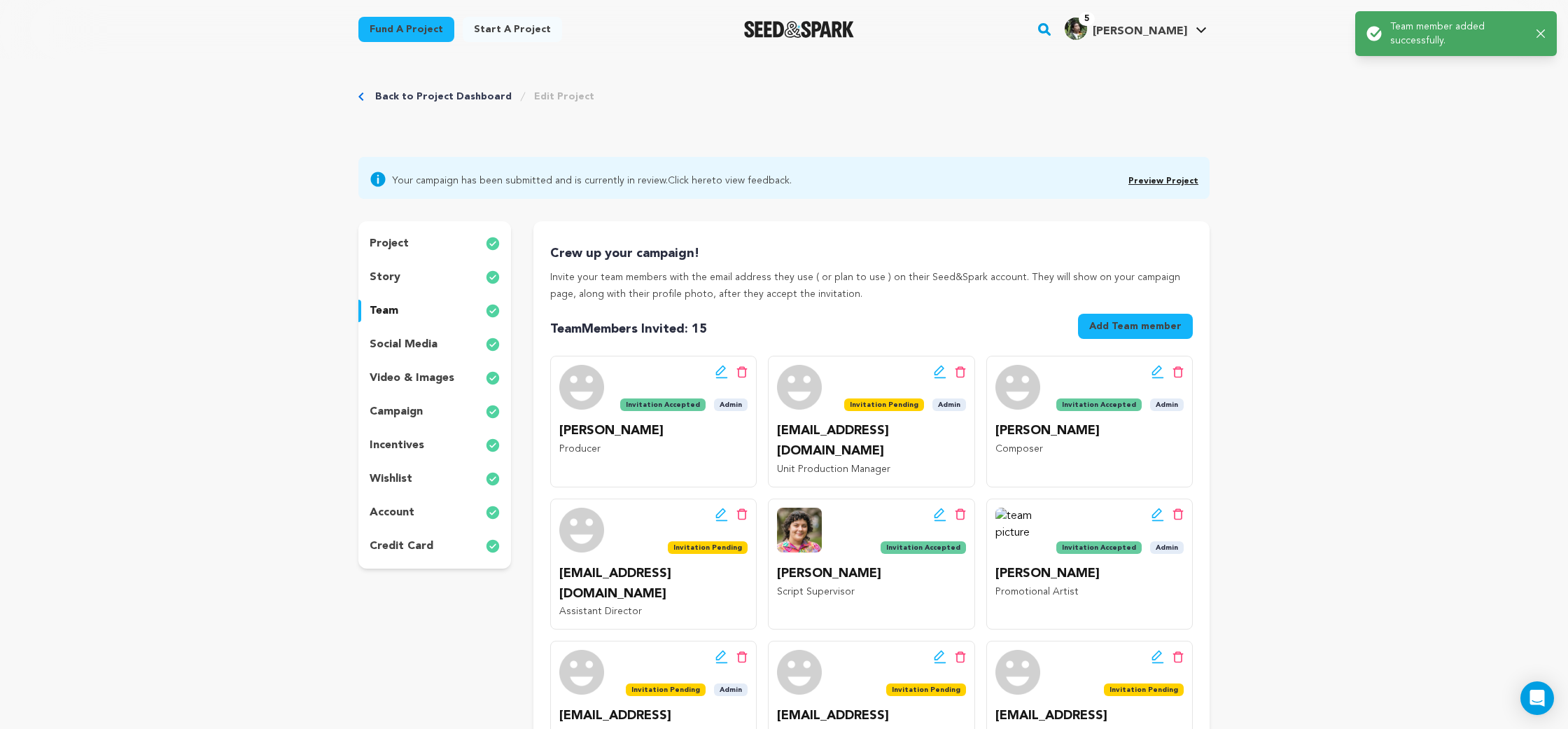
scroll to position [0, 0]
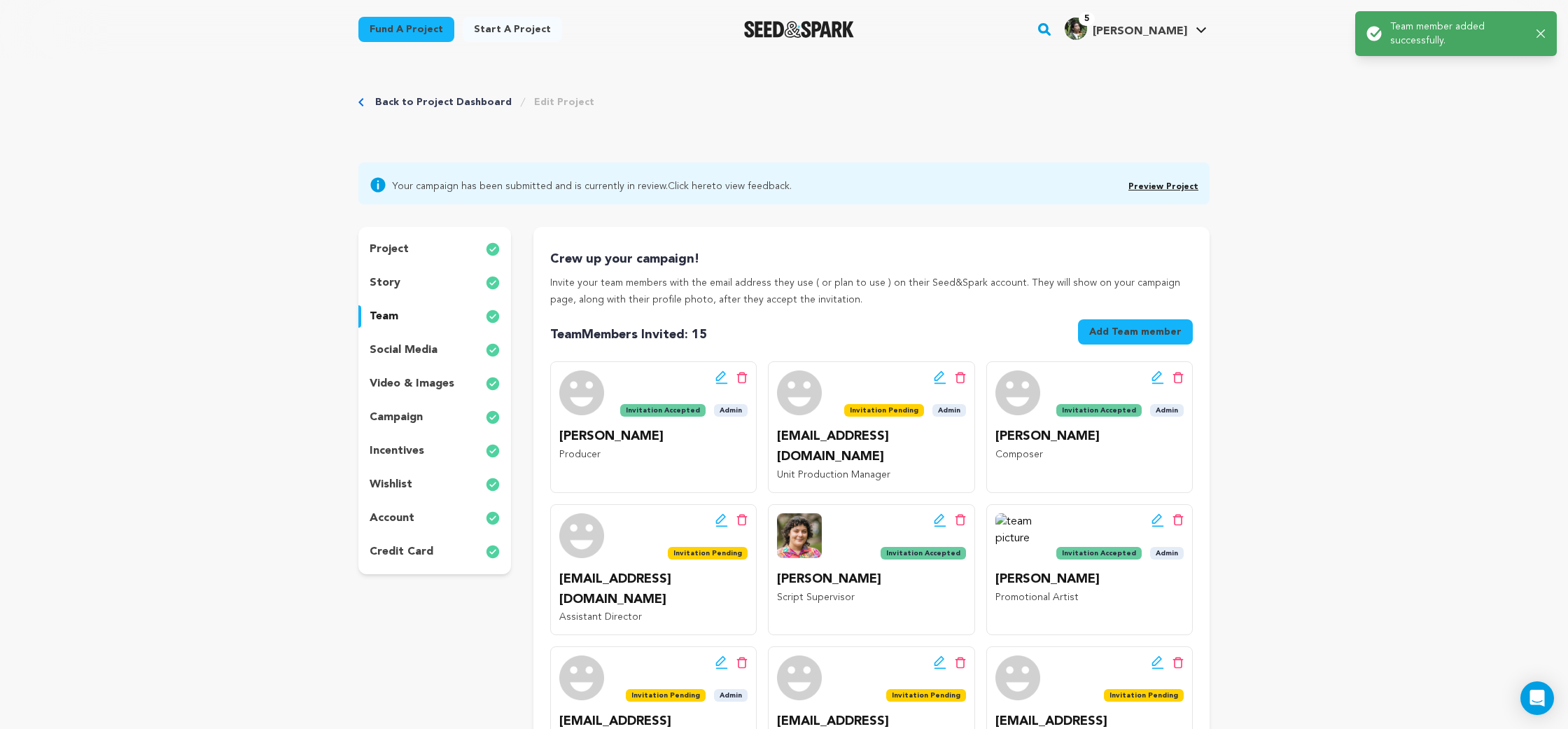
click at [713, 513] on div "Edit team button Delete team button" at bounding box center [707, 521] width 80 height 14
click at [717, 513] on icon at bounding box center [722, 521] width 13 height 14
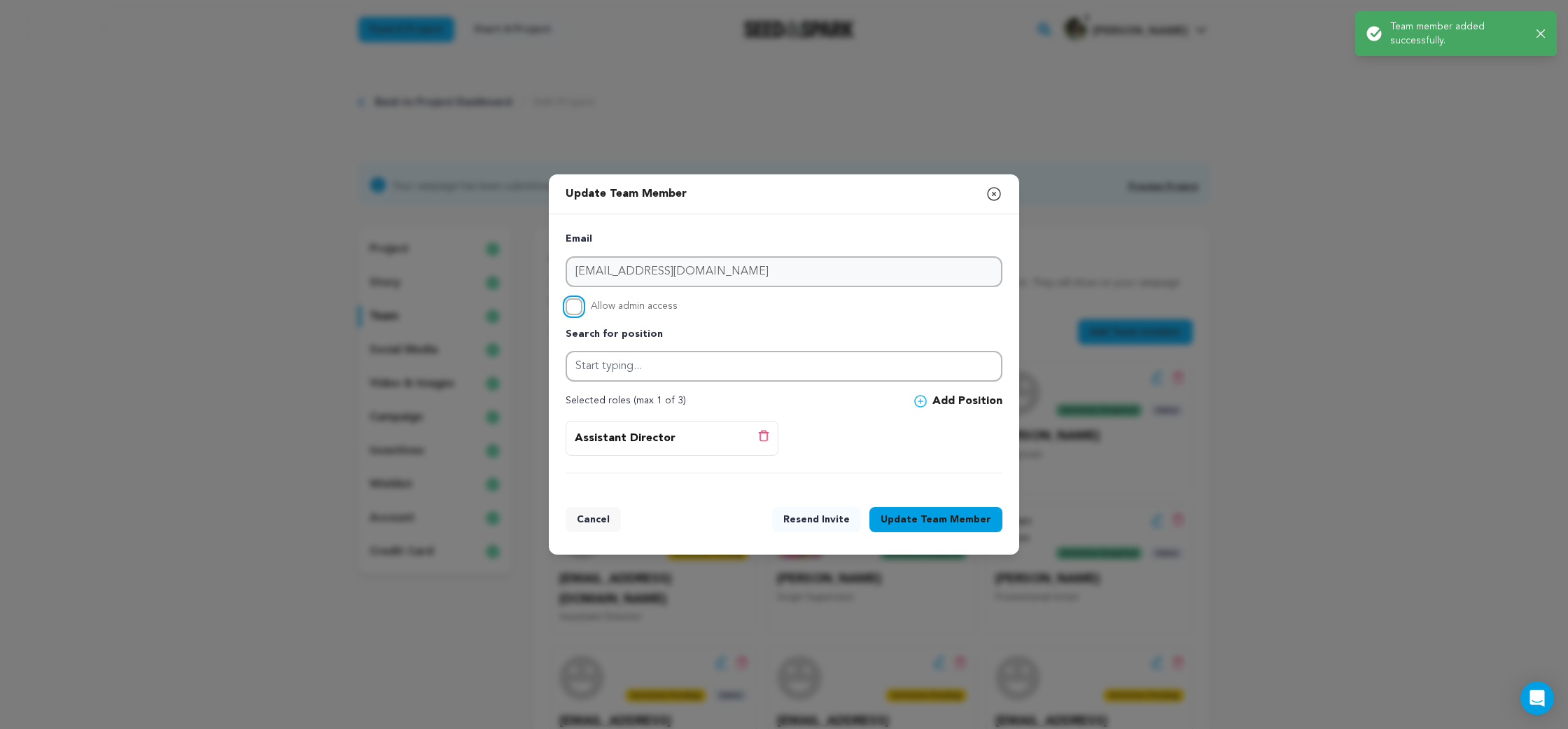
click at [582, 303] on input "Allow admin access" at bounding box center [574, 307] width 17 height 17
checkbox input "true"
click at [927, 516] on span "Team Member" at bounding box center [956, 520] width 71 height 14
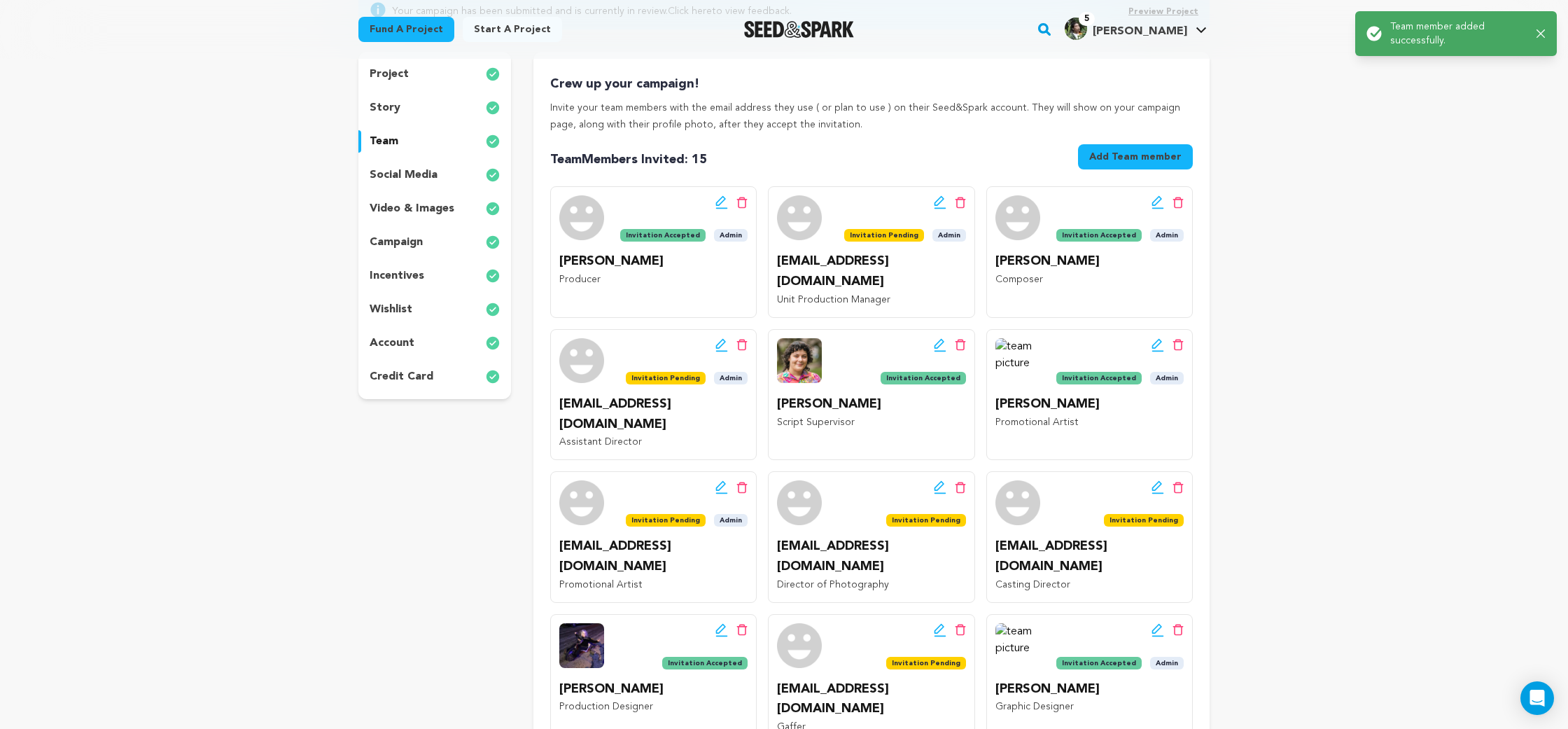
scroll to position [178, 0]
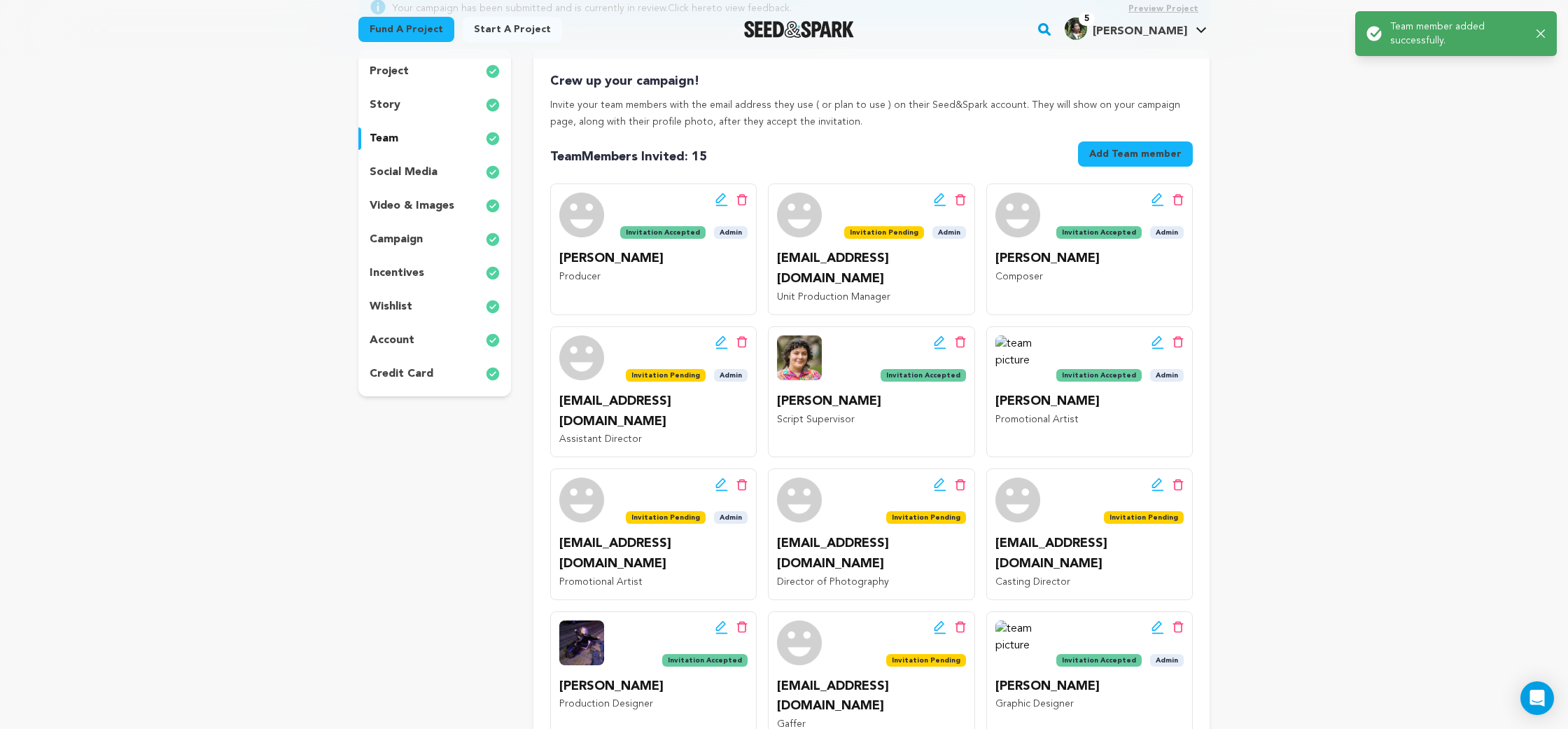
click at [1152, 478] on icon at bounding box center [1157, 483] width 10 height 10
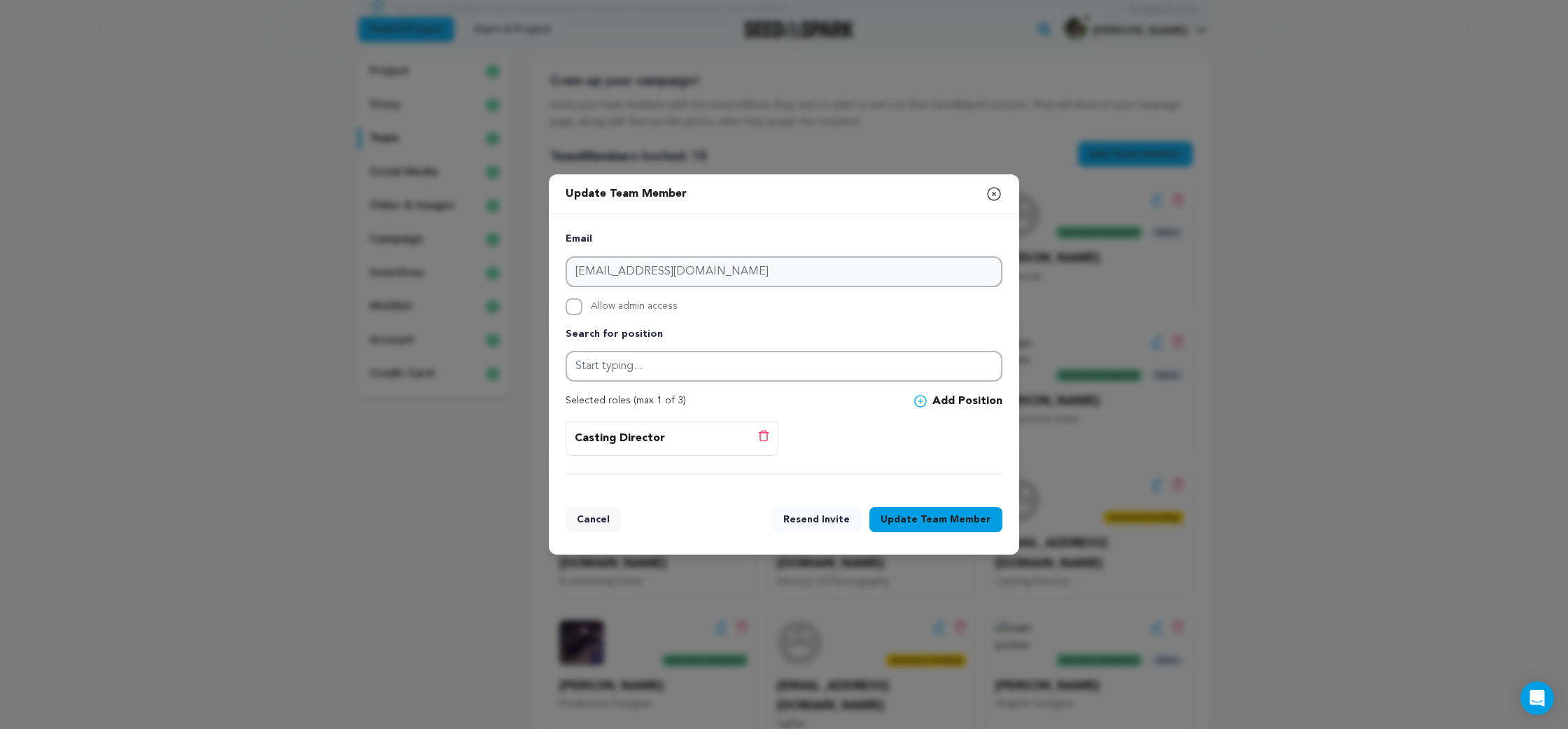
drag, startPoint x: 617, startPoint y: 301, endPoint x: 632, endPoint y: 313, distance: 19.2
click at [617, 301] on span "Allow admin access" at bounding box center [634, 307] width 86 height 17
click at [583, 301] on input "Allow admin access" at bounding box center [574, 307] width 17 height 17
checkbox input "true"
click at [910, 523] on button "Update Team Member" at bounding box center [936, 520] width 133 height 26
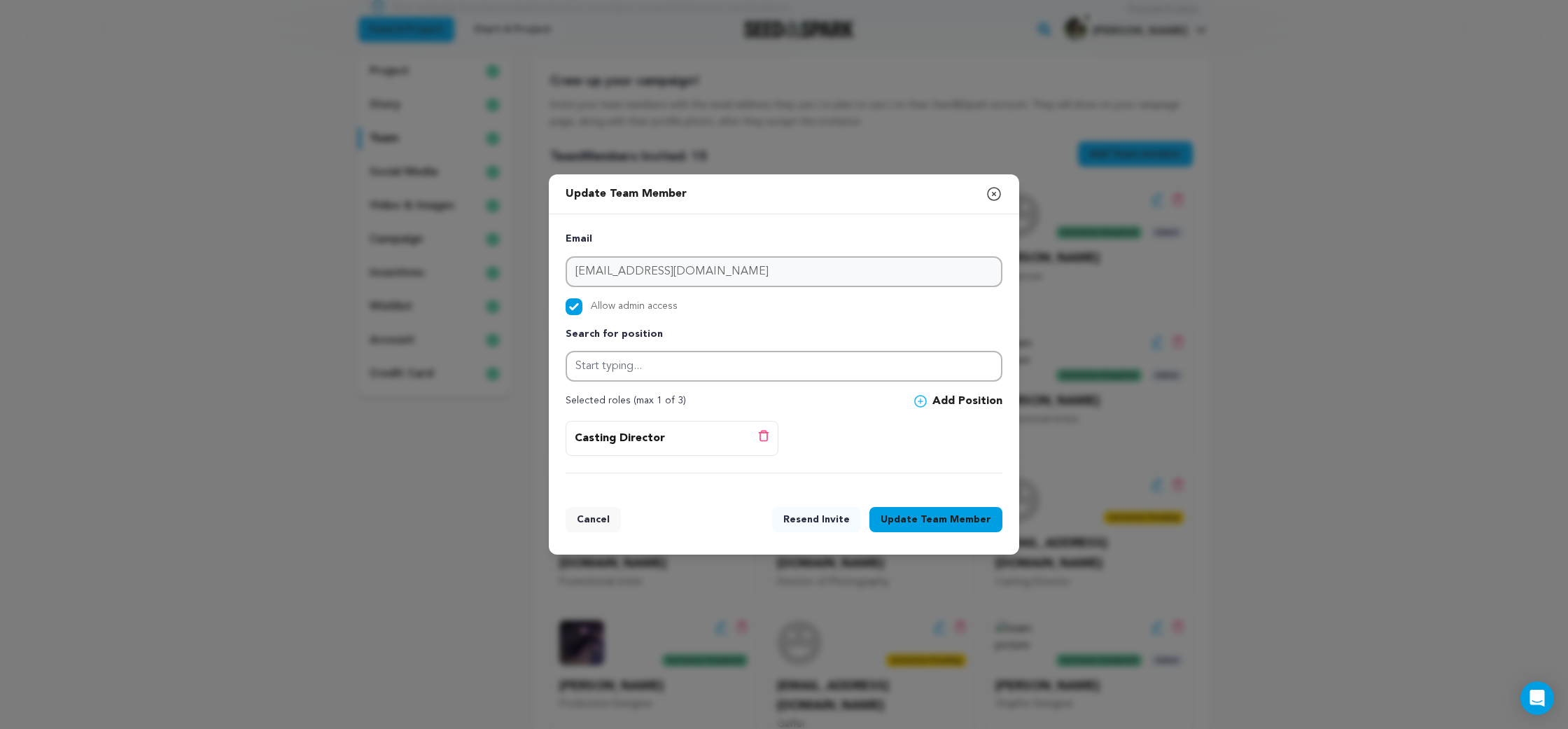
drag, startPoint x: 946, startPoint y: 504, endPoint x: 957, endPoint y: 517, distance: 17.0
click at [946, 508] on div "Cancel Resend Invite Update Team Member" at bounding box center [784, 522] width 471 height 65
click at [957, 517] on span "Team Member" at bounding box center [956, 520] width 71 height 14
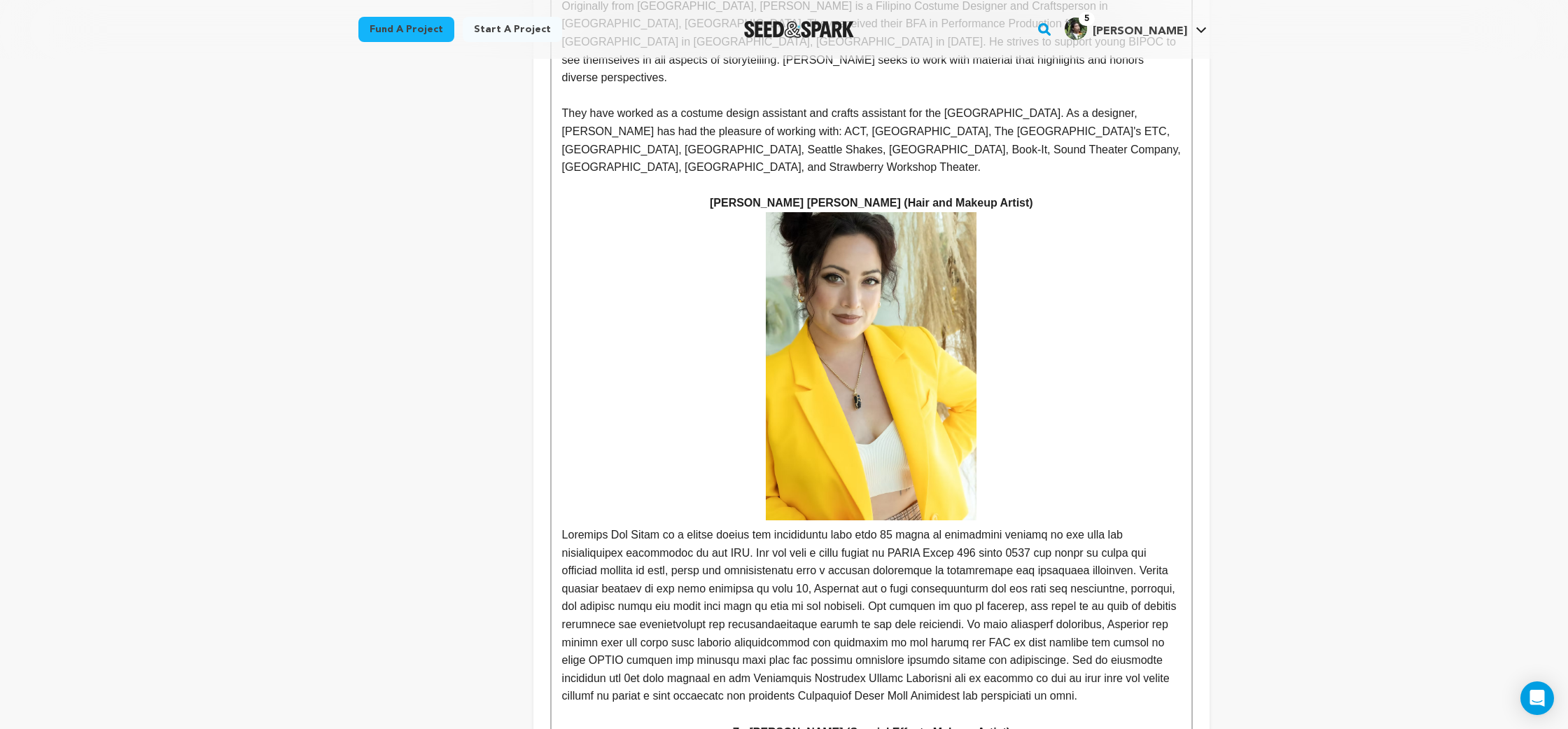
scroll to position [4913, 0]
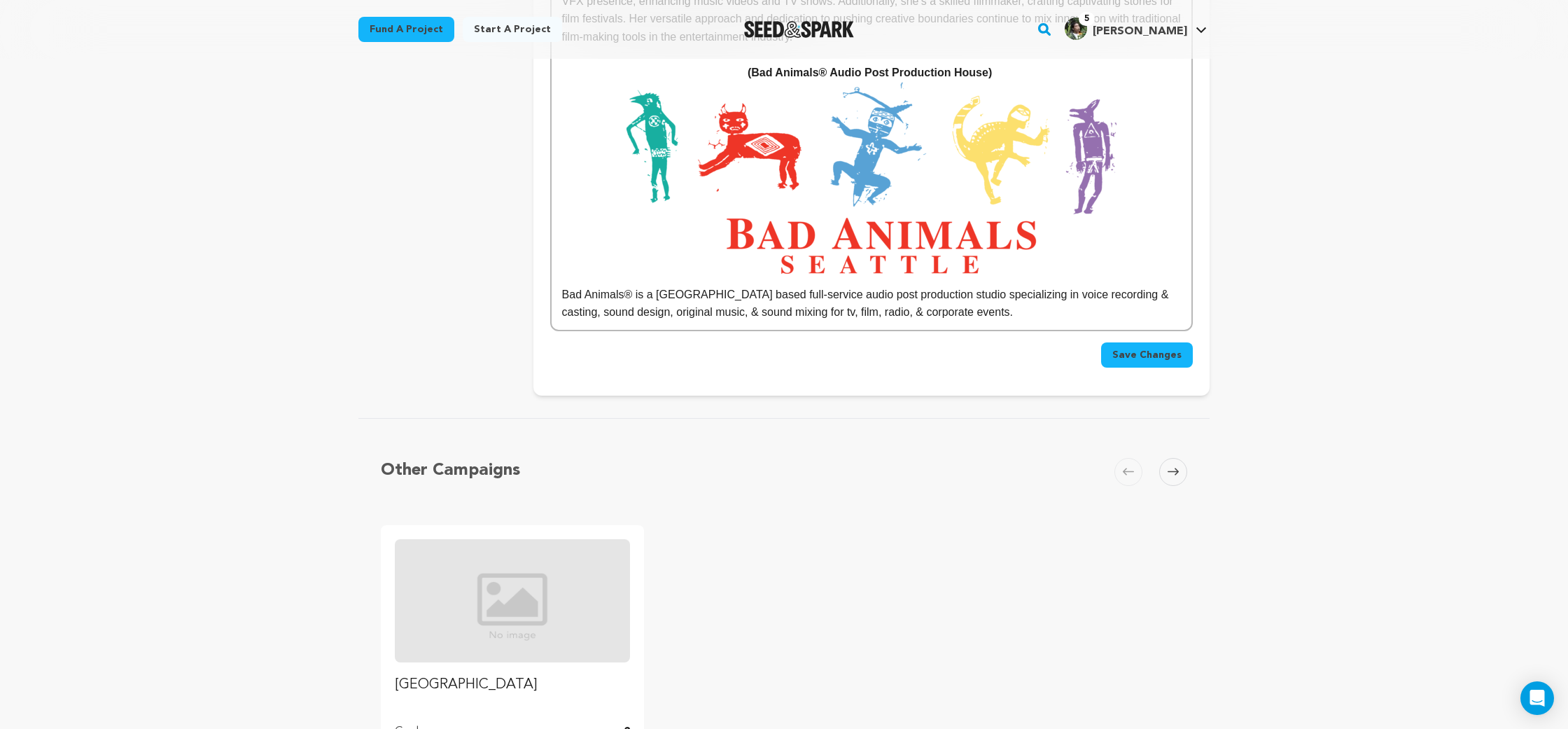
scroll to position [9896, 0]
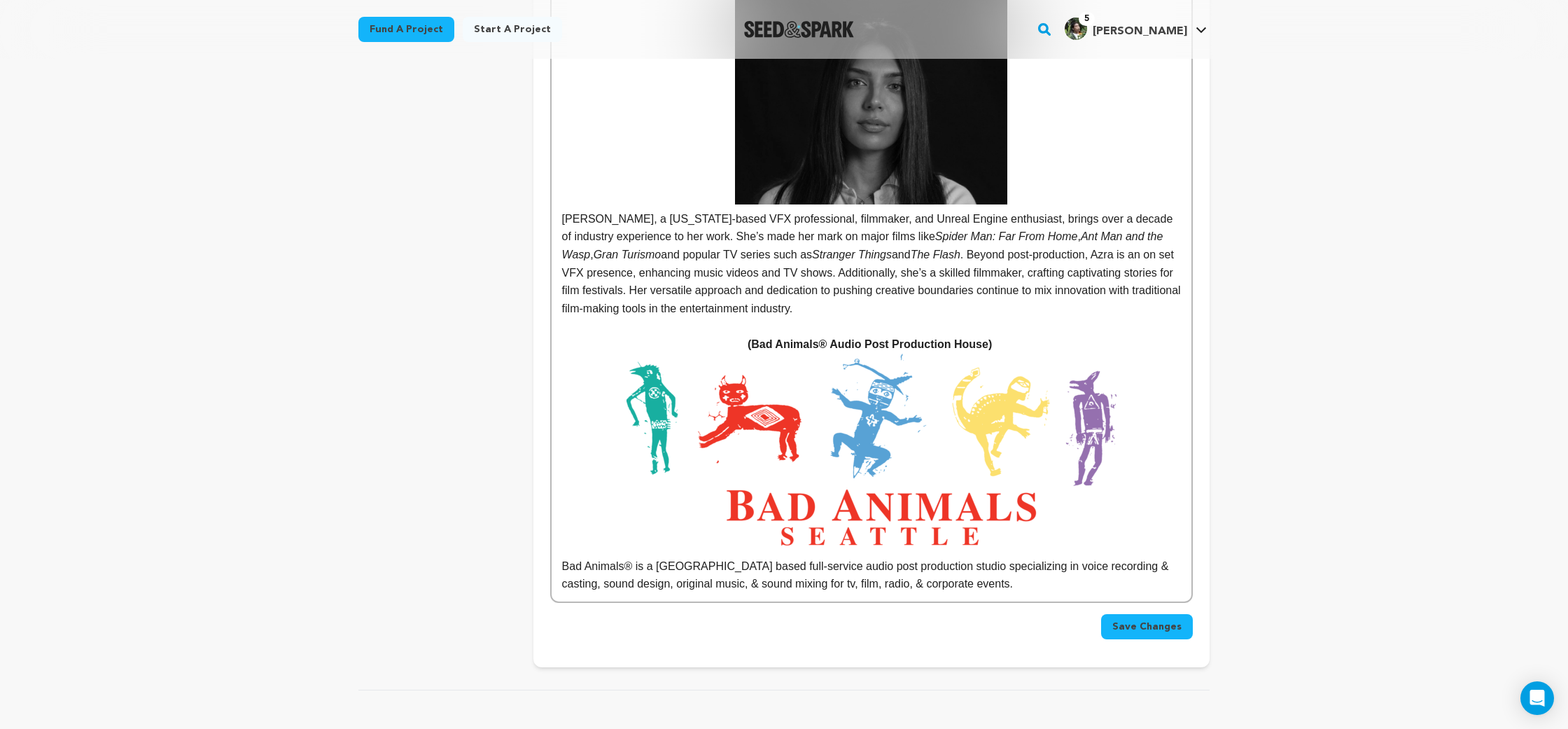
click at [1149, 620] on span "Save Changes" at bounding box center [1147, 627] width 69 height 14
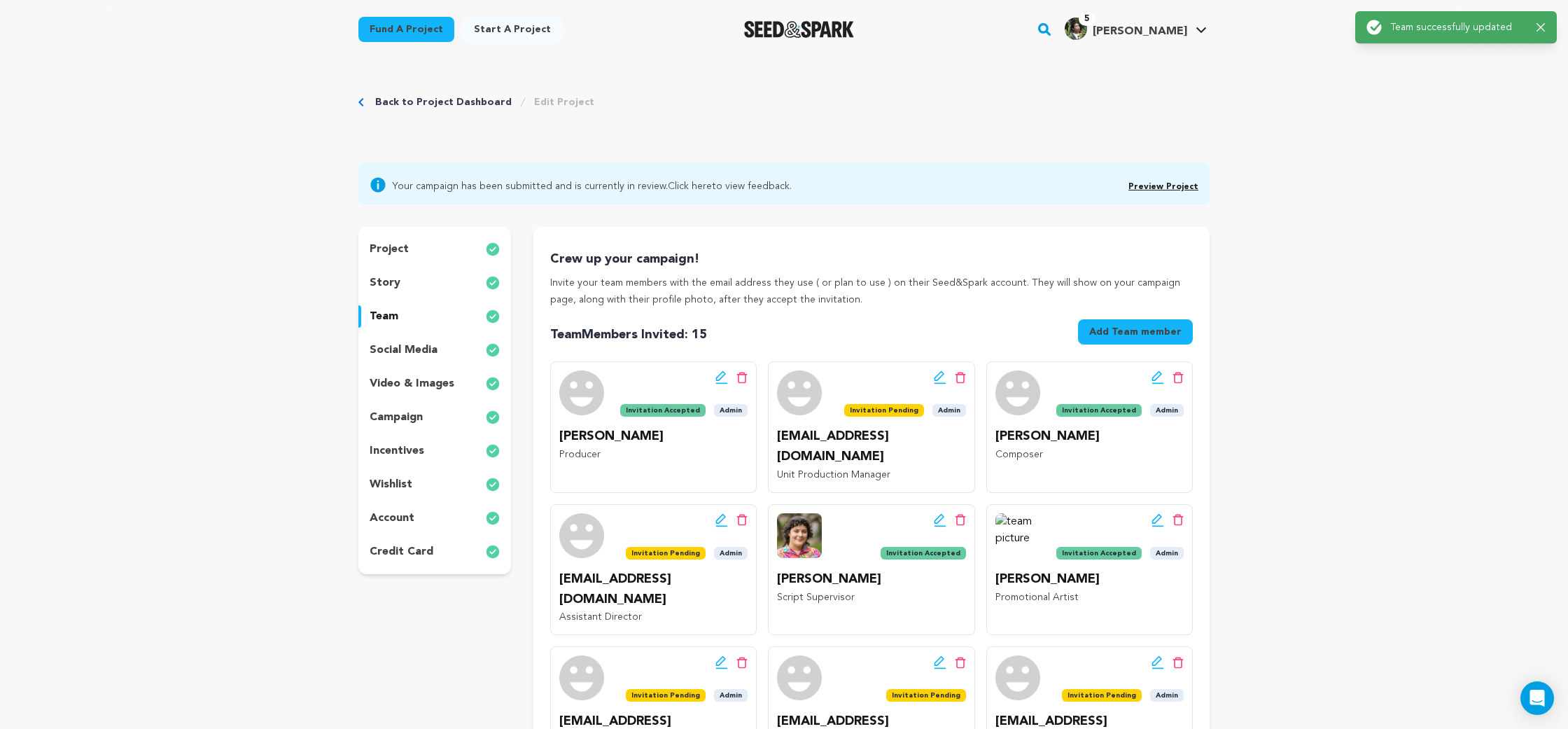
scroll to position [0, 0]
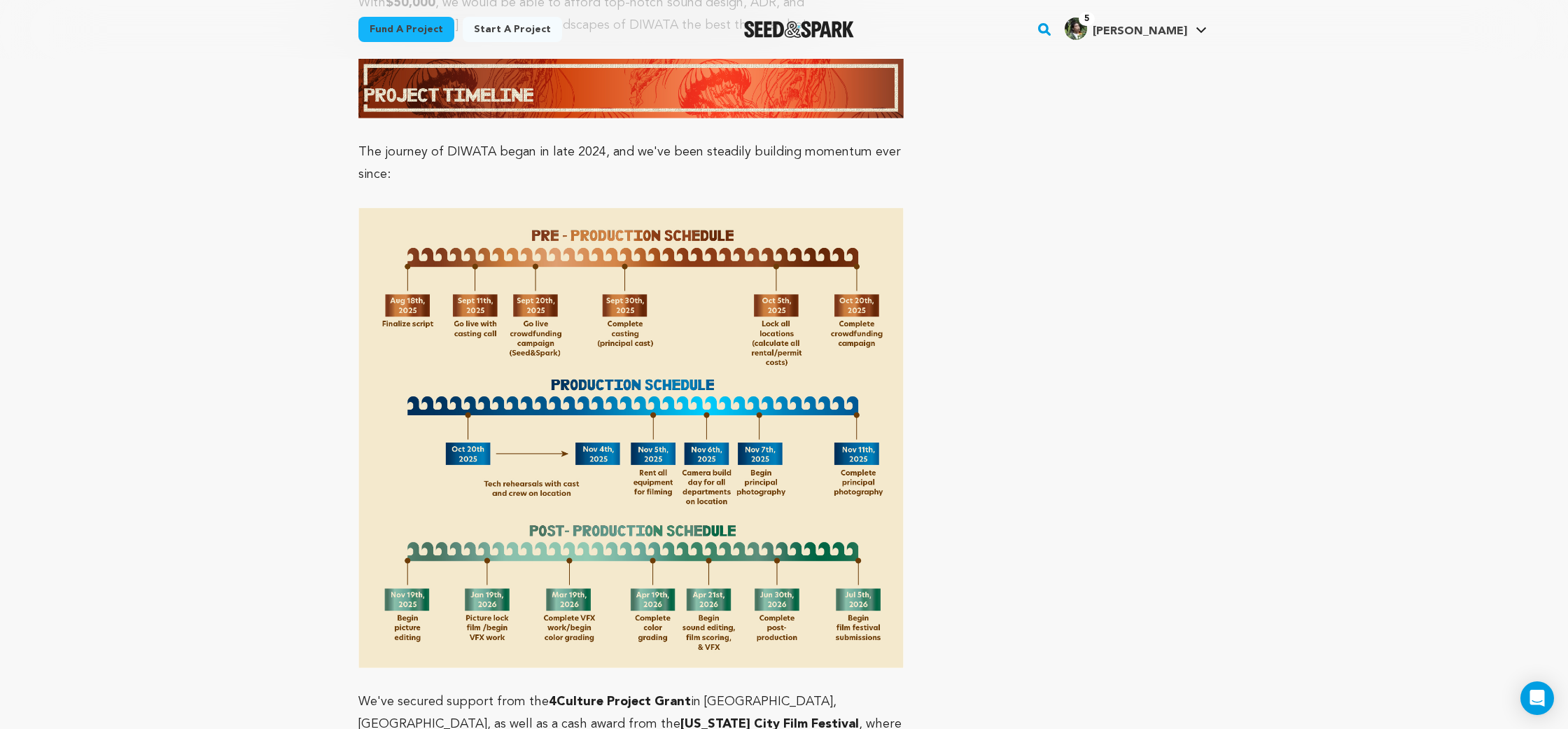
scroll to position [7964, 0]
